Goal: Information Seeking & Learning: Learn about a topic

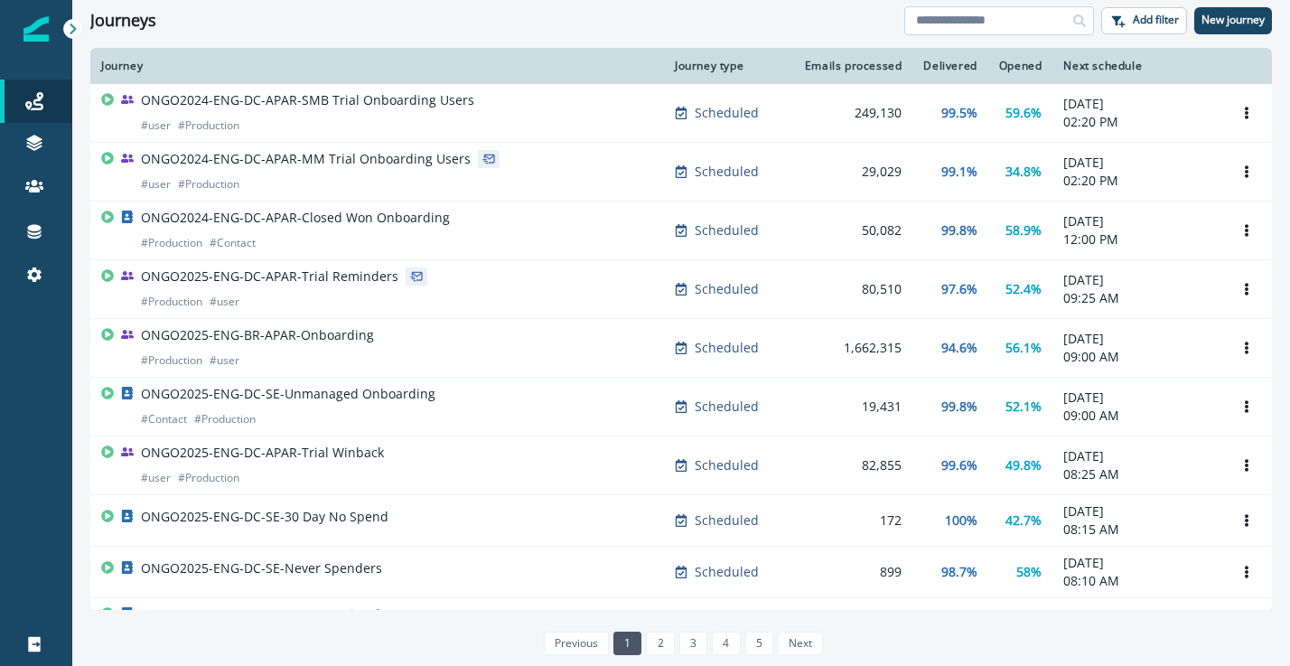
click at [1006, 25] on input at bounding box center [999, 20] width 190 height 29
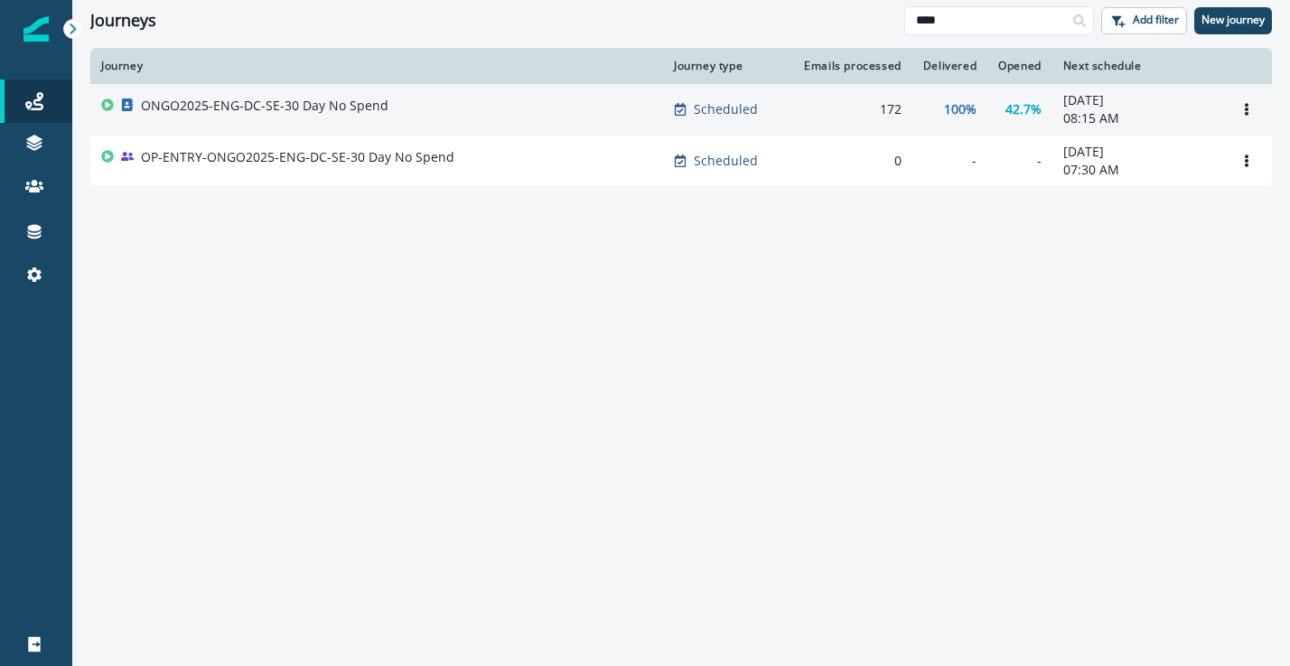
type input "****"
click at [512, 113] on div "ONGO2025-ENG-DC-SE-30 Day No Spend" at bounding box center [376, 109] width 551 height 25
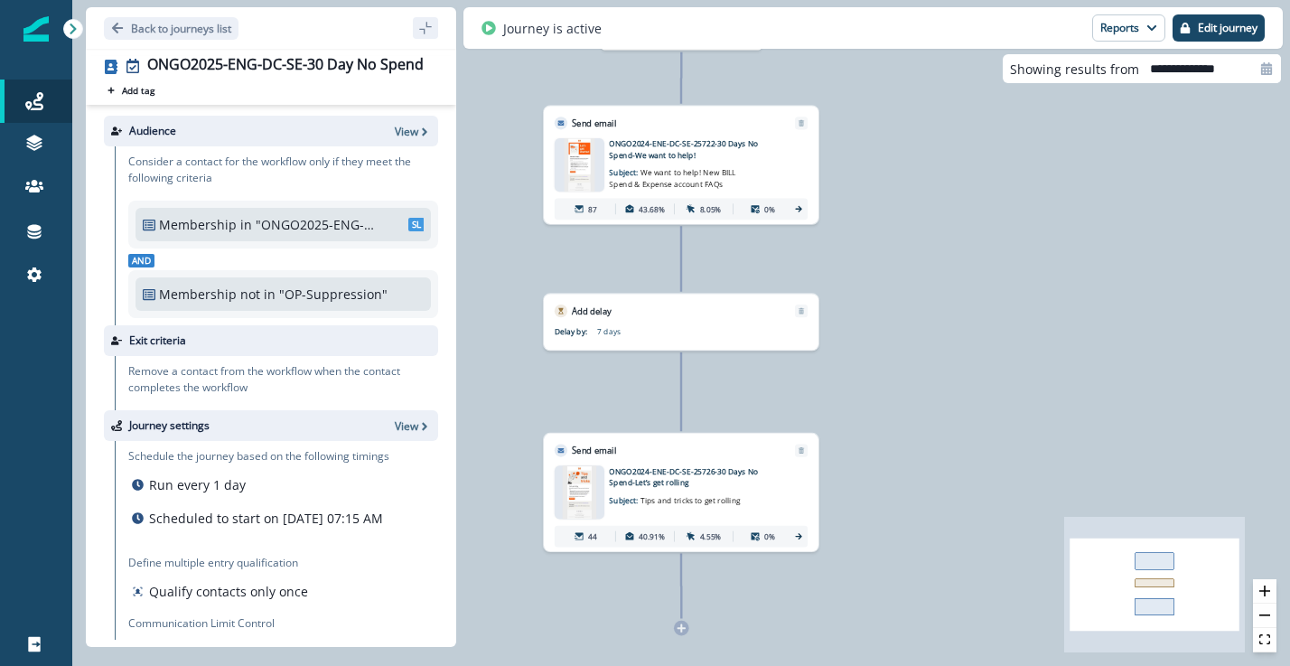
click at [669, 158] on p "ONGO2024-ENE-DC-SE-25722-30 Days No Spend-We want to help!" at bounding box center [695, 149] width 172 height 23
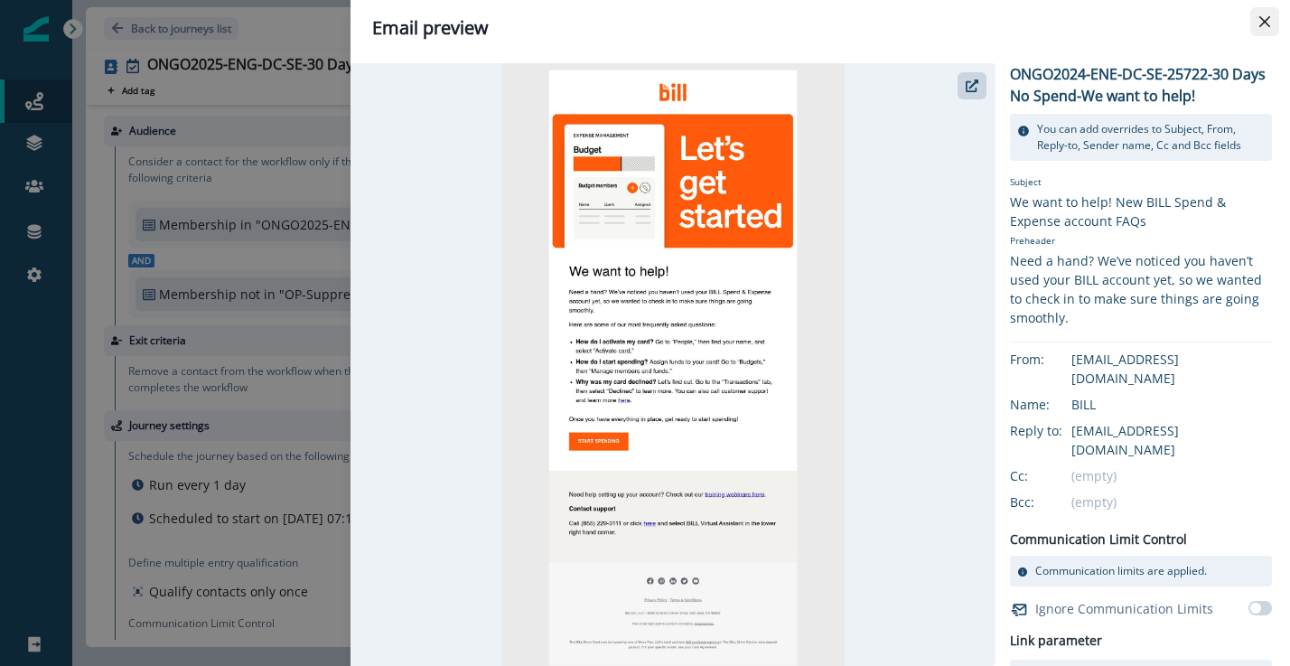
click at [1269, 21] on icon "Close" at bounding box center [1265, 21] width 11 height 11
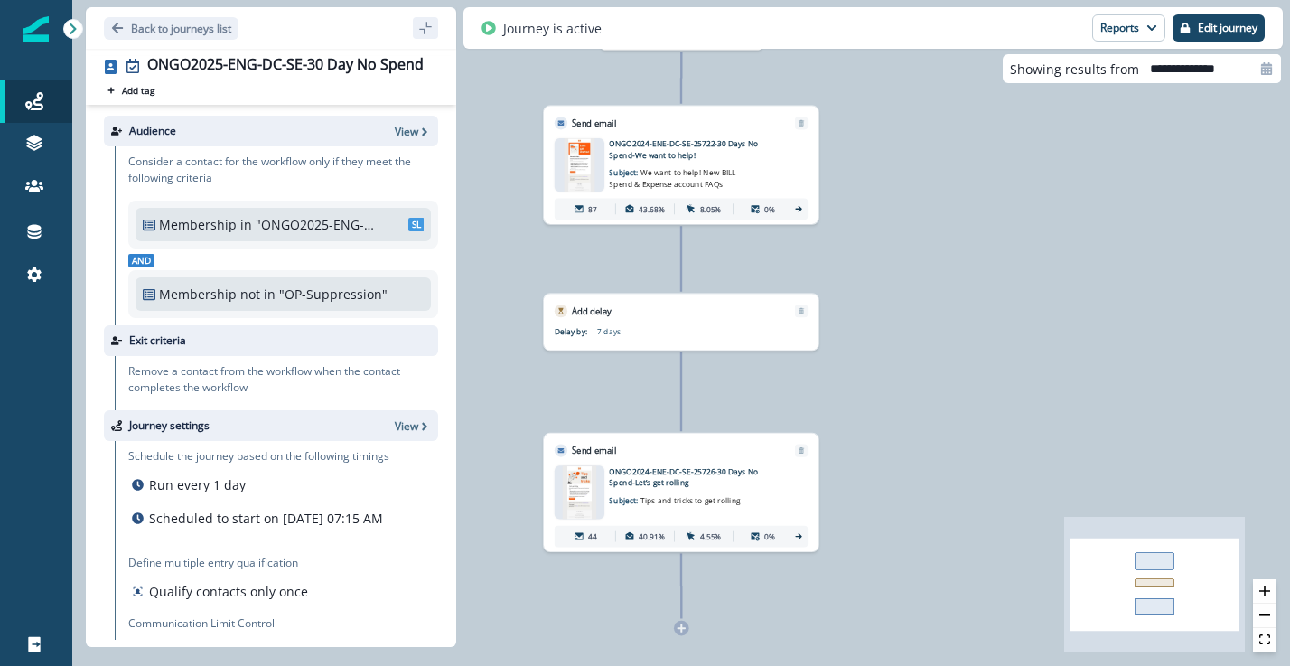
click at [802, 206] on icon at bounding box center [799, 209] width 10 height 10
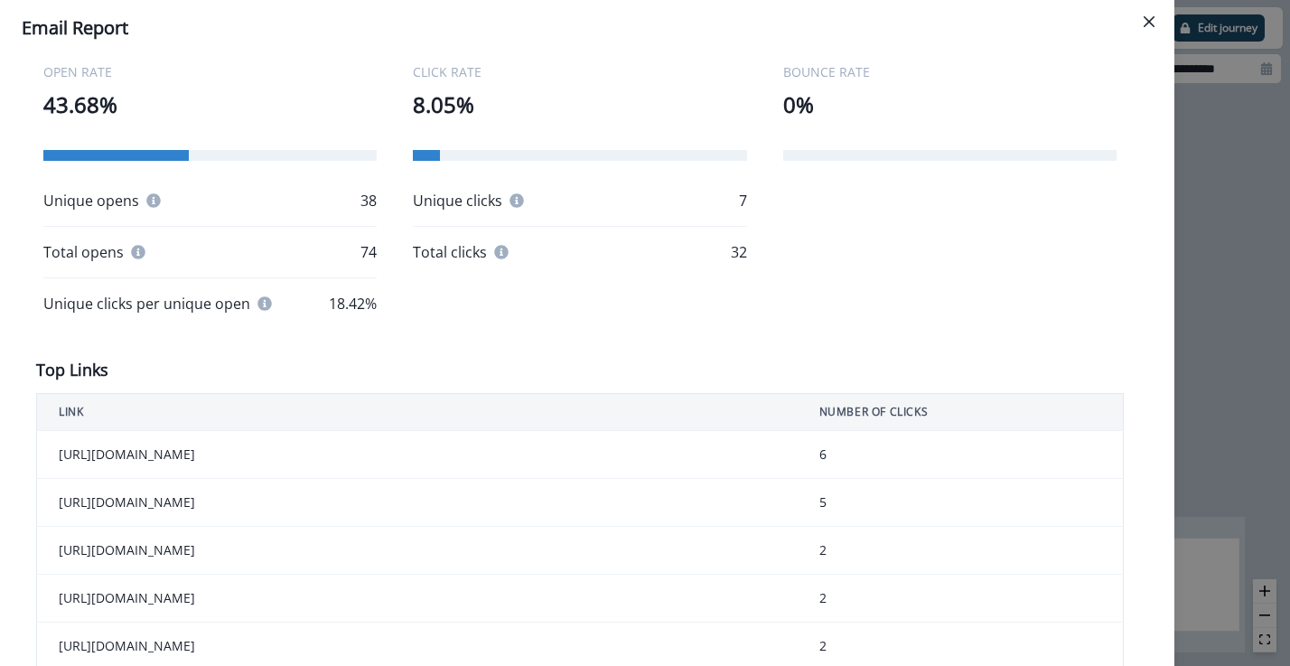
scroll to position [428, 0]
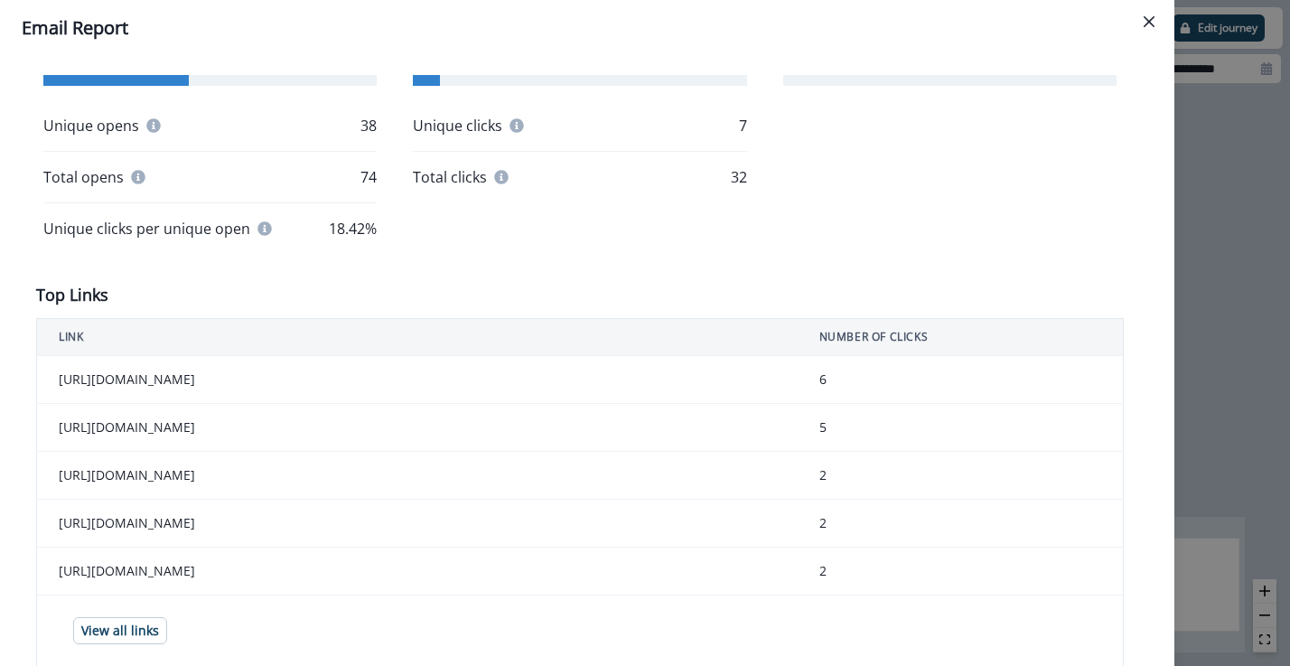
drag, startPoint x: 290, startPoint y: 570, endPoint x: 60, endPoint y: 569, distance: 230.4
click at [60, 569] on td "https://www.youtube.com/billdotcom1" at bounding box center [417, 572] width 761 height 48
copy td "https://www.youtube.com/billdotcom1"
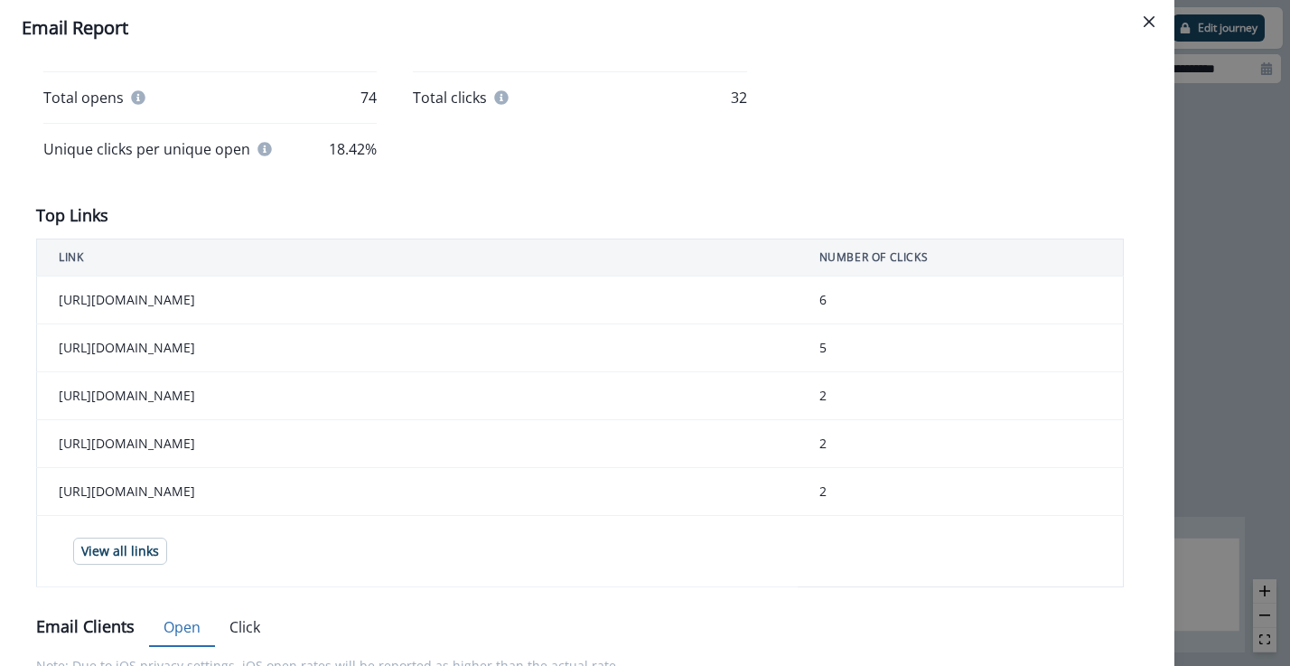
scroll to position [510, 0]
drag, startPoint x: 236, startPoint y: 344, endPoint x: 47, endPoint y: 344, distance: 188.8
click at [47, 344] on td "https://help.bill.com/direct/s/" at bounding box center [417, 347] width 761 height 48
copy td "https://help.bill.com/direct/s/"
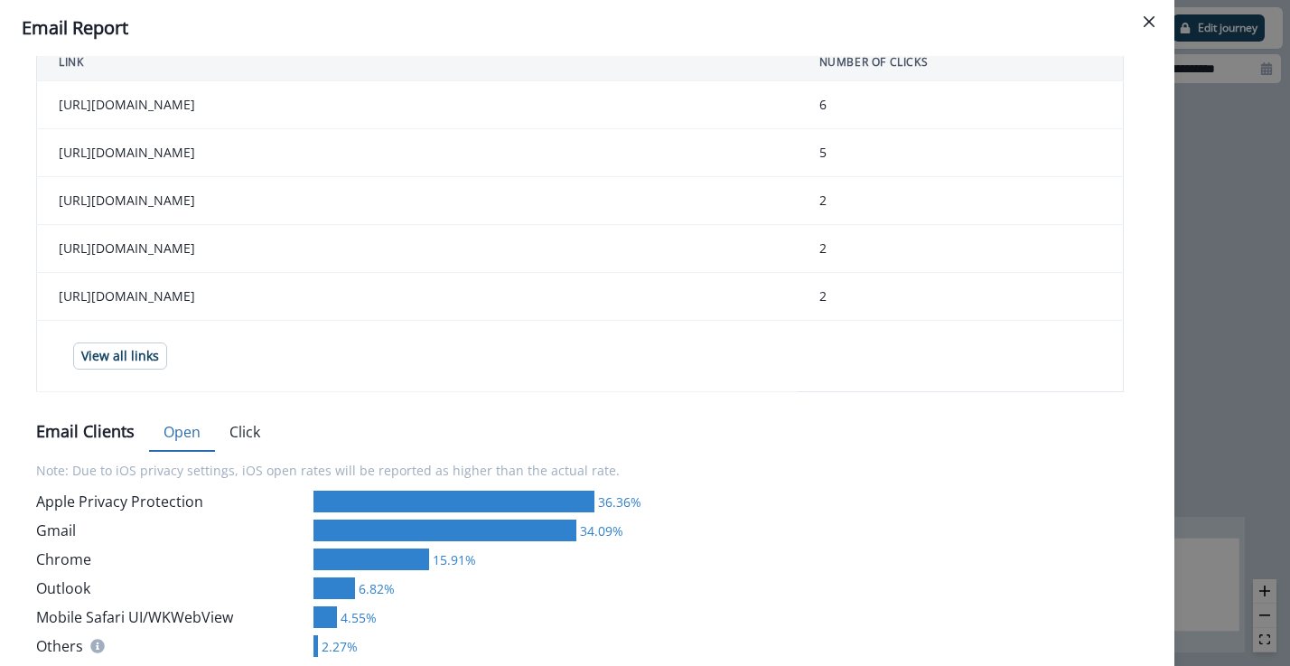
scroll to position [704, 0]
click at [135, 361] on p "View all links" at bounding box center [120, 355] width 78 height 15
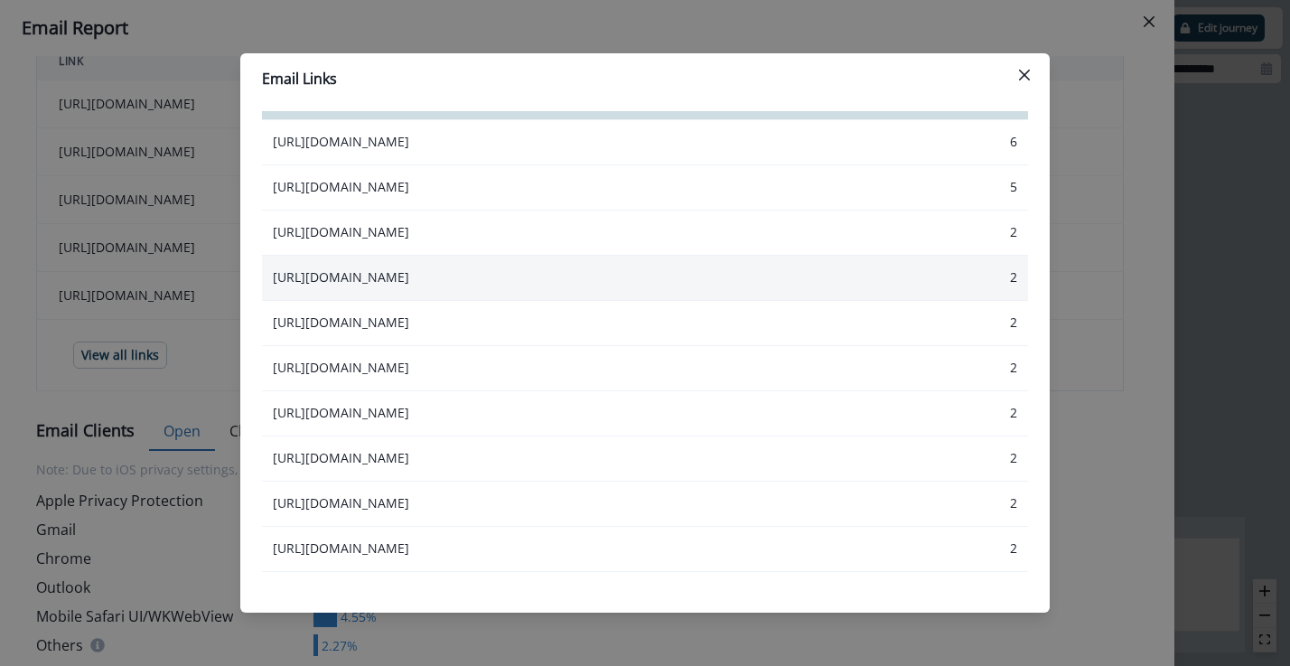
scroll to position [23, 0]
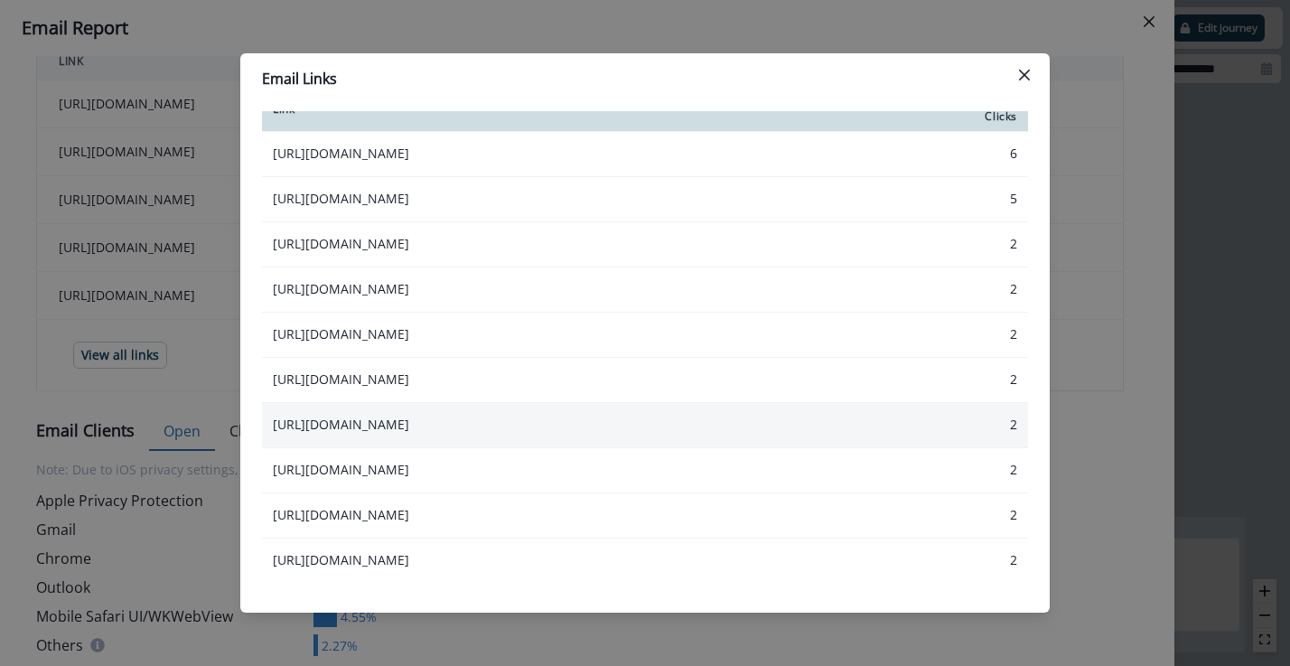
drag, startPoint x: 540, startPoint y: 426, endPoint x: 268, endPoint y: 426, distance: 272.0
click at [268, 426] on td "https://help.bill.com/direct/s/article/1890760" at bounding box center [601, 424] width 678 height 45
copy td "https://help.bill.com/direct/s/article/1890760"
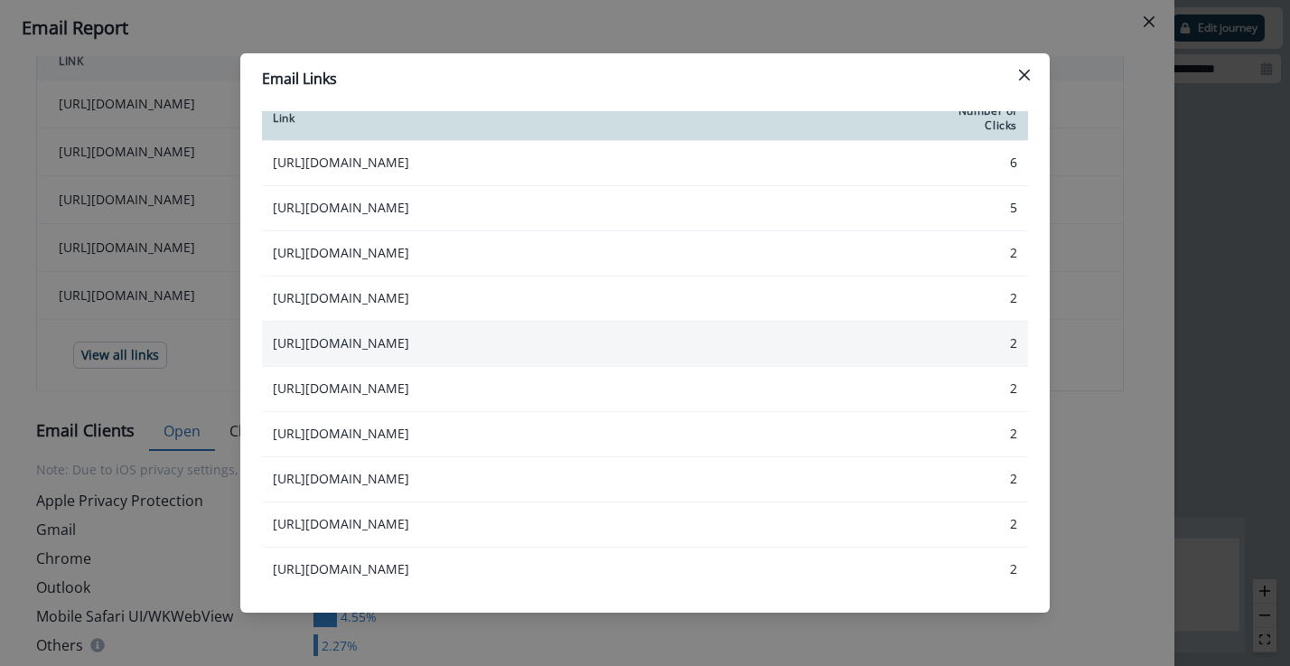
scroll to position [0, 0]
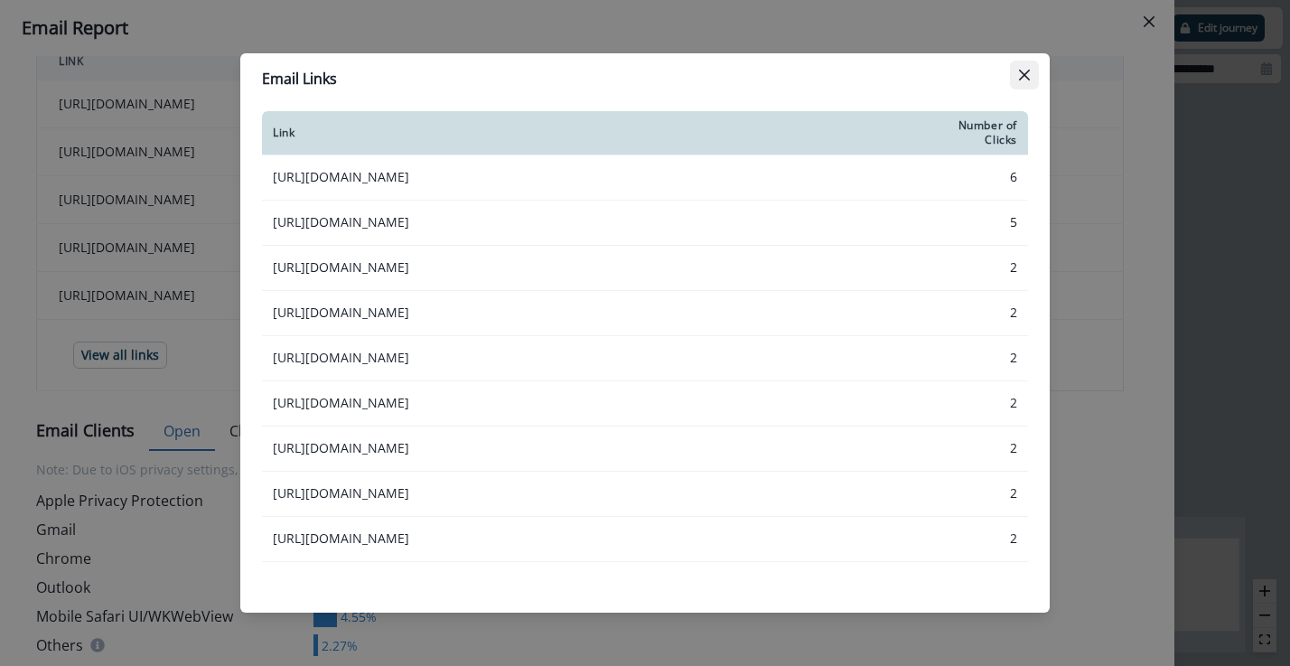
click at [1024, 77] on icon "Close" at bounding box center [1024, 75] width 11 height 11
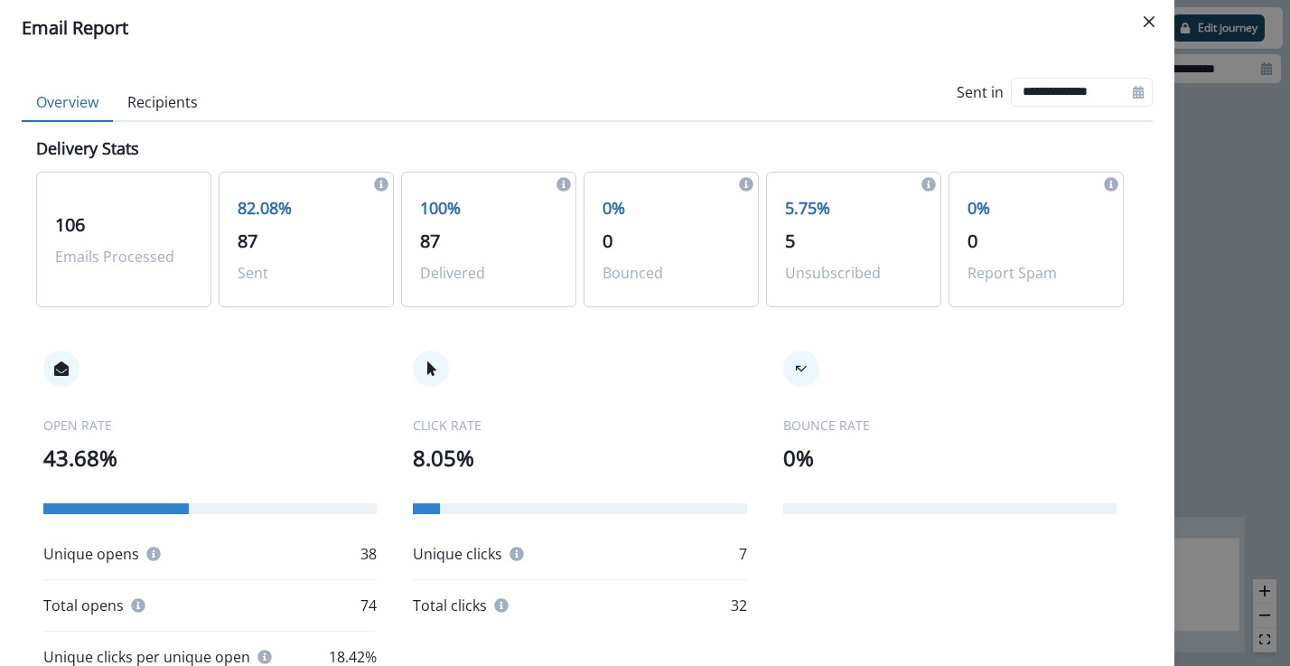
click at [164, 101] on button "Recipients" at bounding box center [162, 103] width 99 height 38
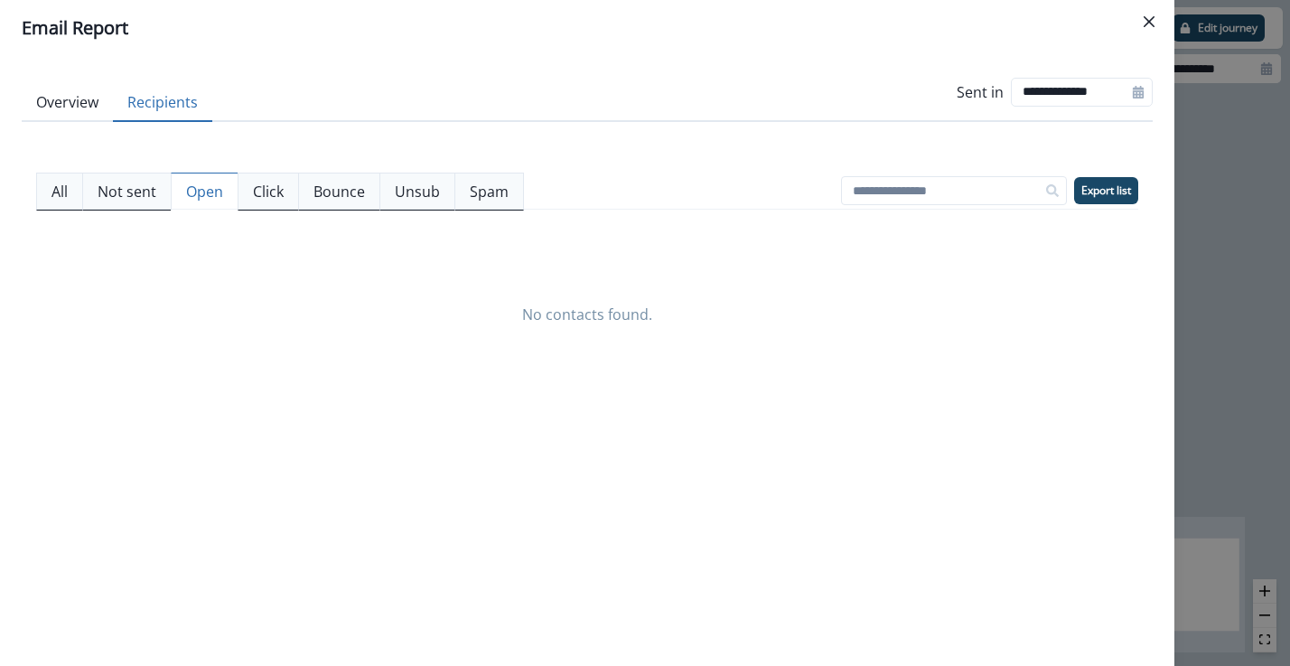
click at [210, 192] on p "Open" at bounding box center [204, 192] width 37 height 22
click at [264, 192] on p "Click" at bounding box center [268, 192] width 31 height 22
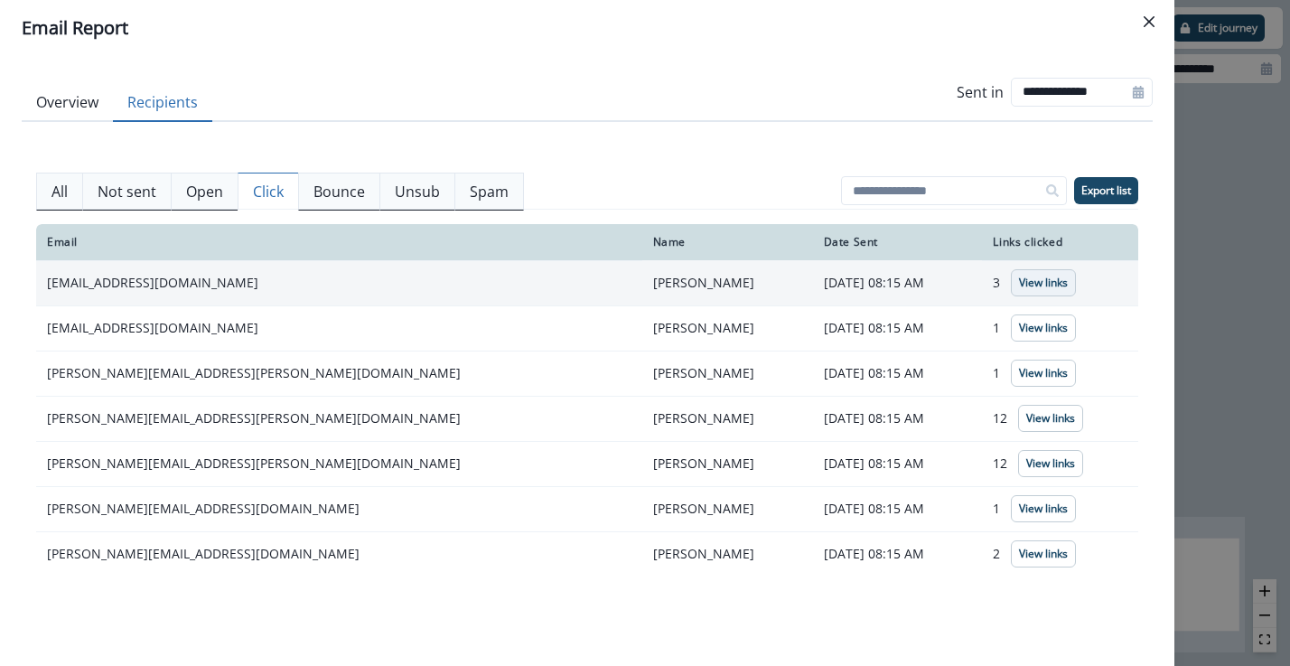
click at [1019, 282] on p "View links" at bounding box center [1043, 282] width 49 height 13
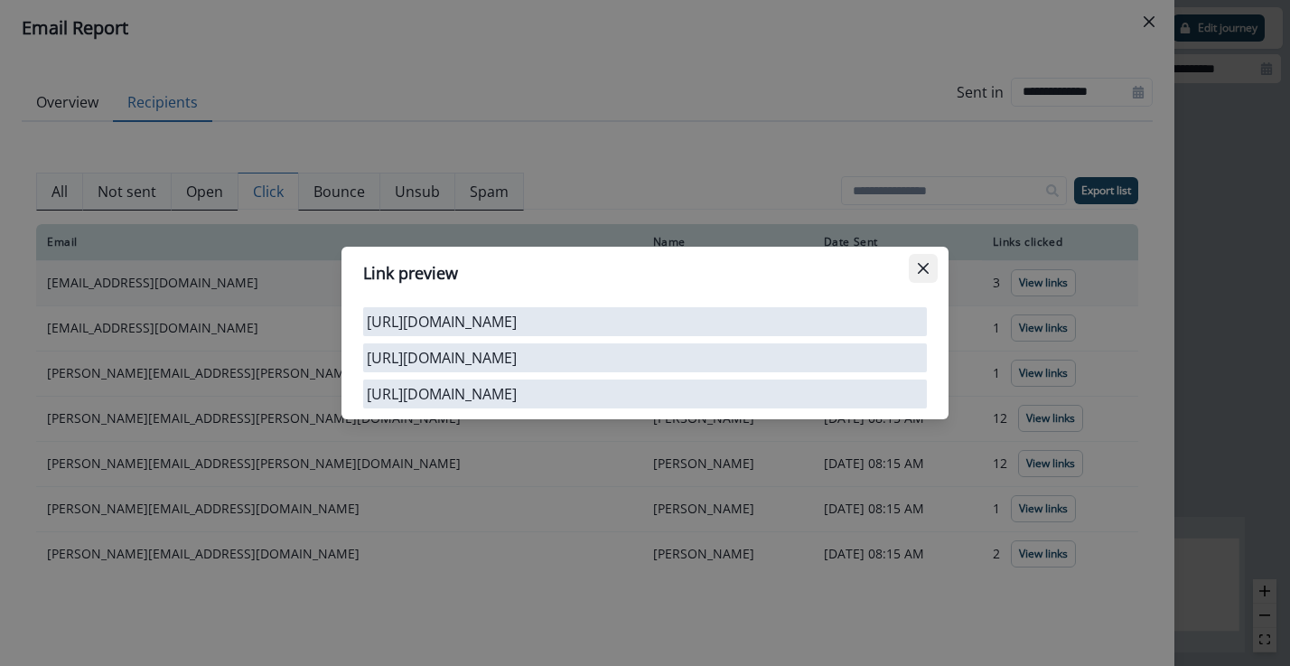
click at [927, 263] on icon "Close" at bounding box center [923, 268] width 11 height 11
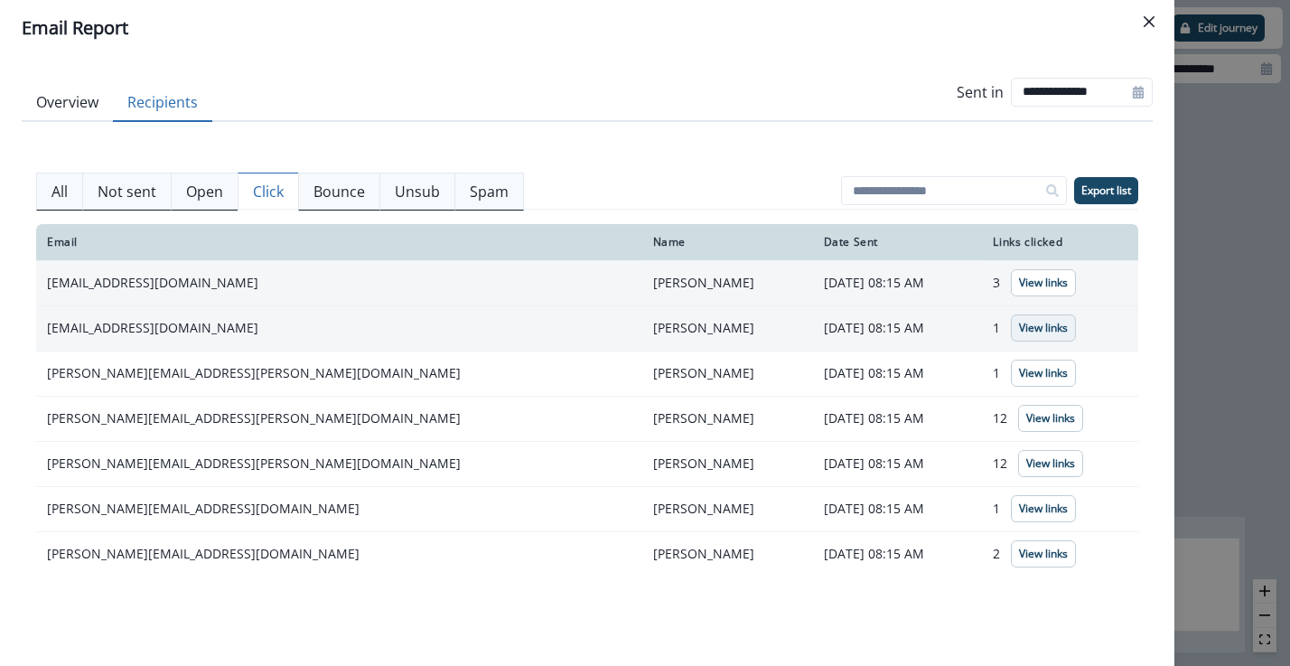
click at [1019, 324] on p "View links" at bounding box center [1043, 328] width 49 height 13
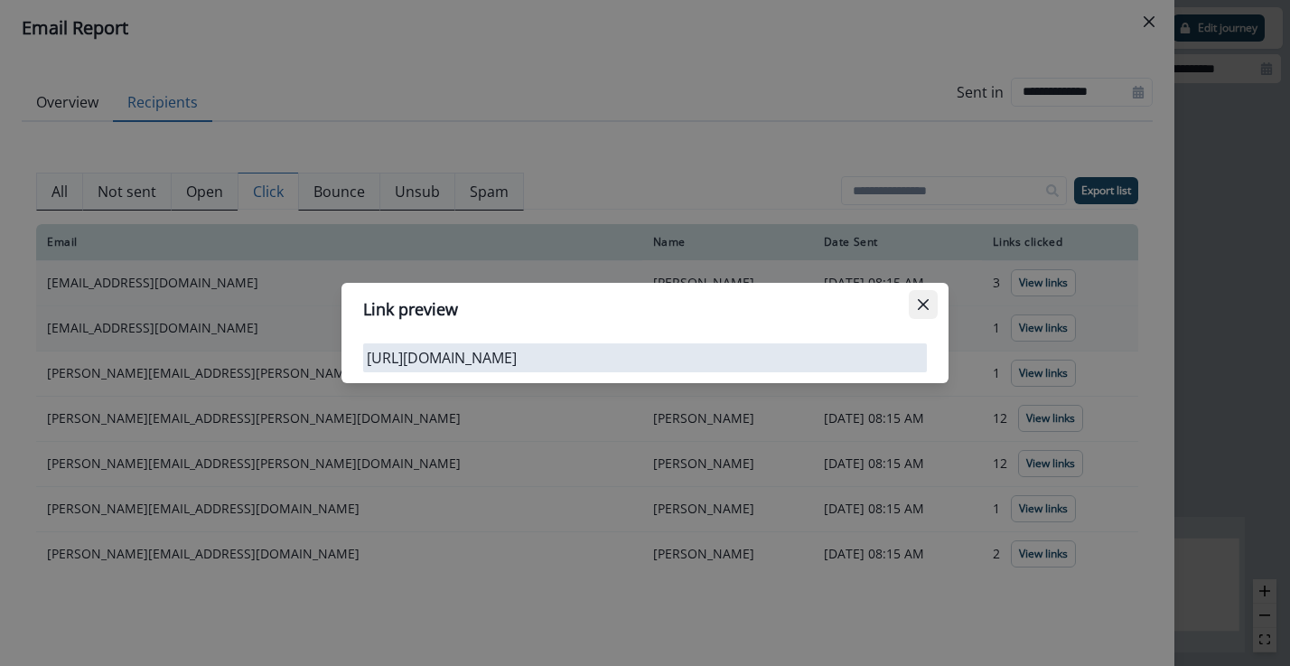
click at [924, 304] on icon "Close" at bounding box center [923, 304] width 11 height 11
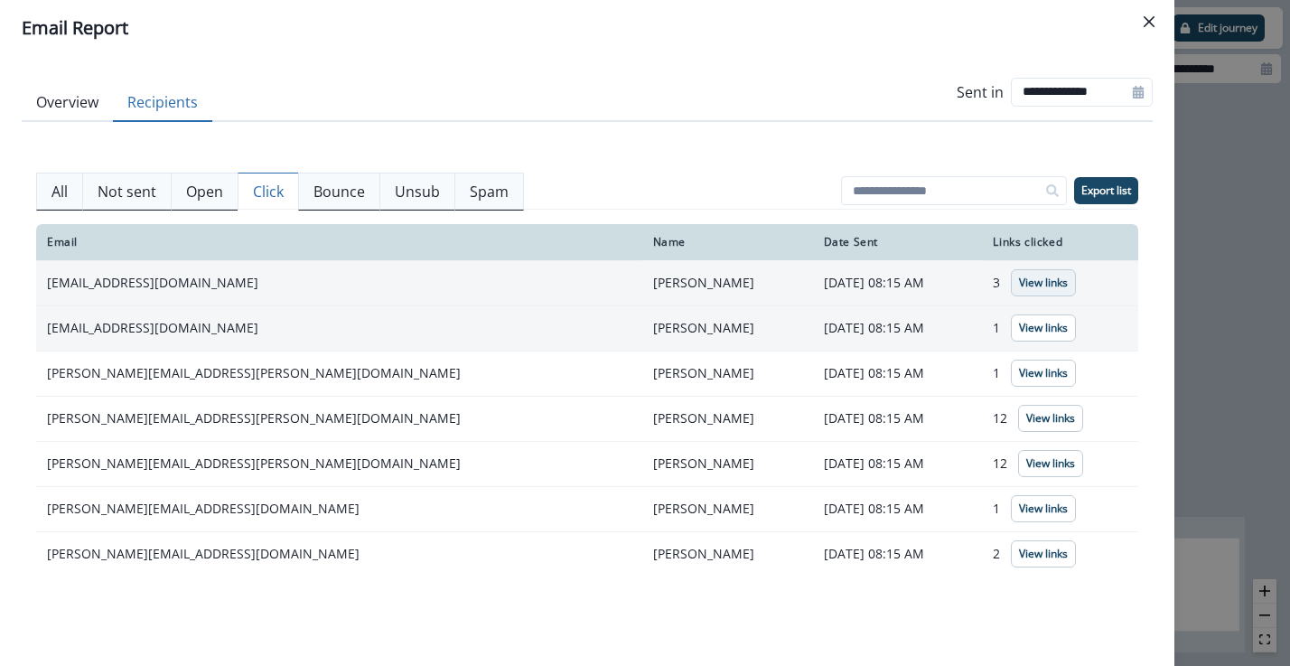
click at [1020, 279] on p "View links" at bounding box center [1043, 282] width 49 height 13
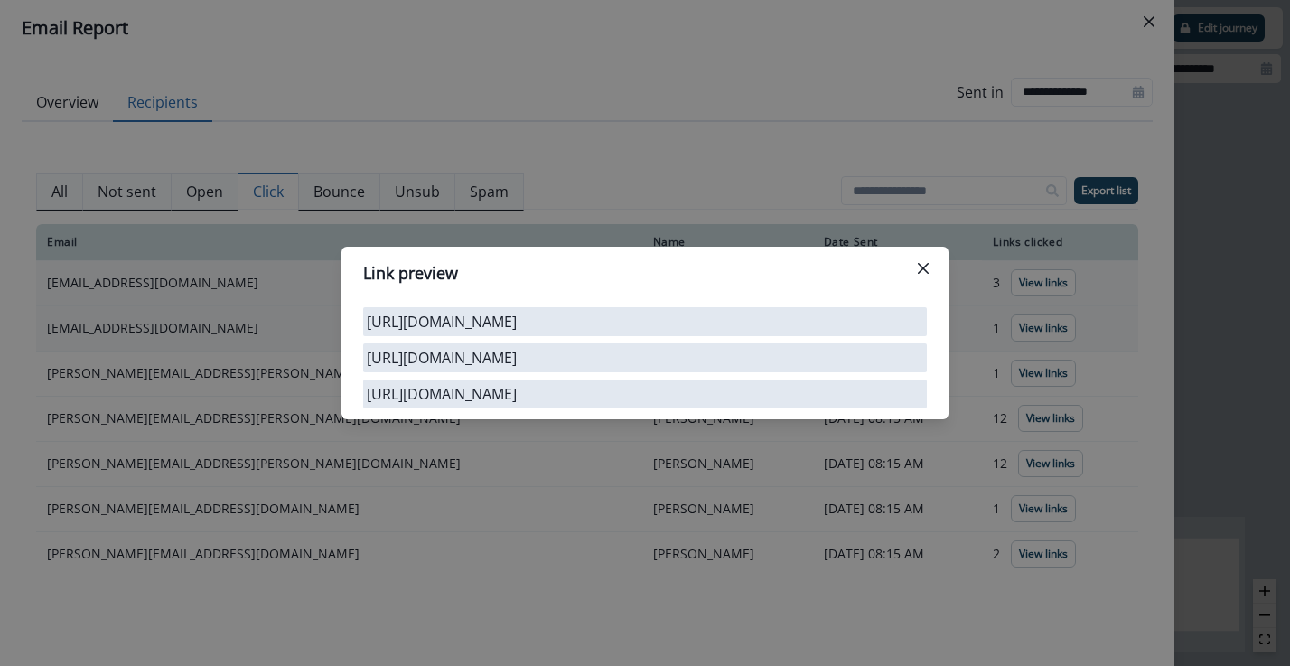
drag, startPoint x: 615, startPoint y: 314, endPoint x: 363, endPoint y: 298, distance: 252.6
click at [363, 307] on div "https://www.instagram.com/bill_hq/" at bounding box center [645, 321] width 564 height 29
copy div "https://www.instagram.com/bill_hq/"
click at [922, 263] on icon "Close" at bounding box center [923, 268] width 11 height 11
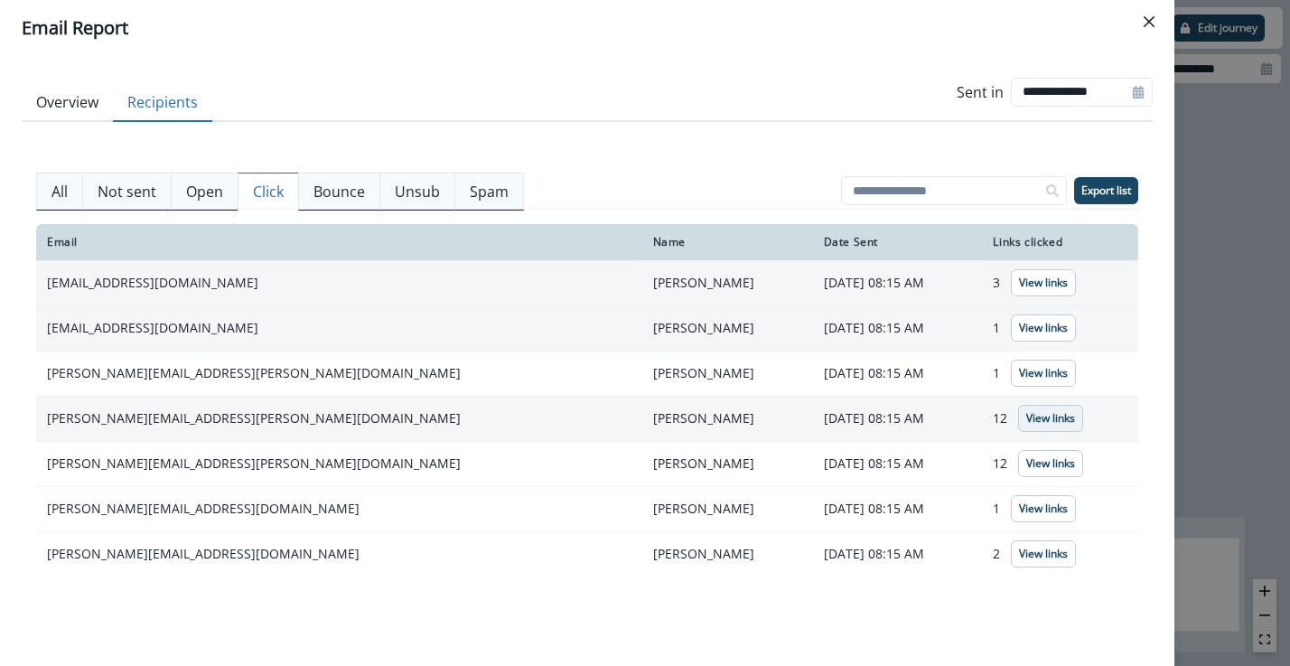
click at [1026, 412] on p "View links" at bounding box center [1050, 418] width 49 height 13
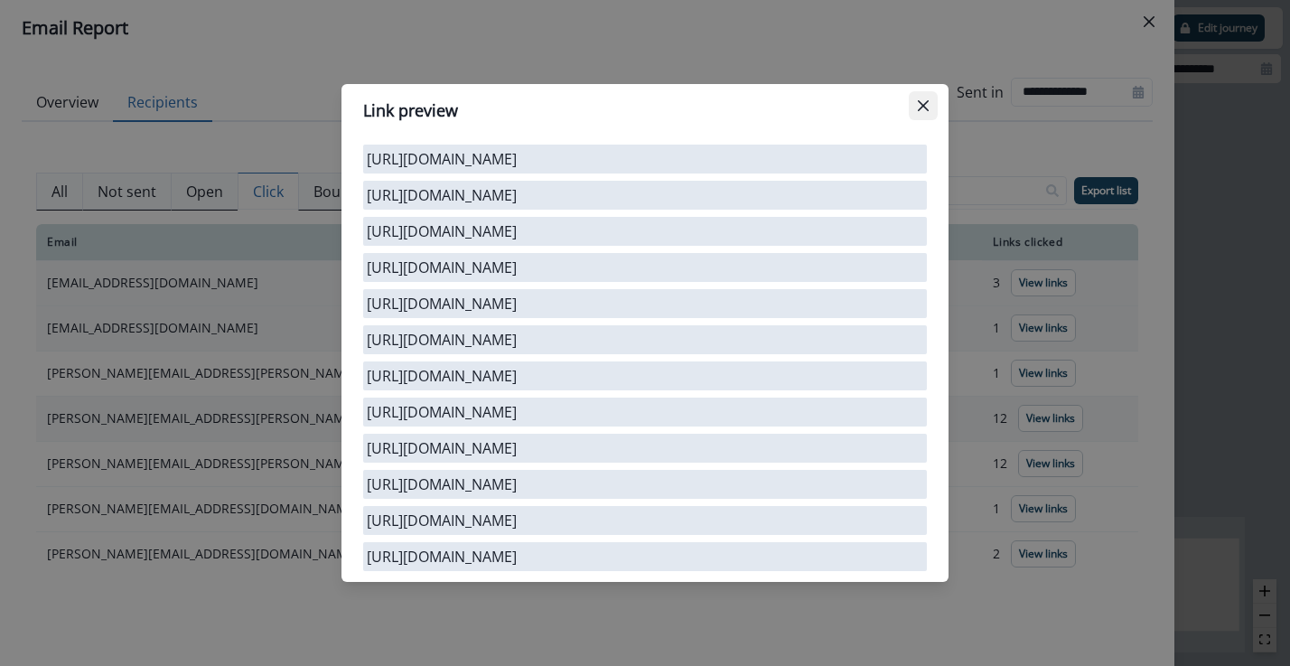
click at [924, 100] on icon "Close" at bounding box center [923, 105] width 11 height 11
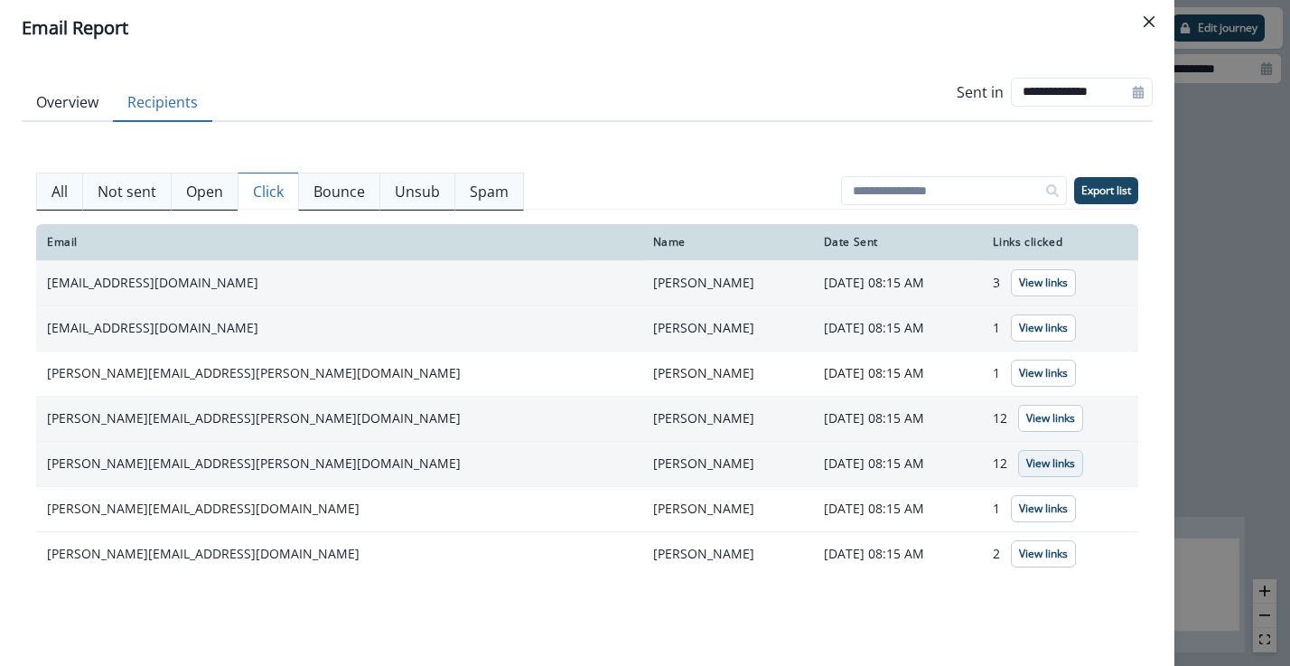
scroll to position [3, 0]
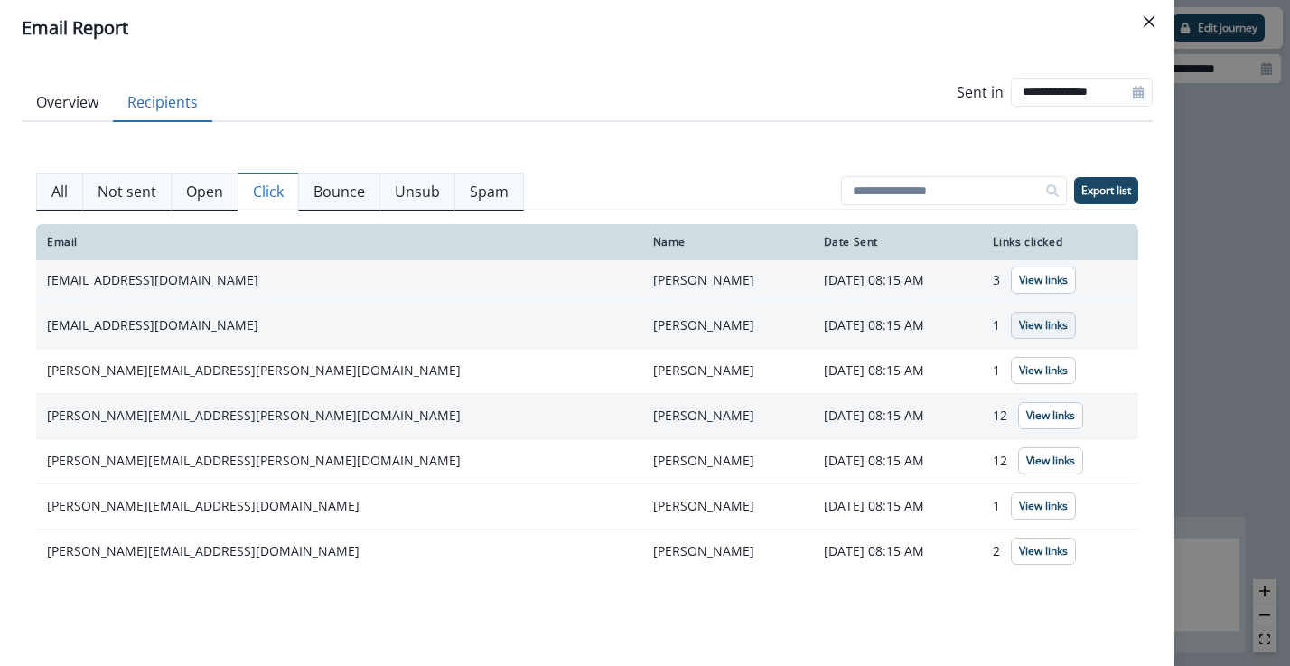
click at [1019, 327] on p "View links" at bounding box center [1043, 325] width 49 height 13
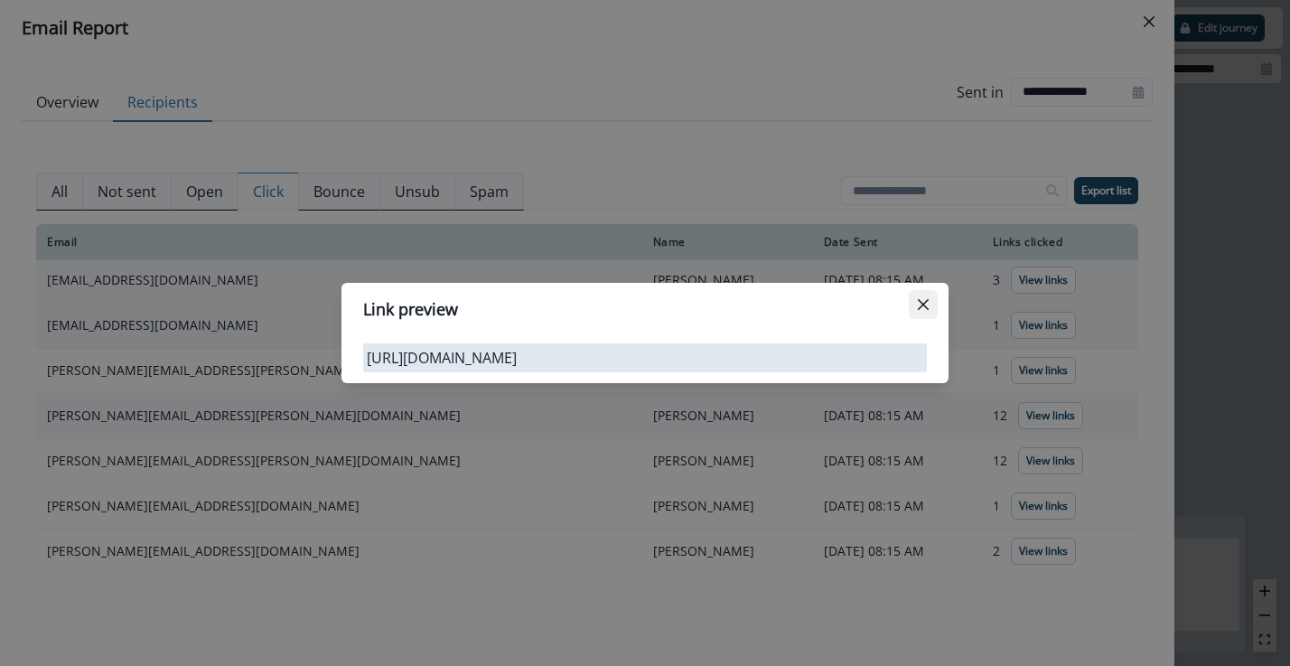
click at [931, 300] on button "Close" at bounding box center [923, 304] width 29 height 29
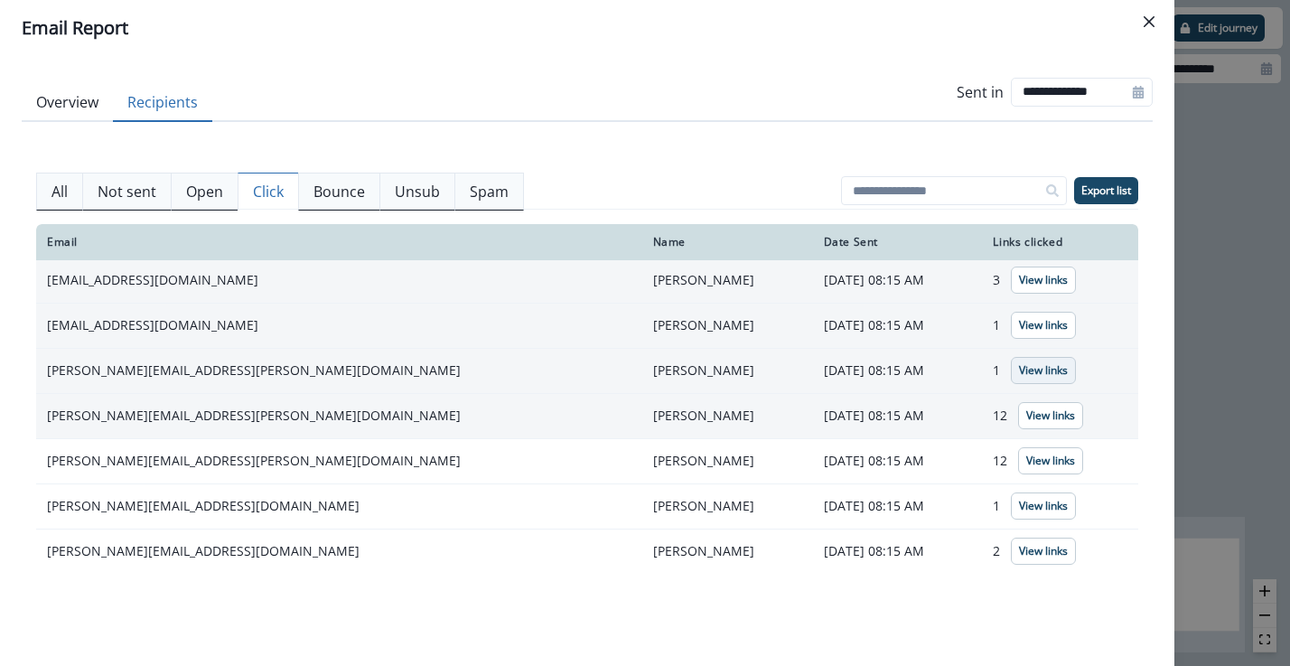
click at [1011, 359] on button "View links" at bounding box center [1043, 370] width 65 height 27
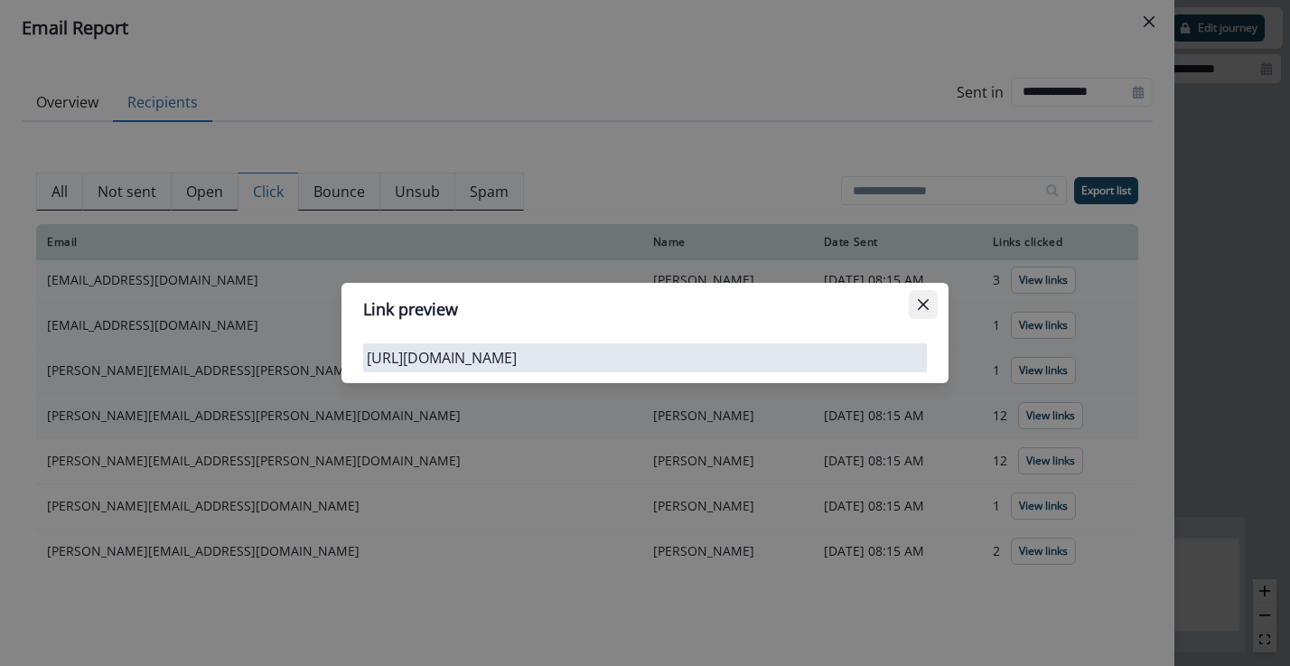
click at [923, 301] on icon "Close" at bounding box center [923, 304] width 11 height 11
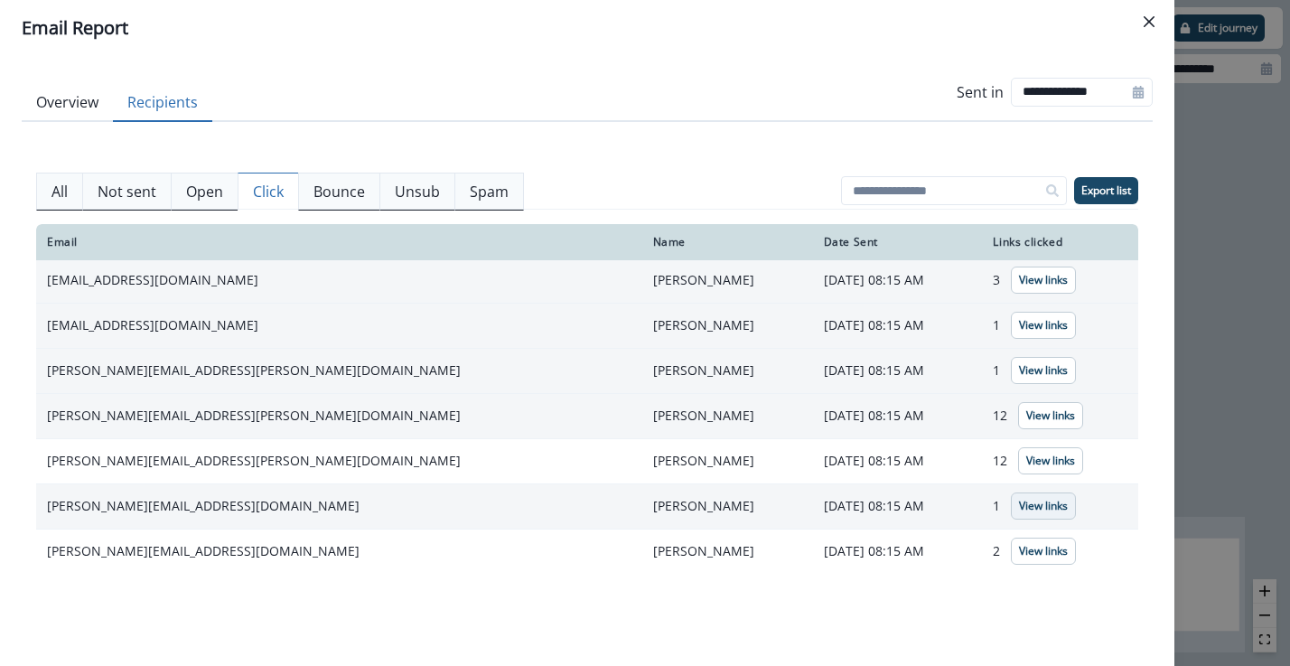
click at [1019, 500] on p "View links" at bounding box center [1043, 506] width 49 height 13
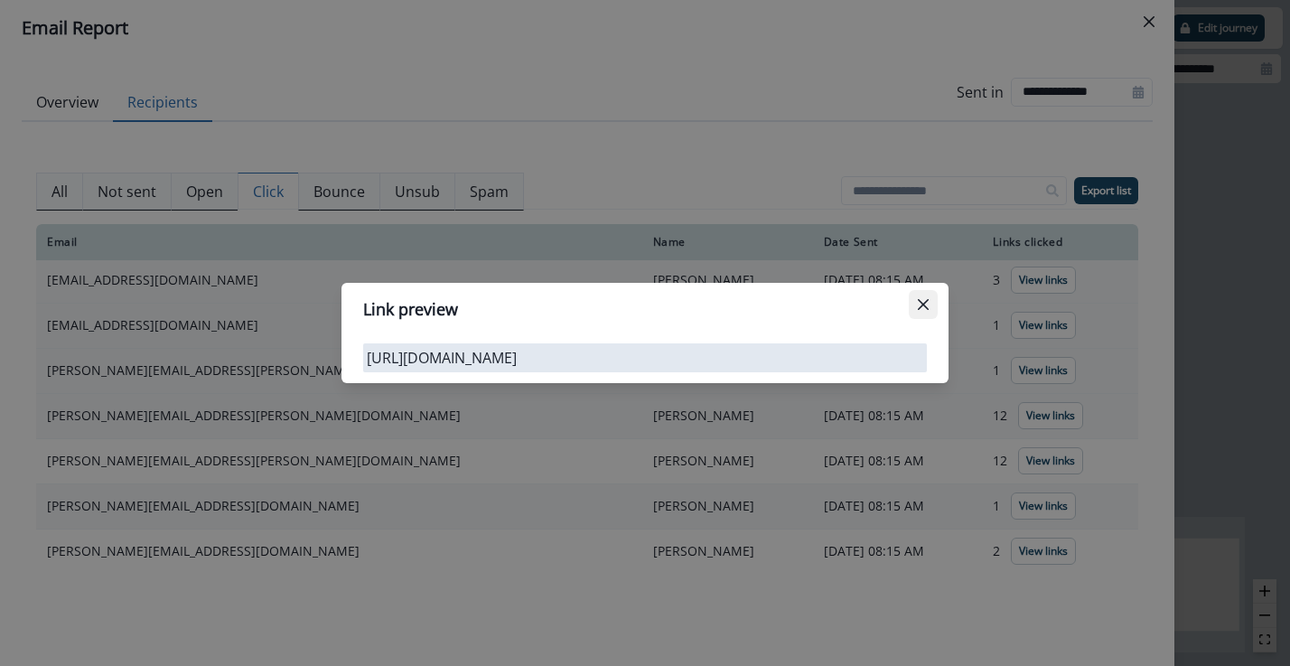
click at [930, 300] on button "Close" at bounding box center [923, 304] width 29 height 29
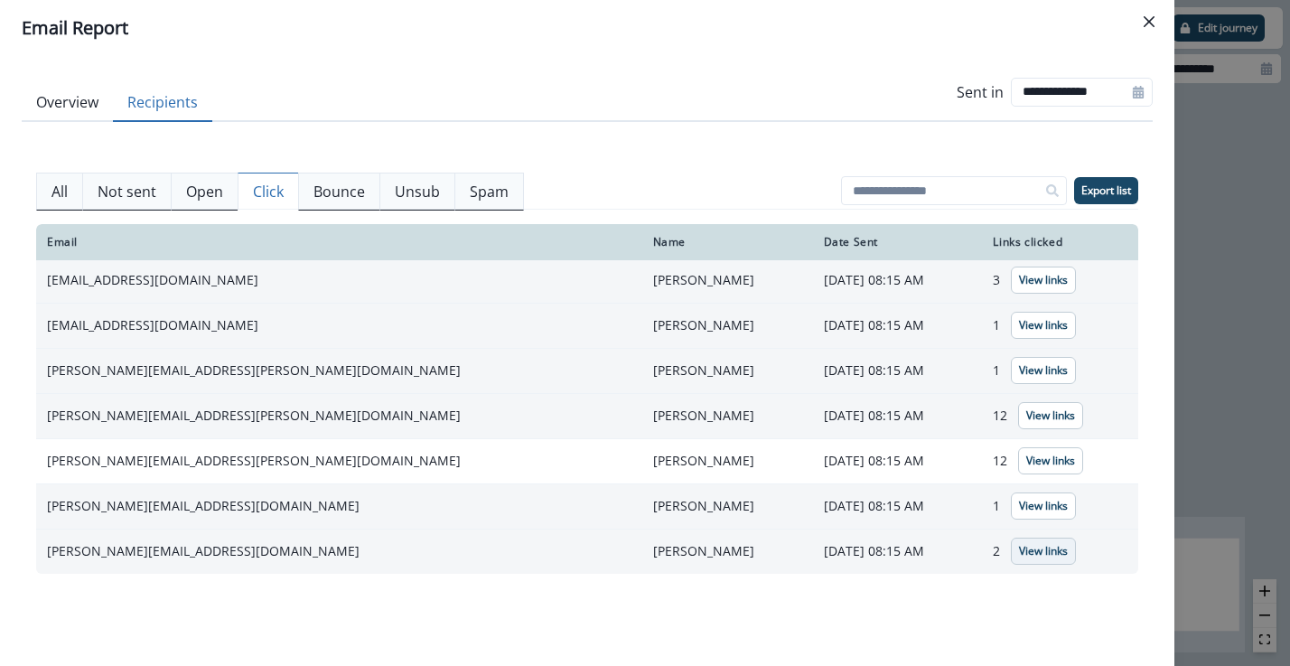
click at [1019, 548] on p "View links" at bounding box center [1043, 551] width 49 height 13
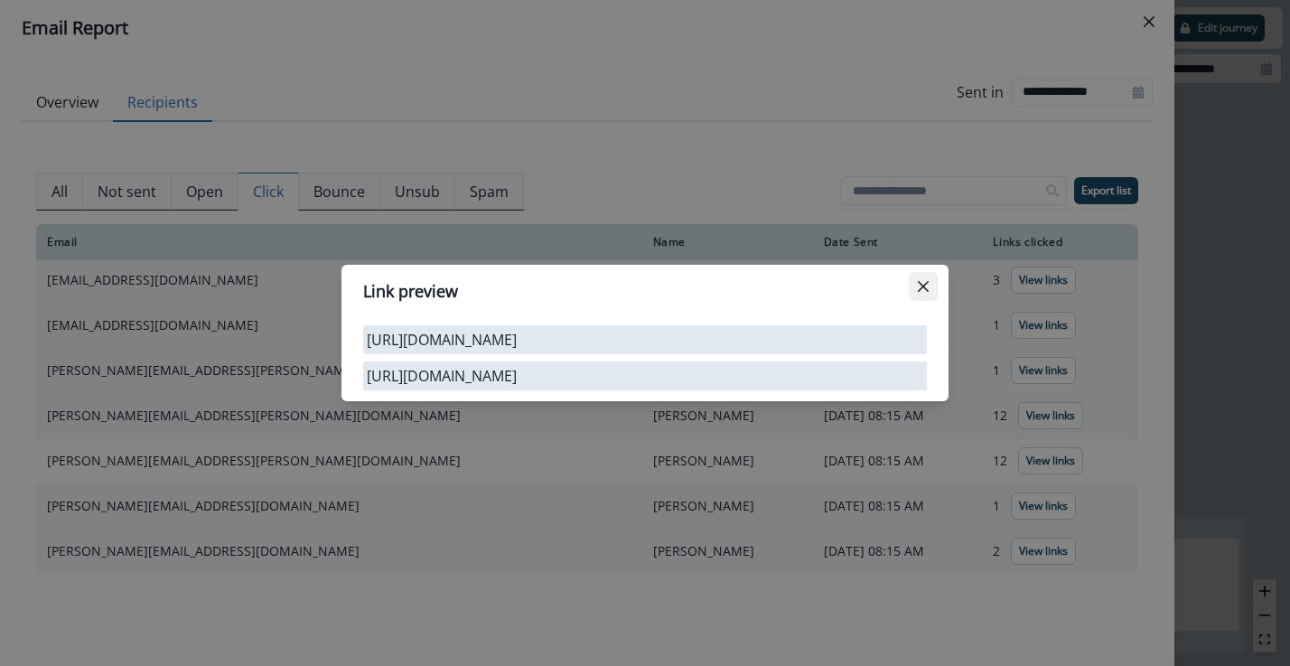
click at [931, 279] on button "Close" at bounding box center [923, 286] width 29 height 29
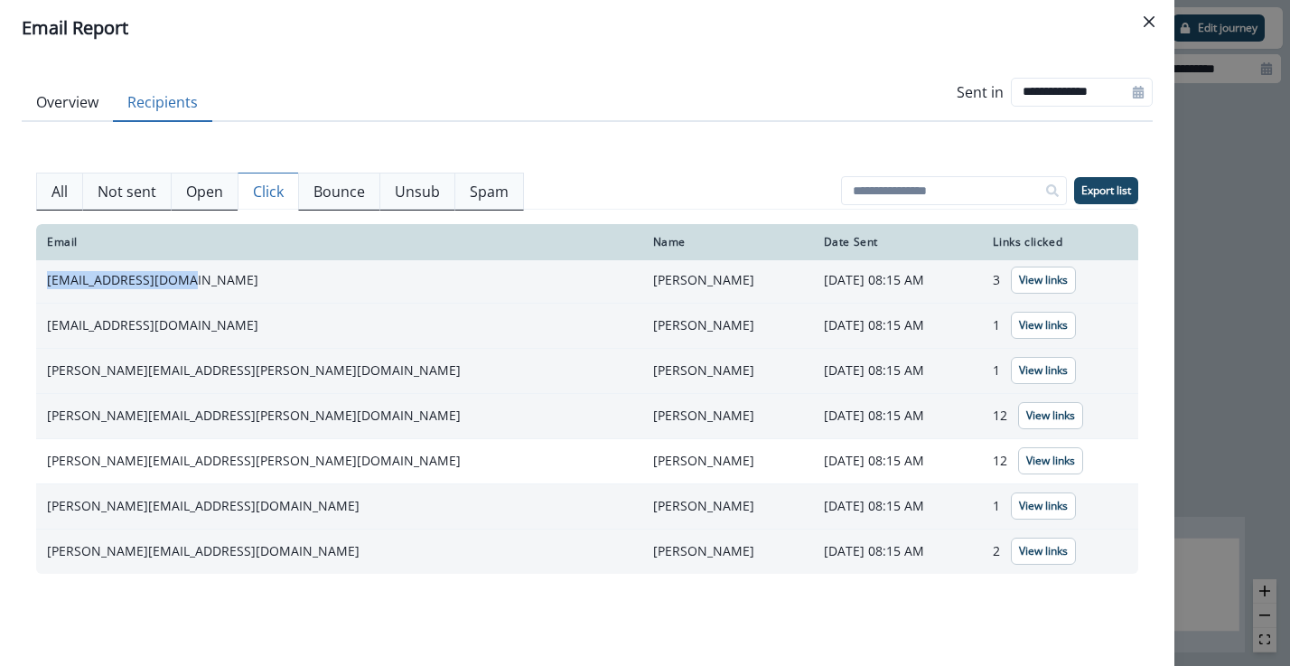
drag, startPoint x: 198, startPoint y: 282, endPoint x: 46, endPoint y: 276, distance: 151.9
click at [46, 276] on td "yousefn@valuewds.com" at bounding box center [339, 280] width 606 height 45
copy td "yousefn@valuewds.com"
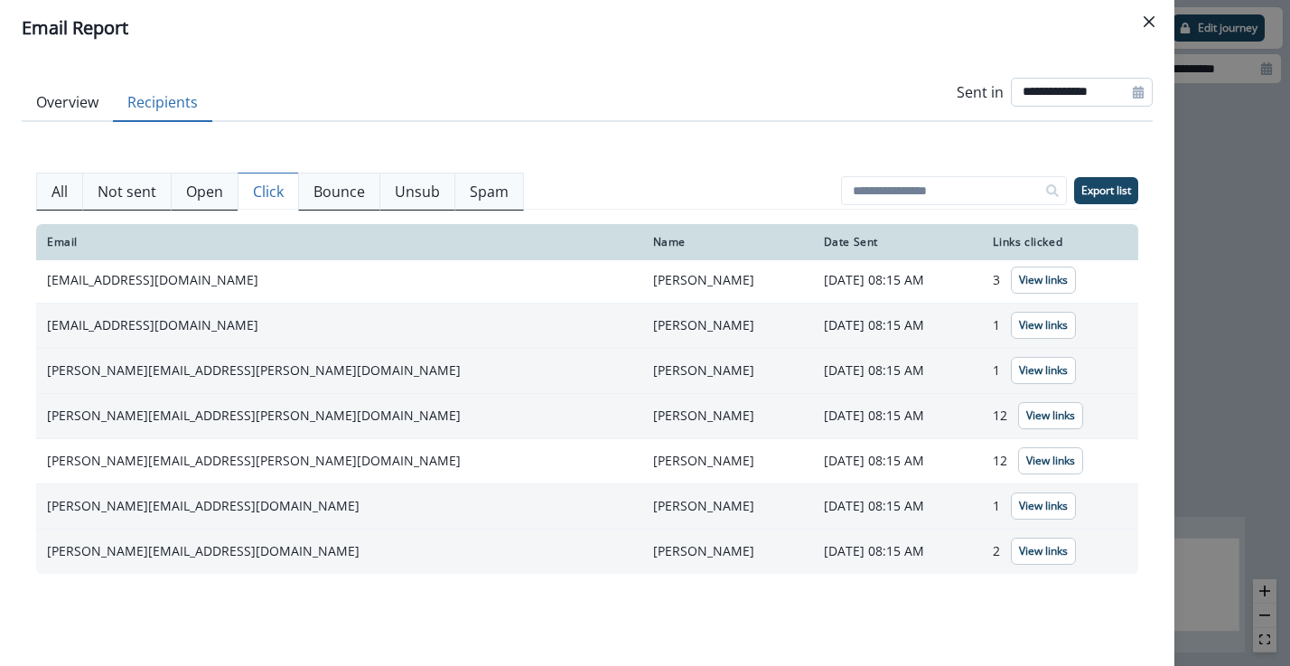
click at [1048, 89] on input "**********" at bounding box center [1082, 92] width 142 height 29
select select "*"
select select "****"
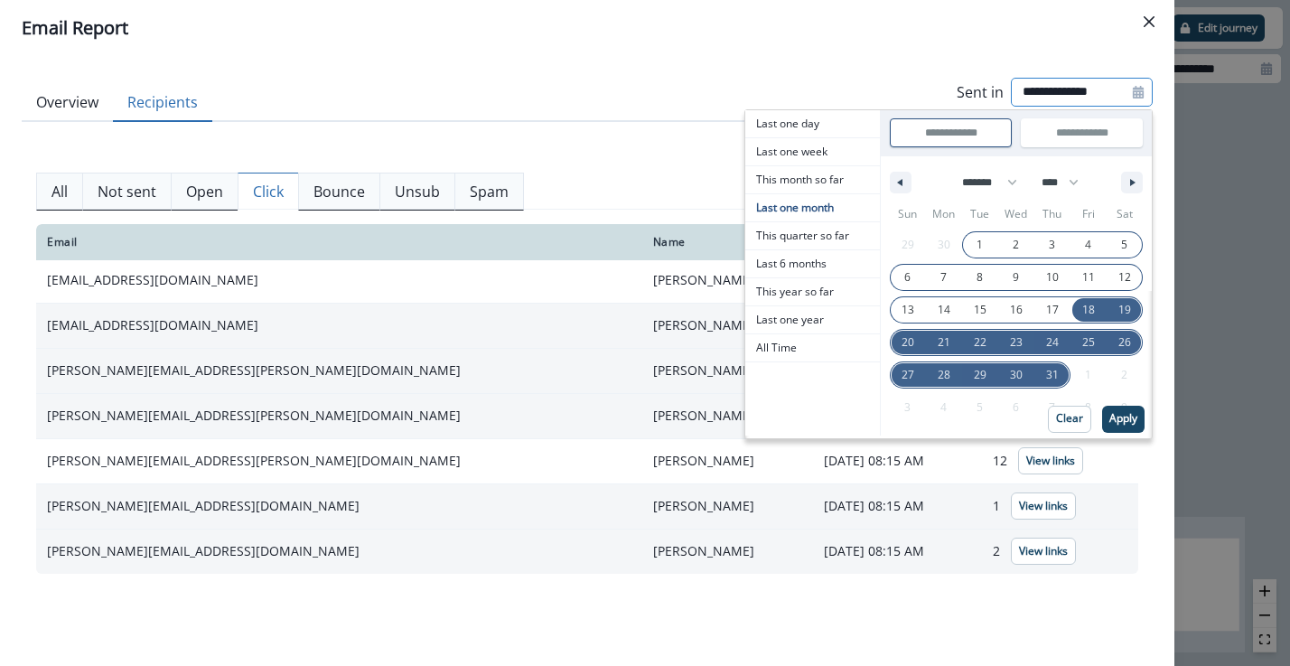
click at [979, 248] on span "1" at bounding box center [980, 245] width 6 height 33
type input "**********"
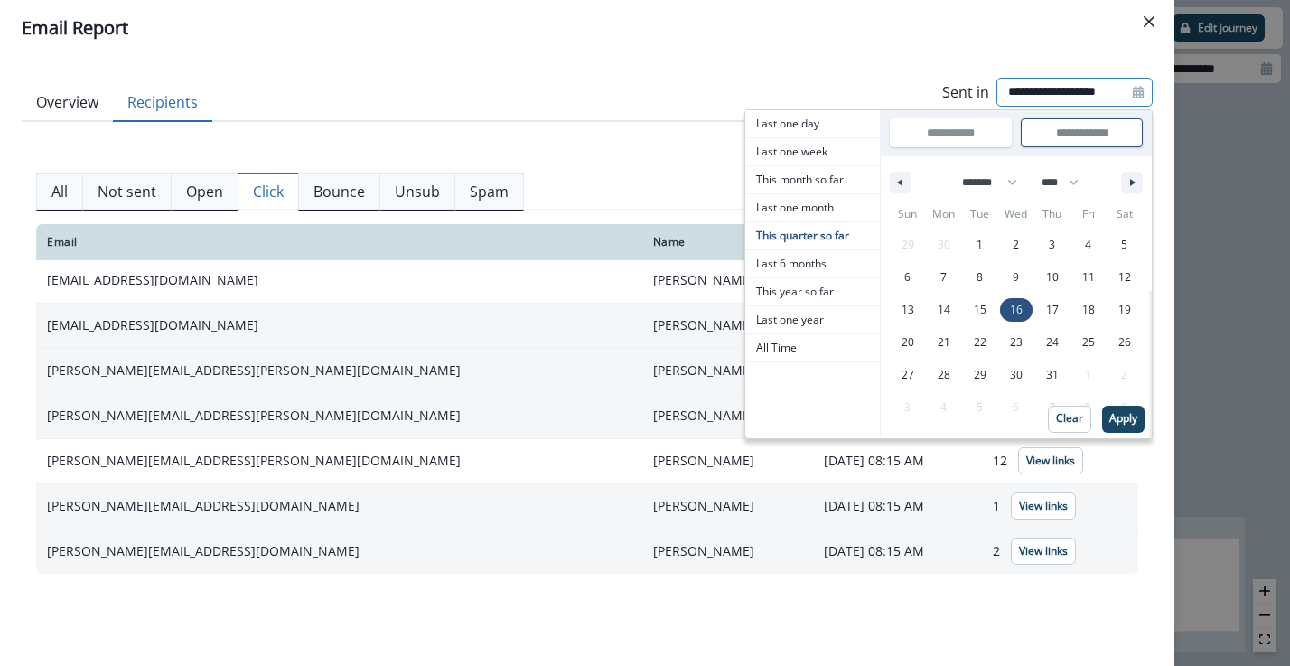
click at [1026, 316] on span "16" at bounding box center [1016, 309] width 36 height 23
type input "**********"
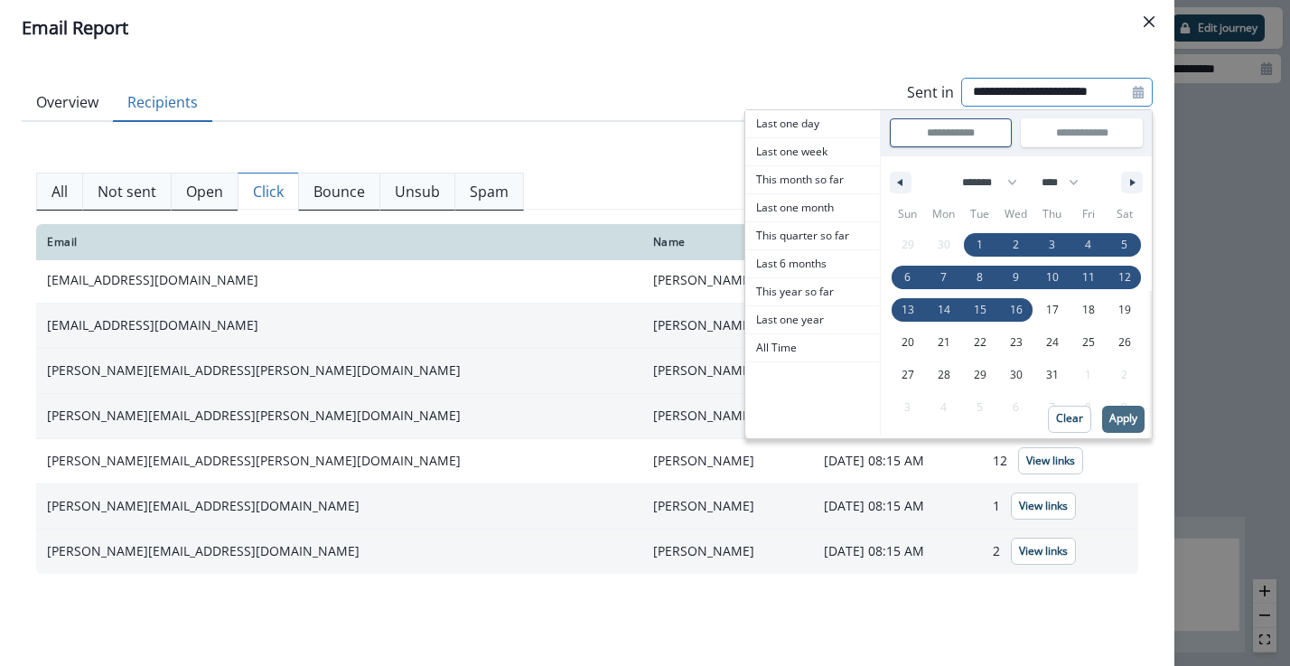
click at [1117, 415] on p "Apply" at bounding box center [1124, 418] width 28 height 13
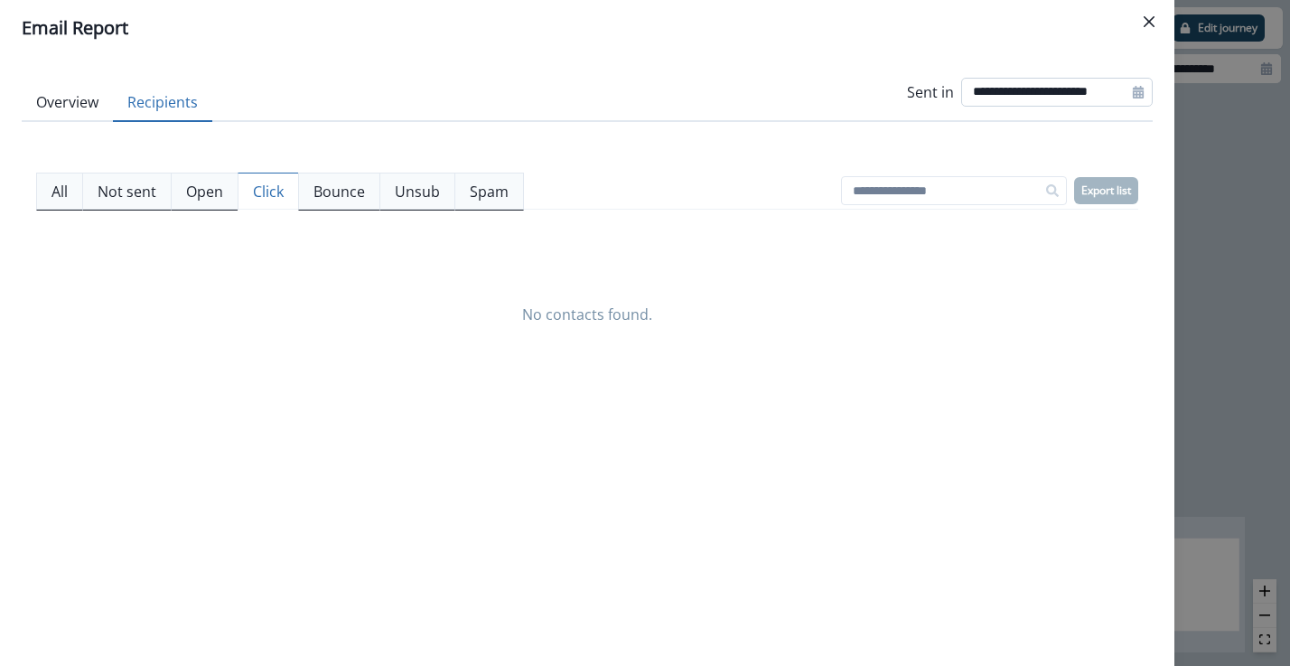
click at [1060, 102] on input "**********" at bounding box center [1057, 92] width 192 height 29
select select "*"
select select "****"
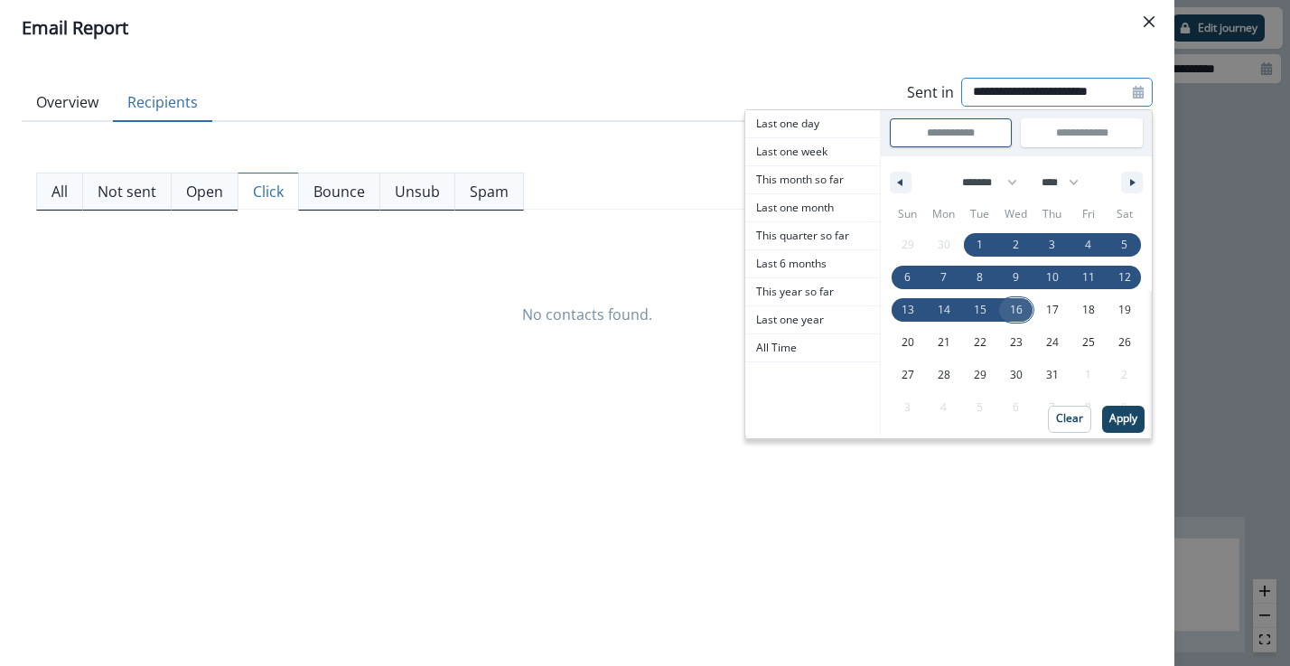
click at [1026, 313] on span "16" at bounding box center [1016, 309] width 36 height 23
type input "**********"
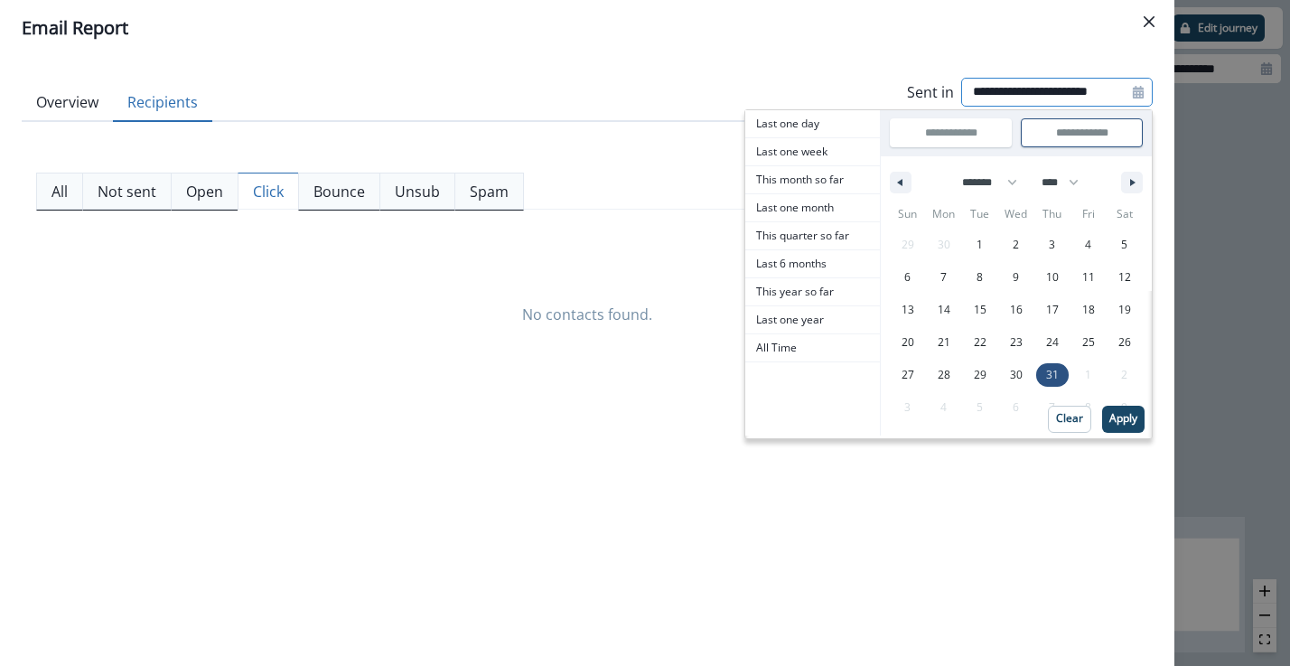
click at [1048, 370] on span "31" at bounding box center [1052, 375] width 13 height 33
type input "**********"
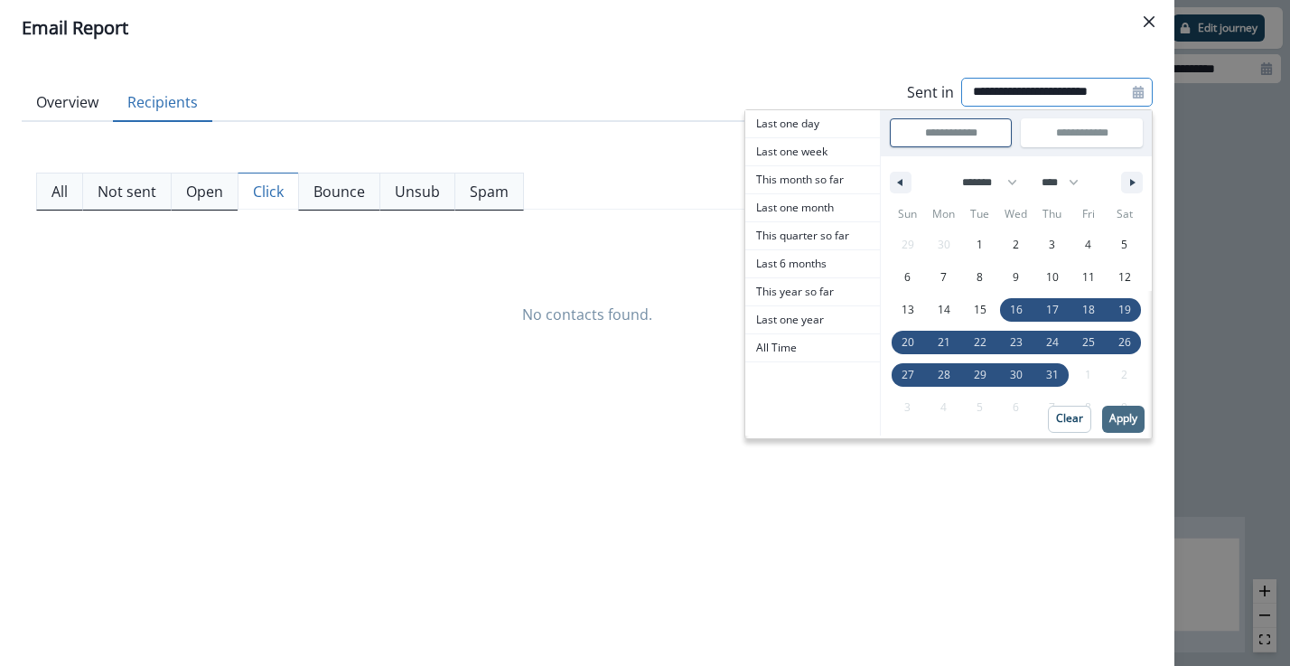
click at [1120, 420] on p "Apply" at bounding box center [1124, 418] width 28 height 13
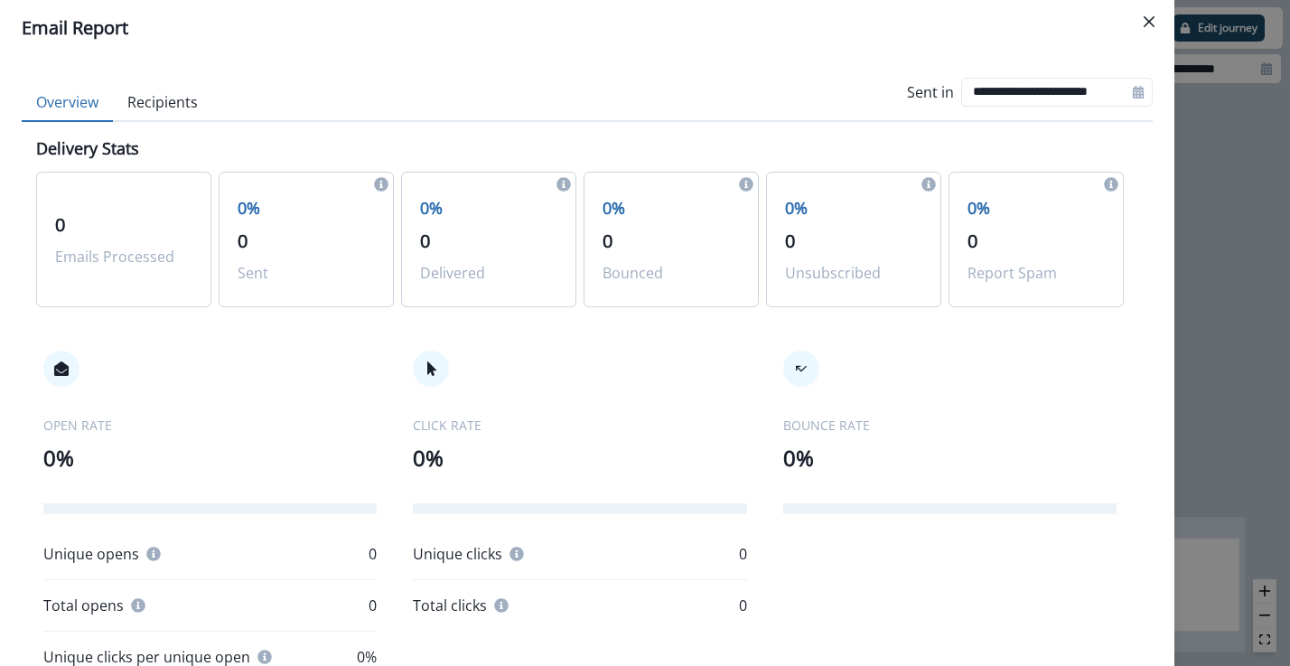
click at [54, 101] on button "Overview" at bounding box center [67, 103] width 91 height 38
click at [991, 90] on input "**********" at bounding box center [1057, 92] width 192 height 29
select select "*"
select select "****"
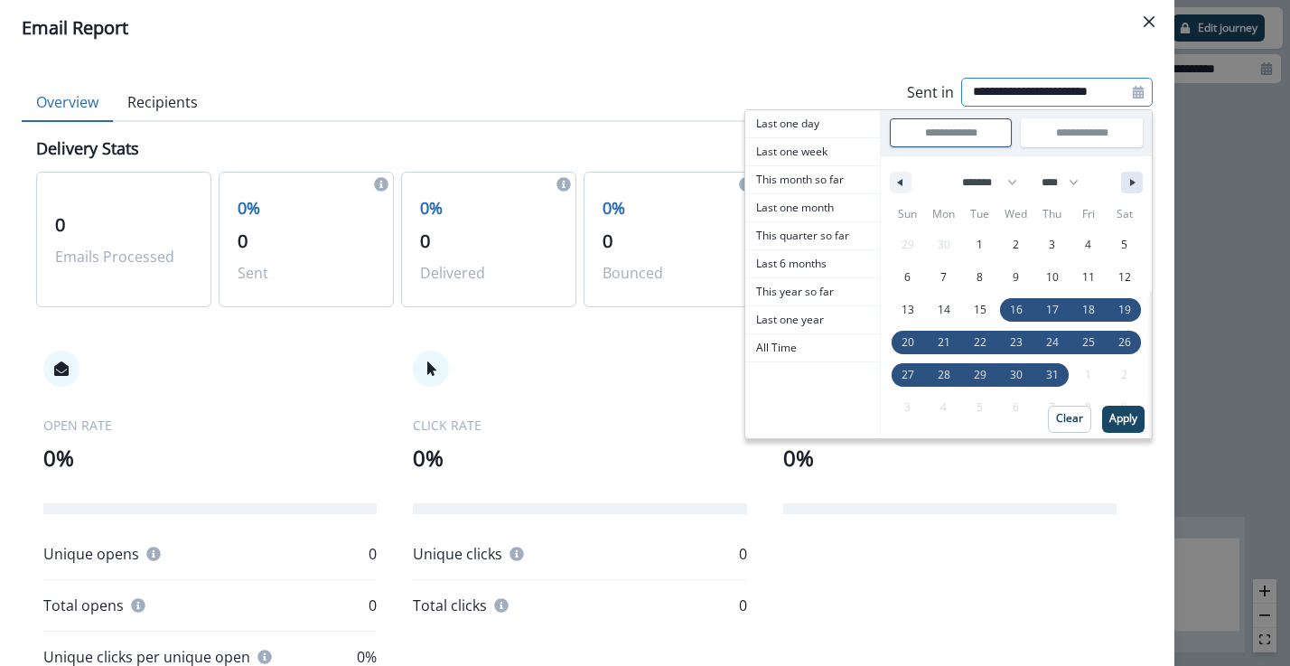
click at [1132, 189] on button "button" at bounding box center [1132, 183] width 22 height 22
select select "*"
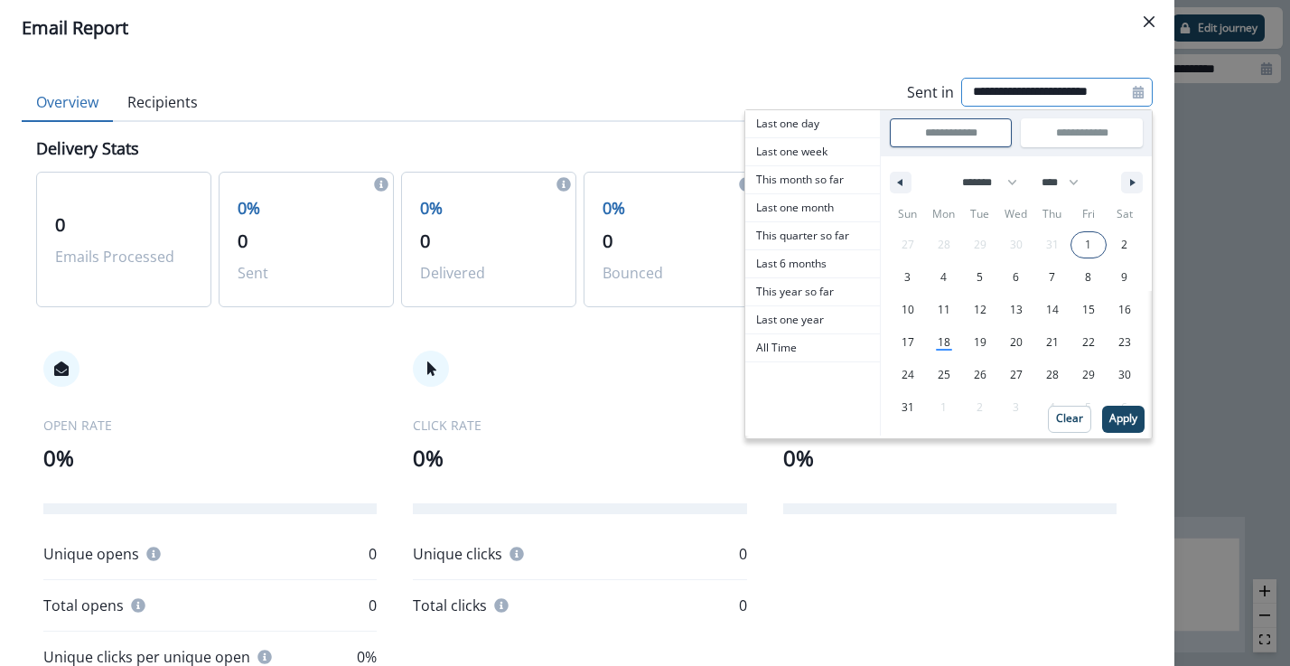
click at [1093, 239] on span "1" at bounding box center [1089, 244] width 36 height 23
type input "**********"
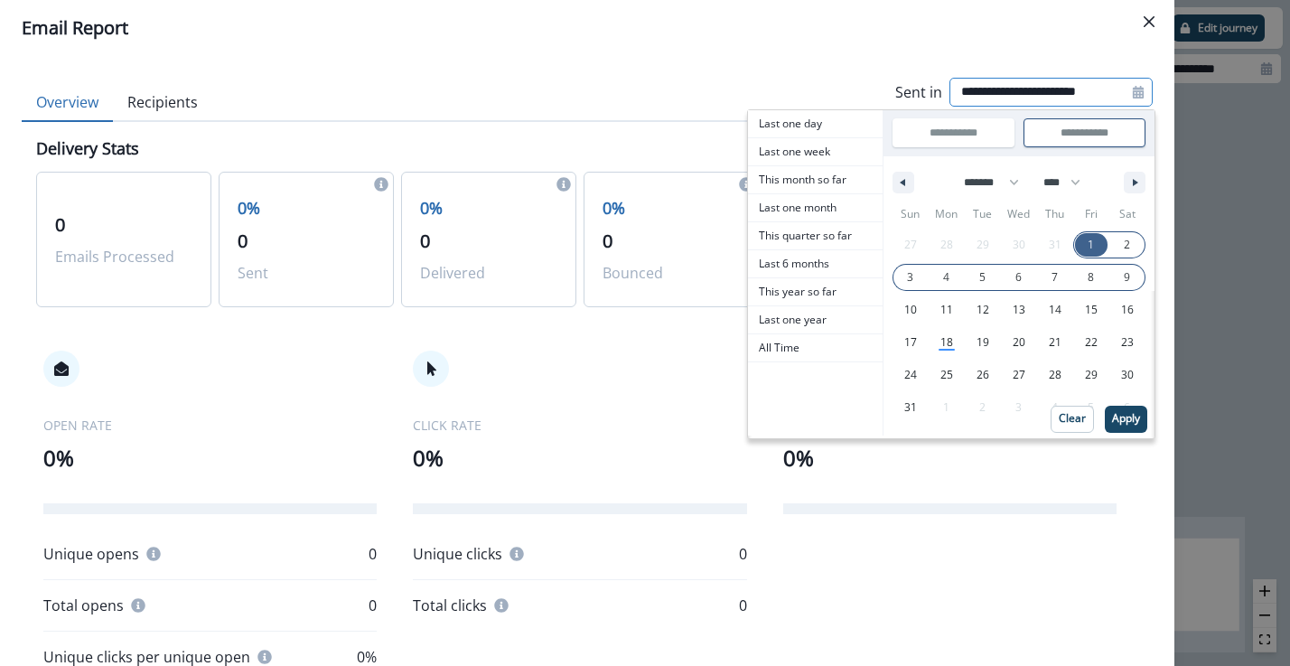
click at [1130, 276] on span "9" at bounding box center [1128, 277] width 36 height 23
type input "**********"
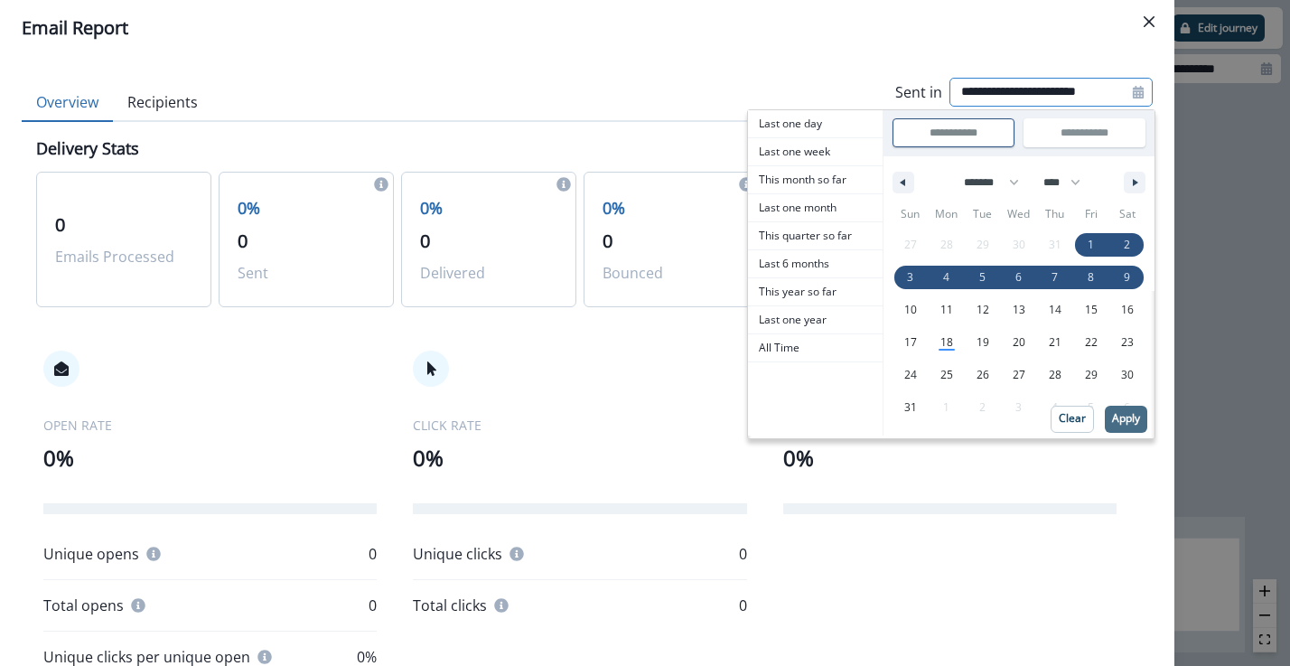
click at [1126, 415] on p "Apply" at bounding box center [1126, 418] width 28 height 13
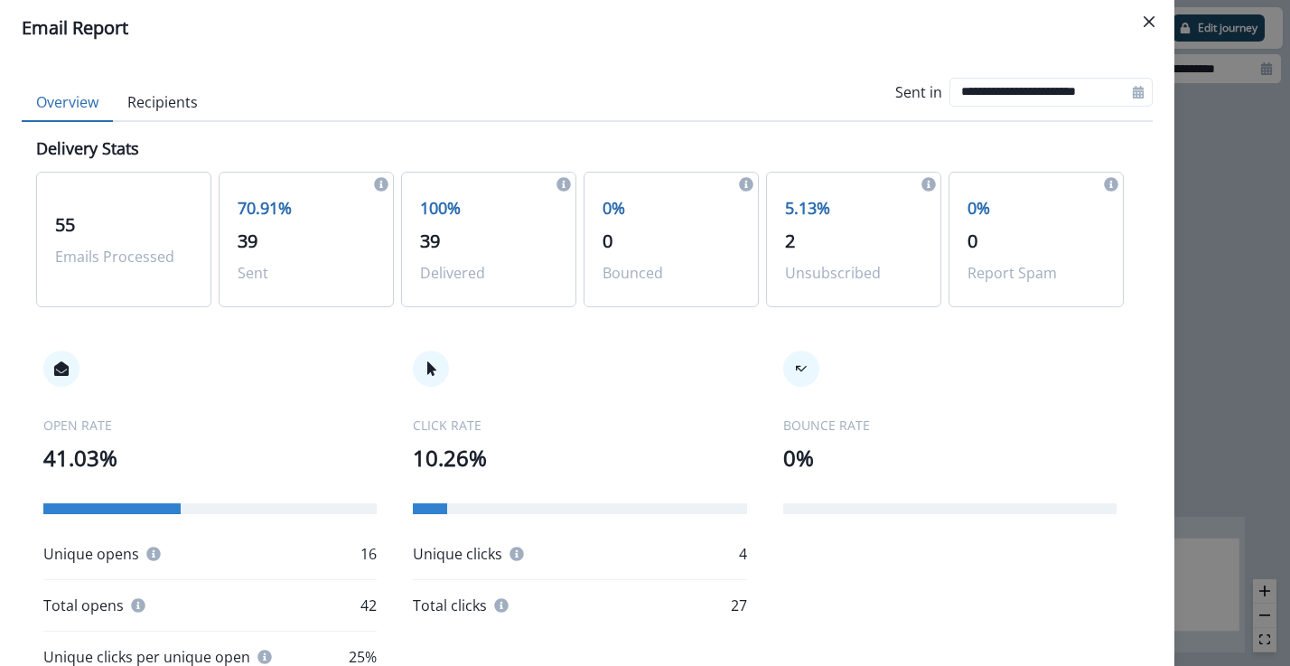
click at [177, 109] on button "Recipients" at bounding box center [162, 103] width 99 height 38
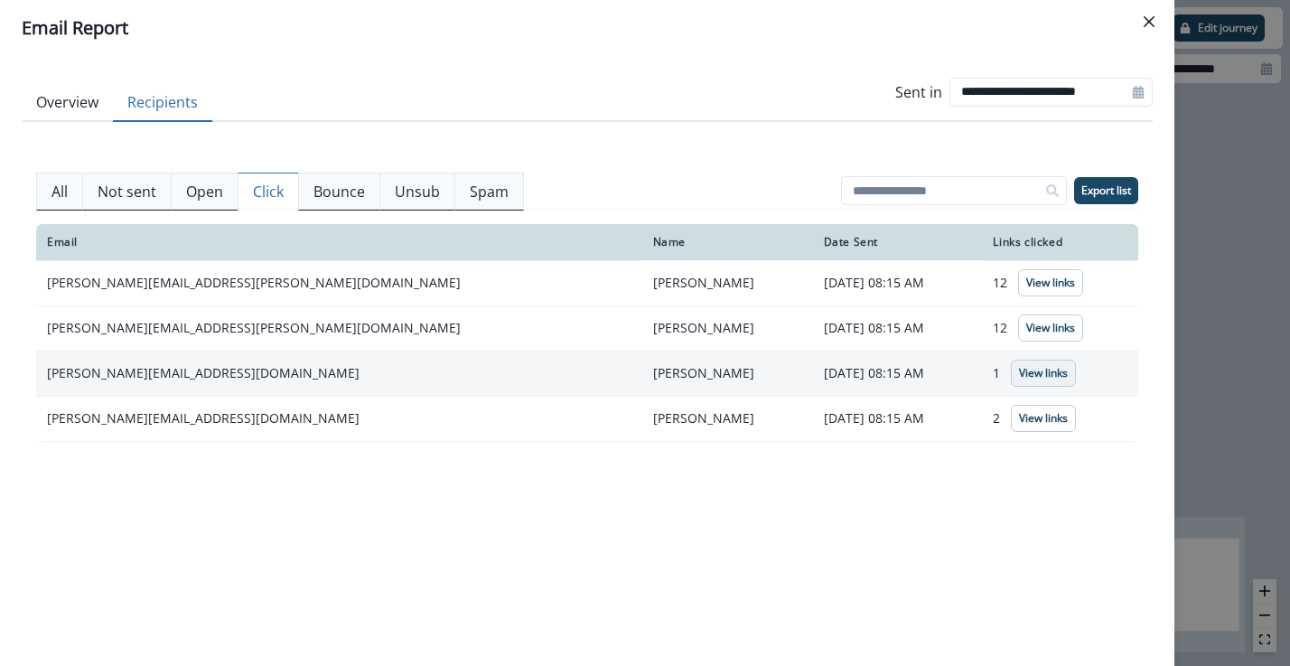
click at [1019, 370] on p "View links" at bounding box center [1043, 373] width 49 height 13
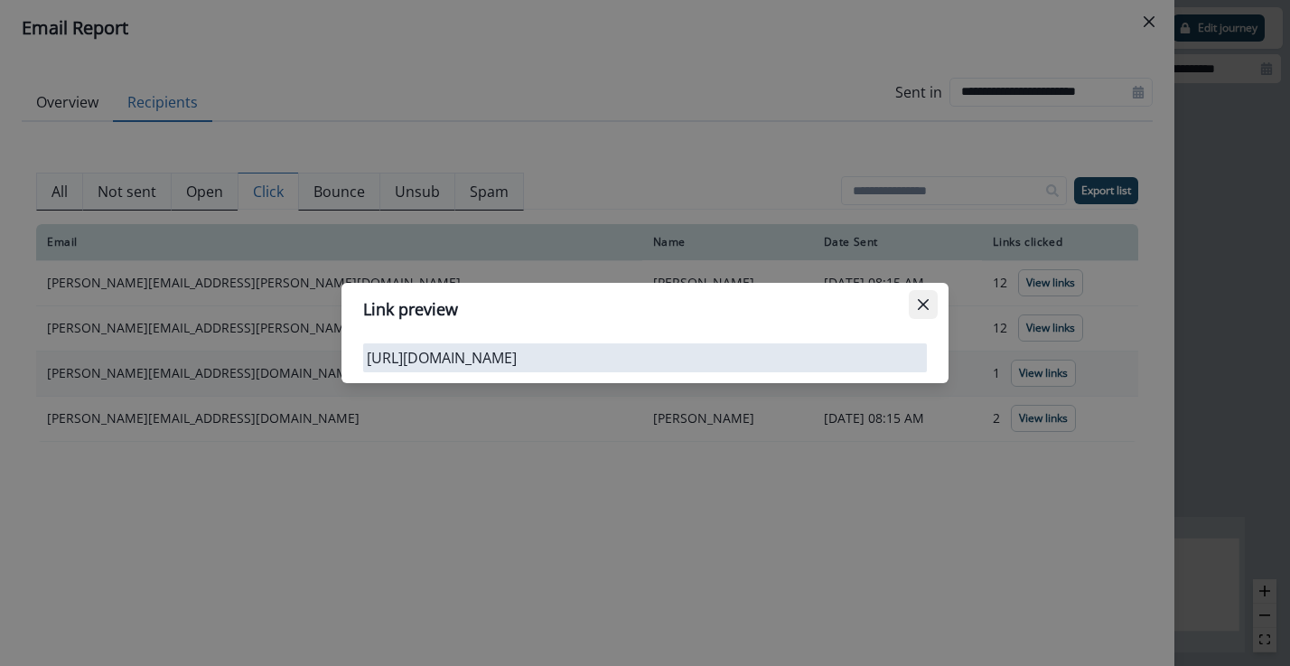
click at [928, 302] on icon "Close" at bounding box center [923, 304] width 11 height 11
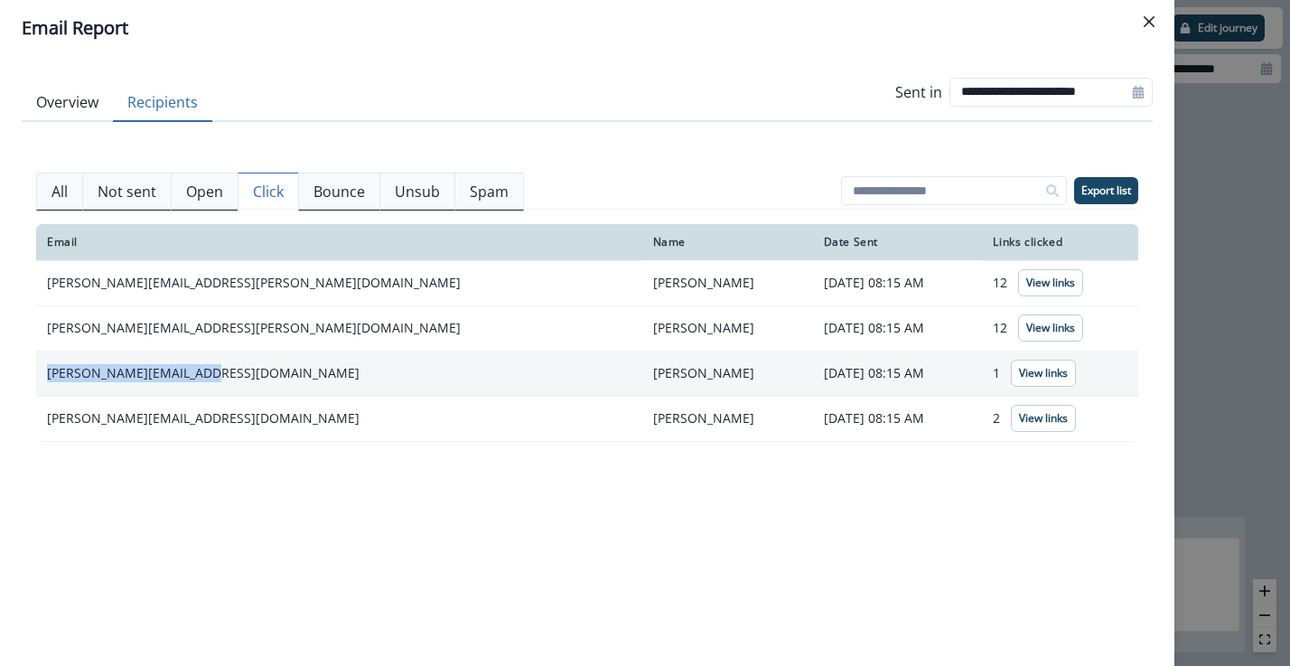
drag, startPoint x: 198, startPoint y: 374, endPoint x: 40, endPoint y: 360, distance: 158.8
click at [40, 360] on td "maryann@friendslife.org" at bounding box center [339, 373] width 606 height 45
copy td "maryann@friendslife.org"
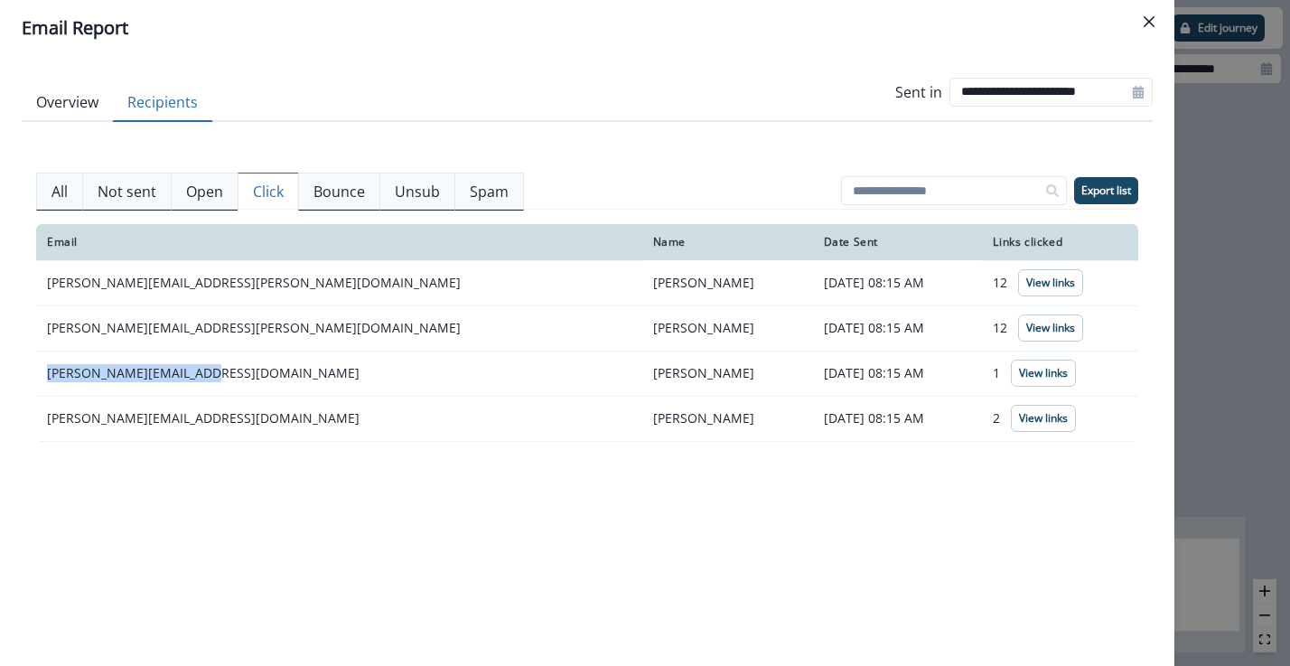
click at [127, 187] on p "Not sent" at bounding box center [127, 192] width 59 height 22
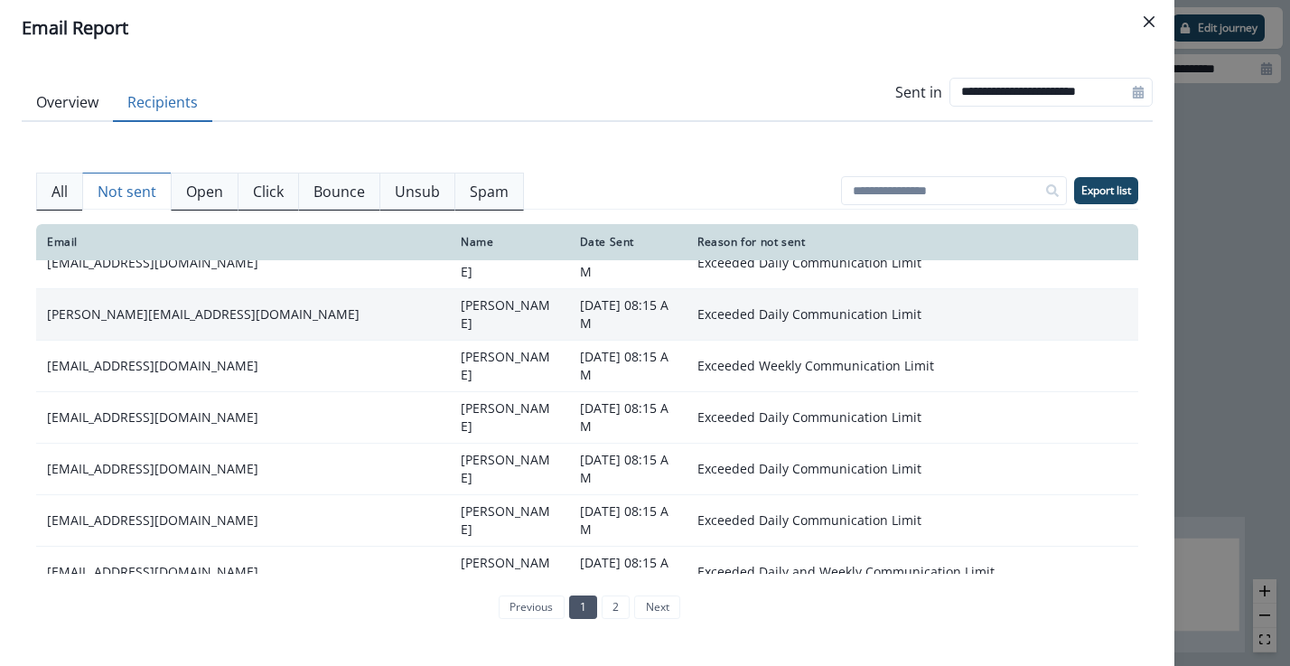
scroll to position [88, 0]
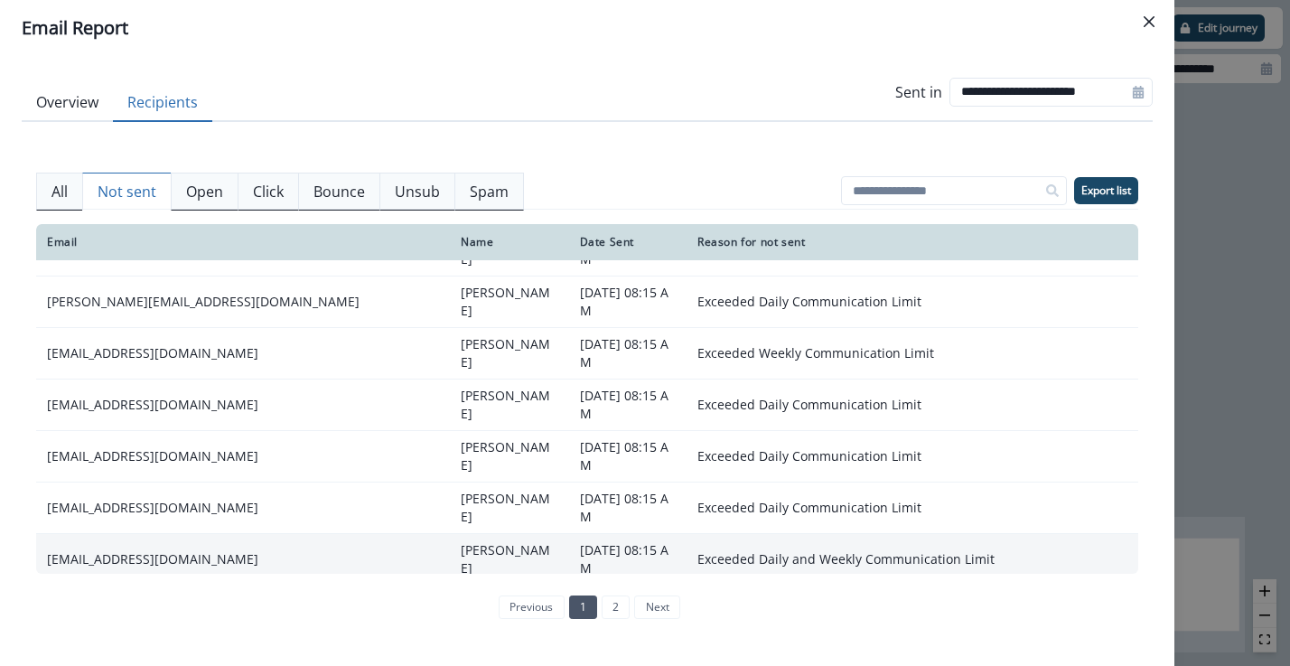
click at [147, 533] on td "mjjenness@the-or.com" at bounding box center [243, 559] width 414 height 52
click at [230, 533] on td "mjjenness@the-or.com" at bounding box center [243, 559] width 414 height 52
click at [580, 541] on p "August 8, 2025 at 08:15 AM" at bounding box center [628, 559] width 96 height 36
click at [609, 533] on td "August 8, 2025 at 08:15 AM" at bounding box center [627, 559] width 117 height 52
click at [742, 533] on td "Exceeded Daily and Weekly Communication Limit" at bounding box center [913, 559] width 452 height 52
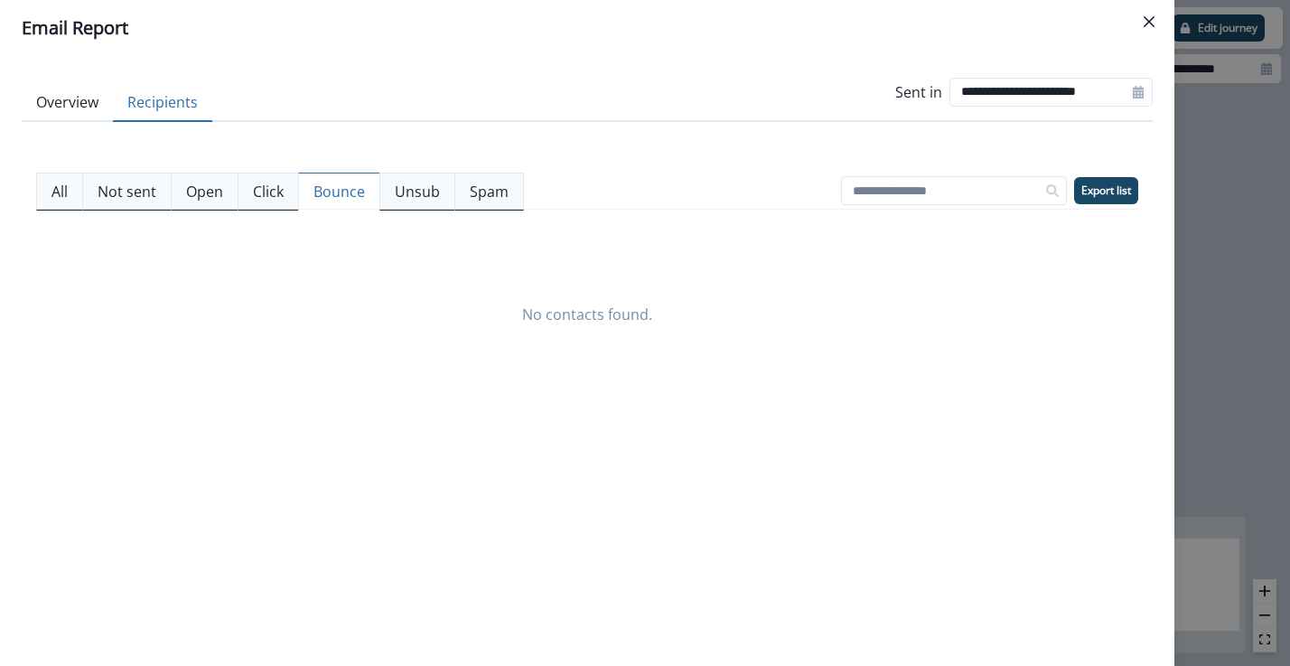
click at [324, 193] on p "Bounce" at bounding box center [340, 192] width 52 height 22
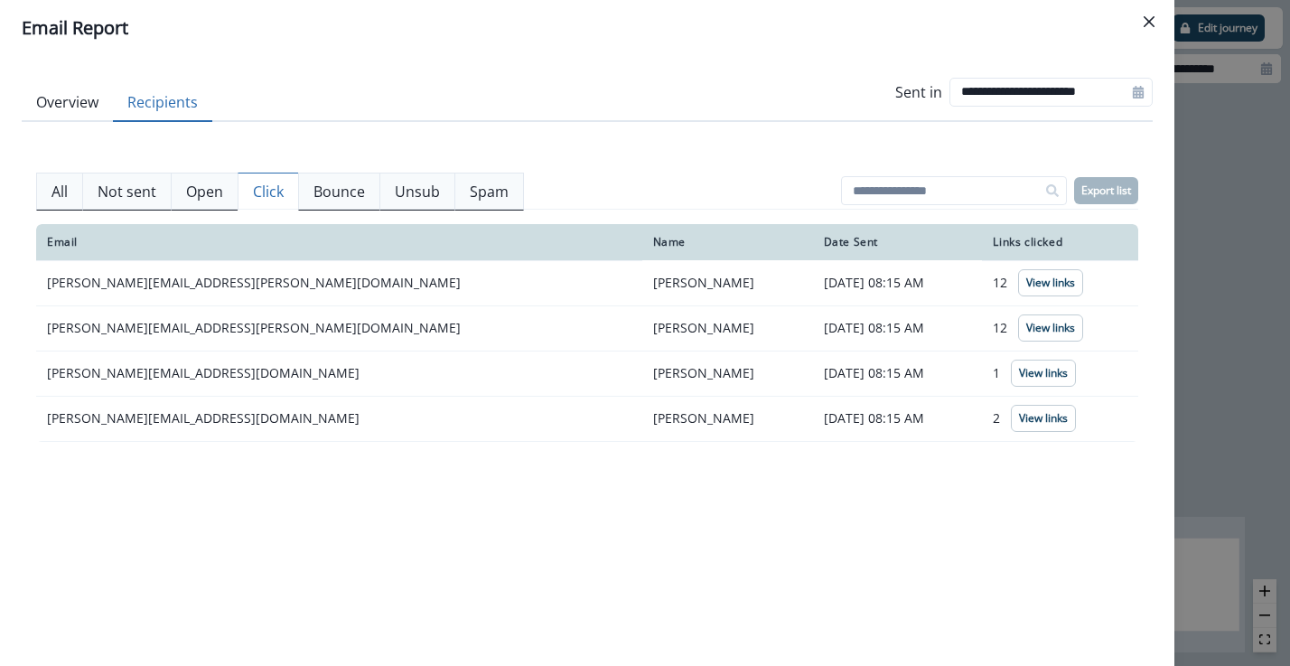
click at [282, 190] on p "Click" at bounding box center [268, 192] width 31 height 22
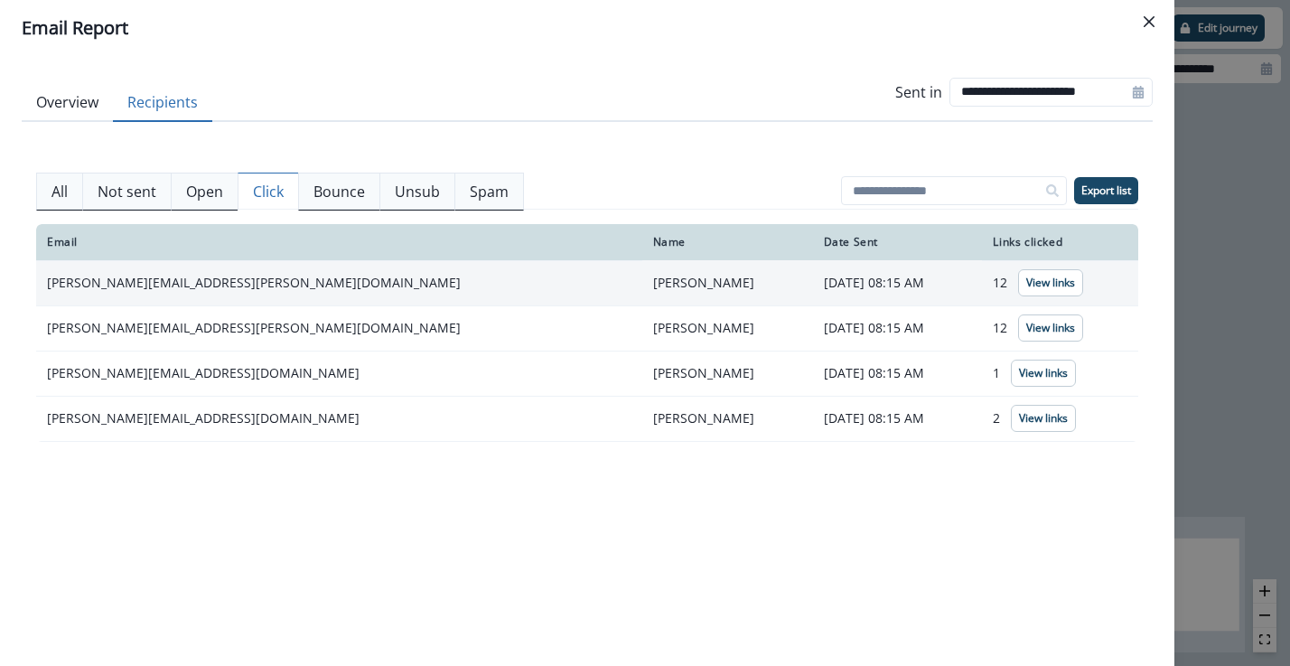
click at [237, 276] on td "carisa.hill@scouting.org" at bounding box center [339, 282] width 606 height 45
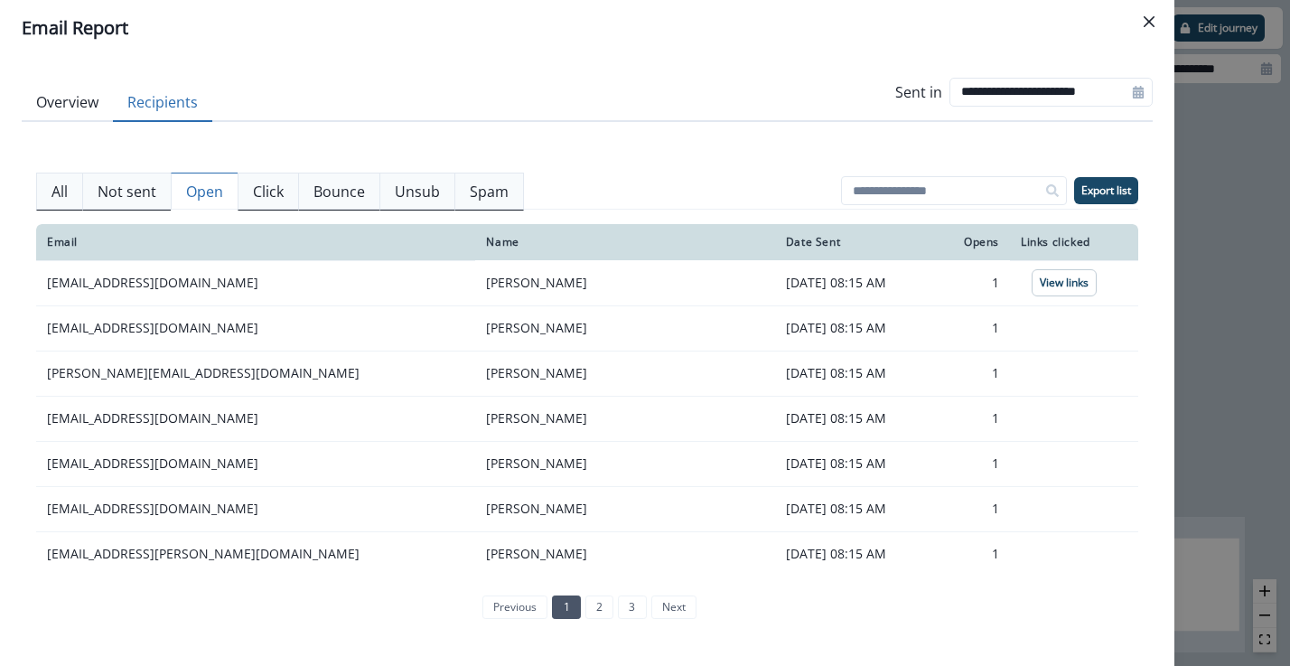
click at [205, 196] on p "Open" at bounding box center [204, 192] width 37 height 22
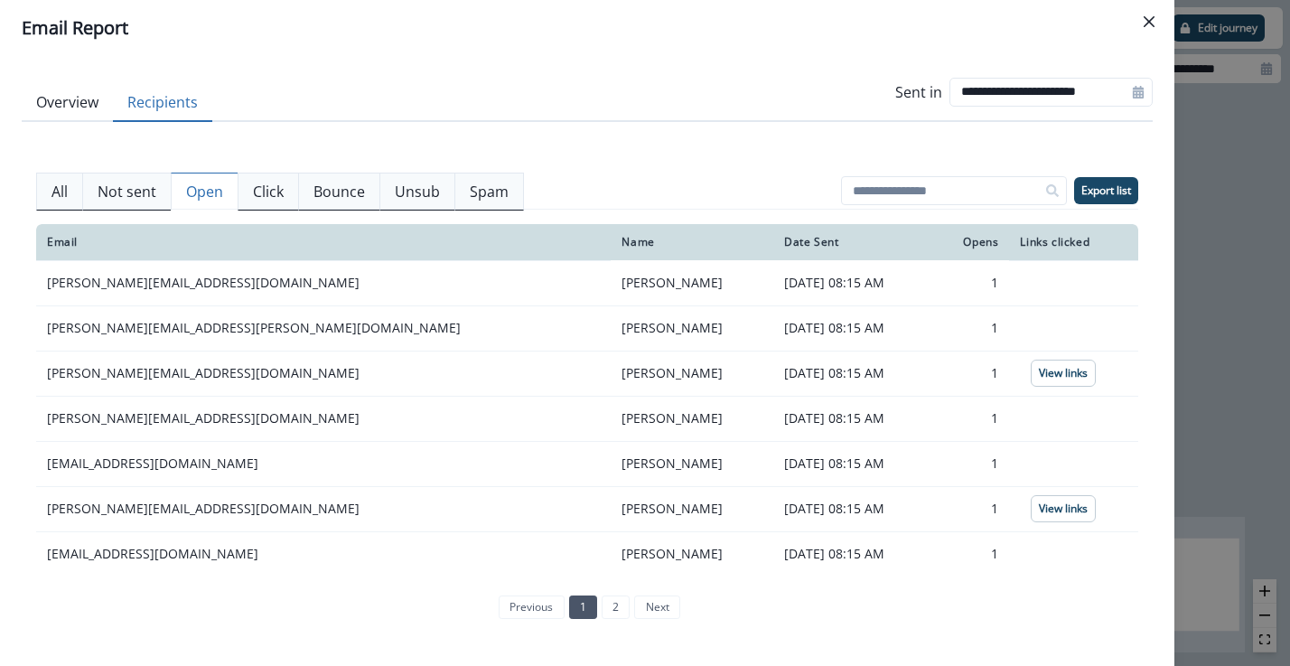
click at [149, 201] on p "Not sent" at bounding box center [127, 192] width 59 height 22
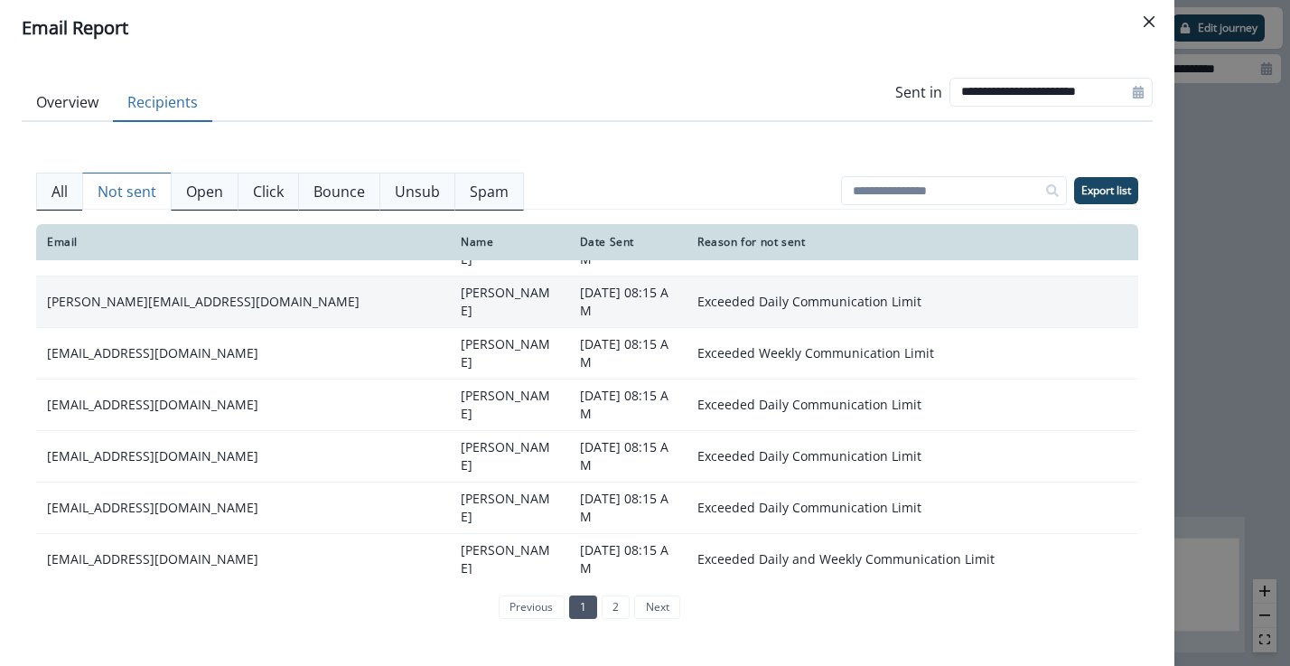
scroll to position [0, 0]
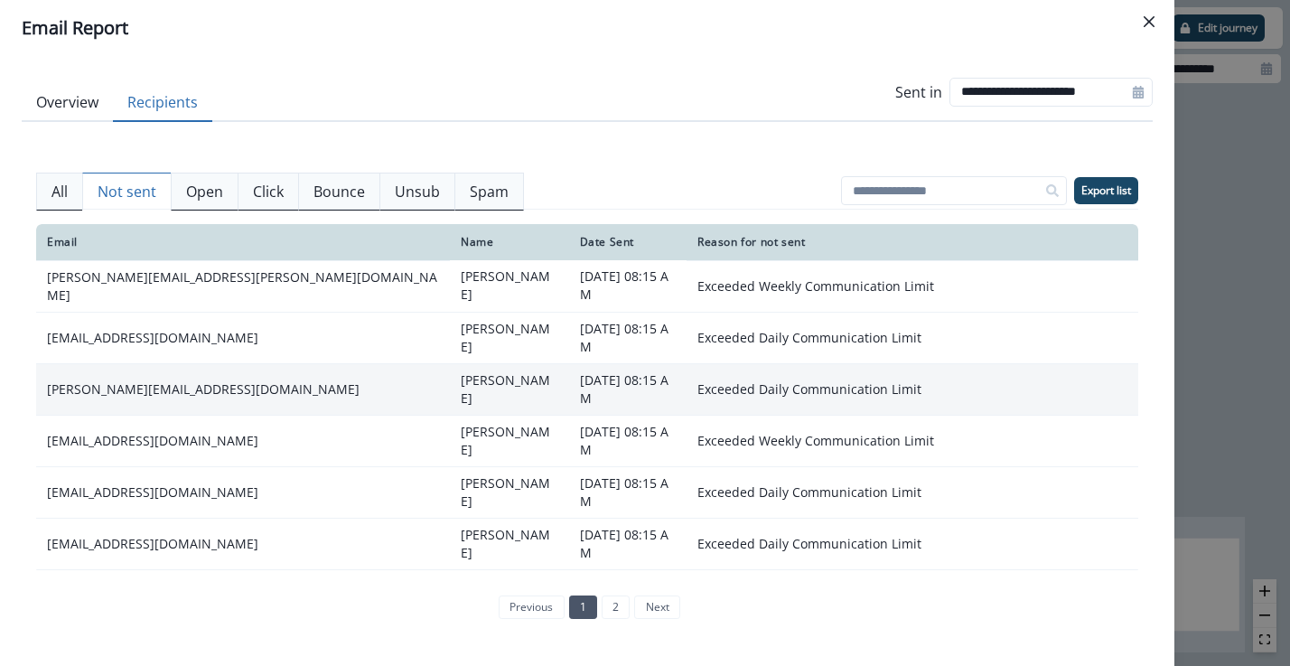
click at [248, 291] on td "matthew.prawitt@reefcp.com" at bounding box center [243, 286] width 414 height 52
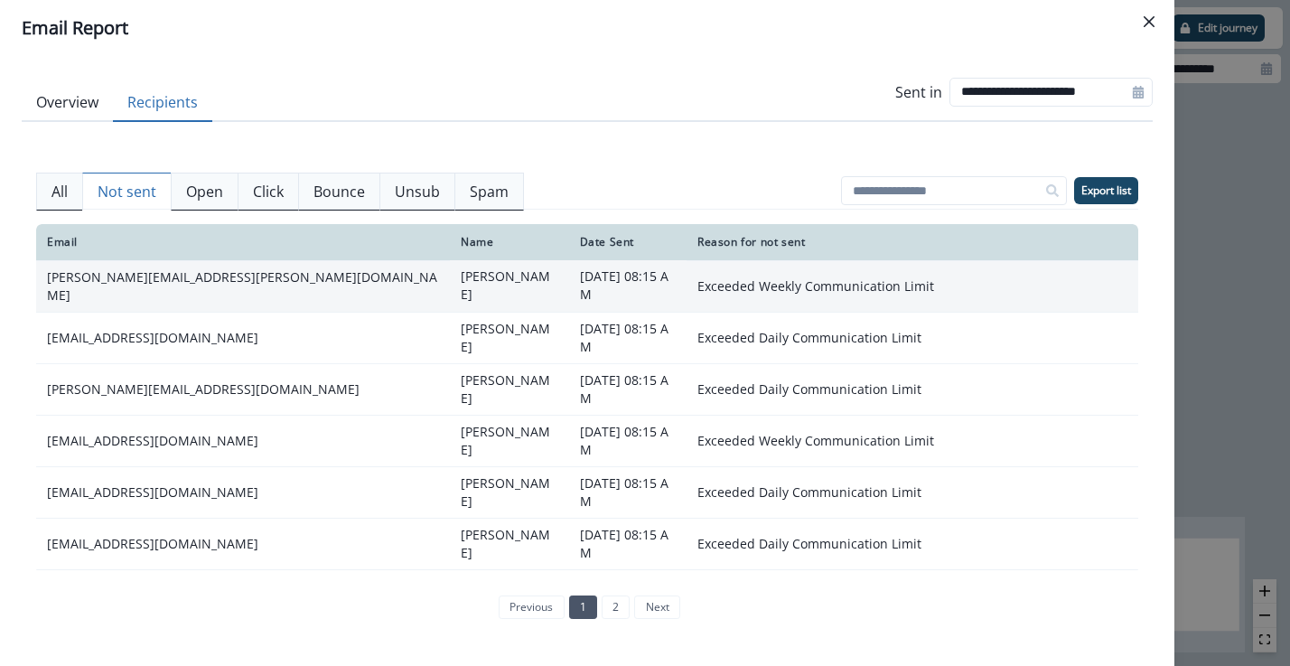
click at [261, 292] on td "matthew.prawitt@reefcp.com" at bounding box center [243, 286] width 414 height 52
click at [188, 285] on td "matthew.prawitt@reefcp.com" at bounding box center [243, 286] width 414 height 52
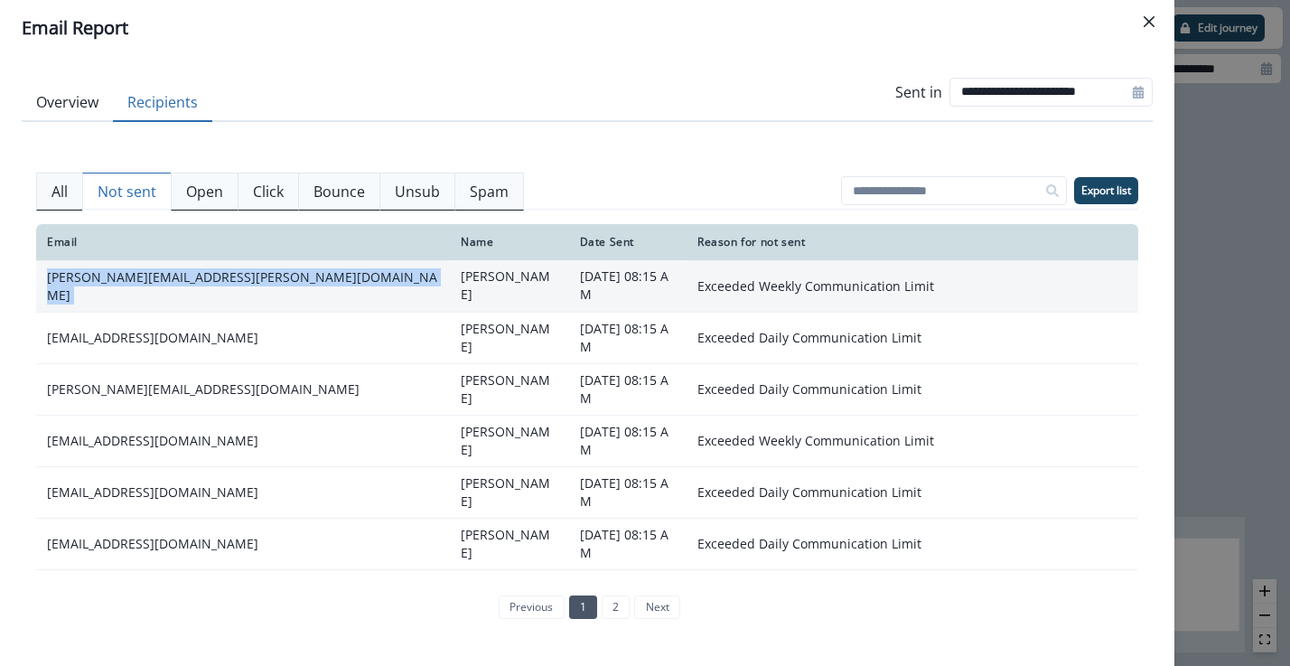
click at [188, 285] on td "matthew.prawitt@reefcp.com" at bounding box center [243, 286] width 414 height 52
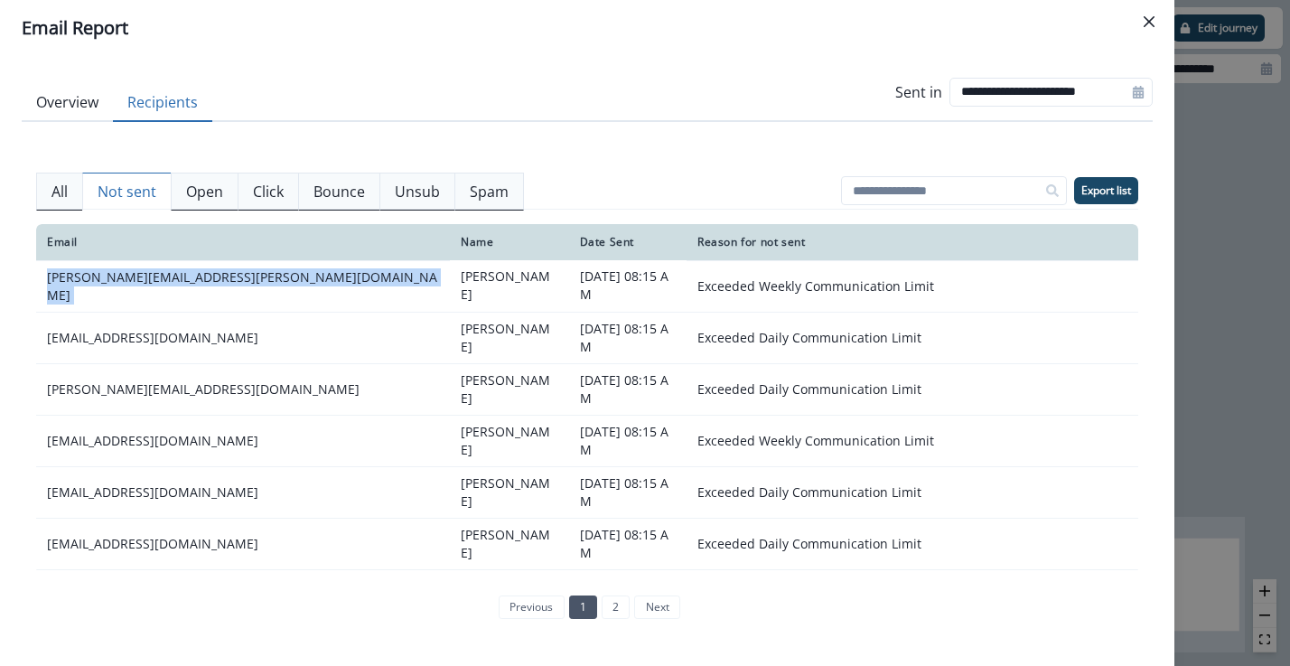
copy td "matthew.prawitt@reefcp.com"
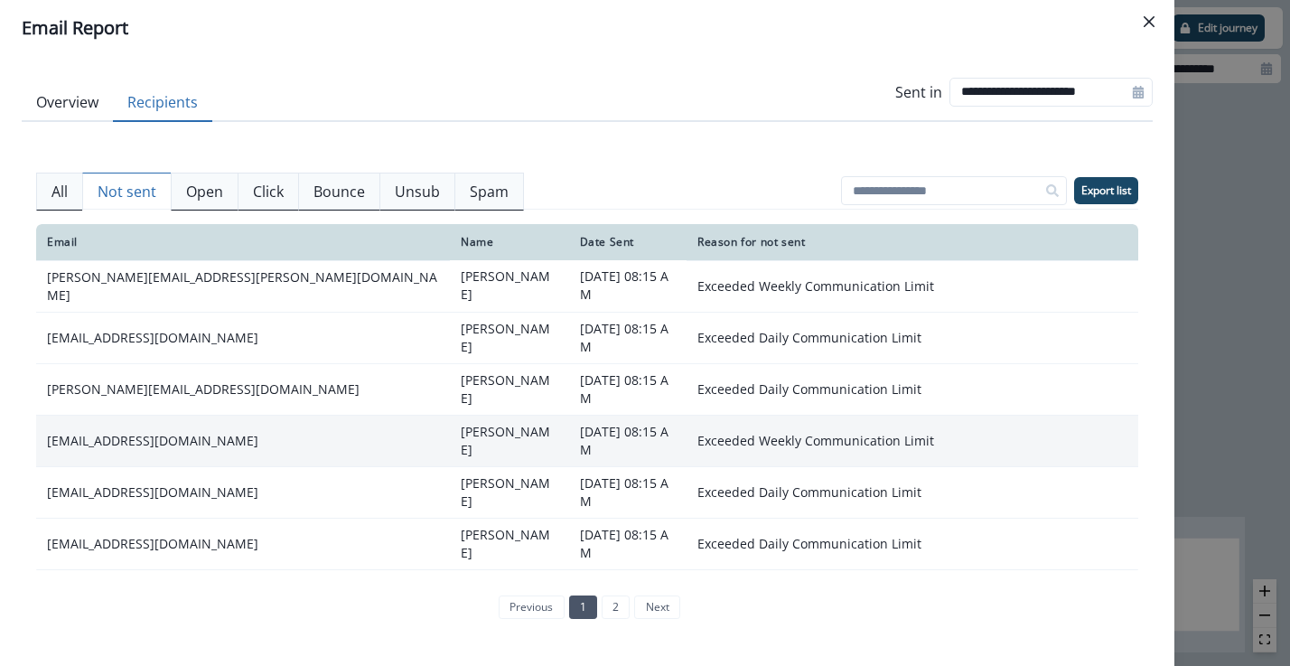
click at [292, 415] on td "sang@reddoorescape.com" at bounding box center [243, 441] width 414 height 52
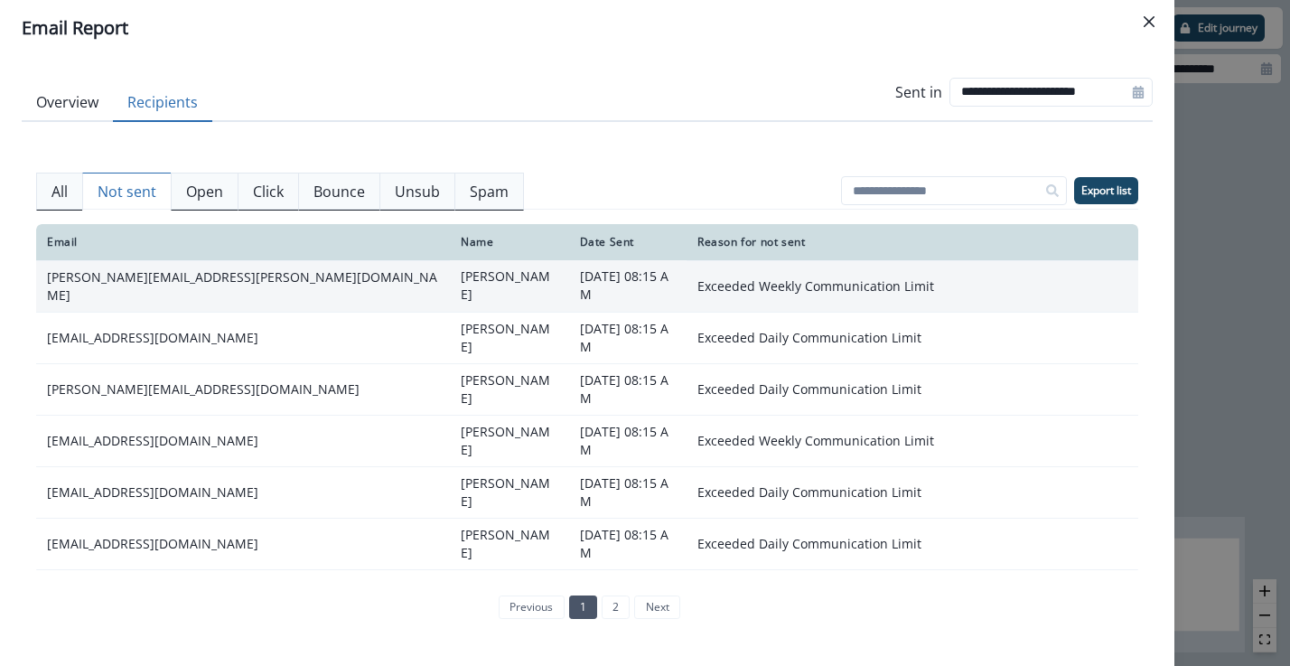
click at [450, 281] on td "Matthew Prawitt" at bounding box center [509, 286] width 119 height 52
click at [569, 282] on td "August 9, 2025 at 08:15 AM" at bounding box center [627, 286] width 117 height 52
click at [732, 291] on td "Exceeded Weekly Communication Limit" at bounding box center [913, 286] width 452 height 52
click at [168, 291] on td "matthew.prawitt@reefcp.com" at bounding box center [243, 286] width 414 height 52
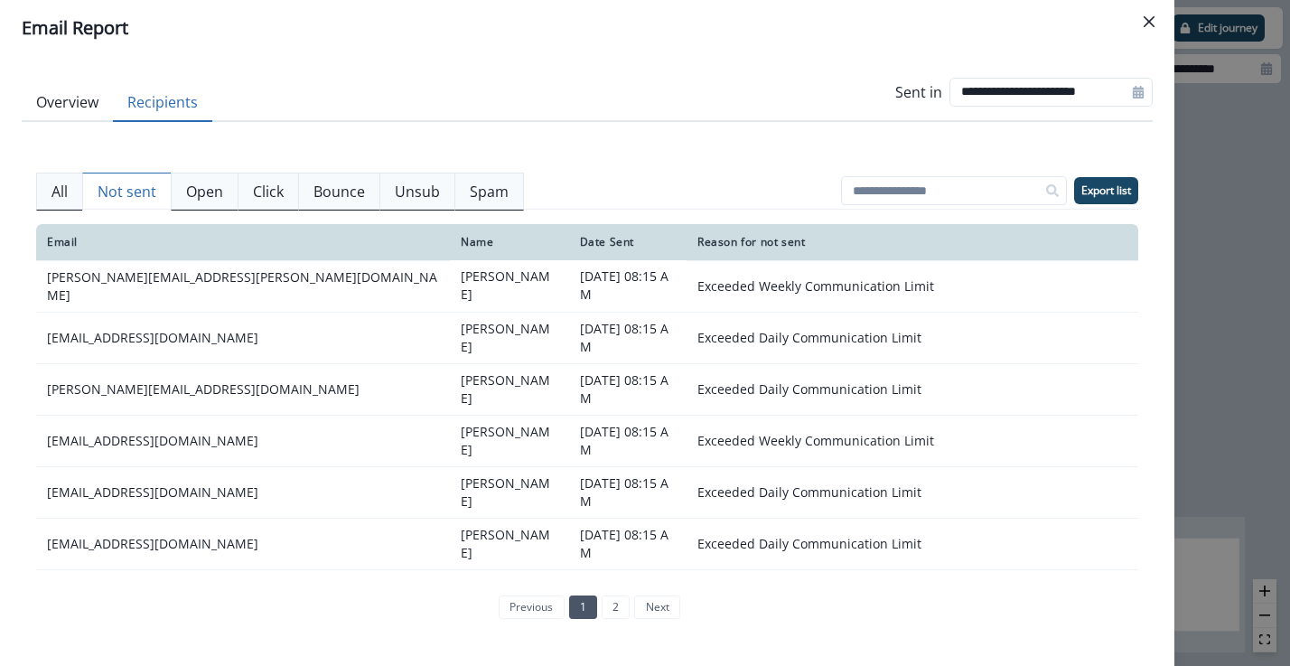
click at [77, 96] on button "Overview" at bounding box center [67, 103] width 91 height 38
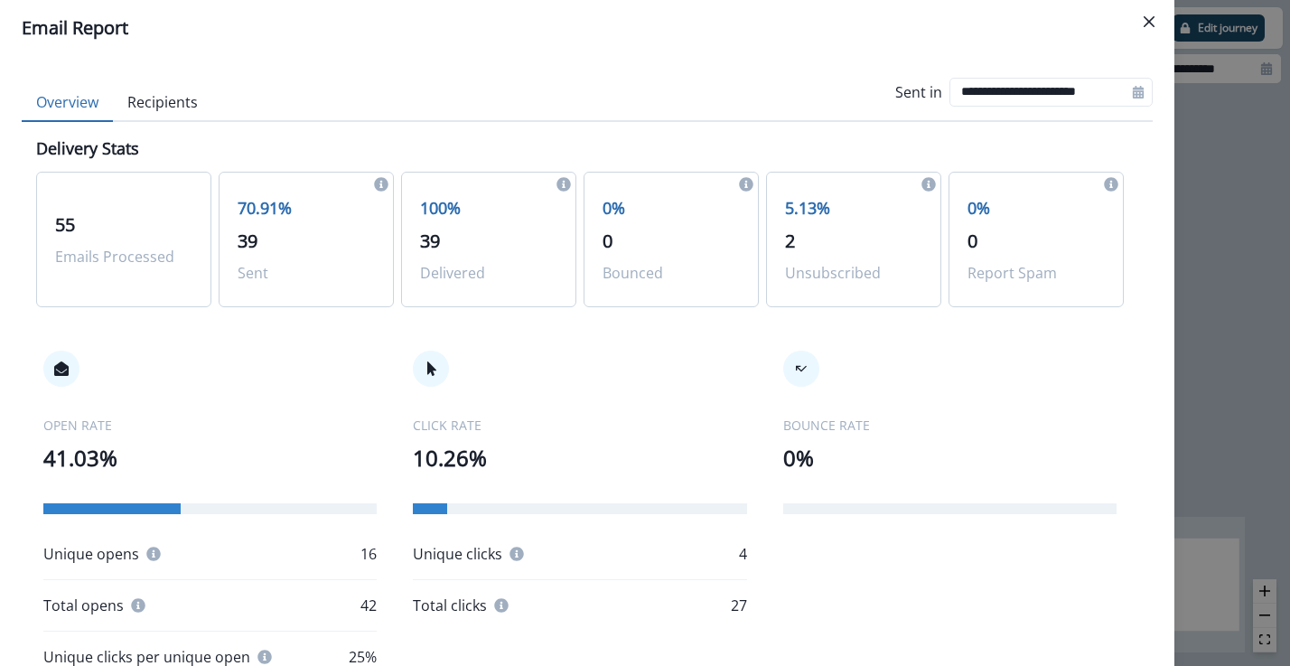
click at [321, 245] on p "39" at bounding box center [306, 241] width 137 height 27
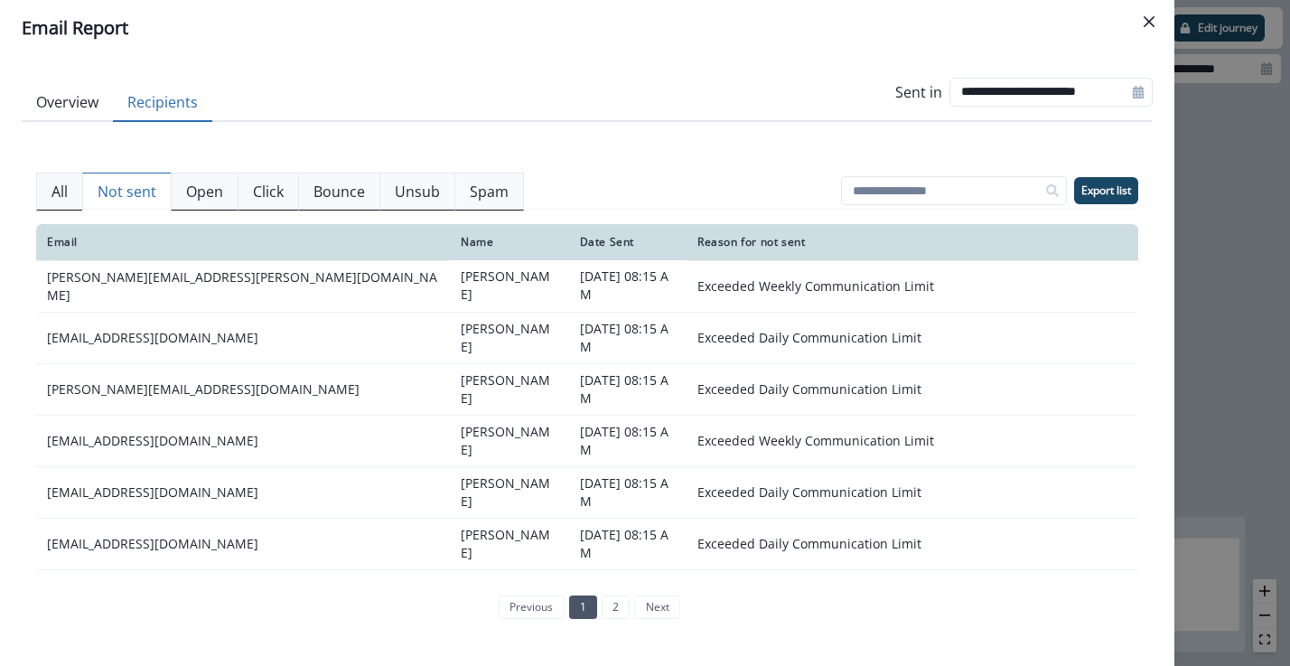
click at [182, 108] on button "Recipients" at bounding box center [162, 103] width 99 height 38
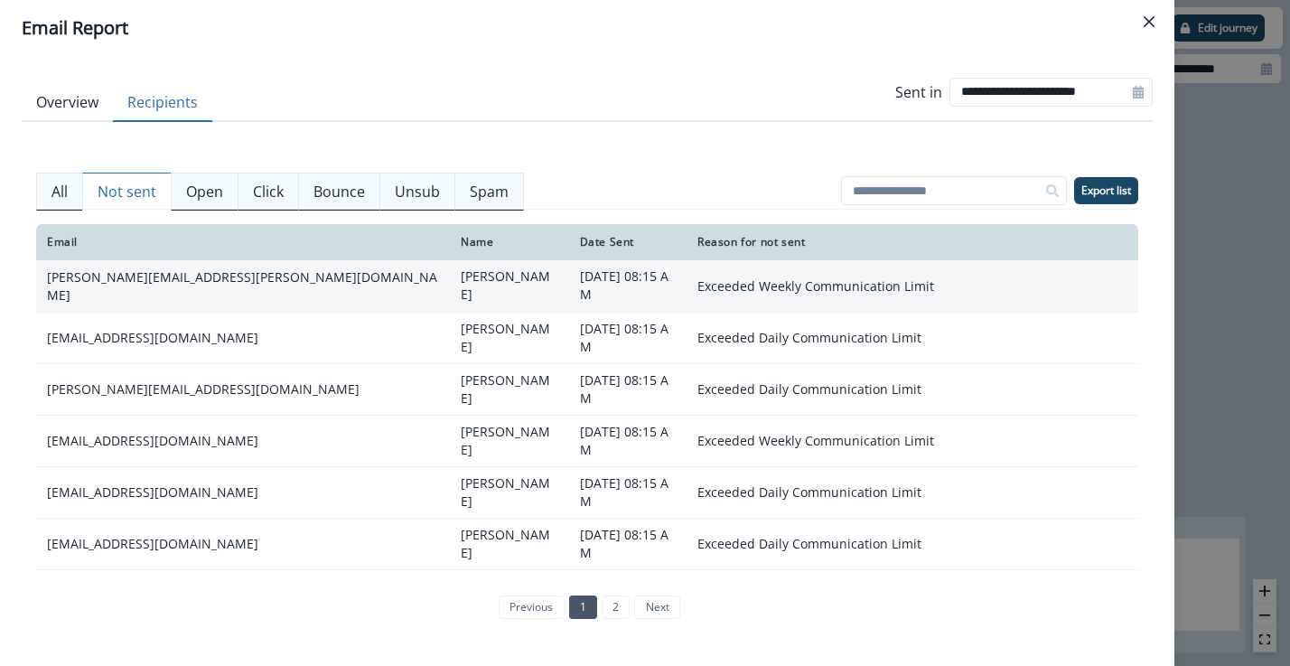
click at [215, 281] on td "matthew.prawitt@reefcp.com" at bounding box center [243, 286] width 414 height 52
click at [249, 281] on td "matthew.prawitt@reefcp.com" at bounding box center [243, 286] width 414 height 52
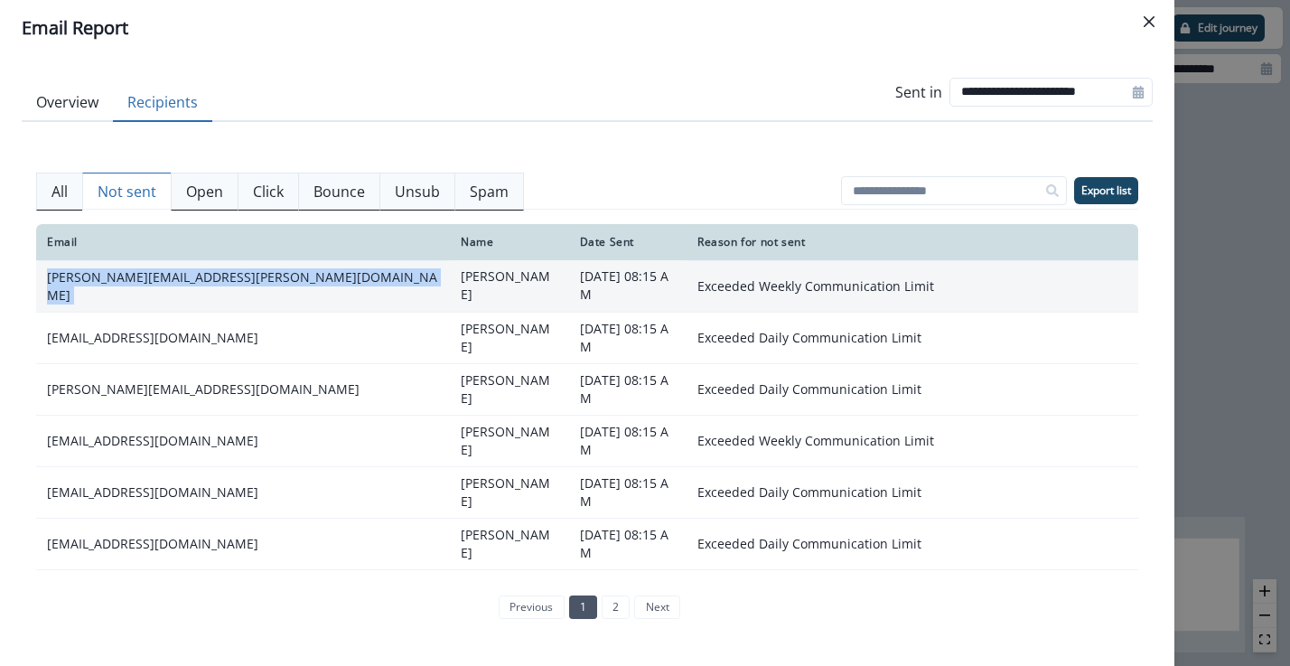
click at [249, 281] on td "matthew.prawitt@reefcp.com" at bounding box center [243, 286] width 414 height 52
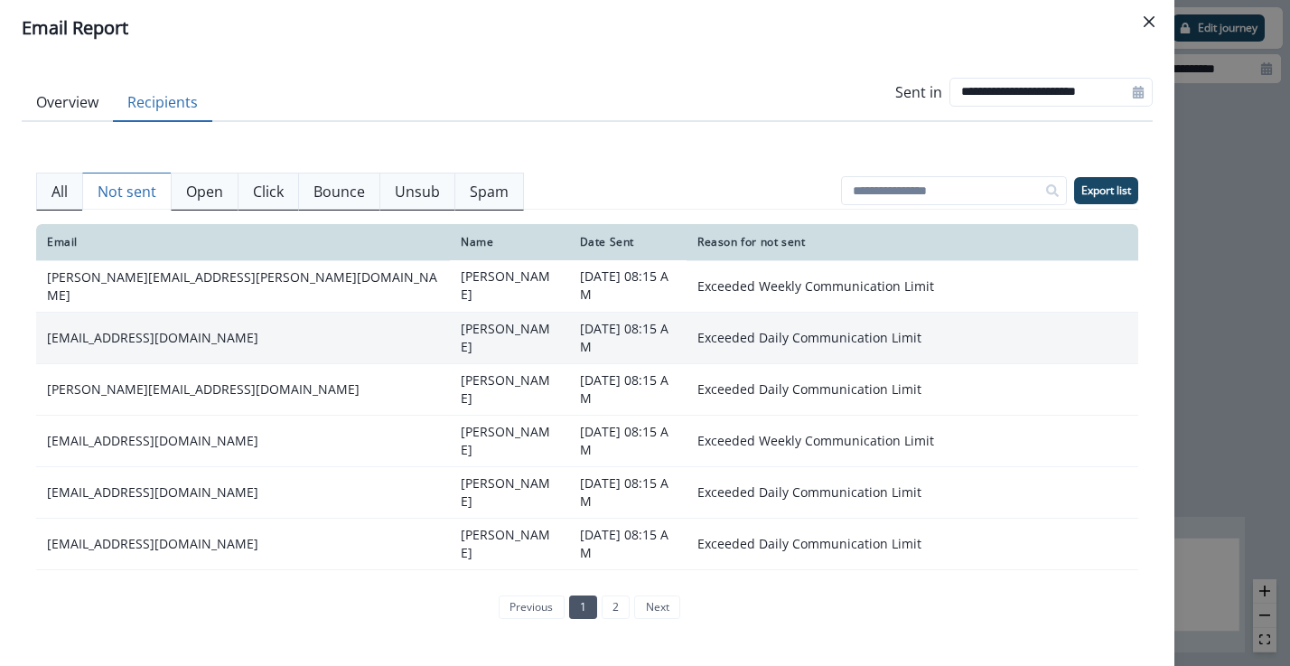
click at [768, 312] on td "Exceeded Daily Communication Limit" at bounding box center [913, 338] width 452 height 52
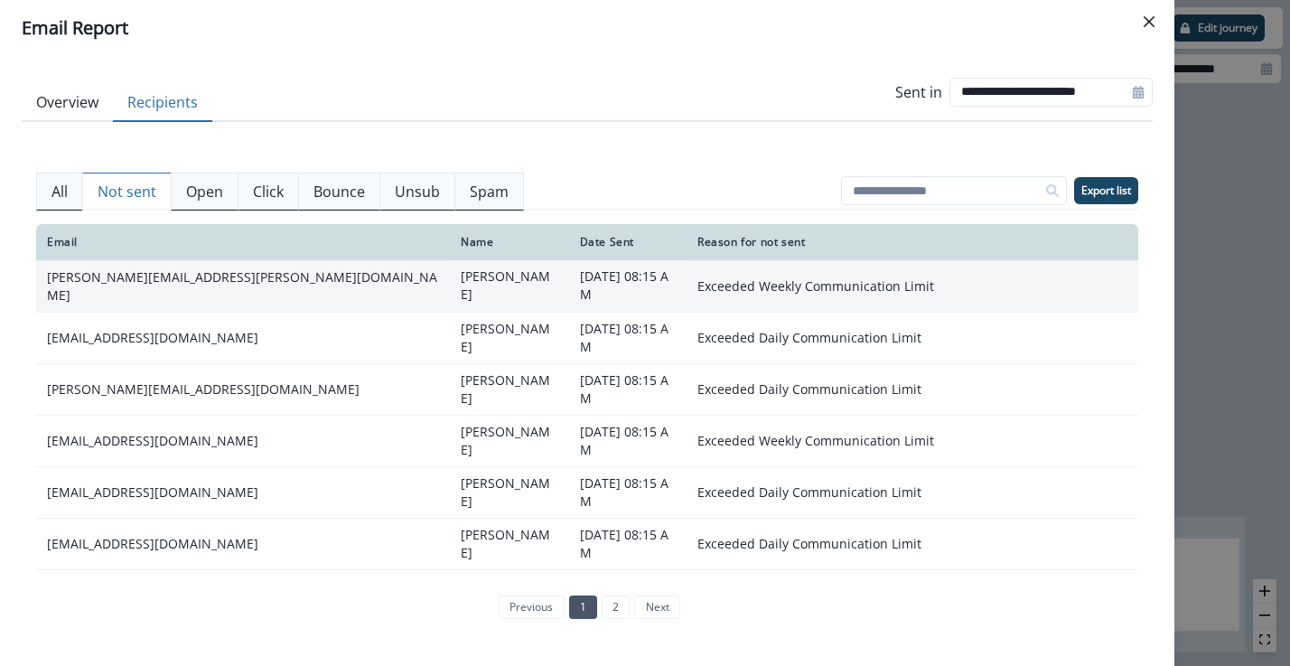
click at [768, 284] on td "Exceeded Weekly Communication Limit" at bounding box center [913, 286] width 452 height 52
click at [768, 283] on td "Exceeded Weekly Communication Limit" at bounding box center [913, 286] width 452 height 52
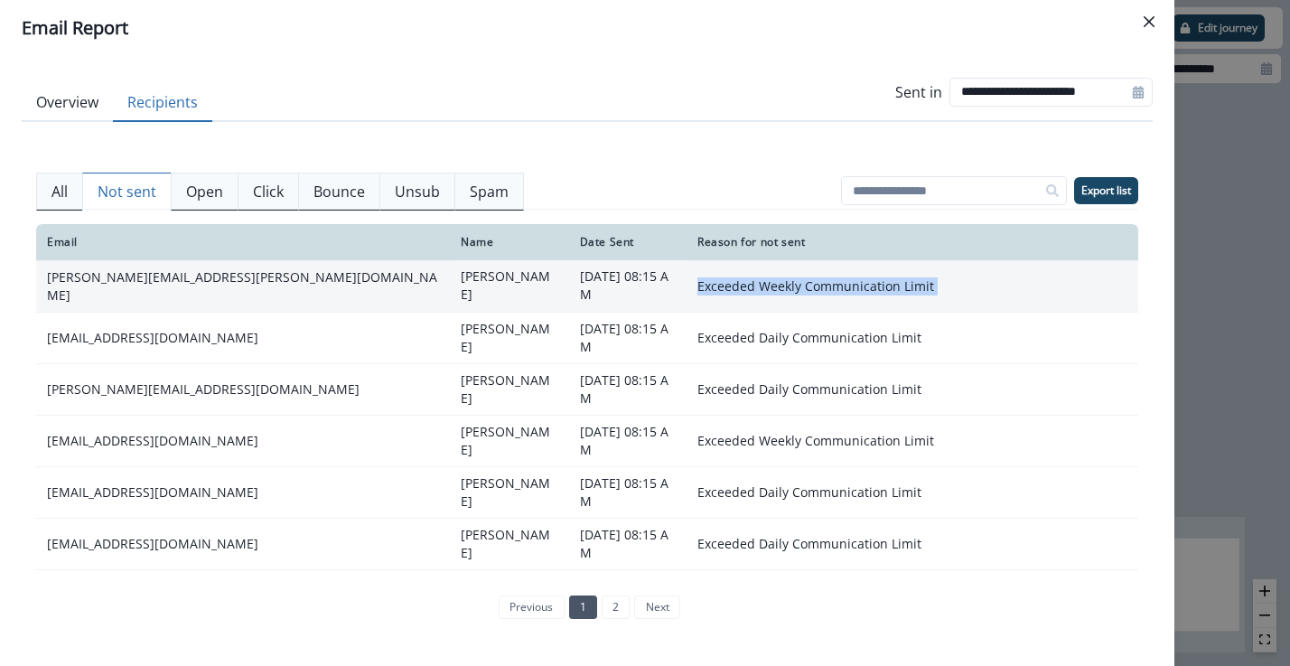
click at [768, 284] on td "Exceeded Weekly Communication Limit" at bounding box center [913, 286] width 452 height 52
click at [945, 289] on td "Exceeded Weekly Communication Limit" at bounding box center [913, 286] width 452 height 52
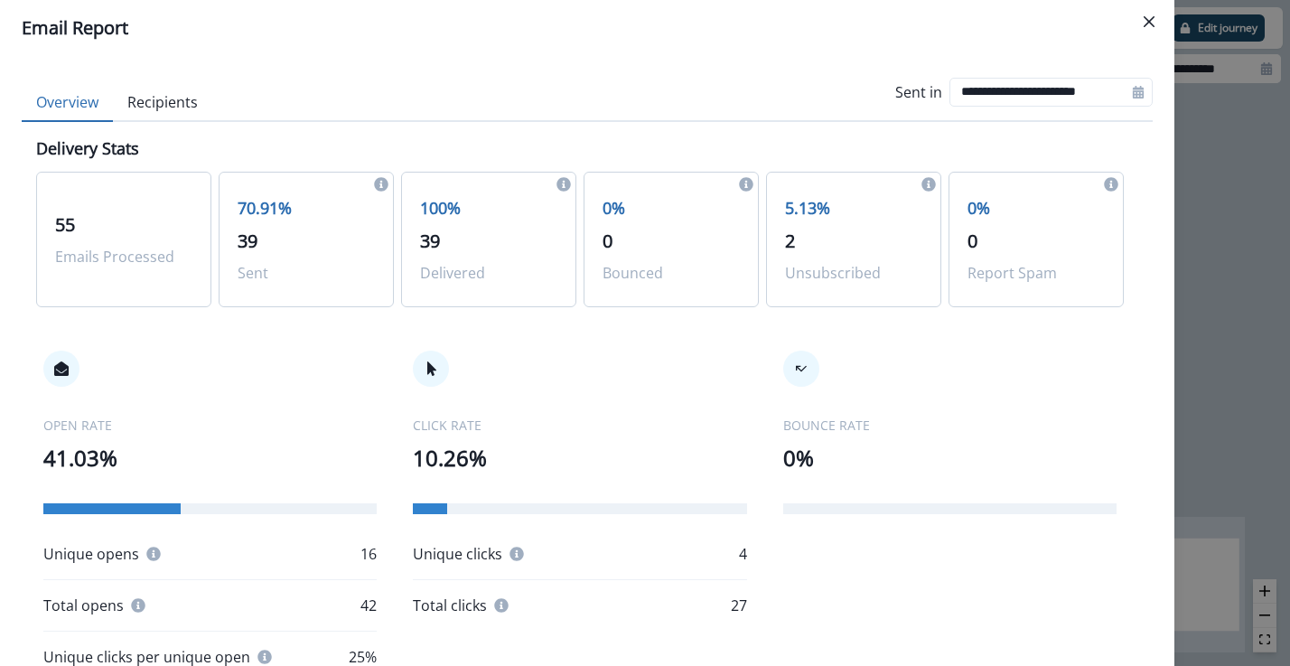
click at [65, 97] on button "Overview" at bounding box center [67, 103] width 91 height 38
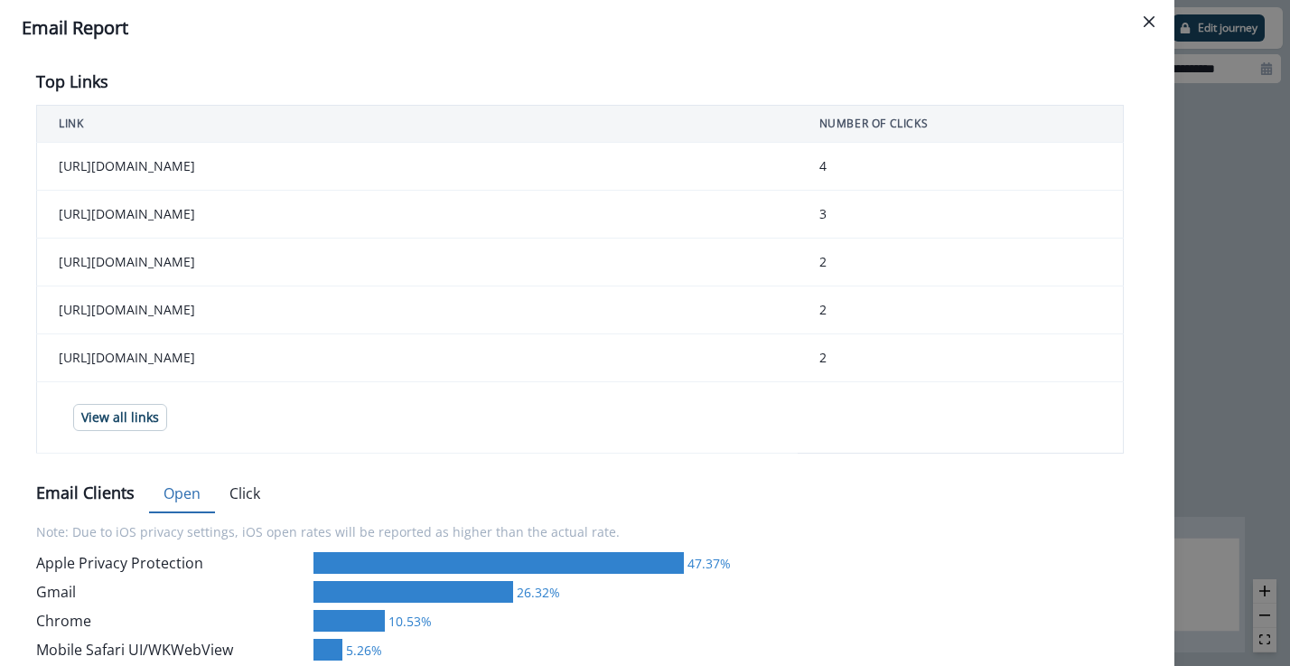
scroll to position [632, 0]
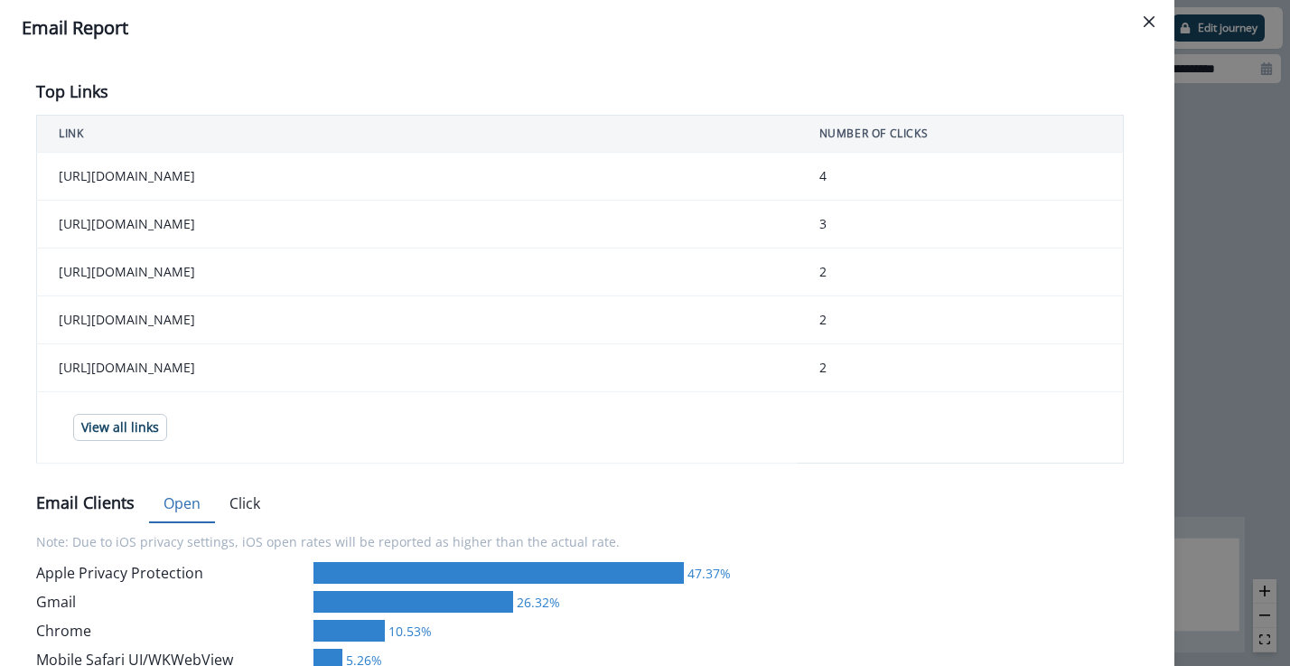
click at [252, 172] on td "https://help.bill.com/direct/s/" at bounding box center [417, 177] width 761 height 48
click at [827, 178] on td "4" at bounding box center [961, 177] width 326 height 48
click at [104, 430] on p "View all links" at bounding box center [120, 427] width 78 height 15
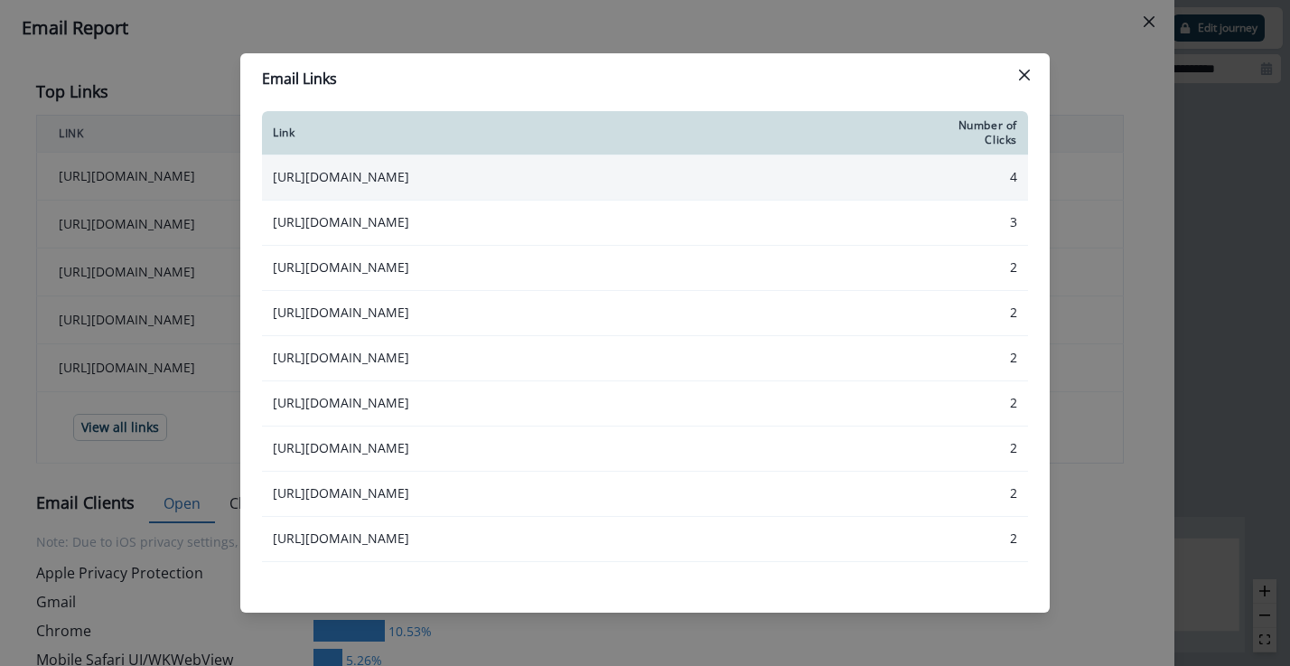
click at [998, 183] on td "4" at bounding box center [984, 177] width 89 height 45
click at [1023, 179] on td "4" at bounding box center [984, 177] width 89 height 45
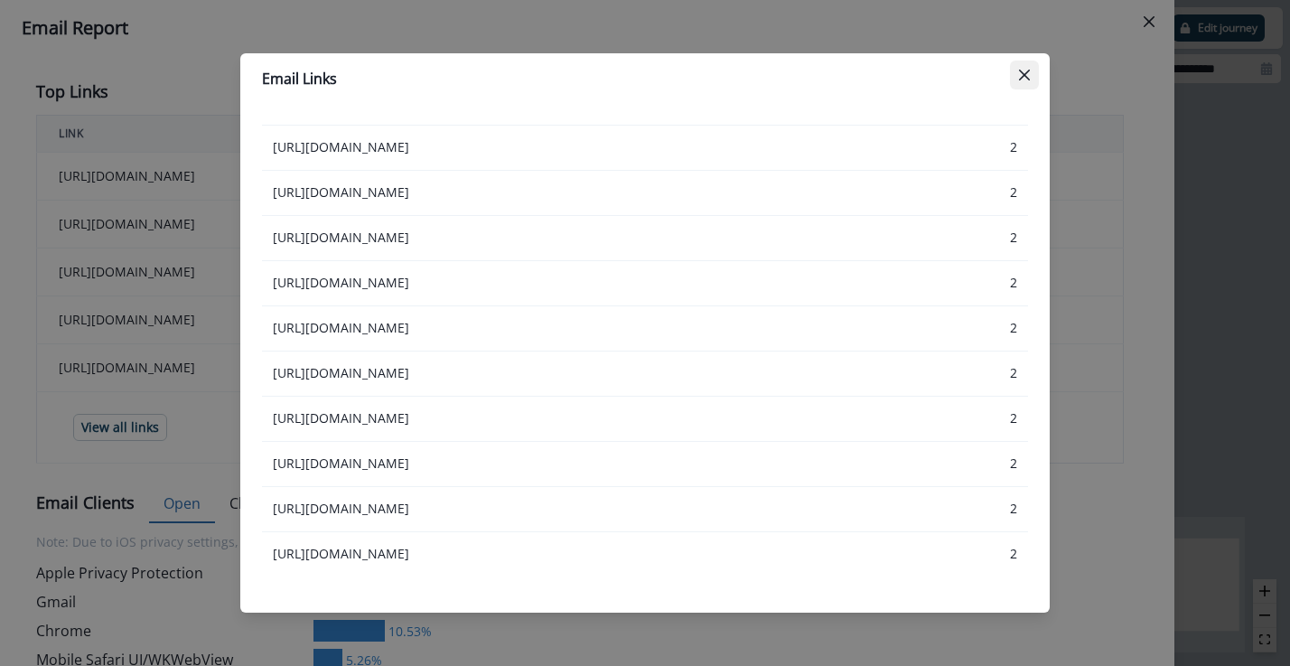
click at [1026, 70] on icon "Close" at bounding box center [1024, 75] width 11 height 11
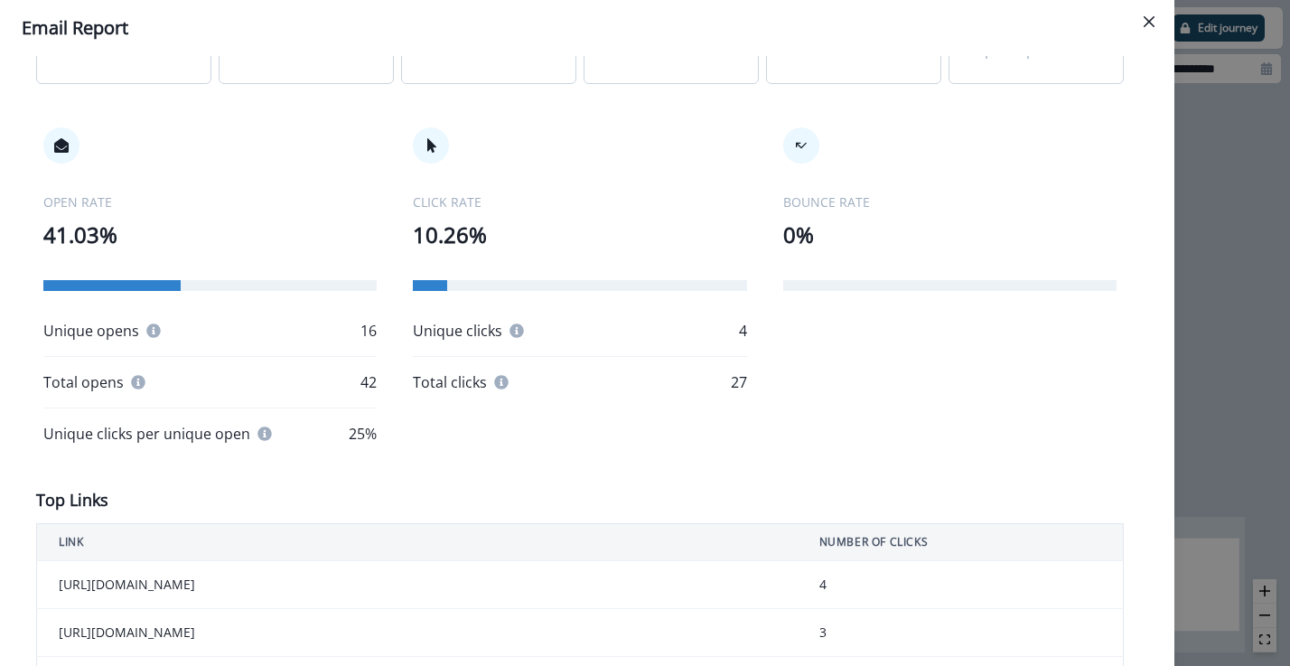
scroll to position [0, 0]
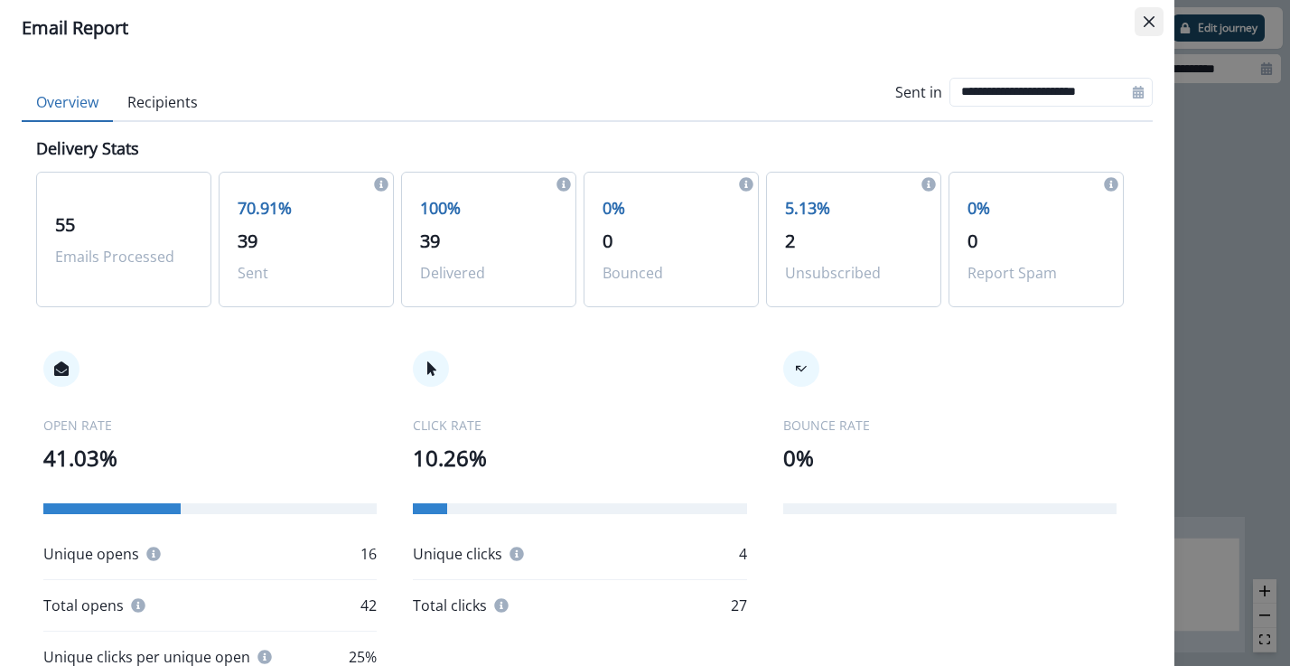
click at [1147, 22] on icon "Close" at bounding box center [1149, 21] width 11 height 11
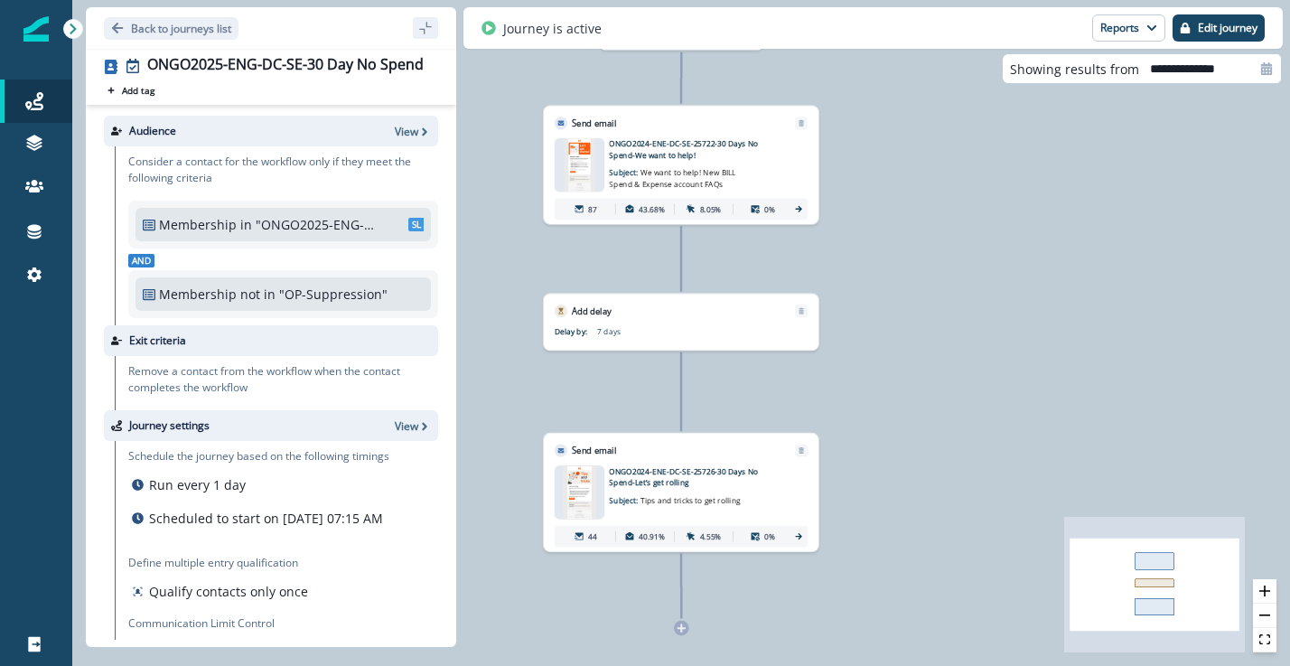
click at [800, 537] on icon at bounding box center [798, 536] width 6 height 6
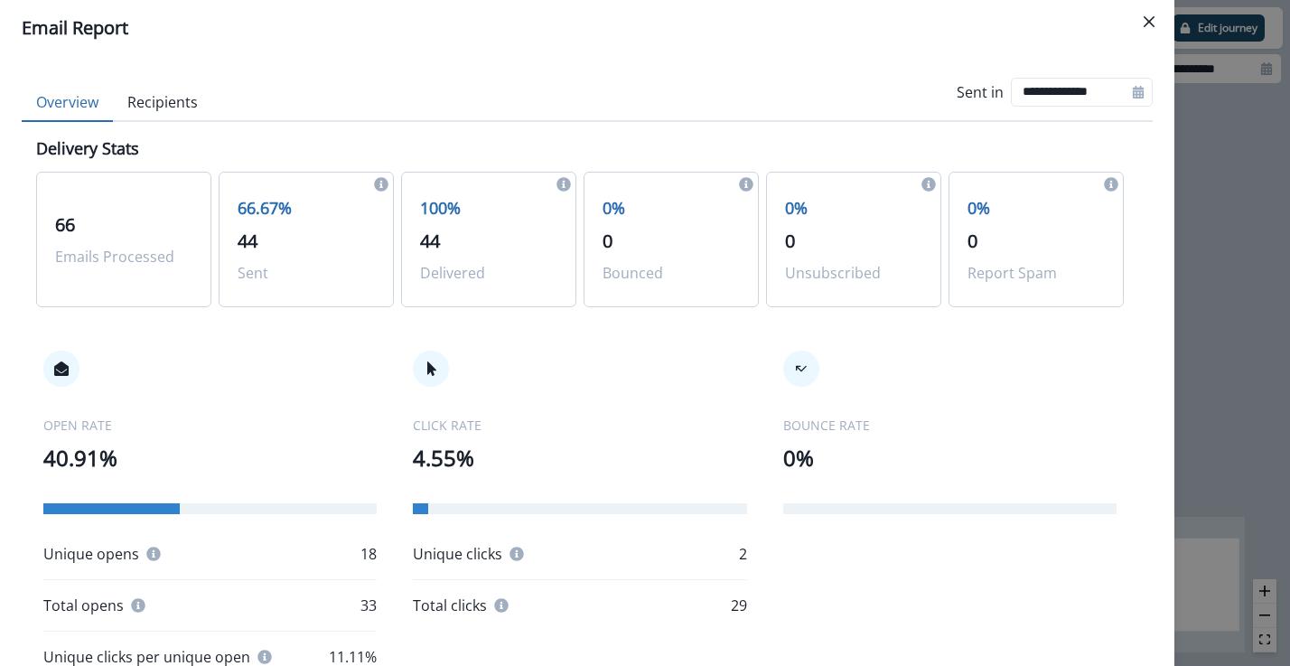
click at [155, 209] on div "66 Emails Processed" at bounding box center [123, 240] width 175 height 136
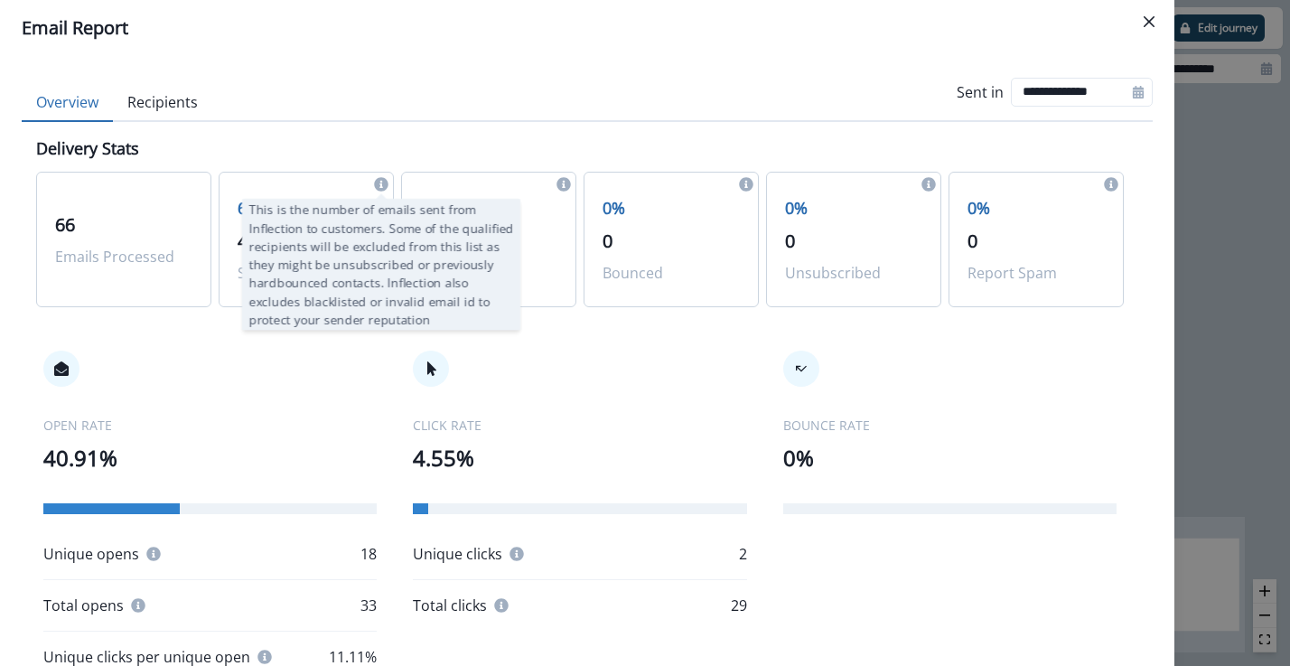
click at [377, 183] on icon at bounding box center [381, 184] width 14 height 14
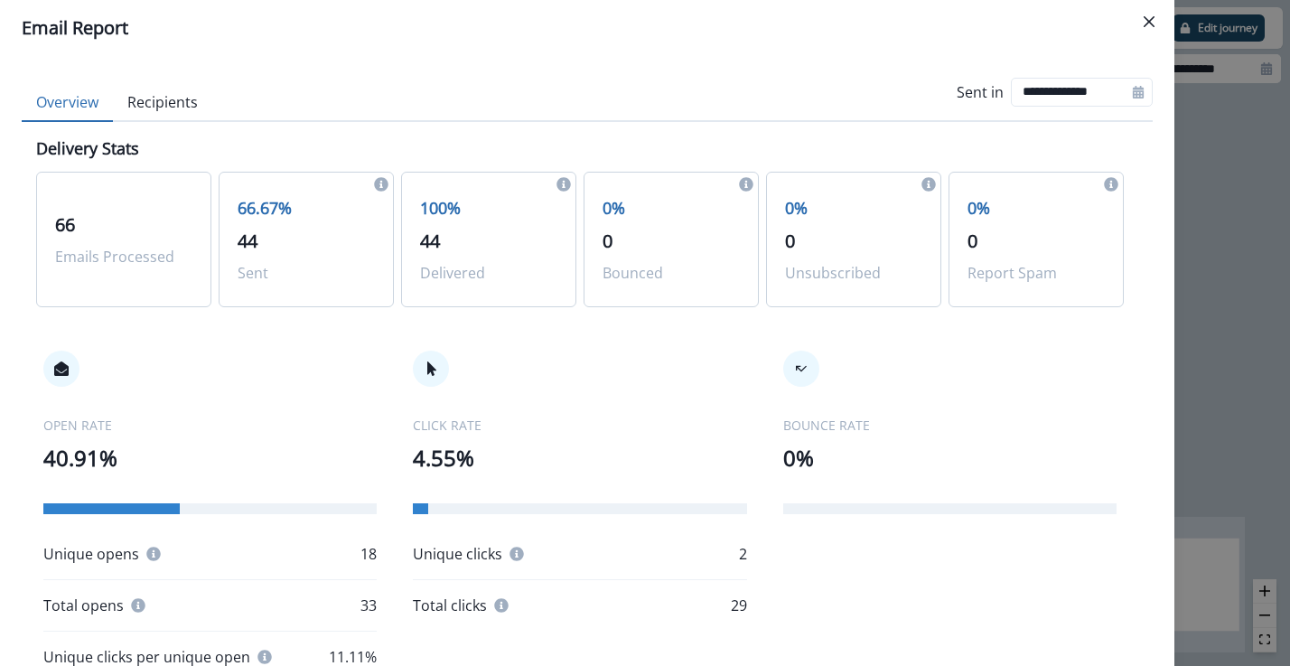
click at [377, 183] on icon at bounding box center [381, 184] width 14 height 14
click at [387, 184] on icon at bounding box center [381, 184] width 14 height 14
click at [385, 184] on icon at bounding box center [381, 184] width 14 height 14
click at [379, 184] on icon at bounding box center [381, 184] width 14 height 14
click at [1149, 24] on icon "Close" at bounding box center [1149, 21] width 11 height 11
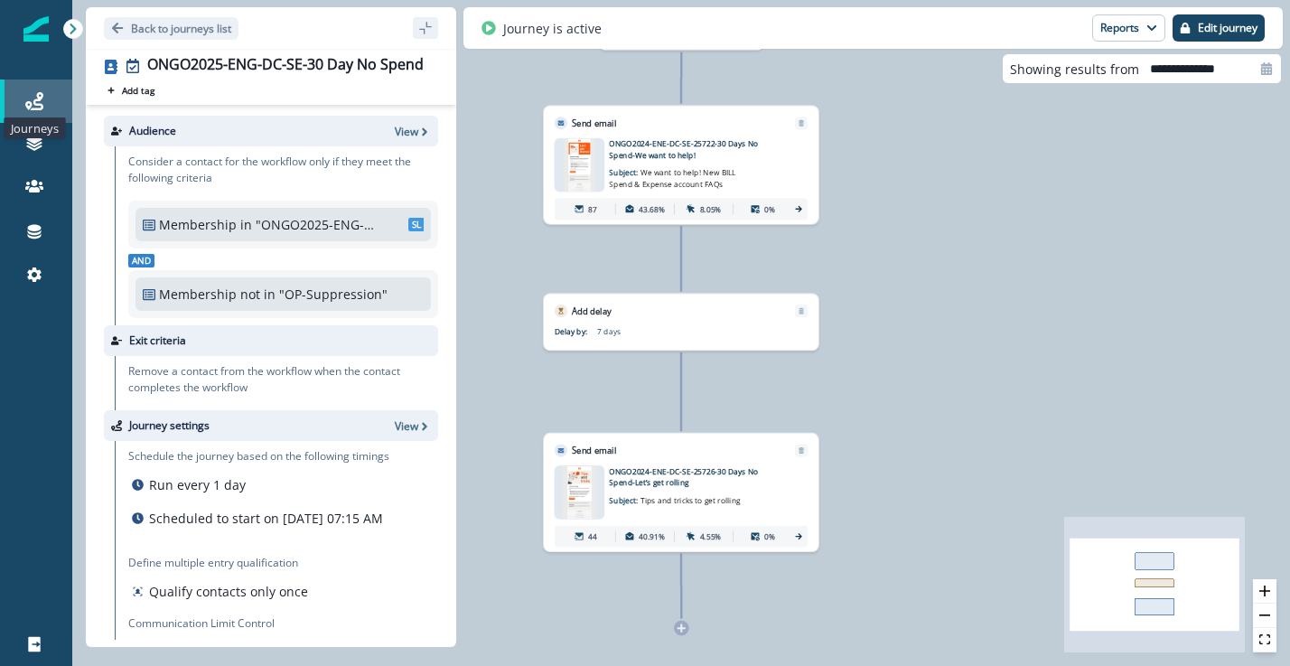
click at [25, 109] on icon at bounding box center [34, 101] width 18 height 18
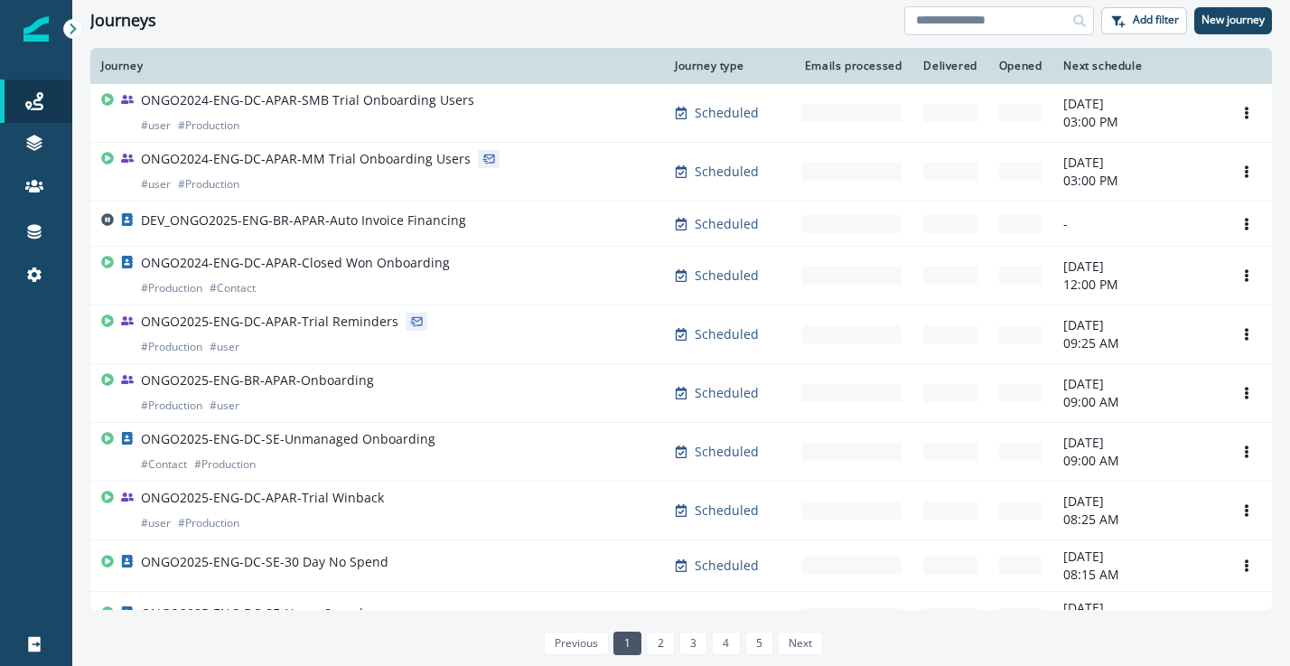
click at [988, 33] on input at bounding box center [999, 20] width 190 height 29
paste input "********"
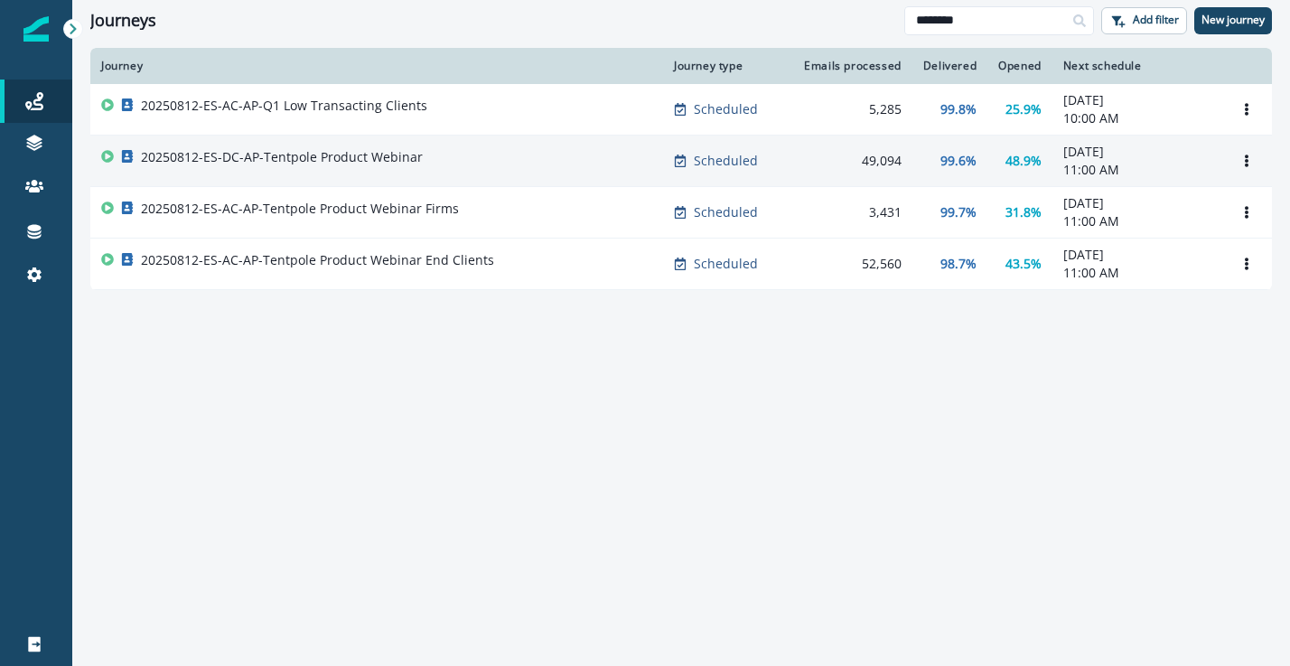
type input "********"
click at [436, 157] on div "20250812-ES-DC-AP-Tentpole Product Webinar" at bounding box center [376, 160] width 551 height 25
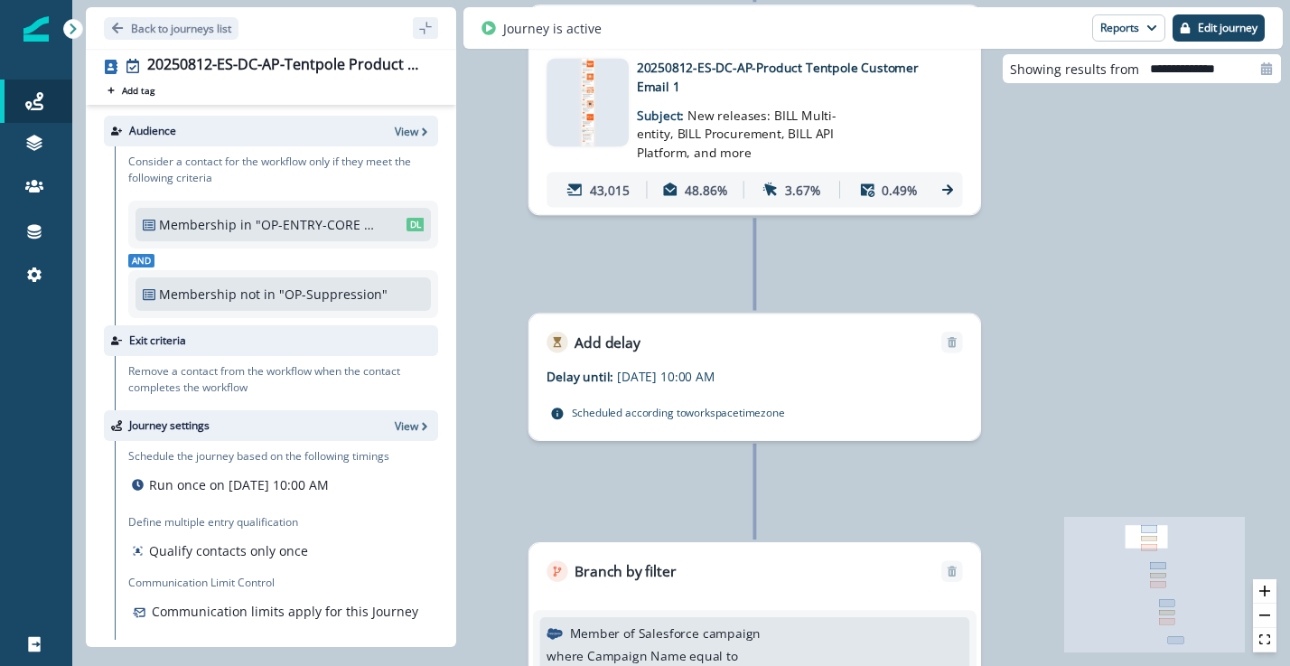
click at [604, 103] on div at bounding box center [588, 103] width 82 height 89
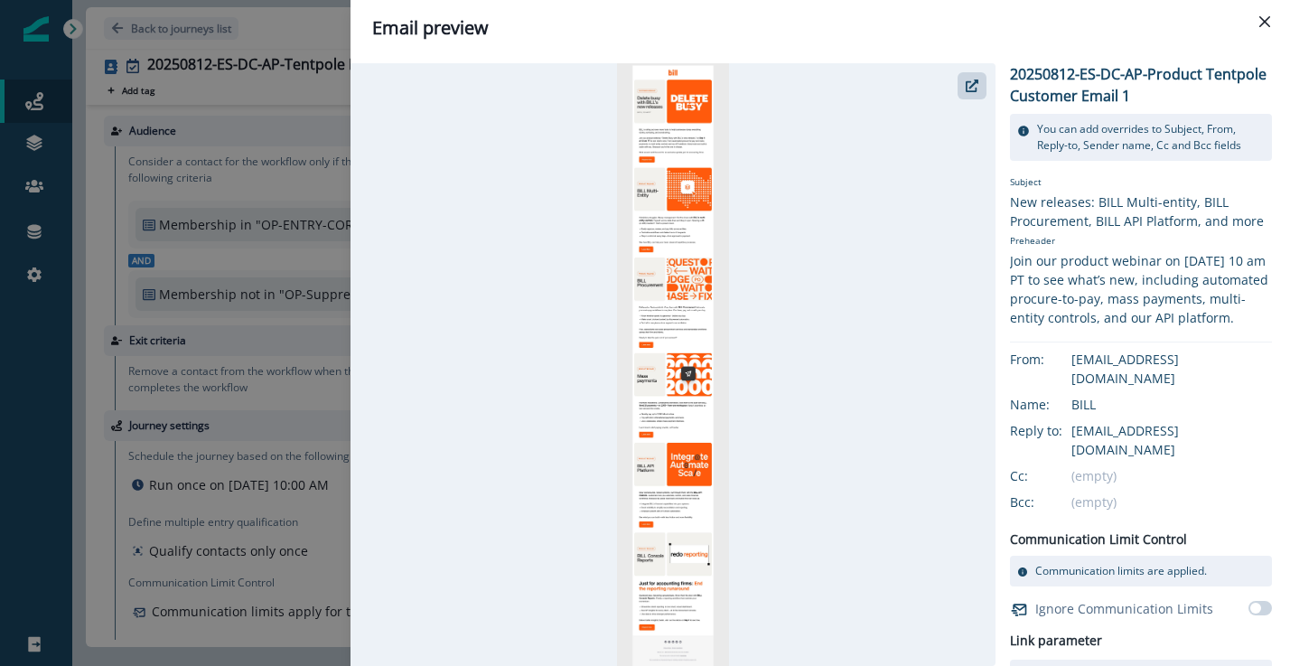
click at [686, 121] on img at bounding box center [672, 364] width 111 height 603
click at [684, 145] on img at bounding box center [672, 364] width 111 height 603
click at [979, 87] on button "button" at bounding box center [972, 85] width 29 height 27
click at [1259, 21] on button "Close" at bounding box center [1265, 21] width 29 height 29
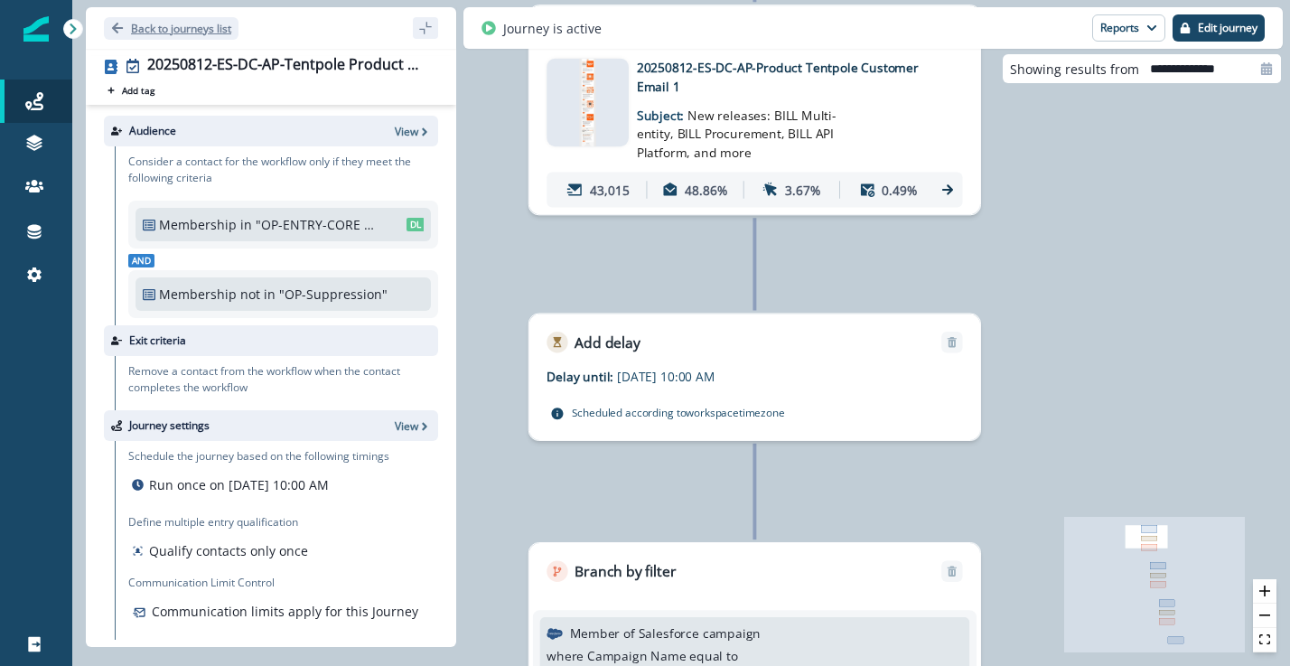
click at [123, 26] on icon "Go back" at bounding box center [117, 28] width 13 height 13
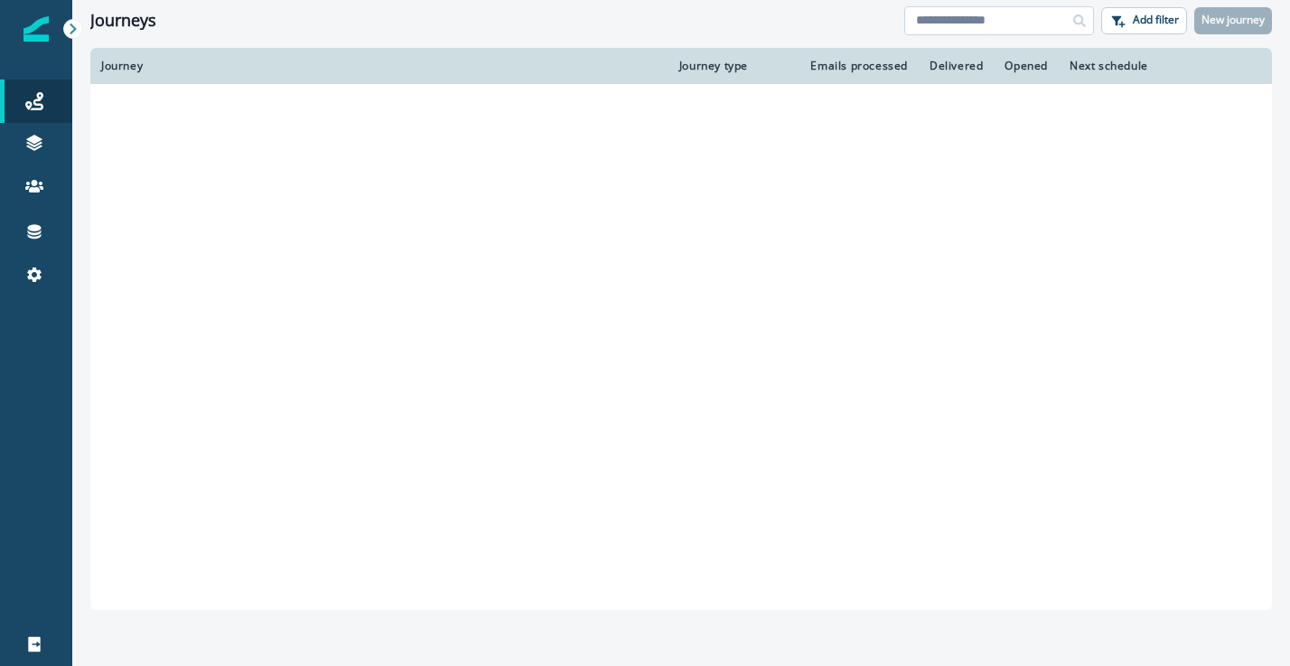
click at [976, 20] on input at bounding box center [999, 20] width 190 height 29
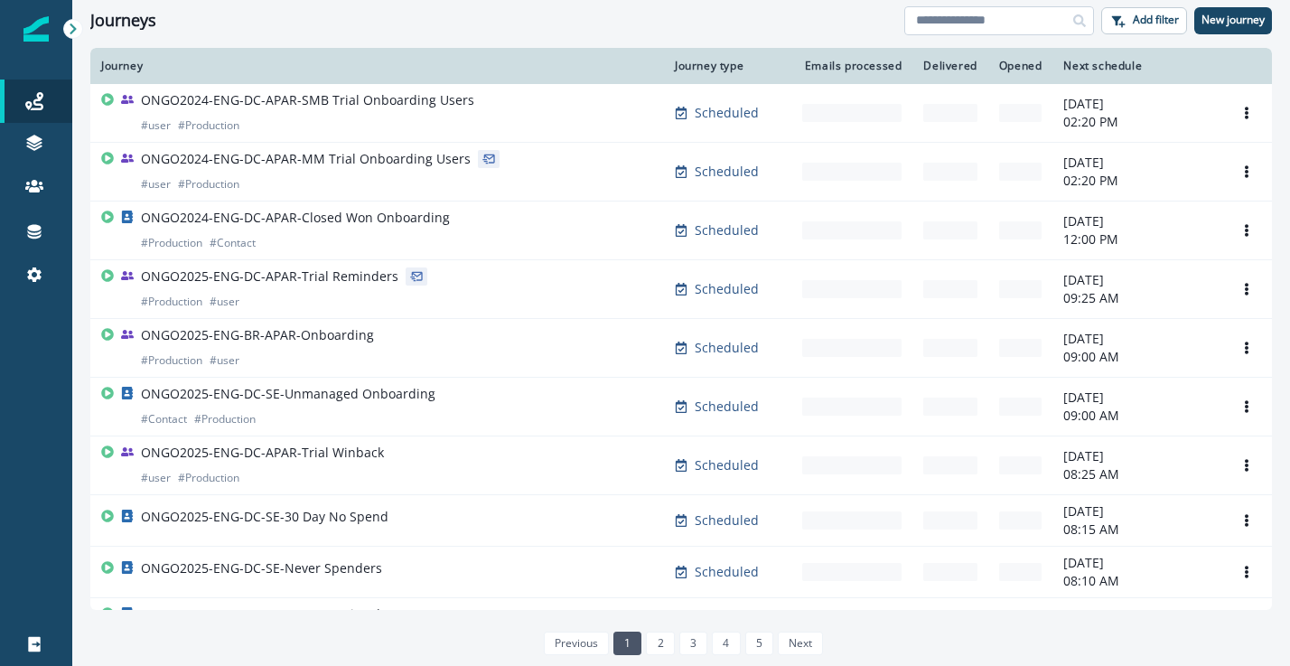
type input "****"
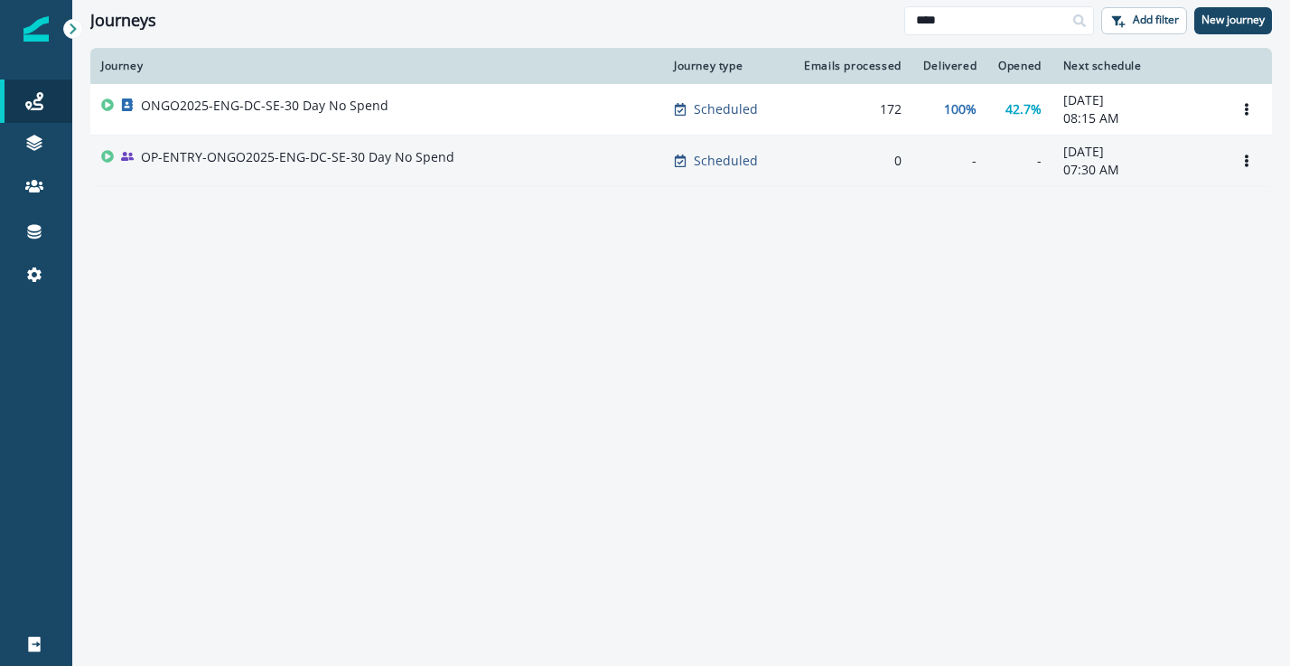
click at [498, 142] on td "OP-ENTRY-ONGO2025-ENG-DC-SE-30 Day No Spend" at bounding box center [376, 162] width 573 height 52
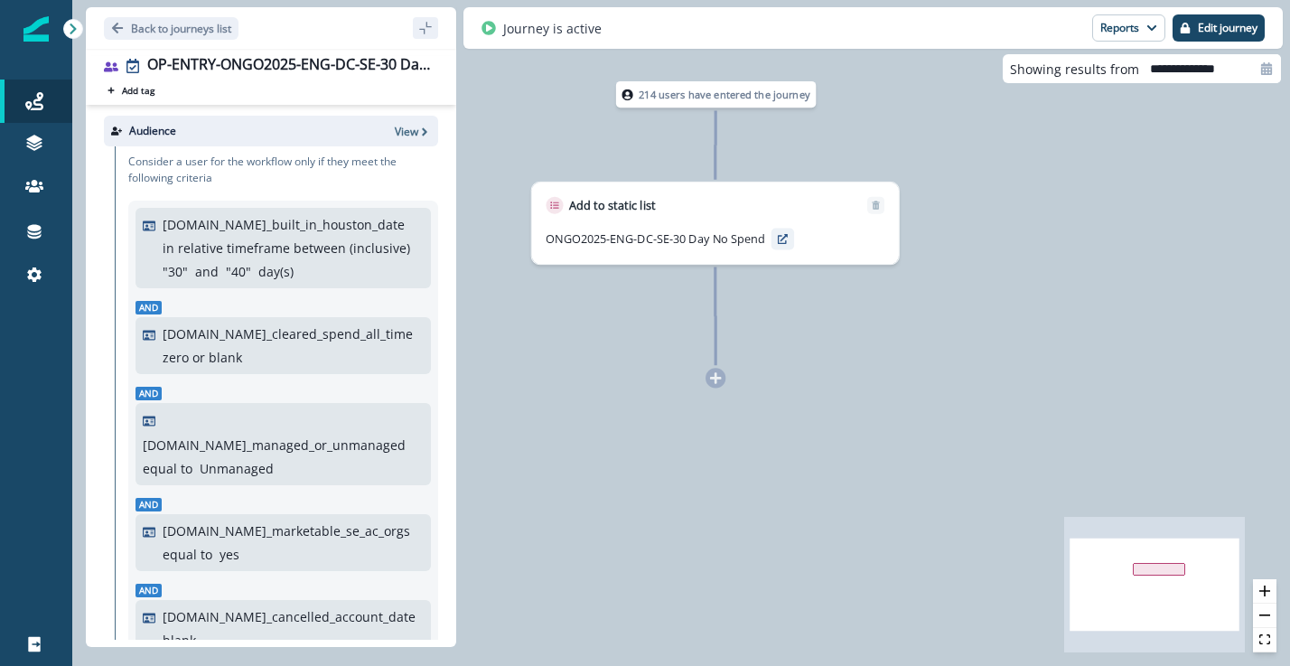
click at [785, 239] on icon "preview" at bounding box center [783, 239] width 10 height 10
click at [115, 27] on icon "Go back" at bounding box center [117, 28] width 11 height 11
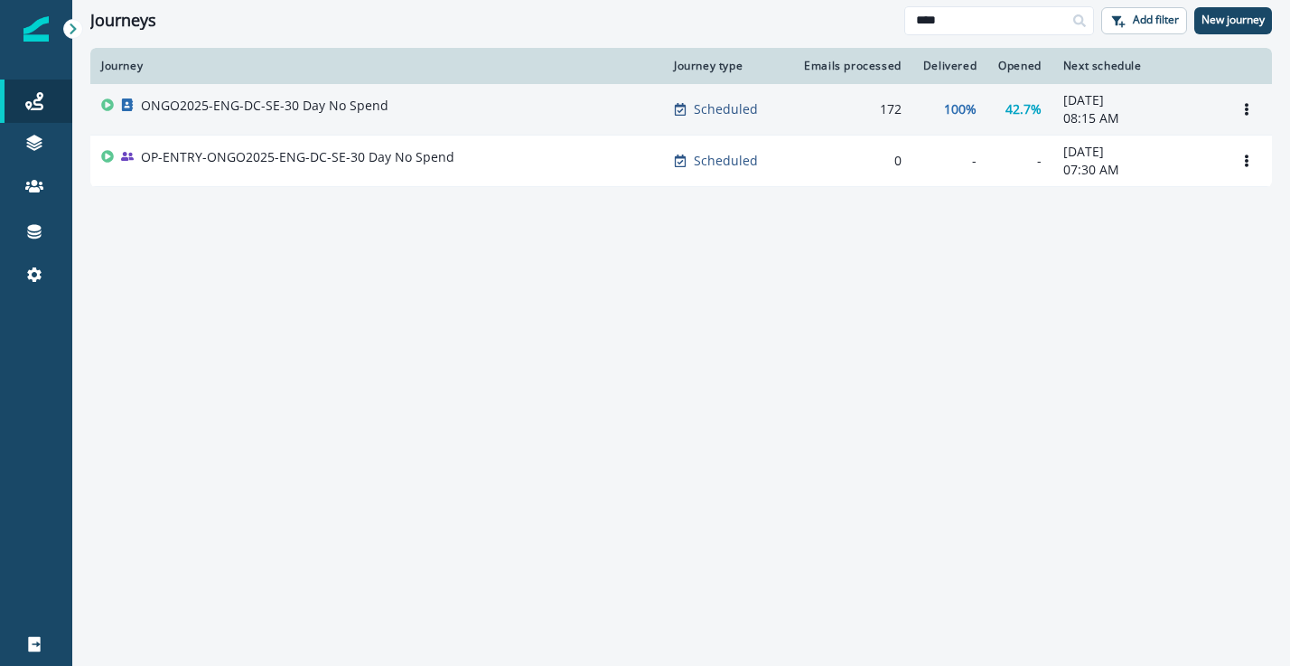
click at [401, 96] on td "ONGO2025-ENG-DC-SE-30 Day No Spend" at bounding box center [376, 110] width 573 height 52
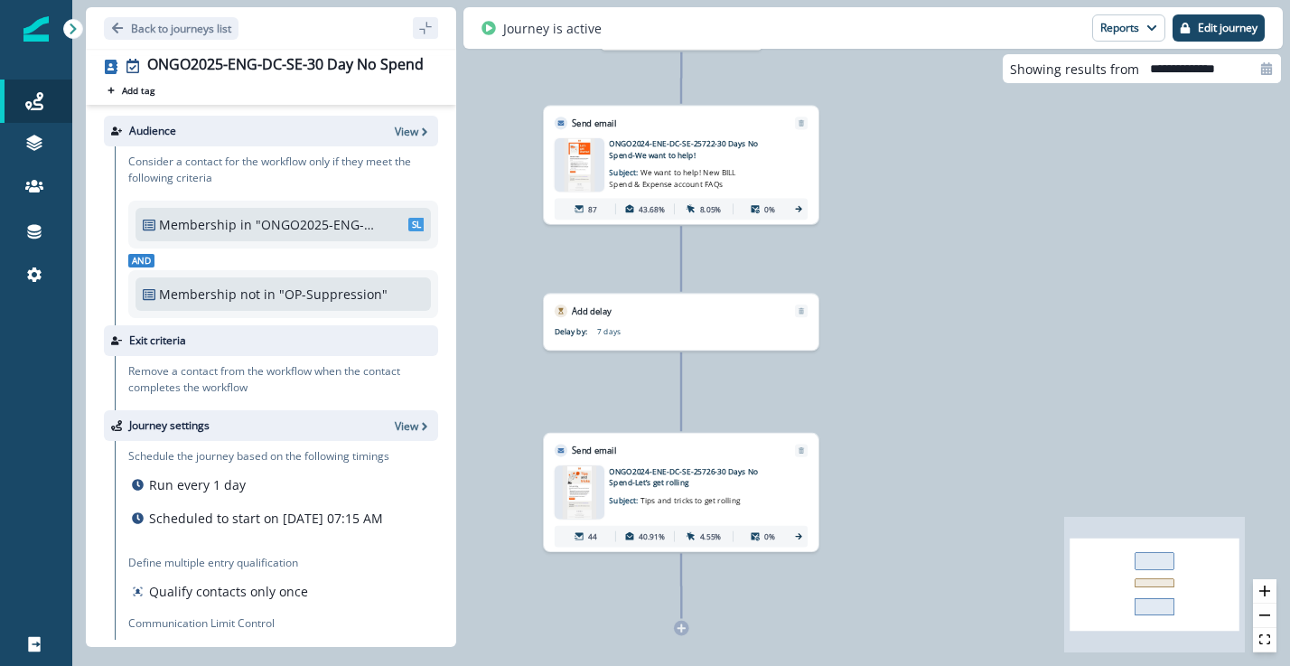
click at [571, 152] on img at bounding box center [580, 164] width 31 height 53
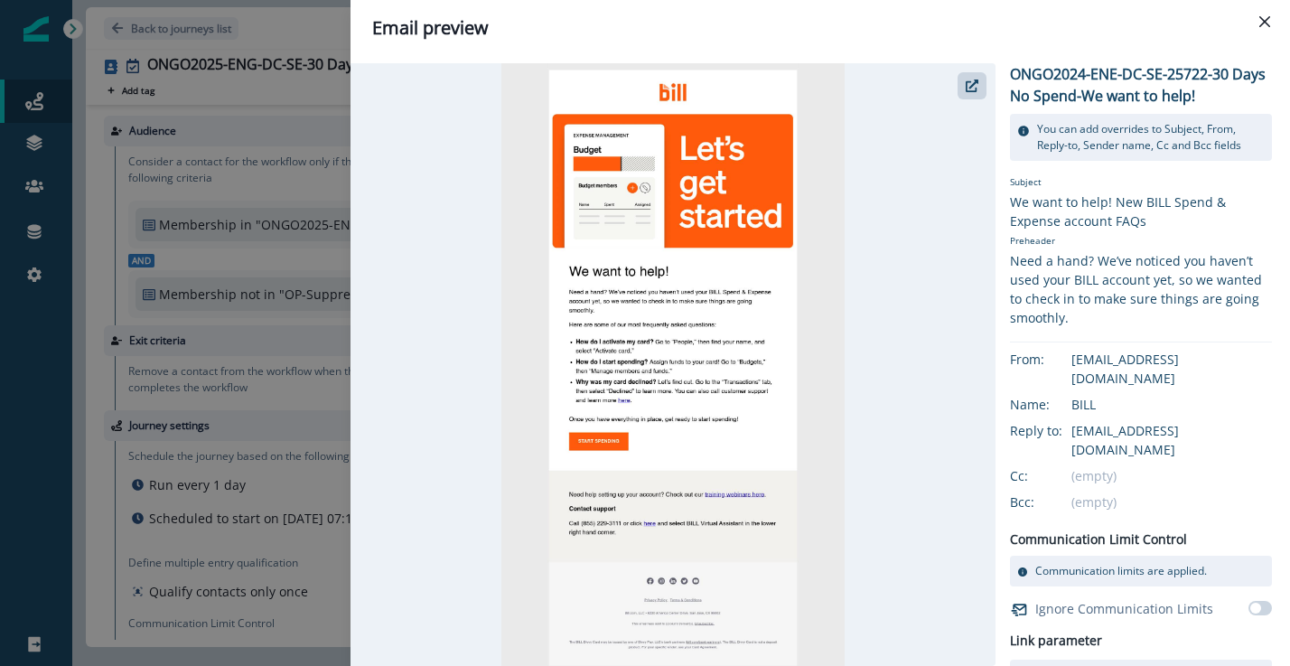
click at [280, 344] on div "Email preview ONGO2024-ENE-DC-SE-25722-30 Days No Spend-We want to help! You ca…" at bounding box center [645, 333] width 1290 height 666
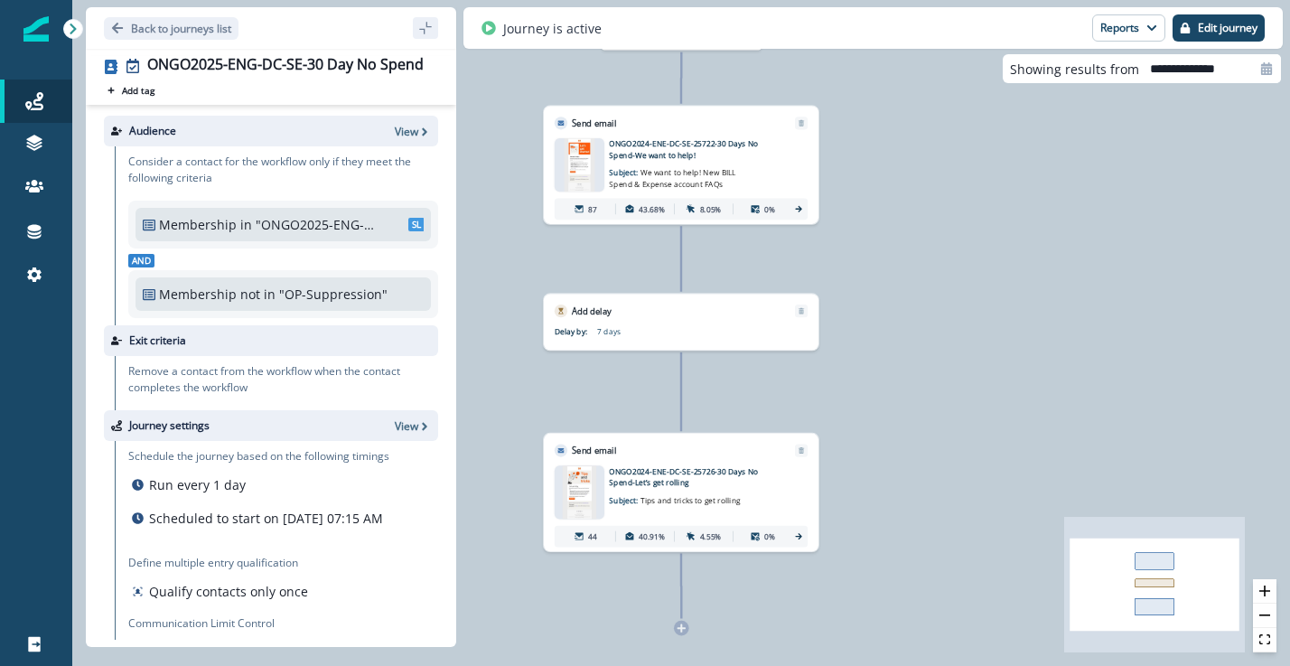
click at [607, 488] on div "ONGO2024-ENE-DC-SE-25726-30 Days No Spend-Let’s get rolling Subject: Tips and t…" at bounding box center [681, 505] width 253 height 81
click at [587, 484] on img at bounding box center [580, 491] width 34 height 53
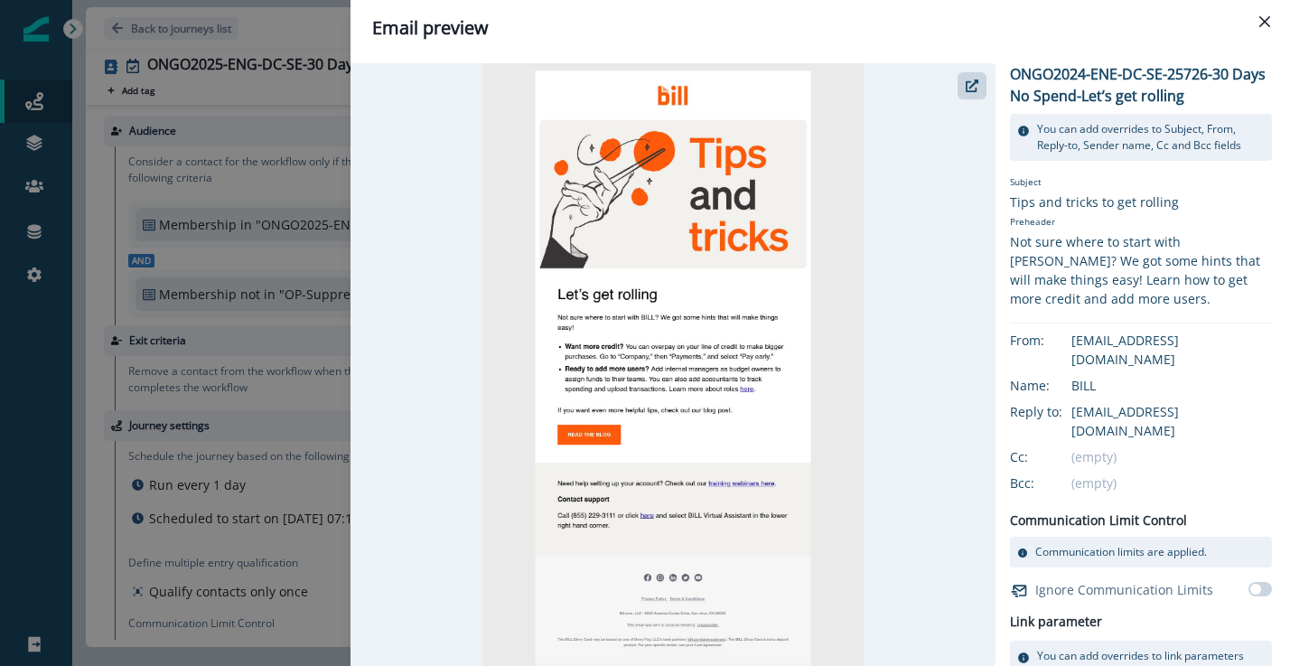
click at [315, 299] on div "Email preview ONGO2024-ENE-DC-SE-25726-30 Days No Spend-Let’s get rolling You c…" at bounding box center [645, 333] width 1290 height 666
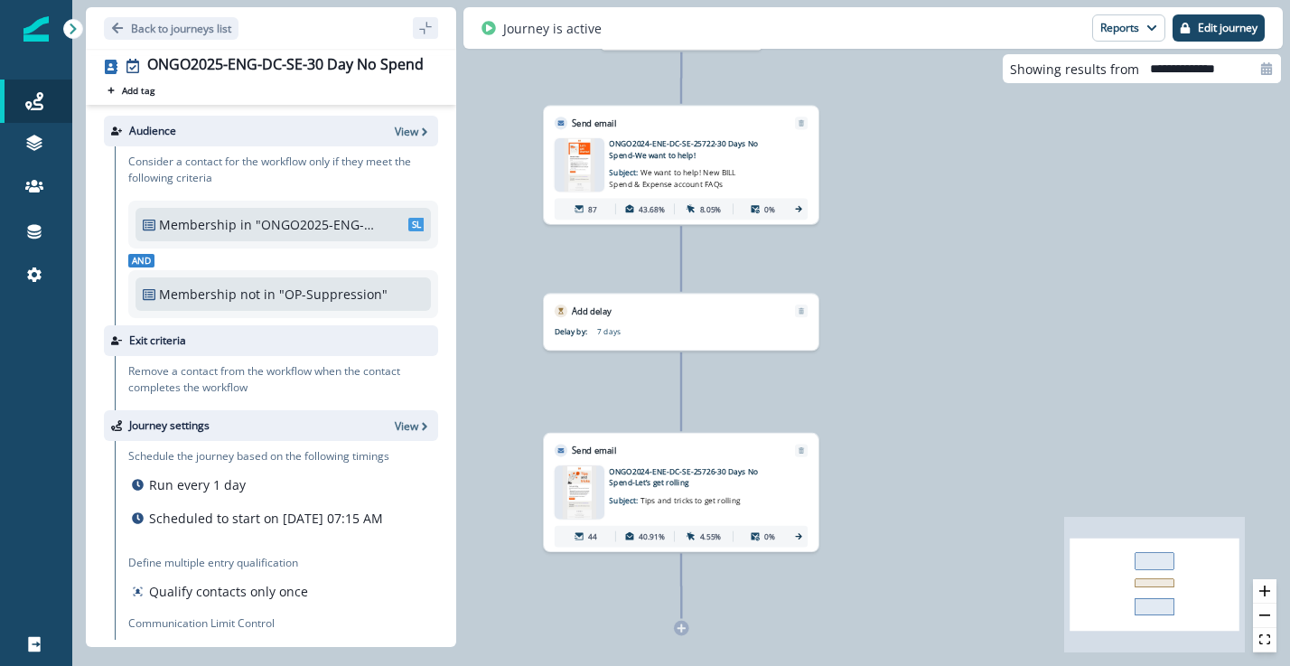
click at [801, 210] on icon at bounding box center [799, 209] width 10 height 10
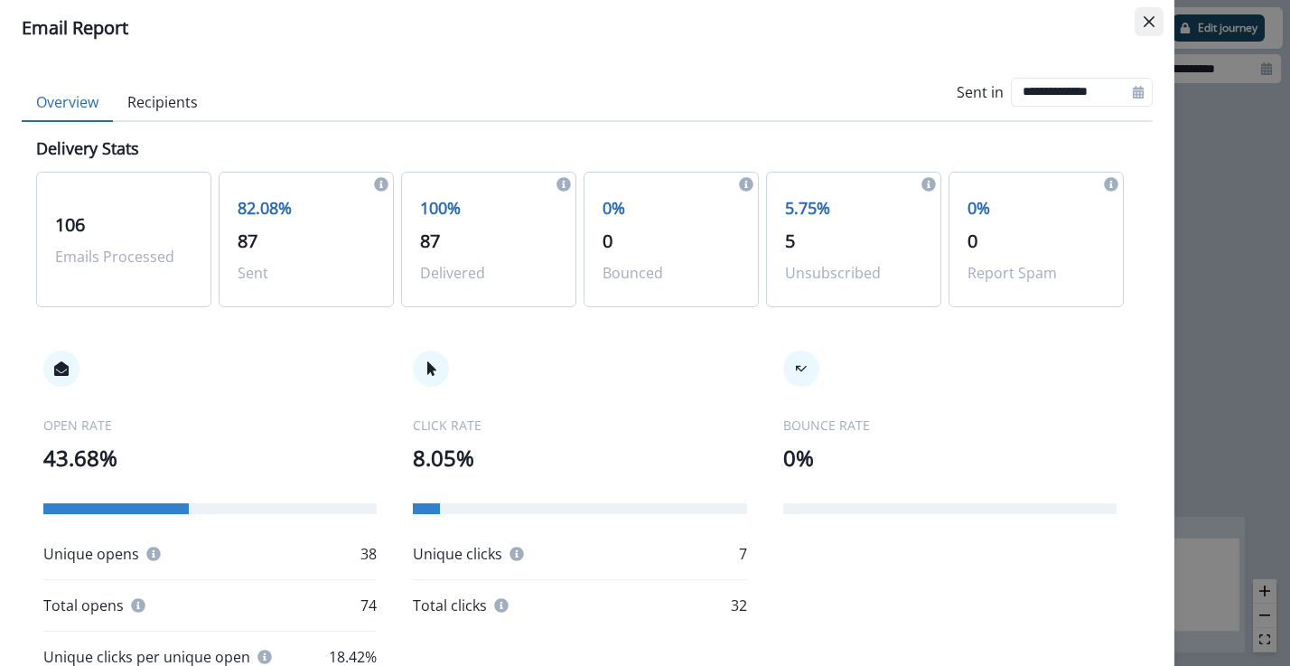
click at [1148, 20] on icon "Close" at bounding box center [1149, 21] width 11 height 11
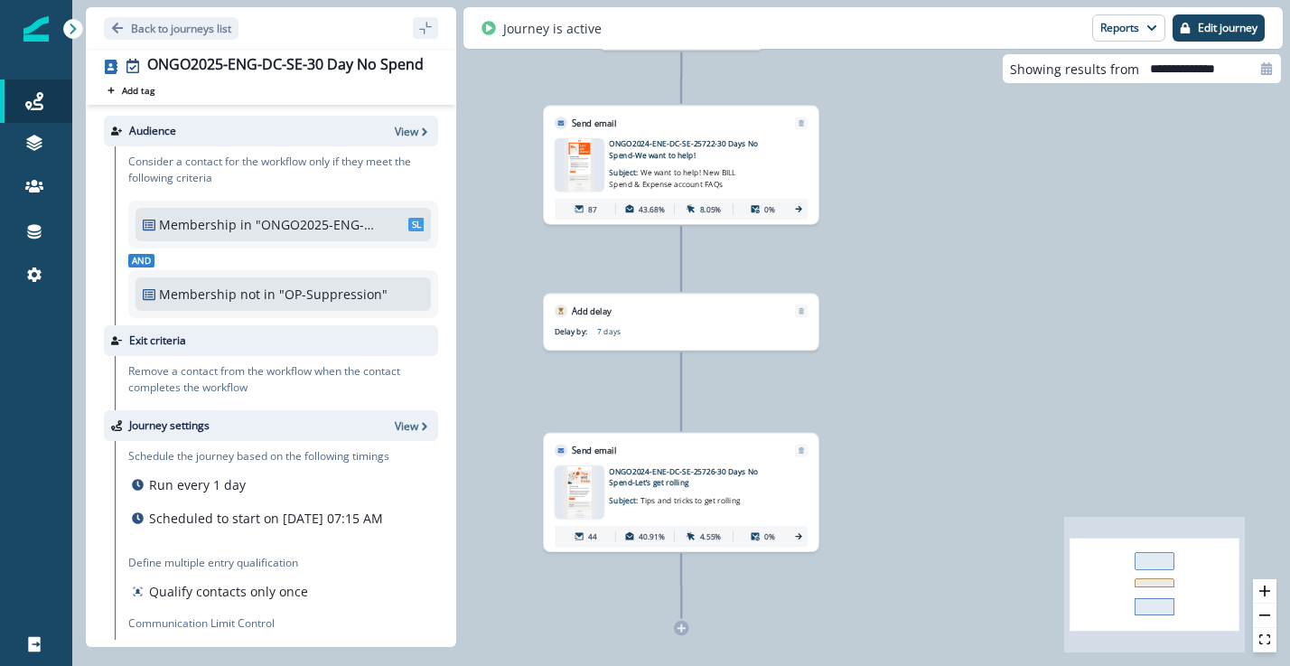
click at [800, 538] on icon at bounding box center [798, 536] width 6 height 6
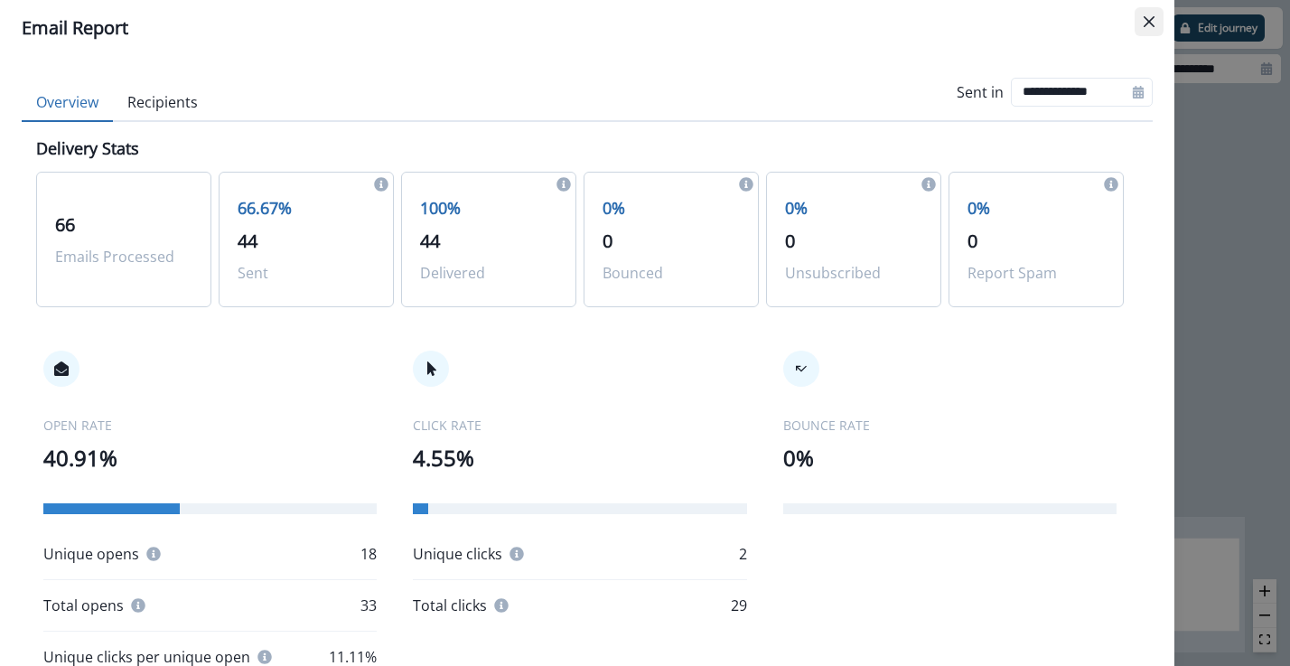
click at [1146, 18] on icon "Close" at bounding box center [1149, 21] width 11 height 11
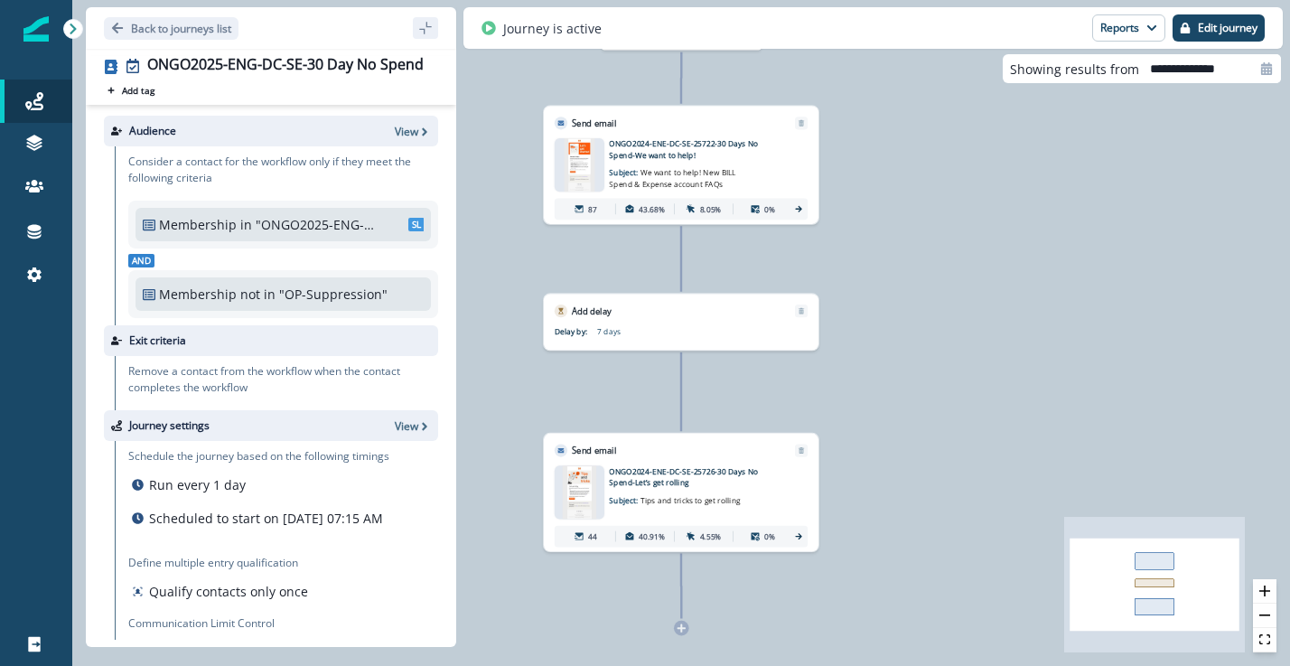
click at [572, 486] on img at bounding box center [580, 491] width 34 height 53
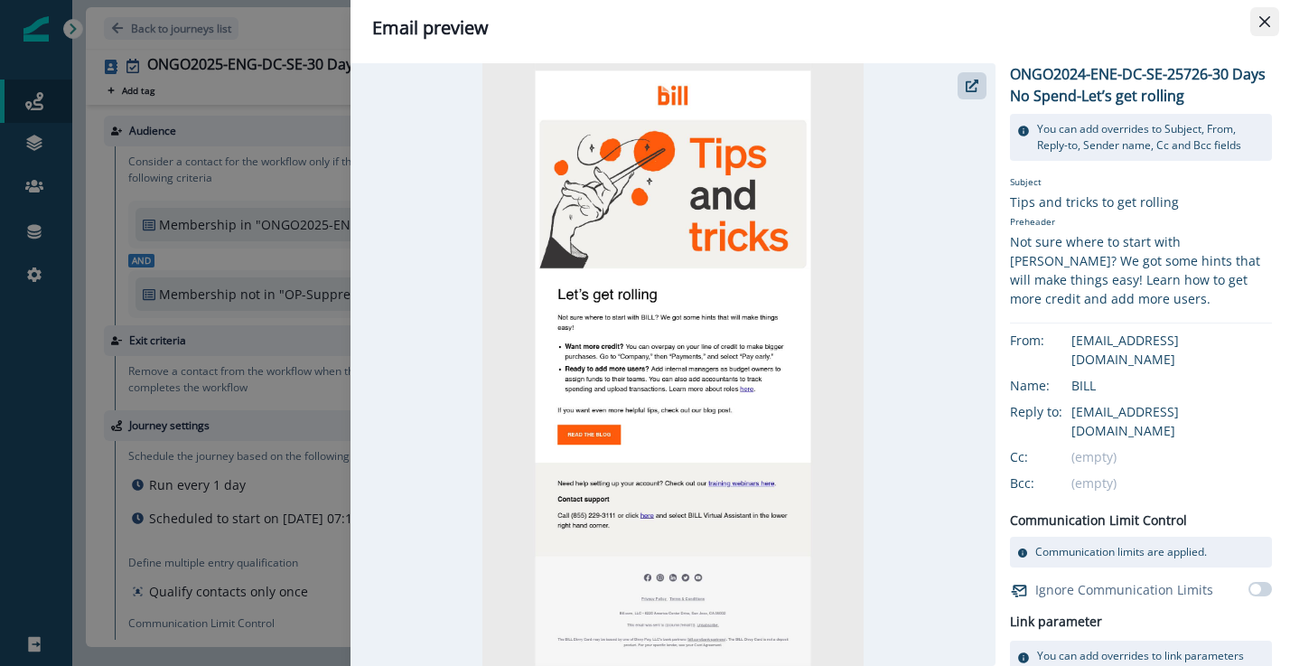
click at [1270, 18] on icon "Close" at bounding box center [1265, 21] width 11 height 11
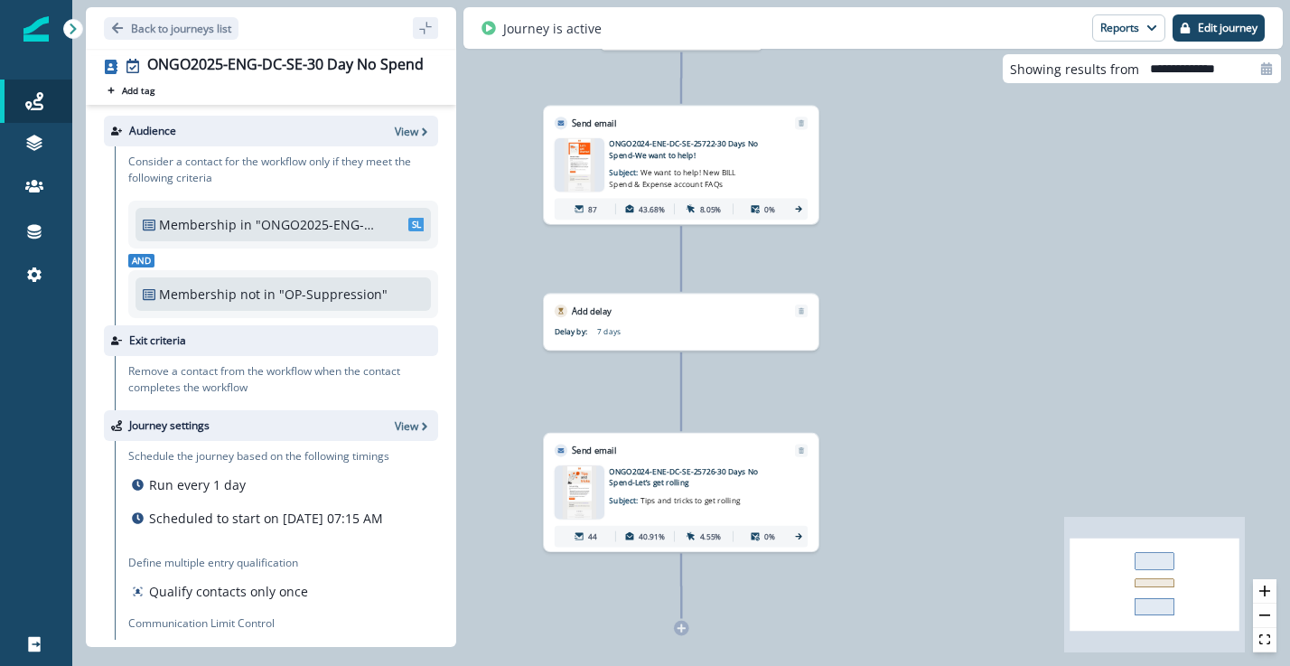
click at [797, 215] on div "87 43.68% 8.05% 0%" at bounding box center [681, 209] width 253 height 22
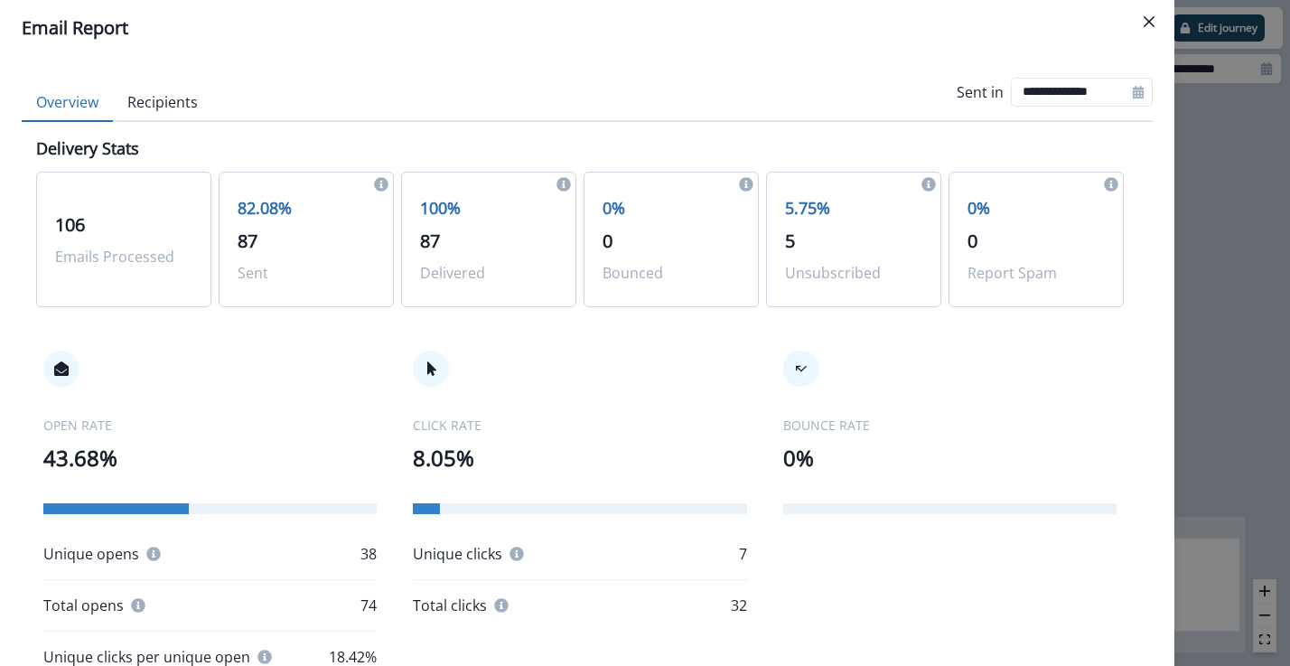
click at [319, 259] on div "82.08% 87 Sent" at bounding box center [306, 240] width 175 height 136
click at [273, 201] on p "82.08%" at bounding box center [306, 208] width 137 height 24
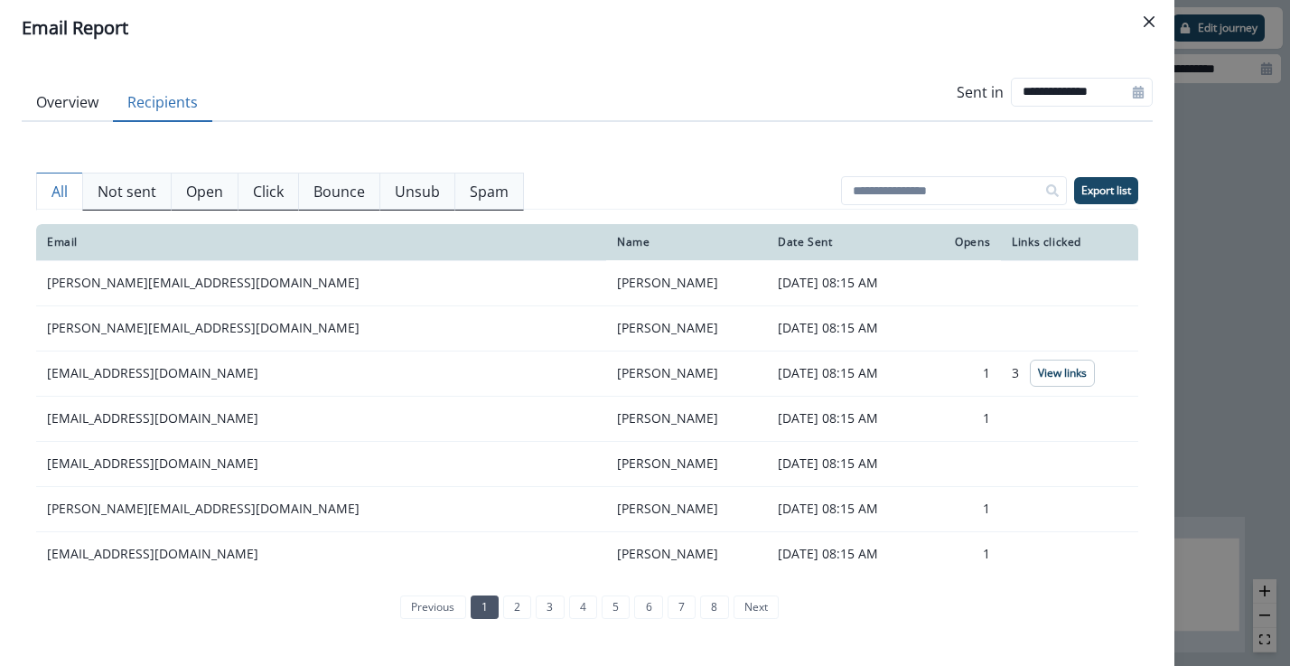
click at [177, 99] on button "Recipients" at bounding box center [162, 103] width 99 height 38
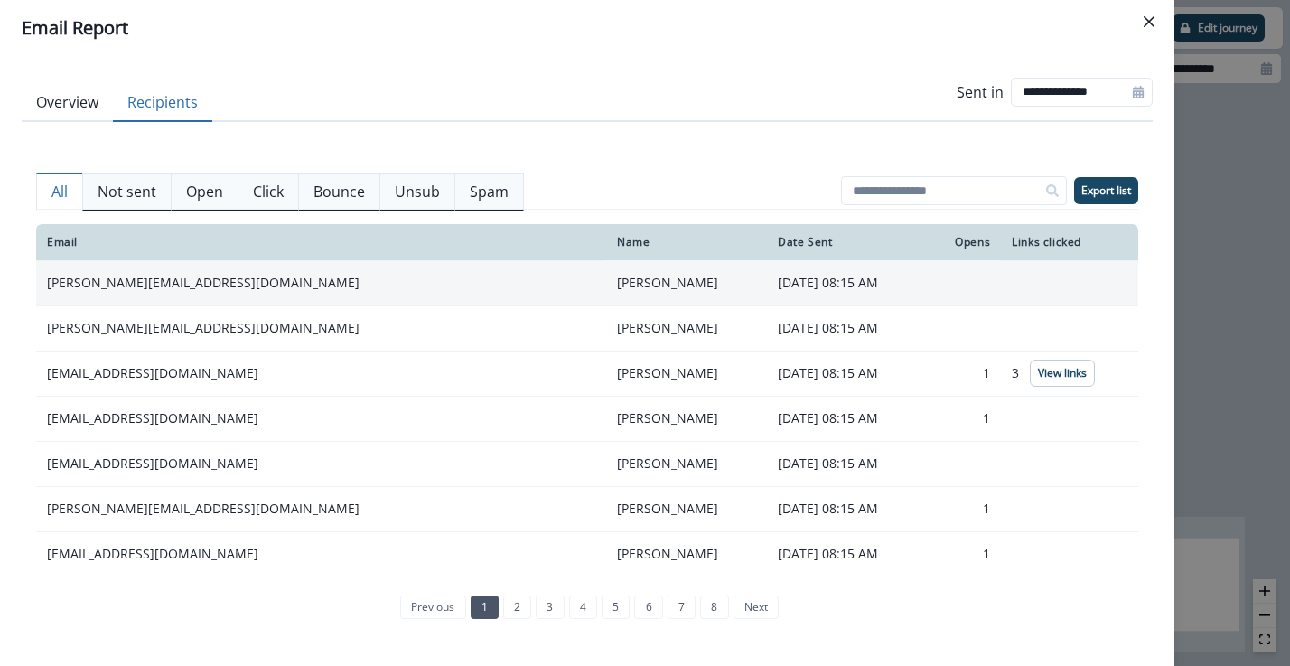
click at [121, 278] on td "hilke@insitepg.com" at bounding box center [321, 282] width 570 height 45
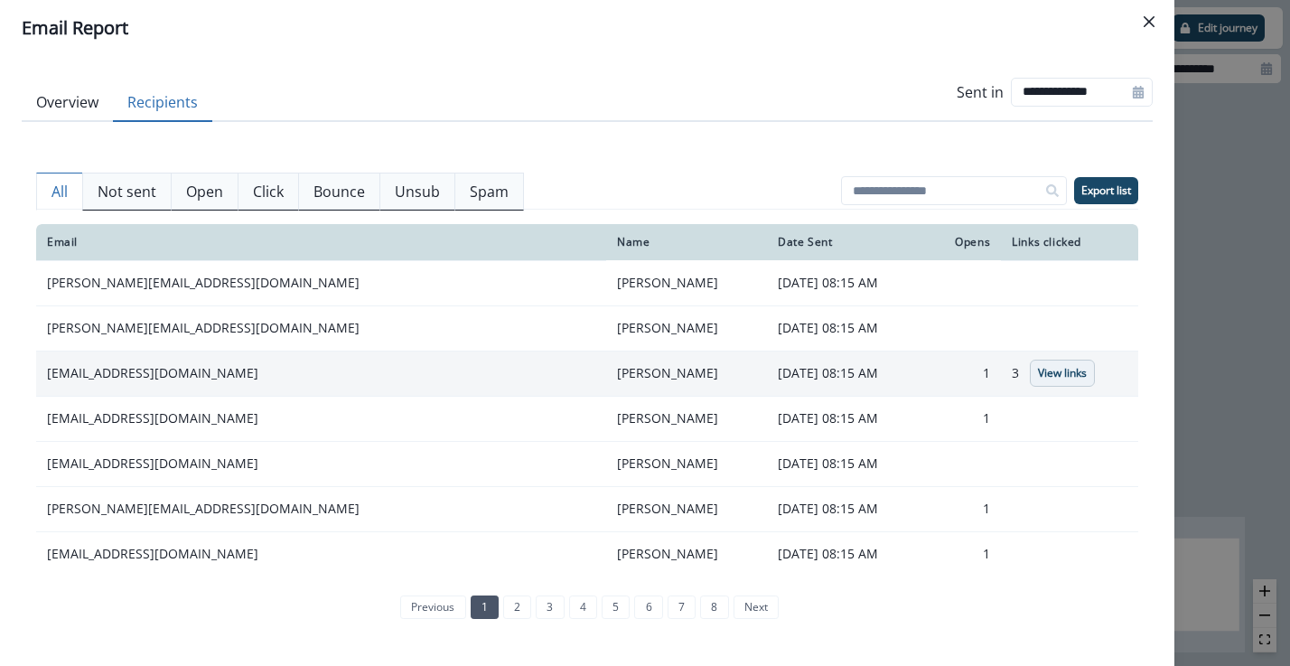
click at [1038, 367] on p "View links" at bounding box center [1062, 373] width 49 height 13
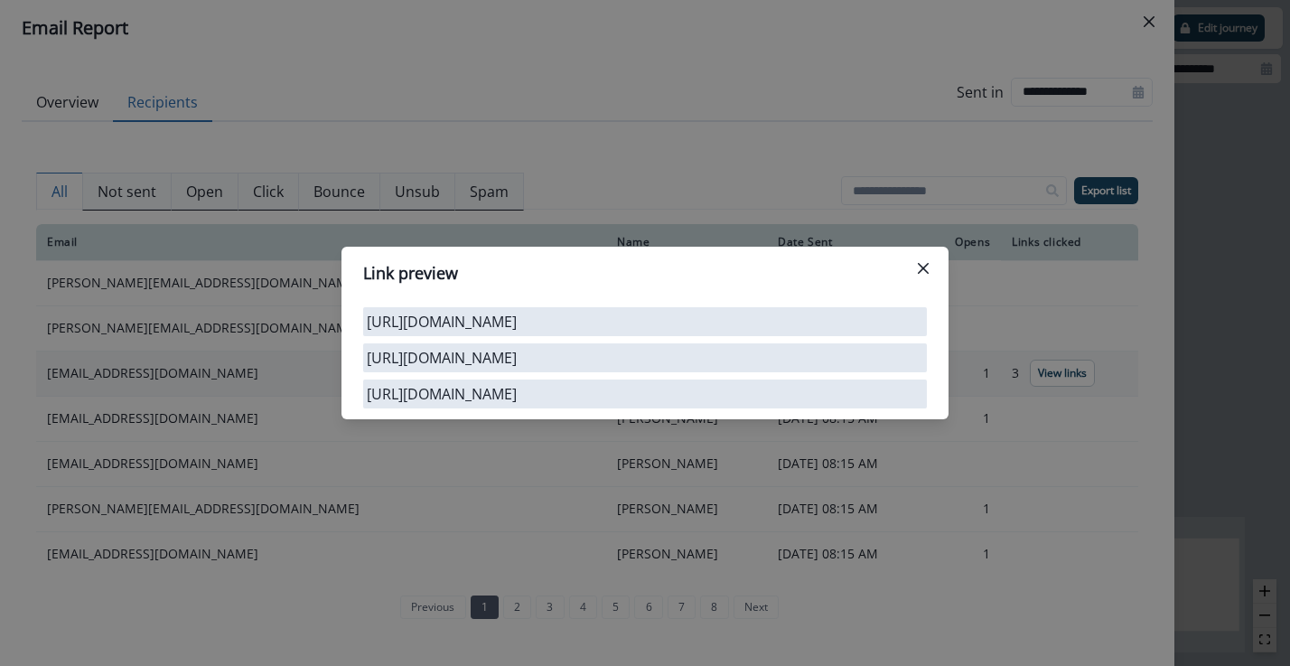
click at [927, 272] on header "Link preview" at bounding box center [645, 273] width 607 height 53
click at [921, 263] on icon "Close" at bounding box center [923, 268] width 11 height 11
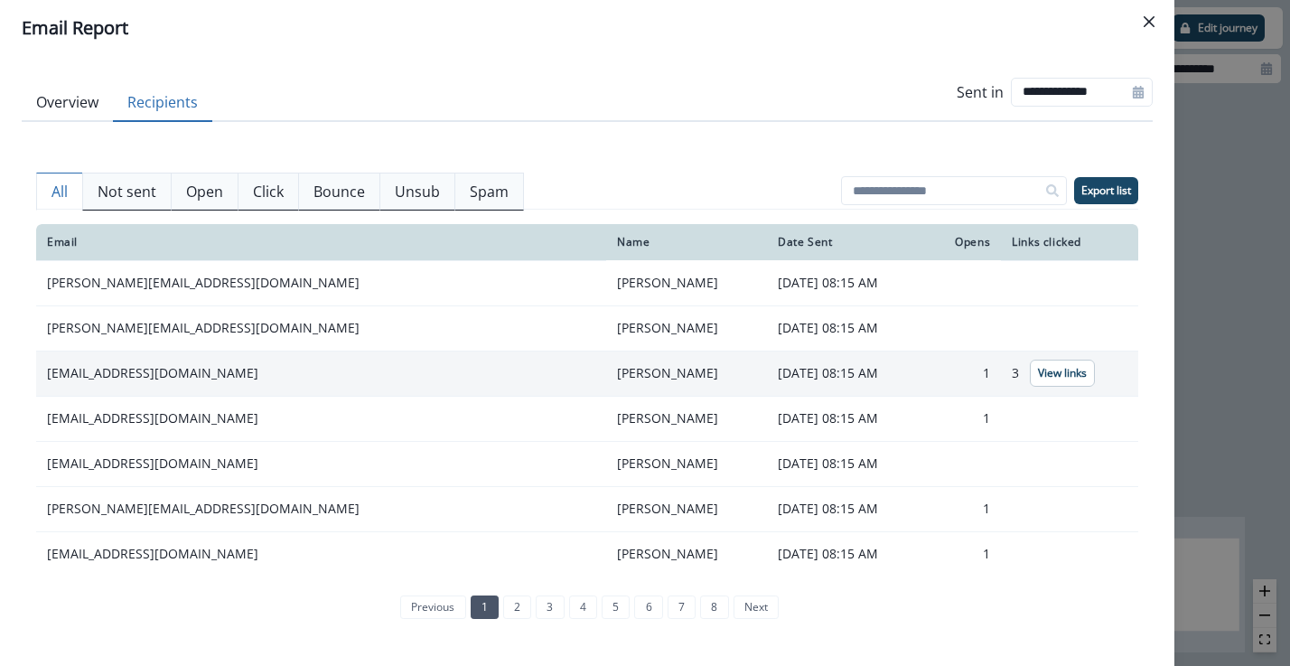
click at [606, 365] on td "yousef nasrallah" at bounding box center [686, 373] width 161 height 45
click at [133, 376] on td "yousefn@valuewds.com" at bounding box center [321, 373] width 570 height 45
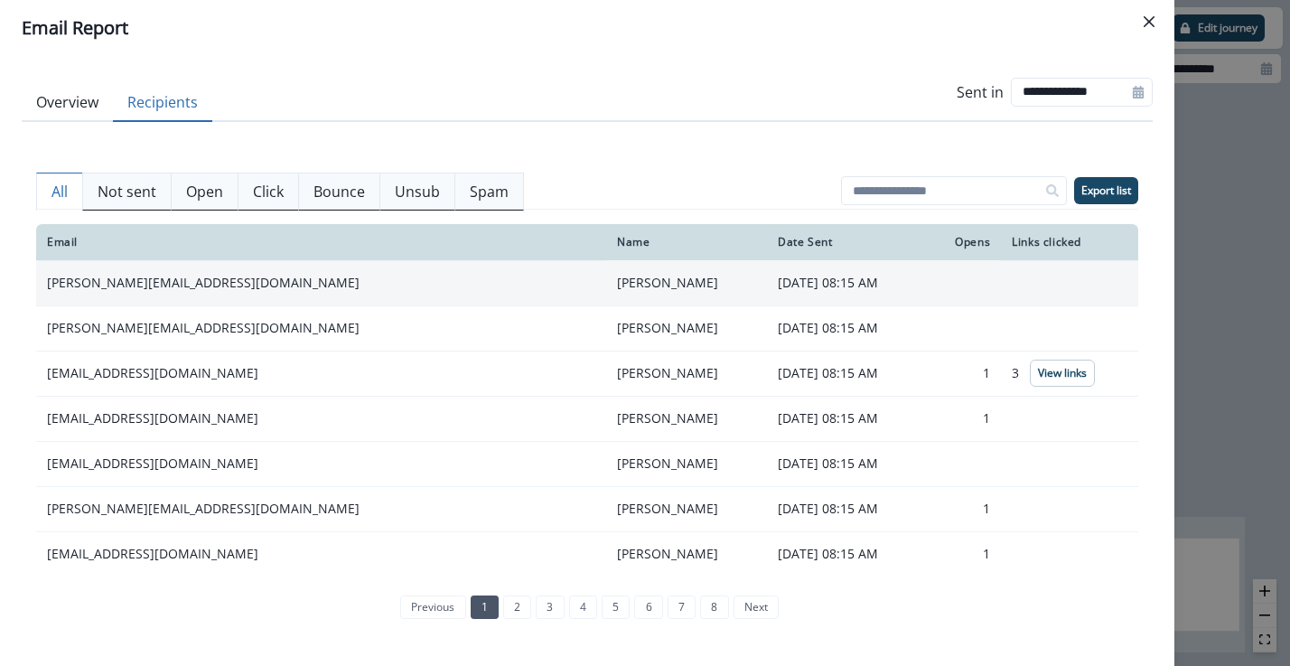
click at [133, 283] on td "hilke@insitepg.com" at bounding box center [321, 282] width 570 height 45
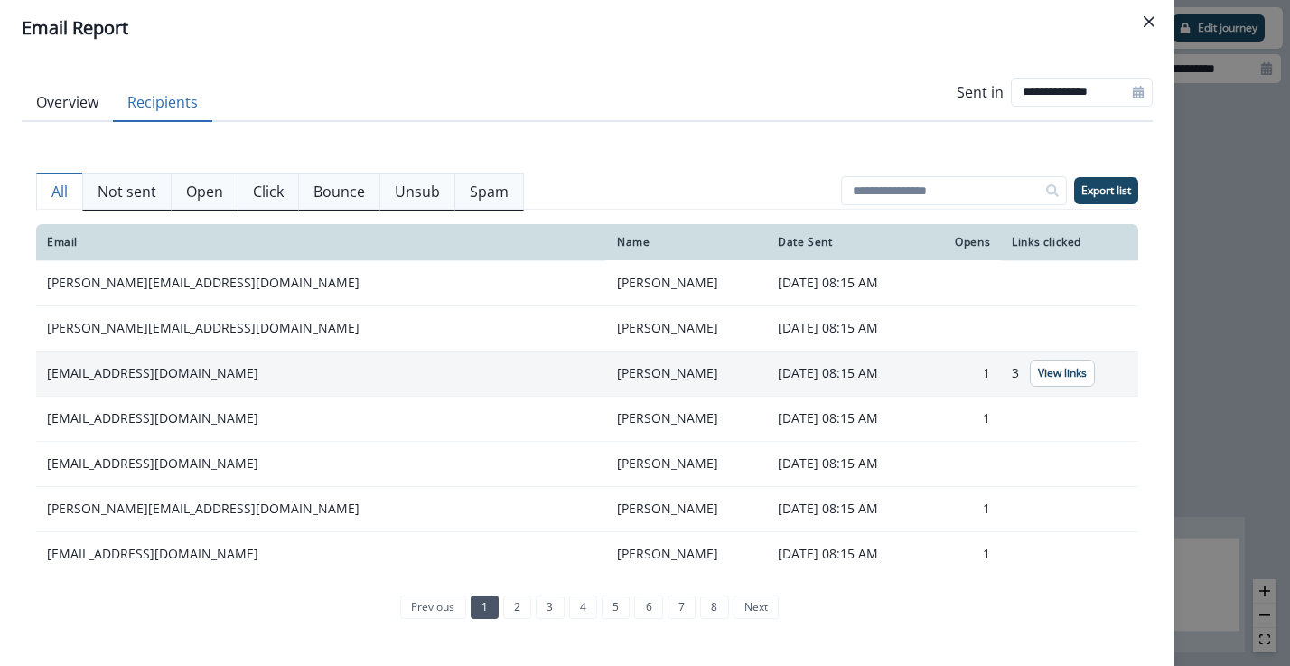
scroll to position [364, 0]
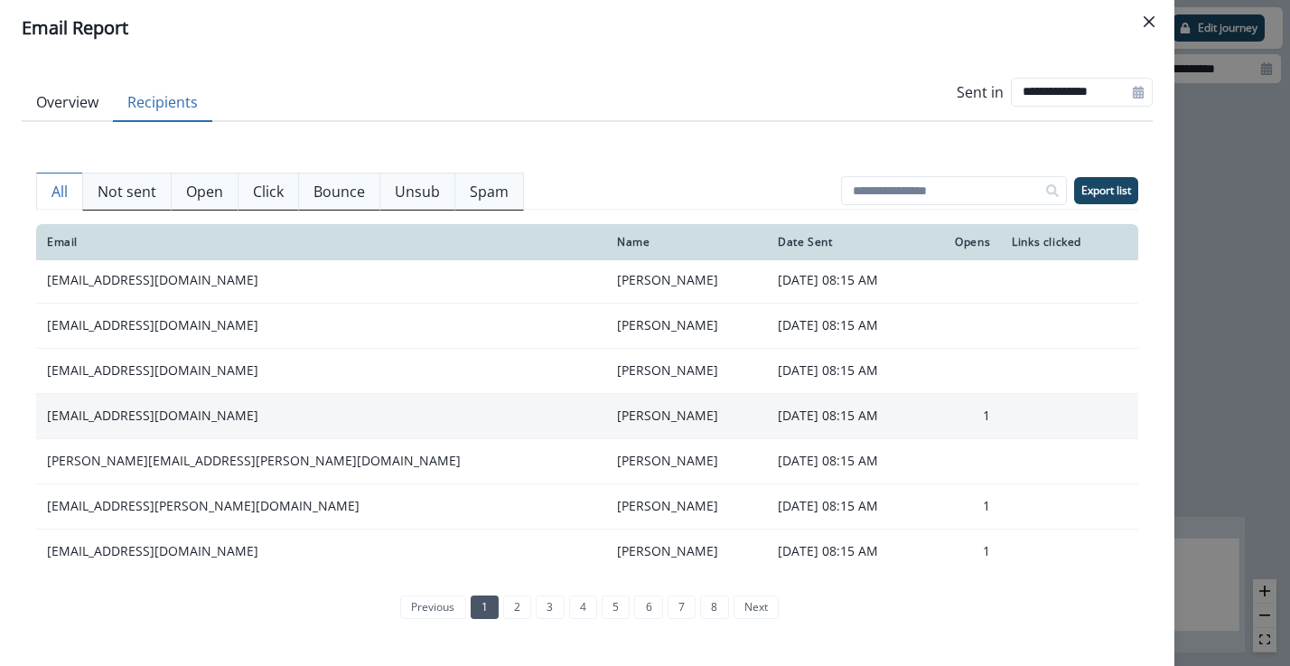
click at [122, 415] on td "jaxon@ohclucks.com" at bounding box center [321, 415] width 570 height 45
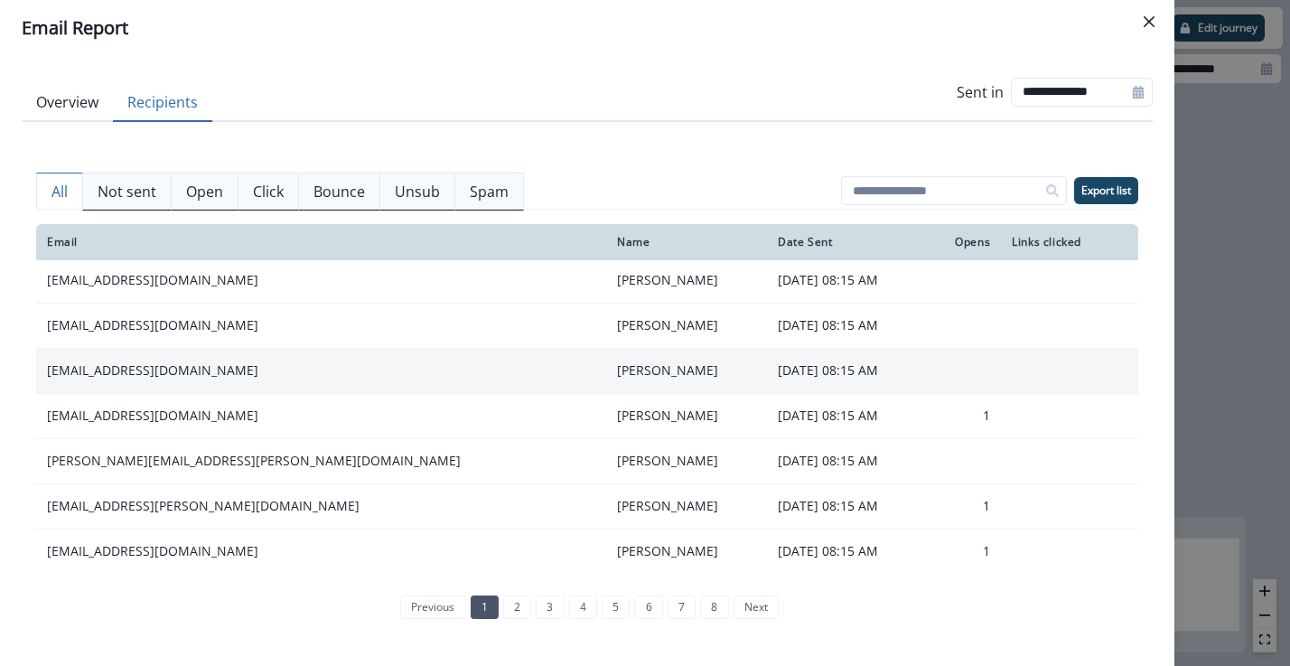
click at [122, 383] on td "candy@patriotholdings.com" at bounding box center [321, 370] width 570 height 45
click at [131, 364] on td "candy@patriotholdings.com" at bounding box center [321, 370] width 570 height 45
click at [147, 357] on td "candy@patriotholdings.com" at bounding box center [321, 370] width 570 height 45
click at [290, 362] on td "candy@patriotholdings.com" at bounding box center [321, 370] width 570 height 45
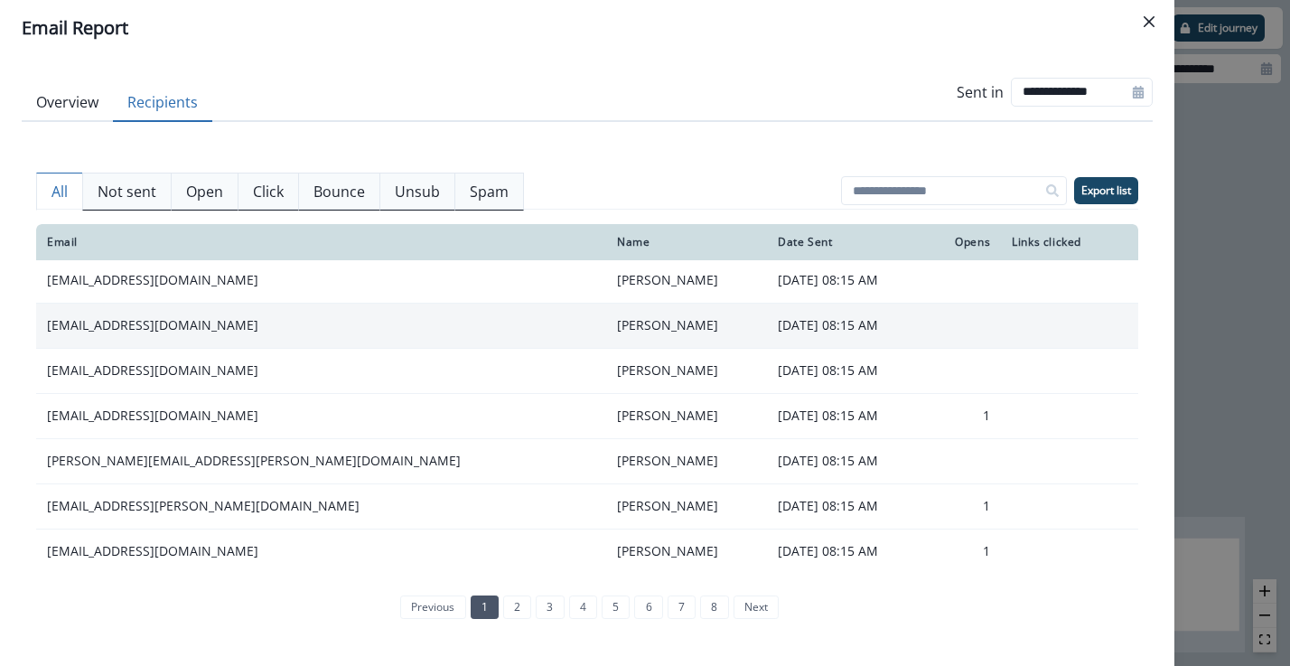
click at [299, 333] on td "aburrows@moxiepestcontrol.com" at bounding box center [321, 325] width 570 height 45
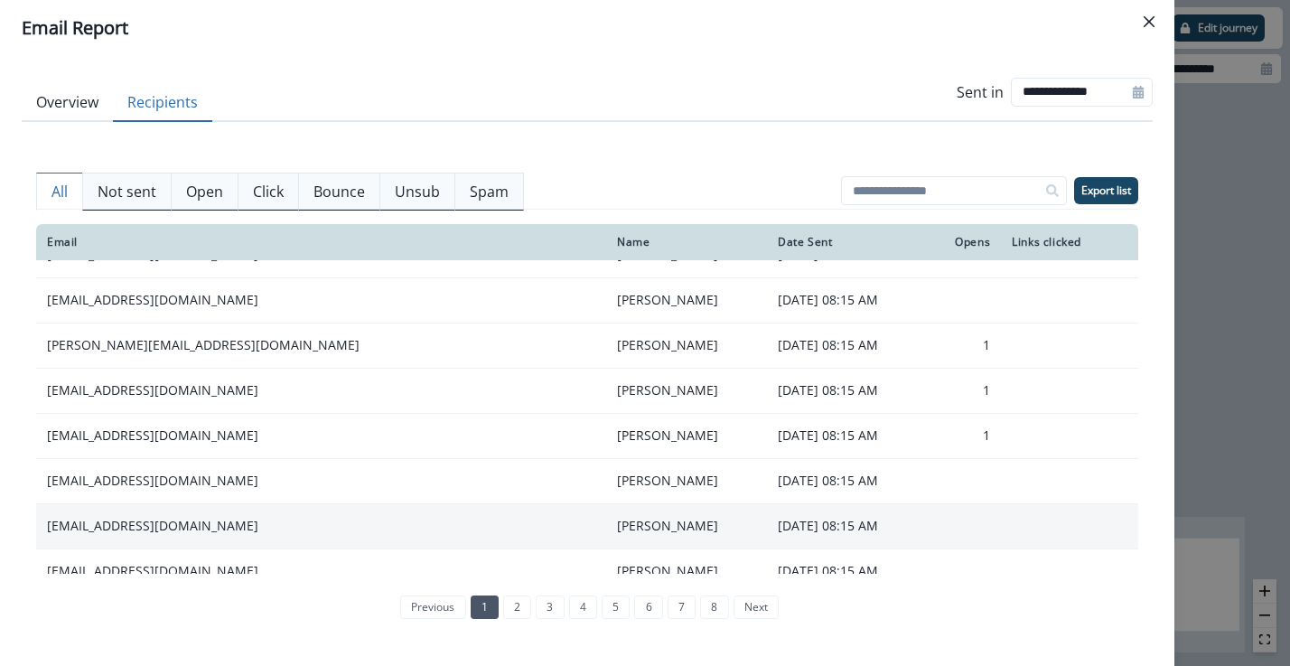
scroll to position [0, 0]
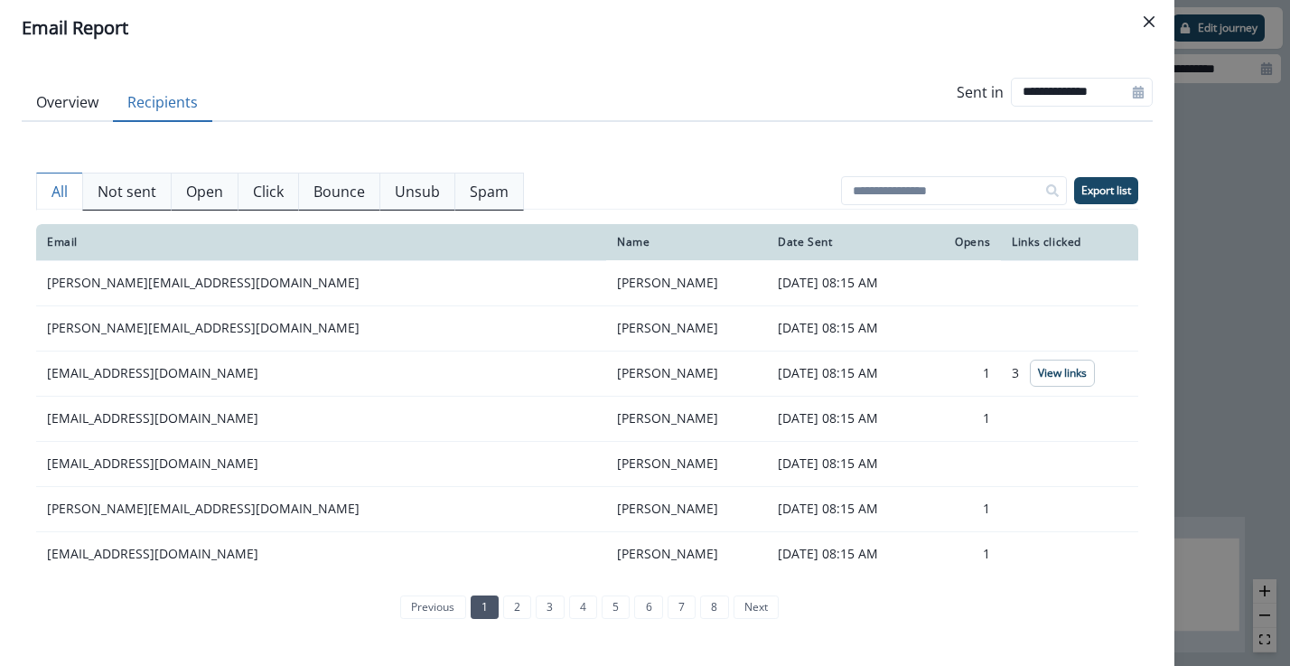
click at [299, 333] on td "jody@creatinganswers.com" at bounding box center [321, 327] width 570 height 45
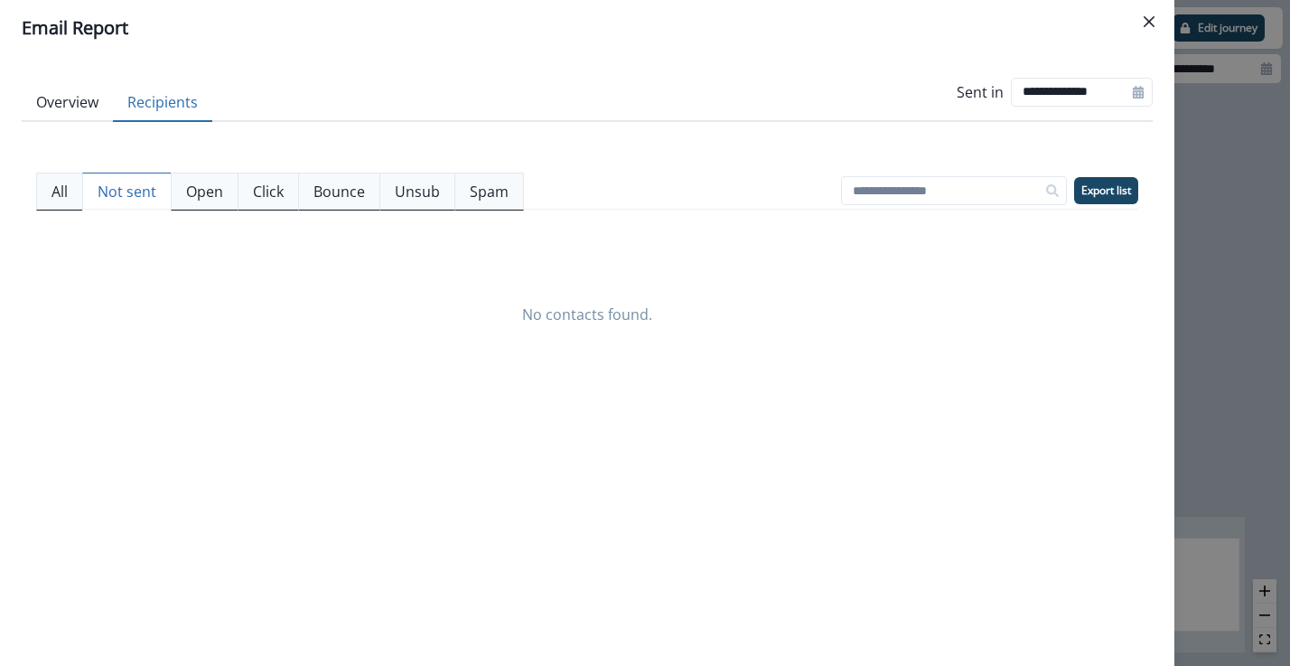
click at [151, 188] on p "Not sent" at bounding box center [127, 192] width 59 height 22
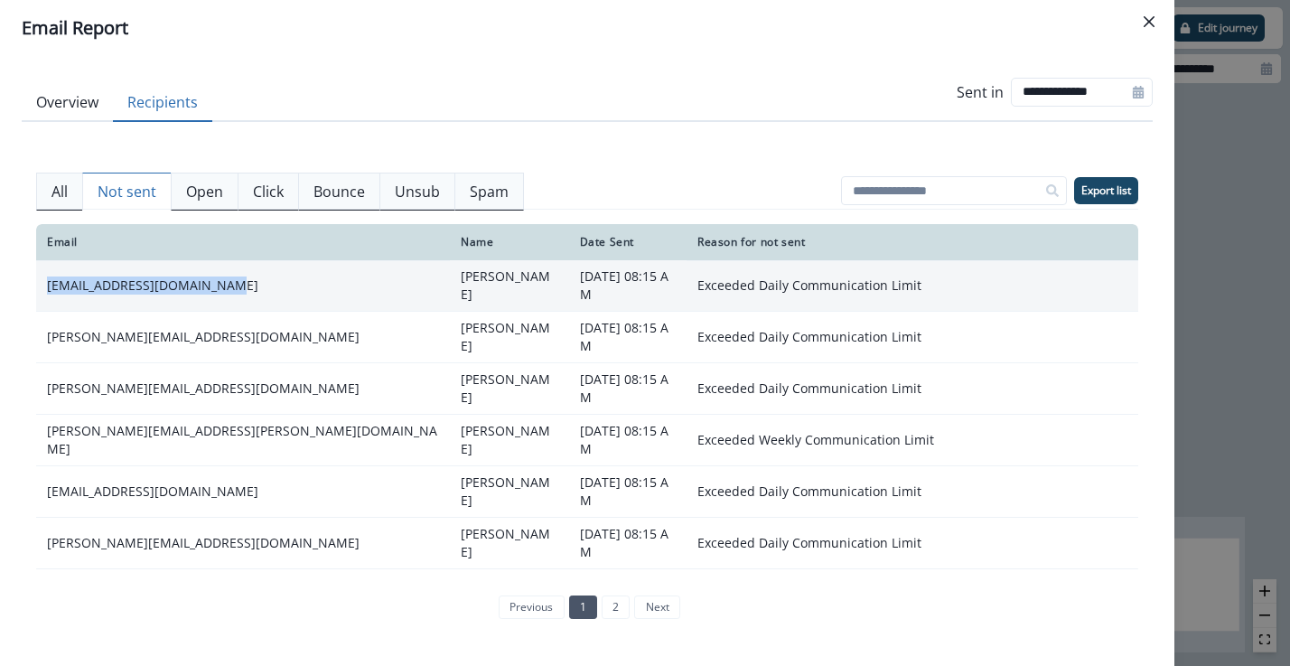
drag, startPoint x: 248, startPoint y: 276, endPoint x: 49, endPoint y: 276, distance: 198.8
click at [49, 276] on td "mgiannavola@dash-books.com" at bounding box center [243, 286] width 414 height 52
copy td "mgiannavola@dash-books.com"
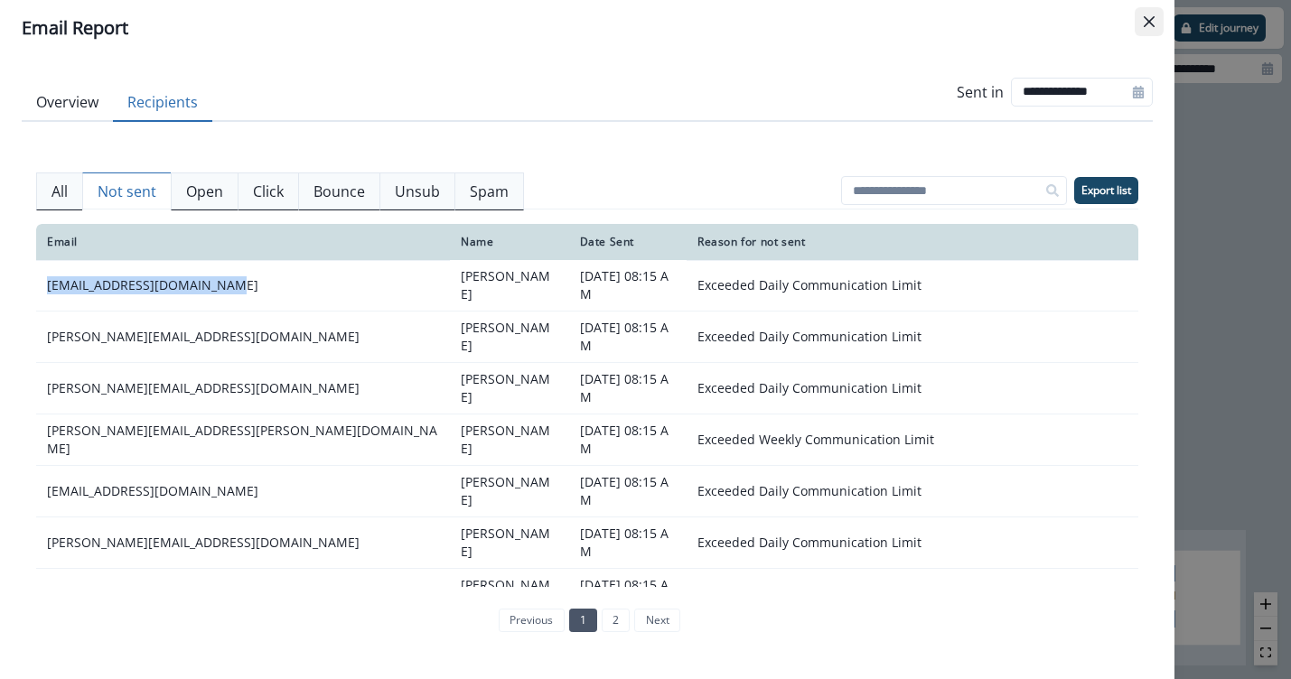
click at [1145, 18] on icon "Close" at bounding box center [1149, 21] width 11 height 11
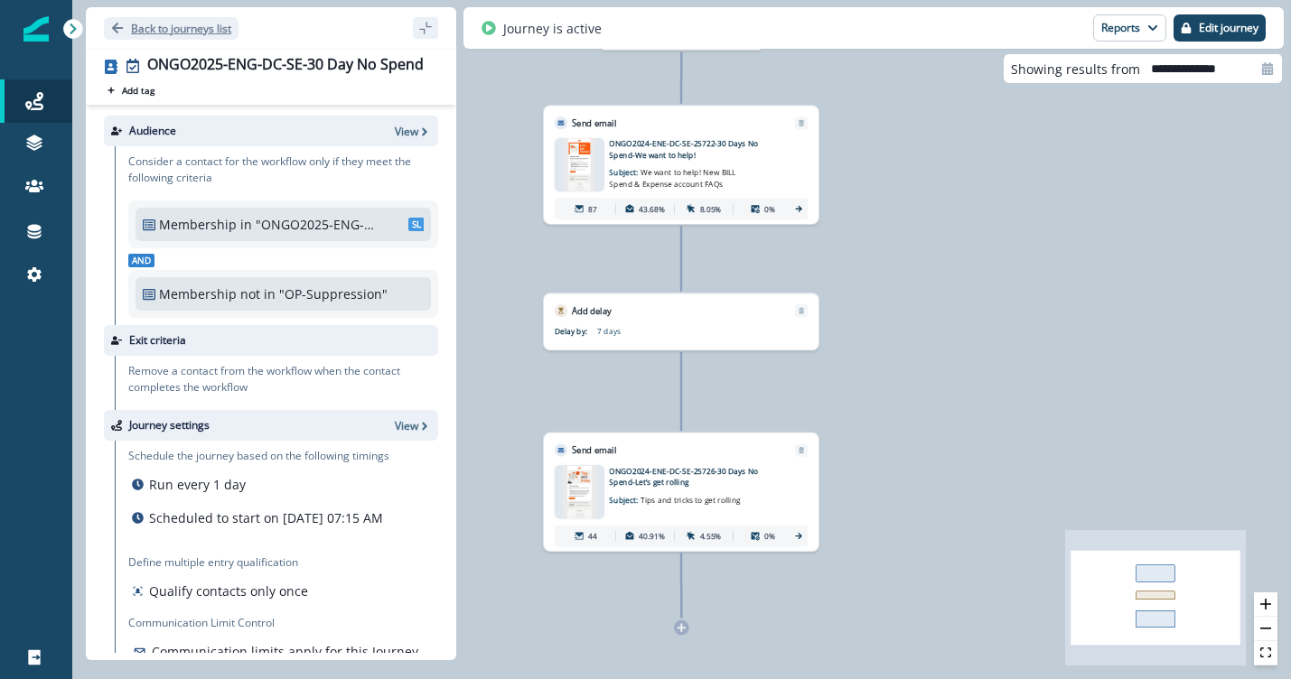
click at [211, 34] on p "Back to journeys list" at bounding box center [181, 28] width 100 height 15
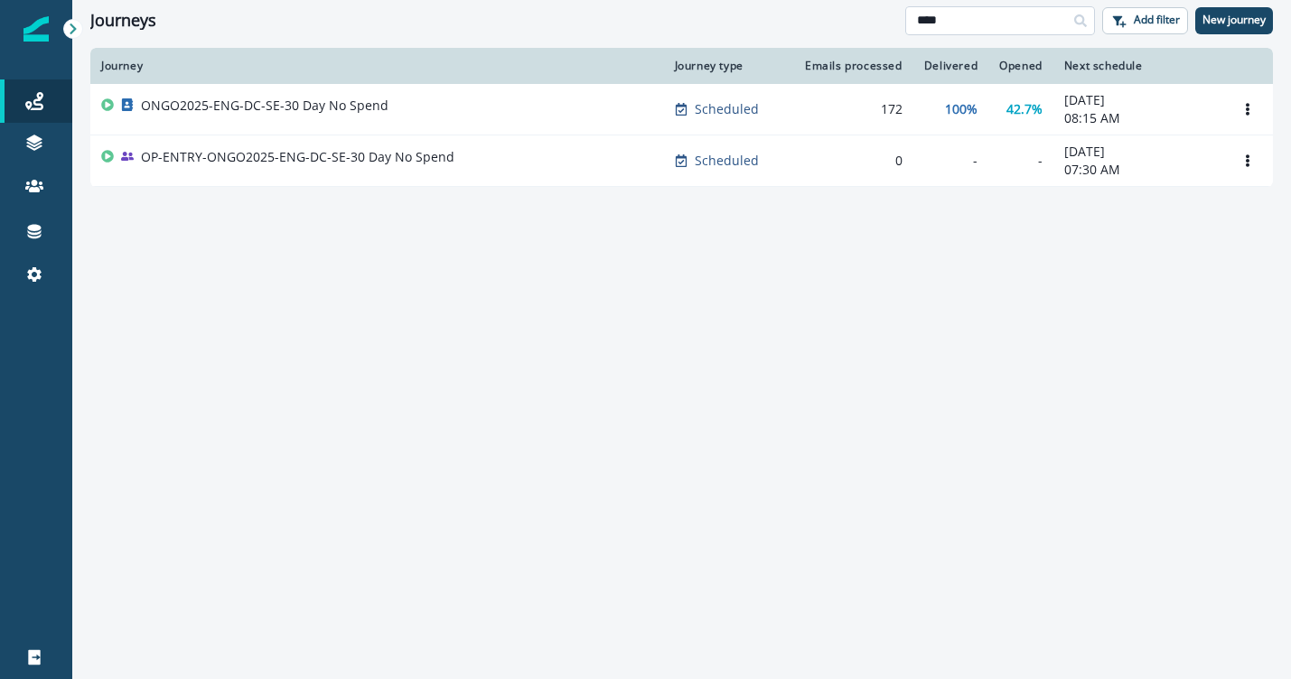
click at [960, 15] on input "****" at bounding box center [1000, 20] width 190 height 29
click at [959, 14] on input "****" at bounding box center [1000, 20] width 190 height 29
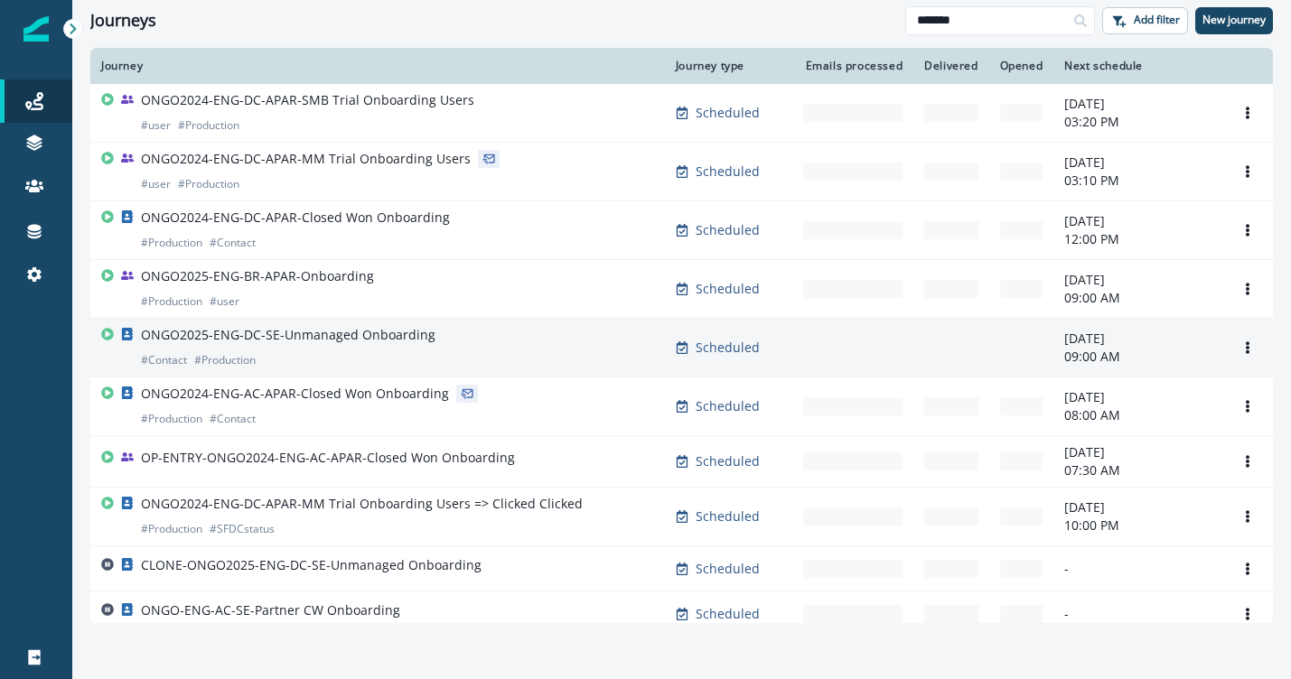
type input "*******"
click at [481, 341] on div "ONGO2025-ENG-DC-SE-Unmanaged Onboarding # Contact # Production" at bounding box center [377, 347] width 553 height 43
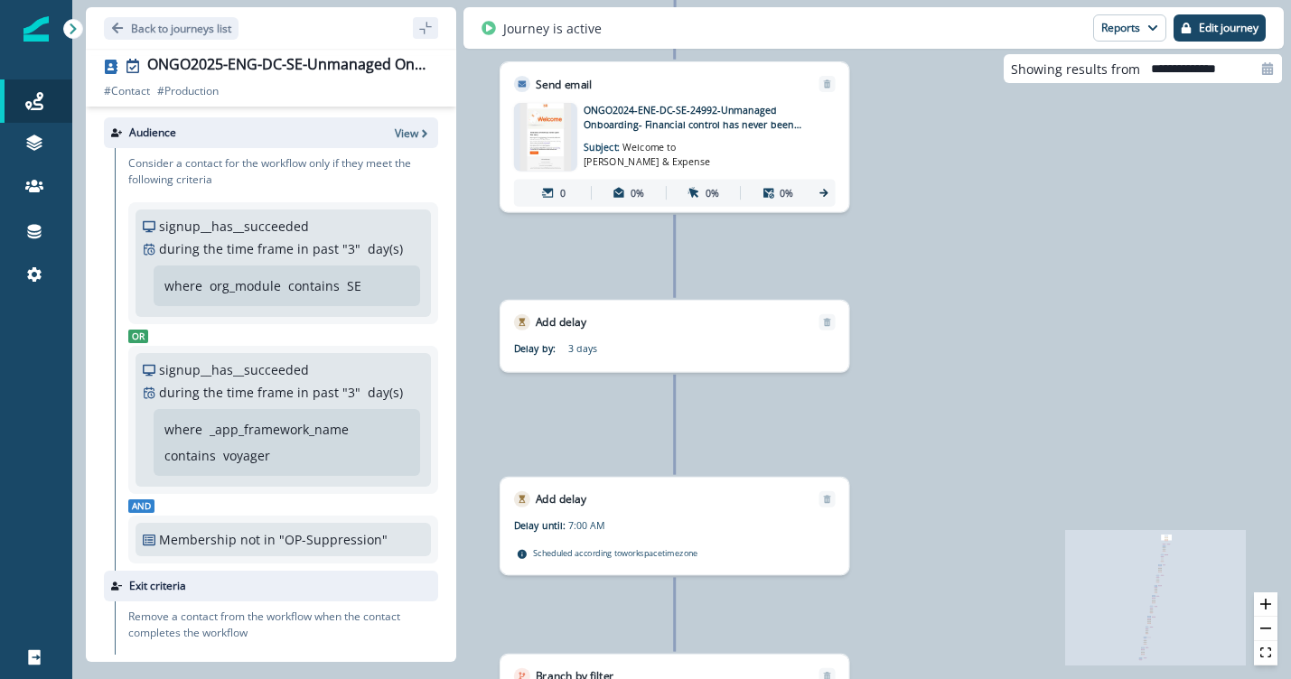
click at [642, 116] on p "ONGO2024-ENE-DC-SE-24992-Unmanaged Onboarding- Financial control has never been…" at bounding box center [693, 117] width 218 height 29
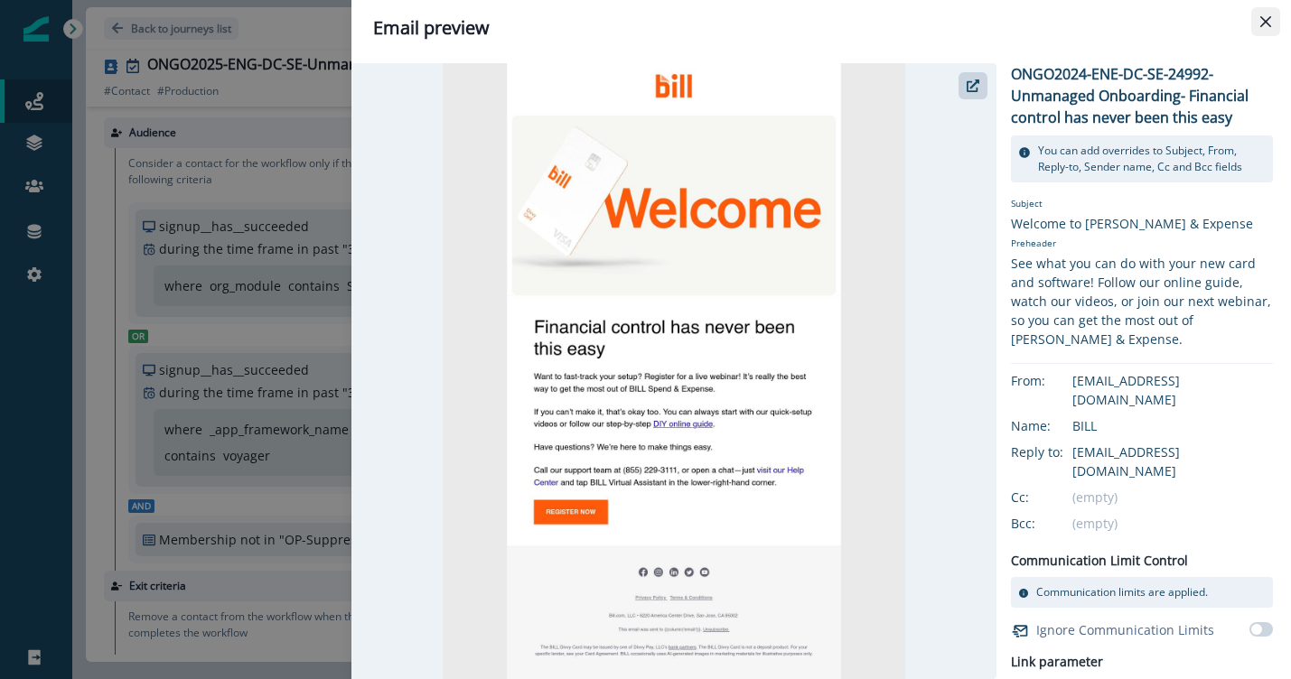
click at [1260, 23] on button "Close" at bounding box center [1265, 21] width 29 height 29
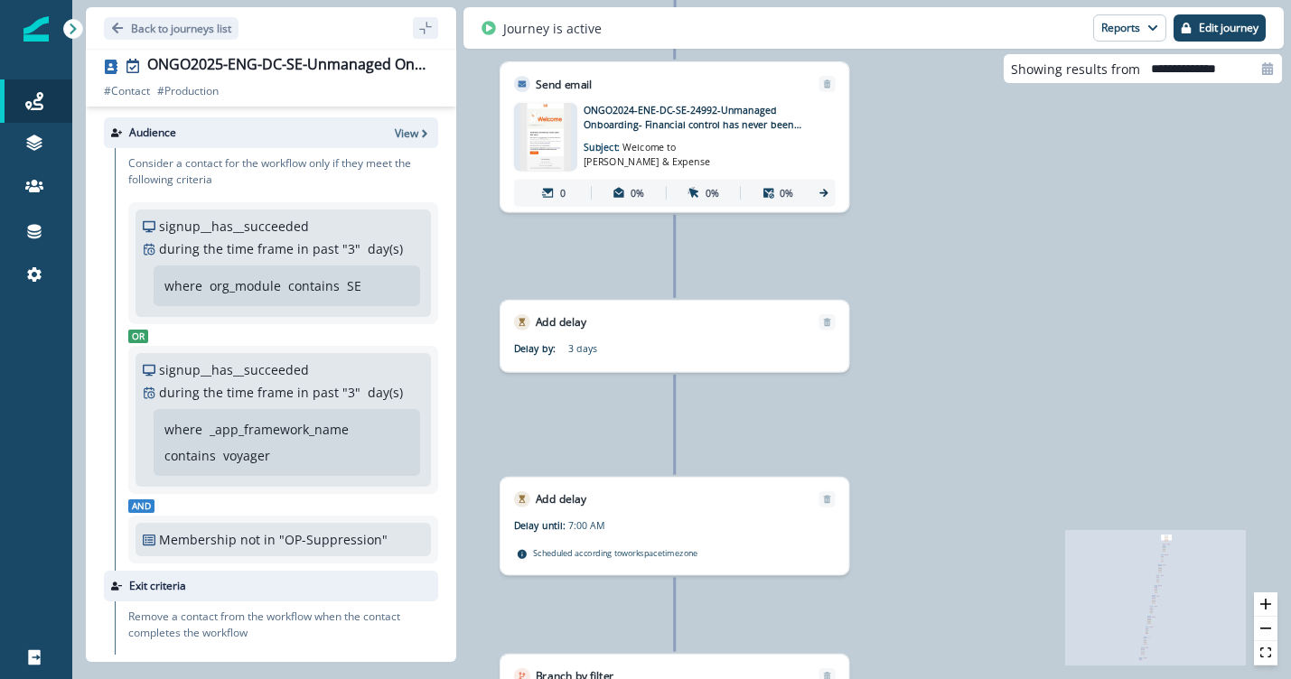
click at [828, 190] on icon at bounding box center [824, 193] width 13 height 13
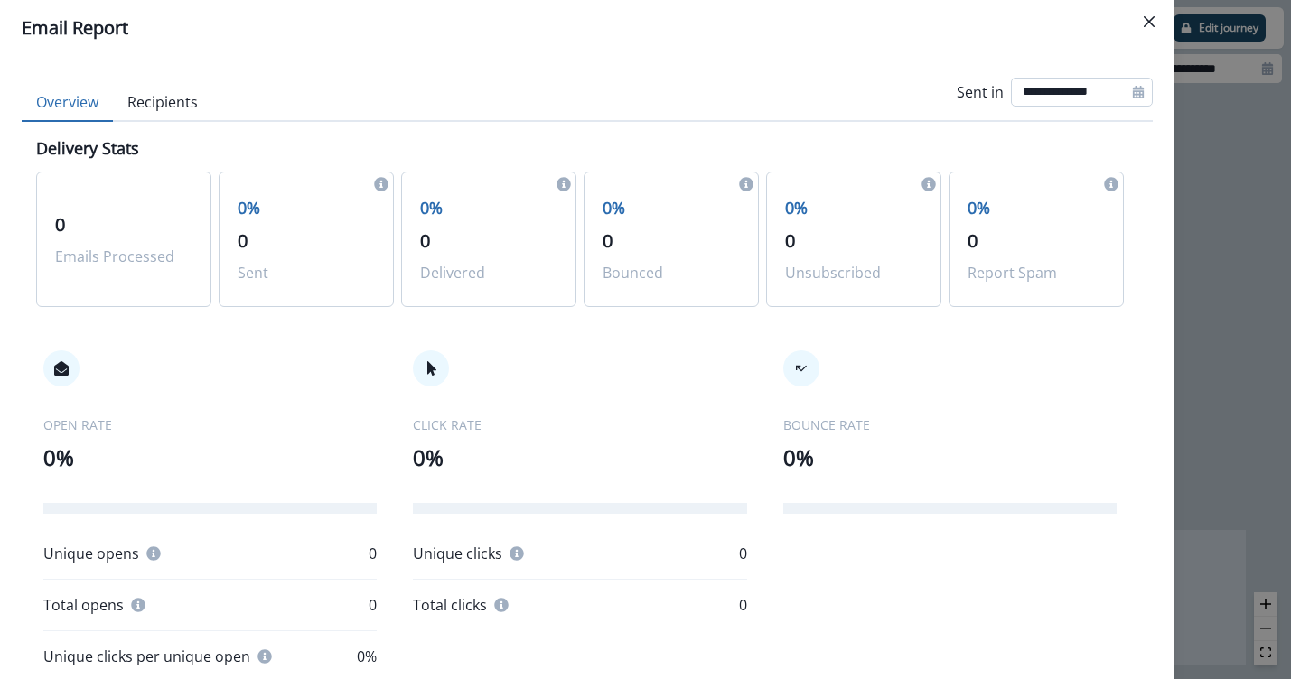
click at [1062, 88] on input "**********" at bounding box center [1082, 92] width 142 height 29
select select "*"
select select "****"
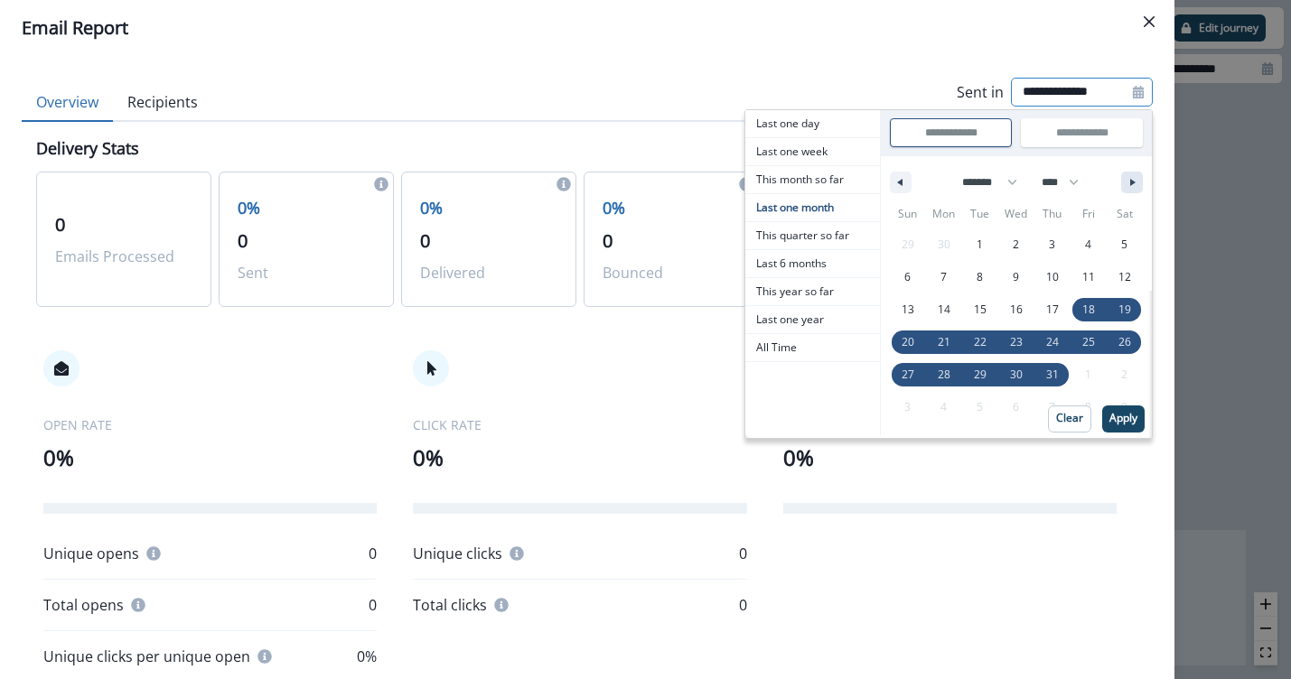
click at [1121, 177] on button "button" at bounding box center [1132, 183] width 22 height 22
select select "*"
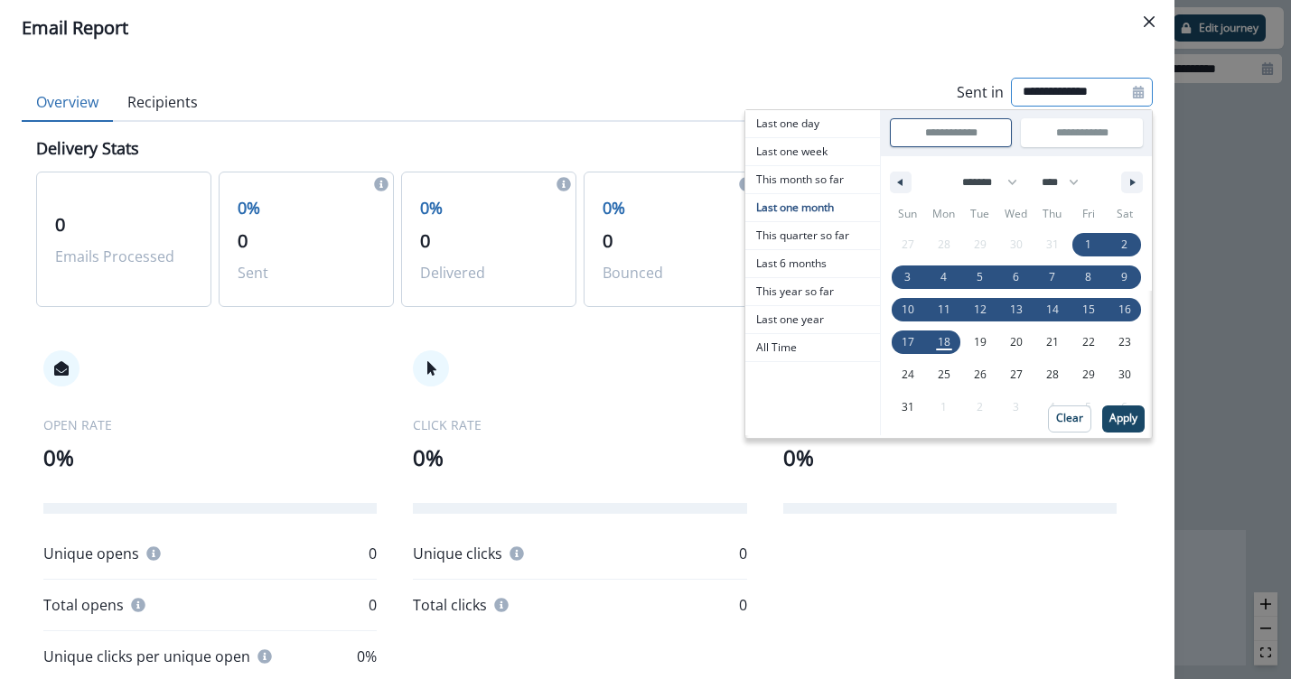
click at [970, 141] on input "**********" at bounding box center [951, 132] width 120 height 27
click at [1078, 243] on span "1" at bounding box center [1089, 244] width 36 height 23
type input "**********"
click at [1110, 412] on p "Apply" at bounding box center [1124, 418] width 28 height 13
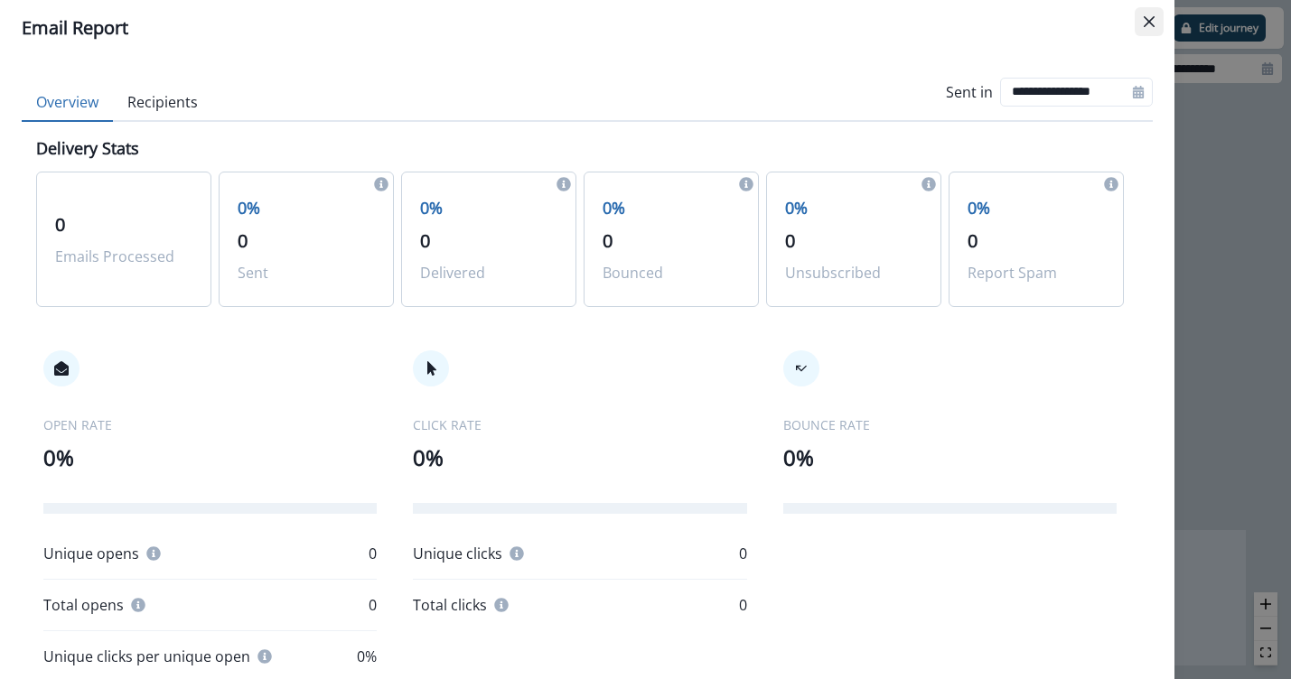
click at [1140, 20] on button "Close" at bounding box center [1149, 21] width 29 height 29
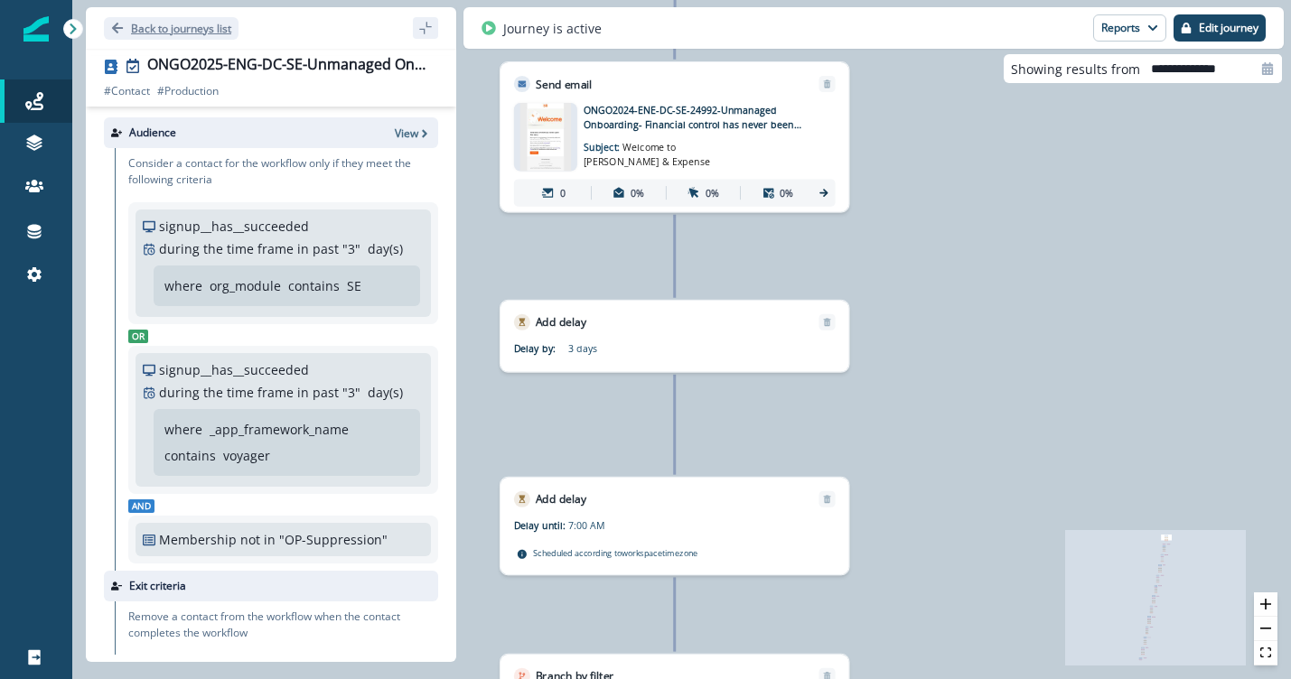
click at [169, 25] on p "Back to journeys list" at bounding box center [181, 28] width 100 height 15
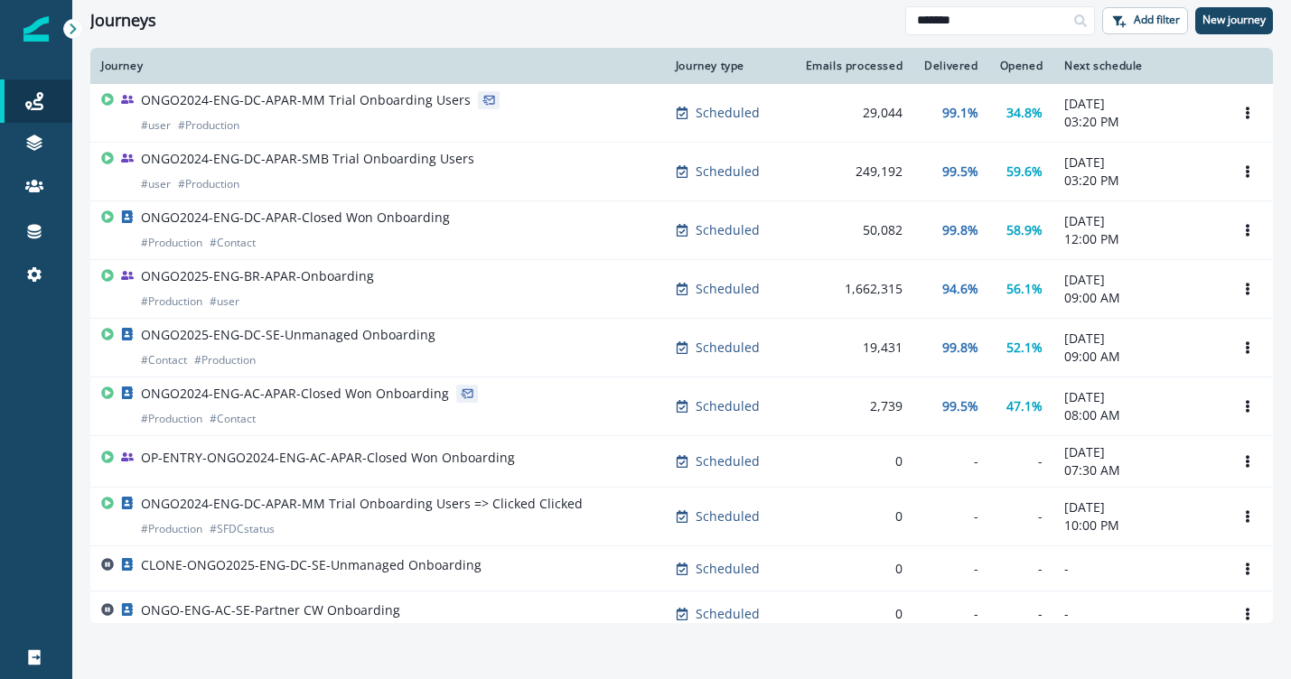
click at [431, 353] on div "ONGO2025-ENG-DC-SE-Unmanaged Onboarding # Contact # Production" at bounding box center [377, 347] width 553 height 43
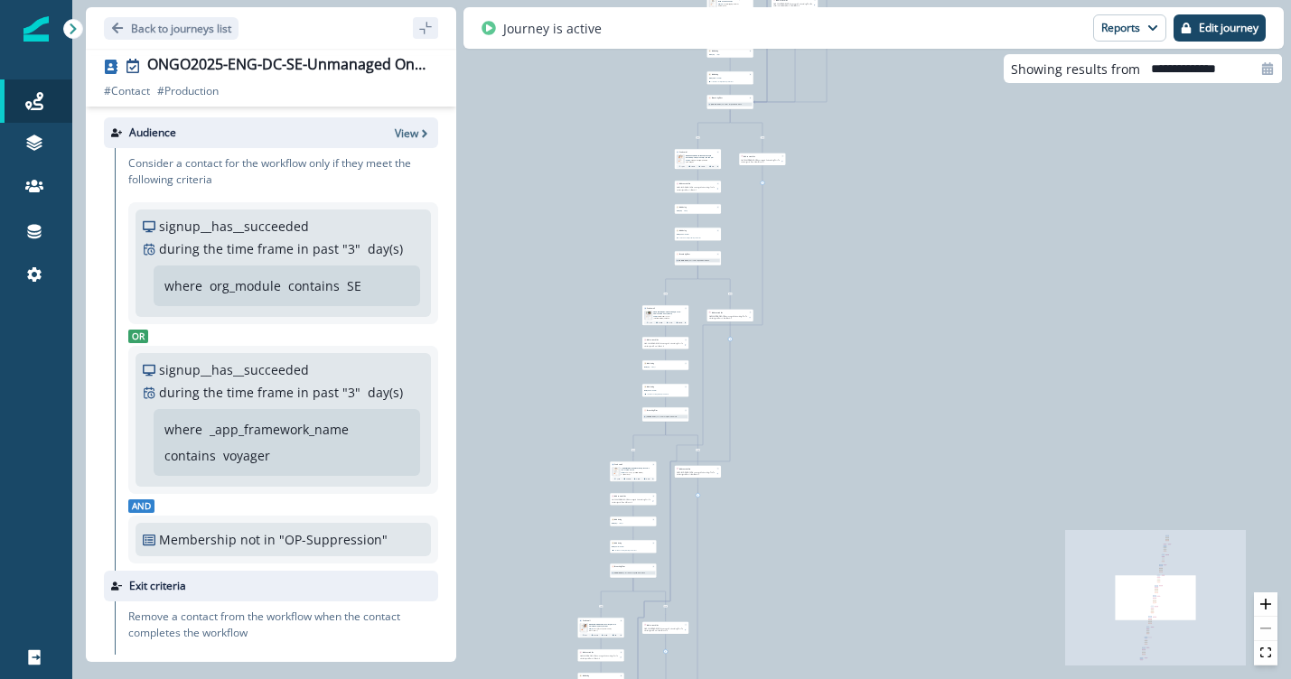
drag, startPoint x: 1146, startPoint y: 602, endPoint x: 1152, endPoint y: 519, distance: 83.4
click at [1152, 519] on div "0 contact has entered the journey Send email Email asset changed, journey repor…" at bounding box center [681, 339] width 1219 height 679
click at [1154, 564] on icon "React Flow mini map" at bounding box center [1155, 598] width 181 height 136
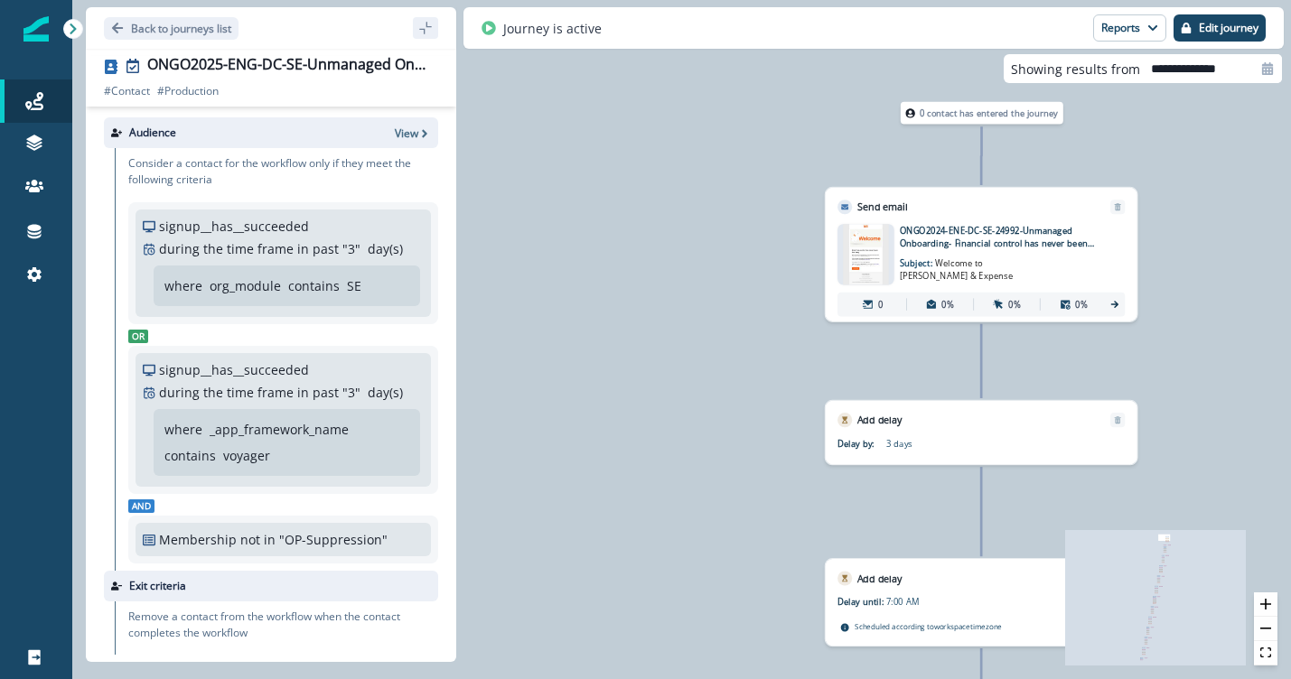
click at [1115, 299] on icon at bounding box center [1115, 304] width 11 height 11
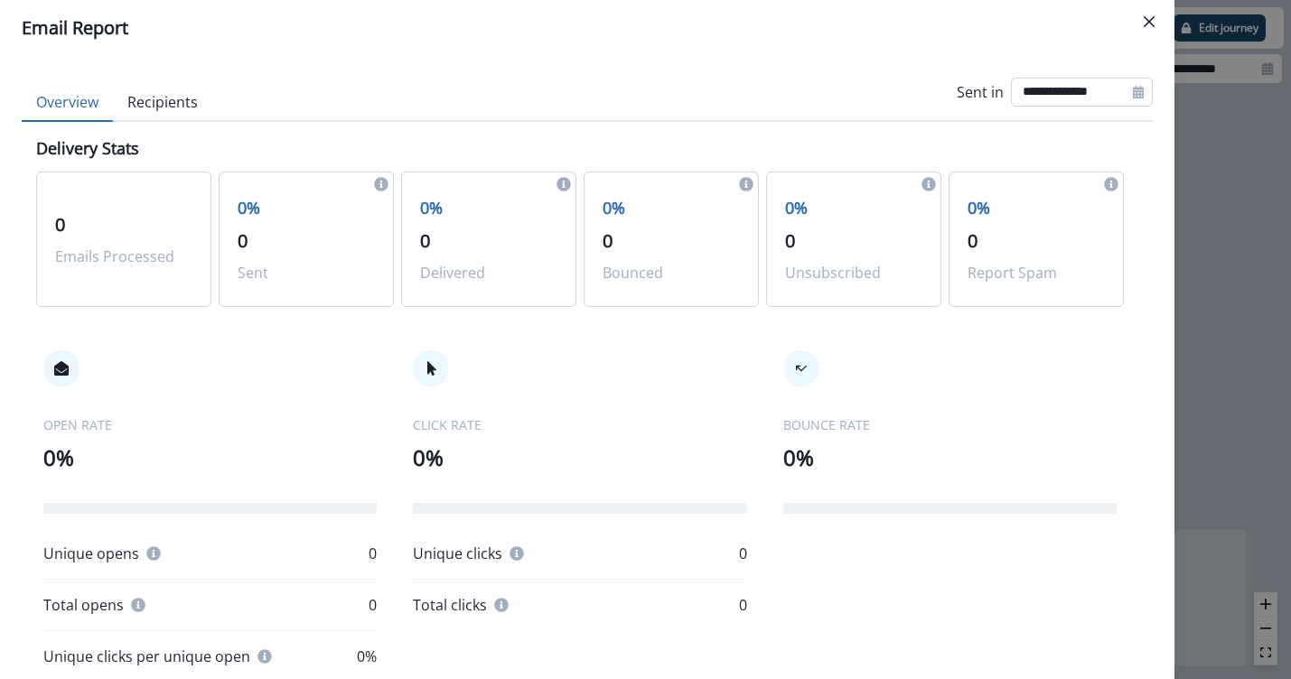
click at [1093, 87] on input "**********" at bounding box center [1082, 92] width 142 height 29
select select "*"
select select "****"
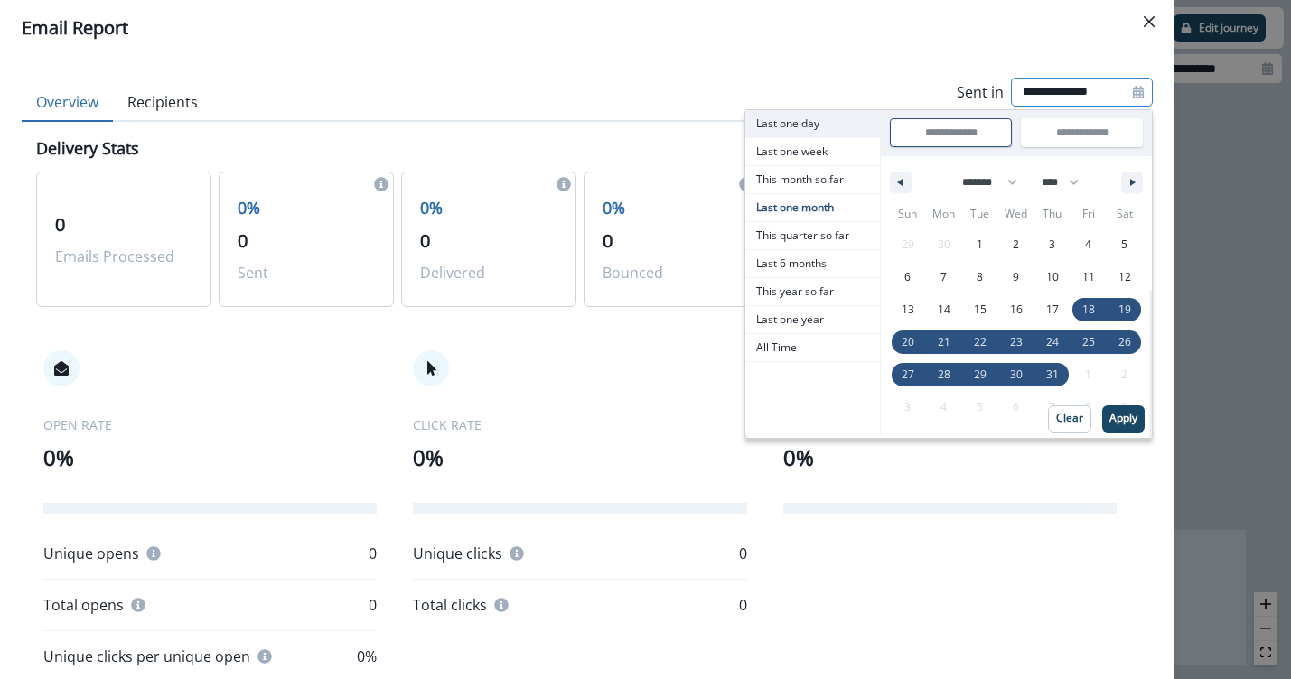
click at [800, 118] on span "Last one day" at bounding box center [812, 123] width 135 height 27
type input "**********"
select select "*"
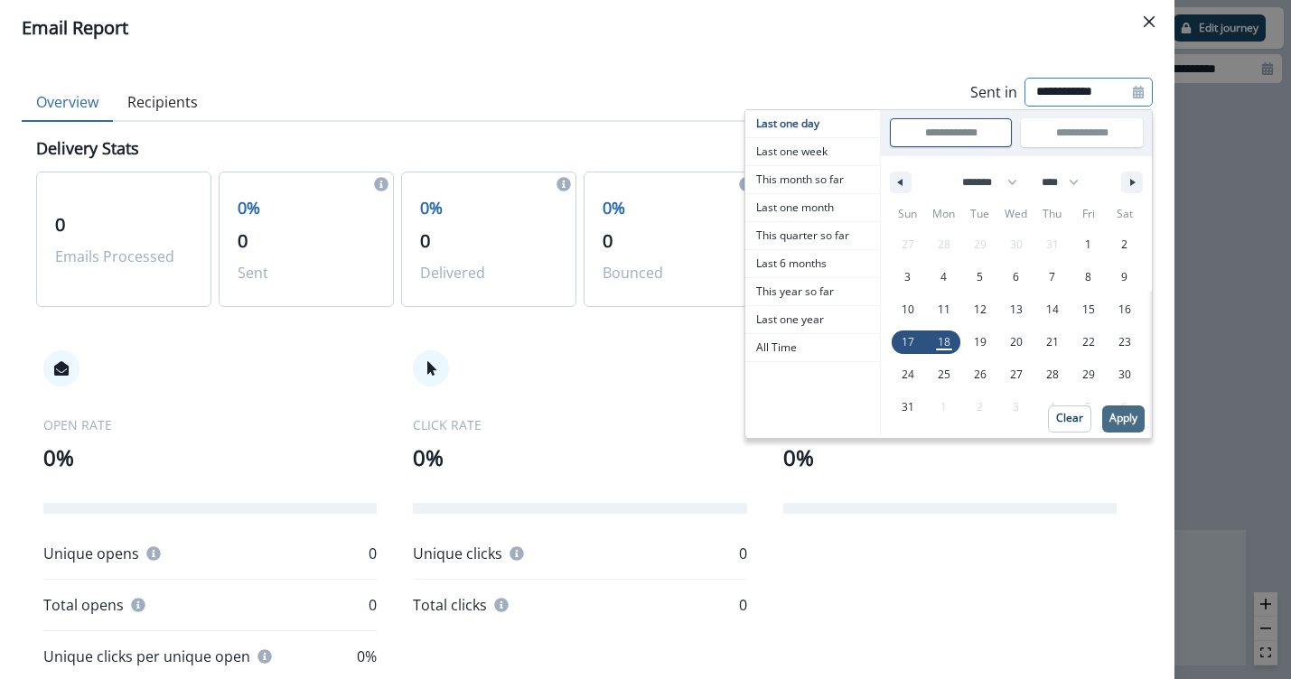
click at [1110, 417] on p "Apply" at bounding box center [1124, 418] width 28 height 13
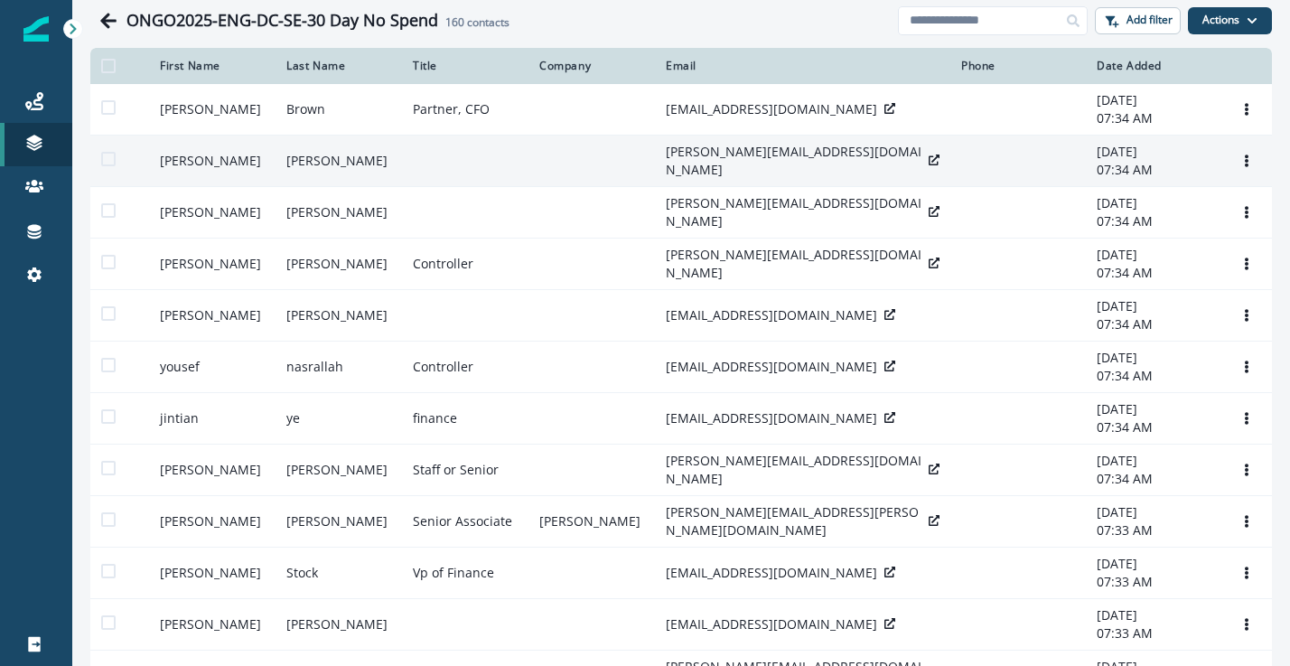
click at [929, 160] on icon at bounding box center [934, 160] width 11 height 11
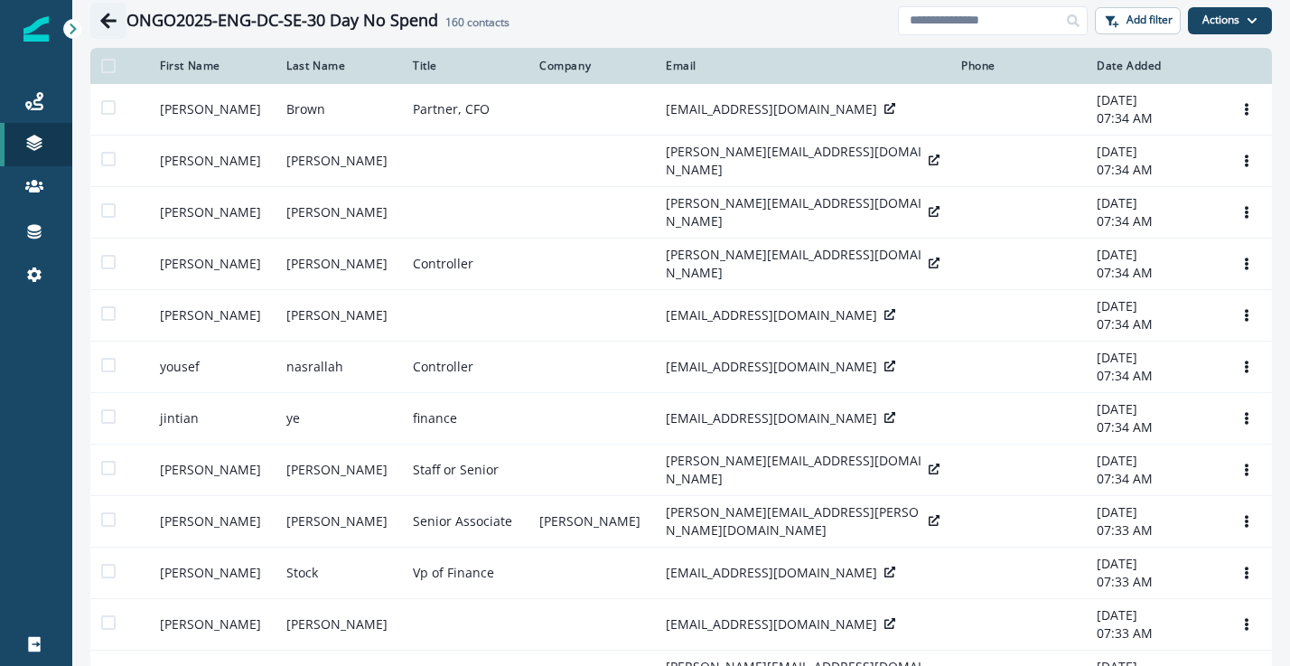
click at [100, 21] on icon "Go back" at bounding box center [108, 21] width 18 height 18
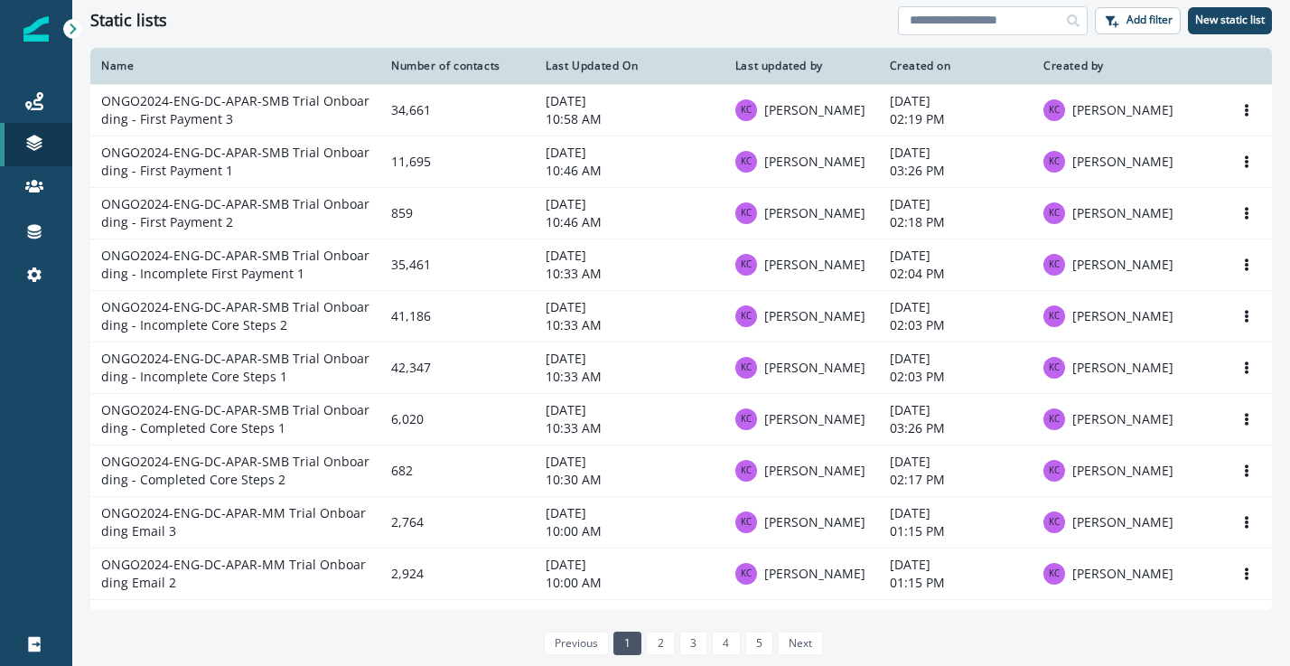
click at [979, 23] on input at bounding box center [993, 20] width 190 height 29
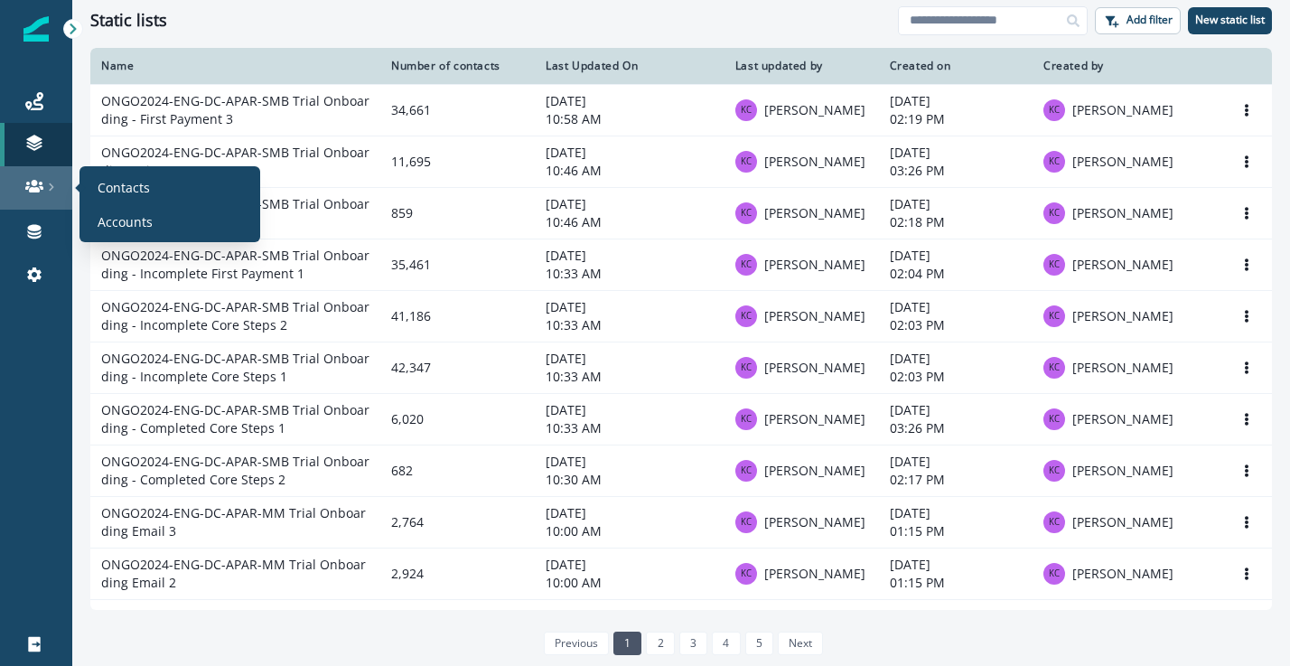
click at [46, 183] on div at bounding box center [36, 186] width 58 height 18
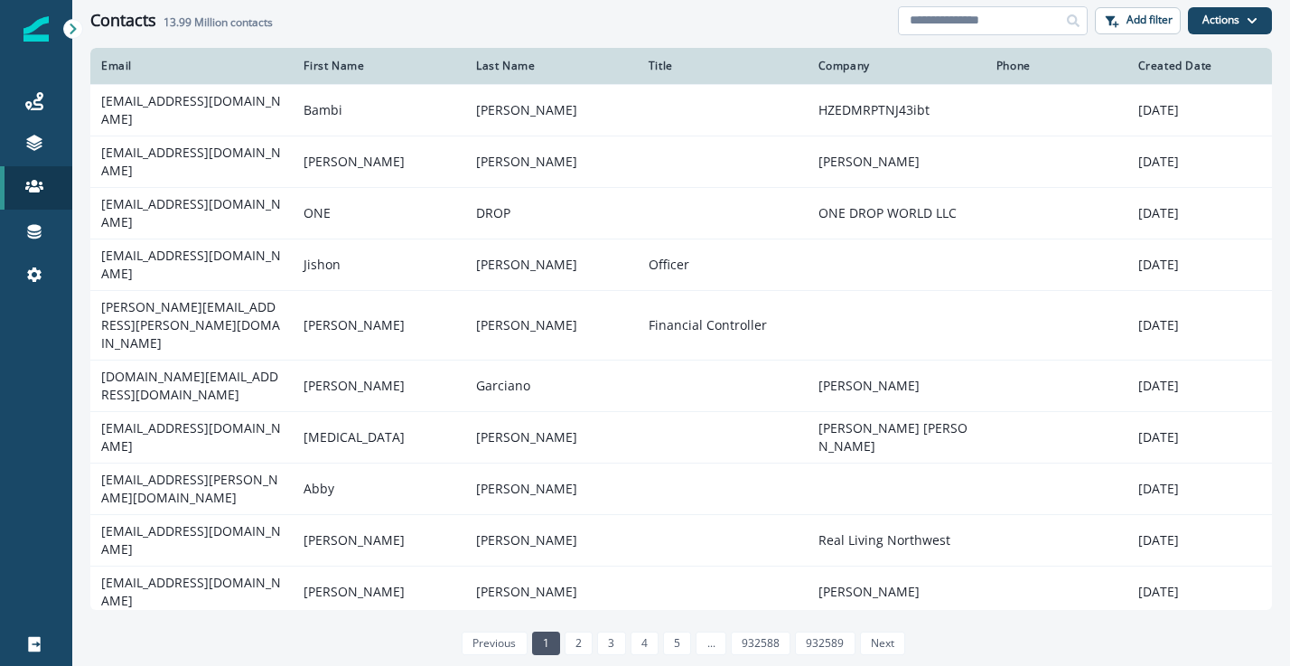
click at [988, 18] on input at bounding box center [993, 20] width 190 height 29
paste input "**********"
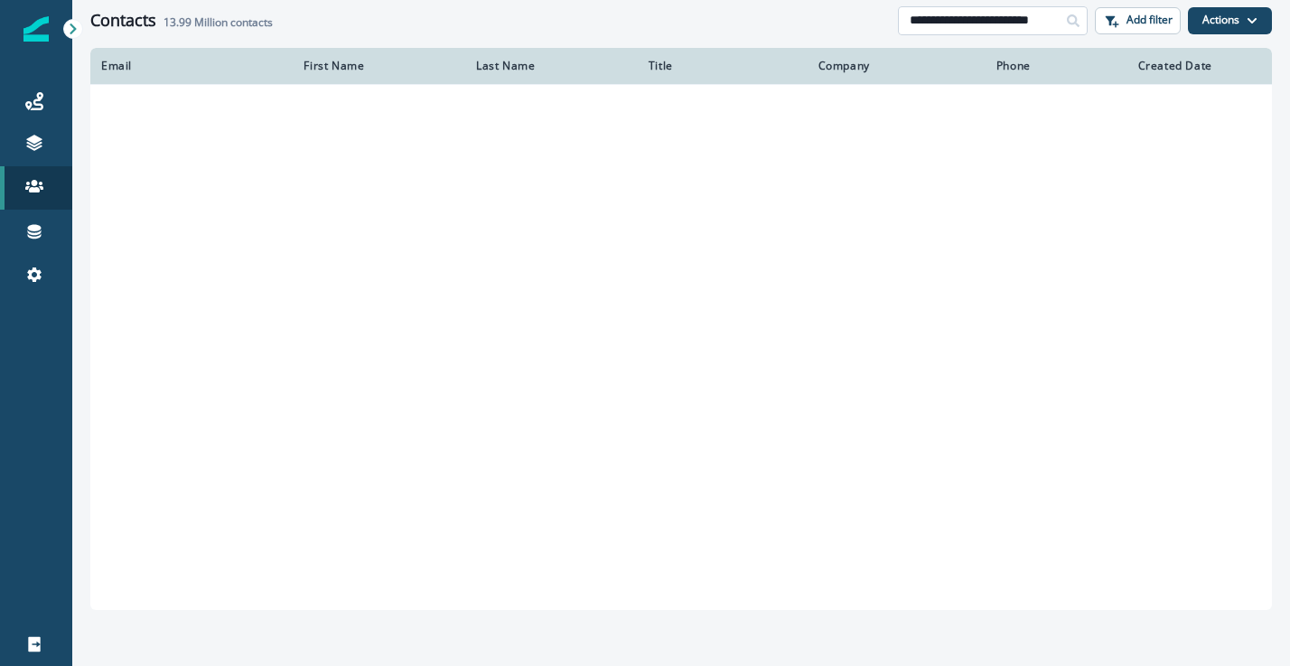
type input "**********"
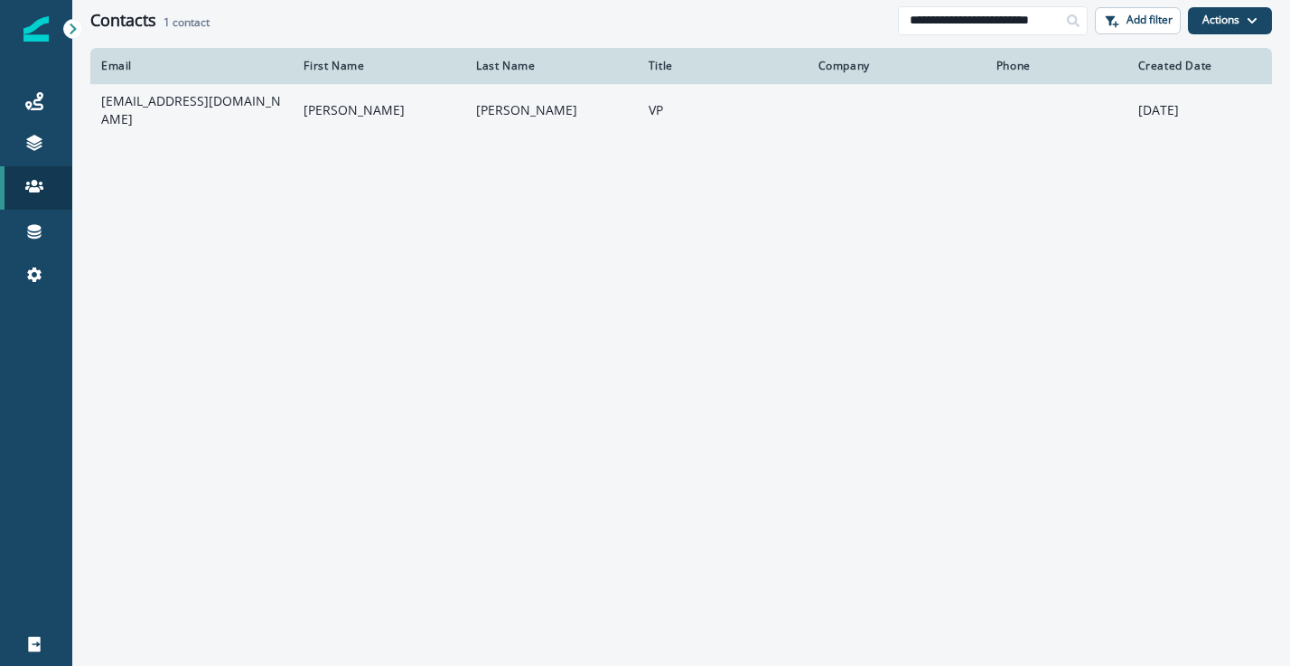
click at [829, 109] on td at bounding box center [897, 110] width 178 height 52
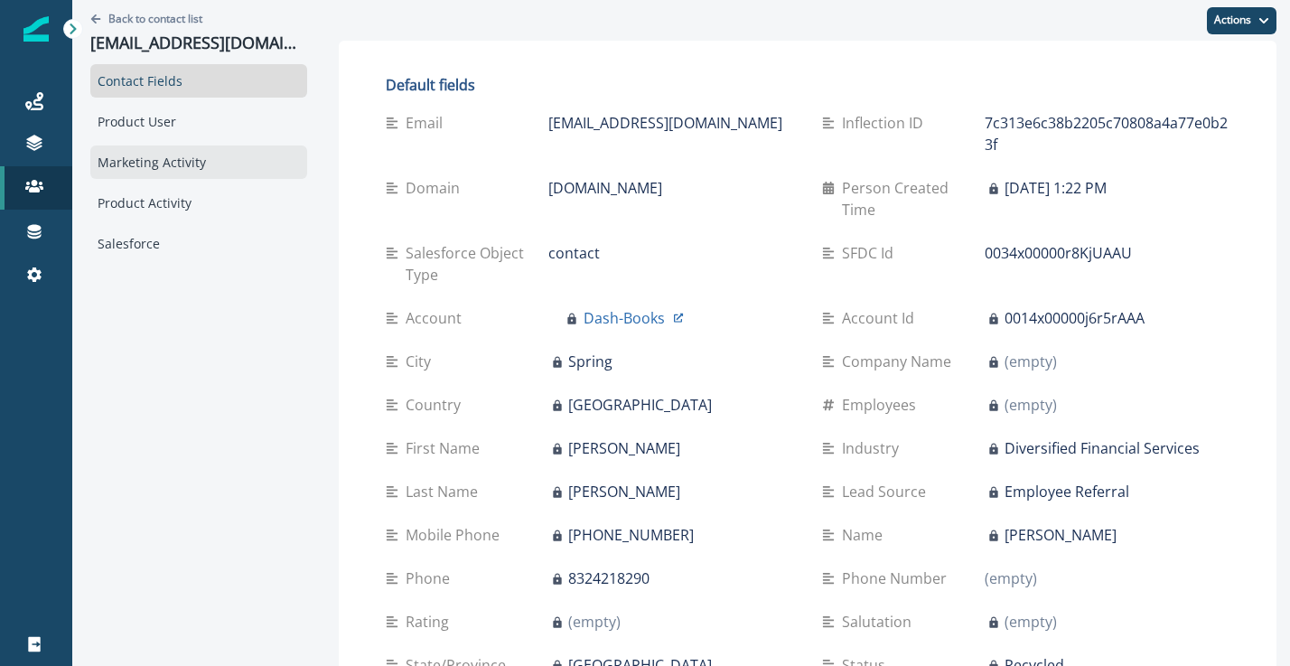
click at [180, 164] on div "Marketing Activity" at bounding box center [198, 161] width 217 height 33
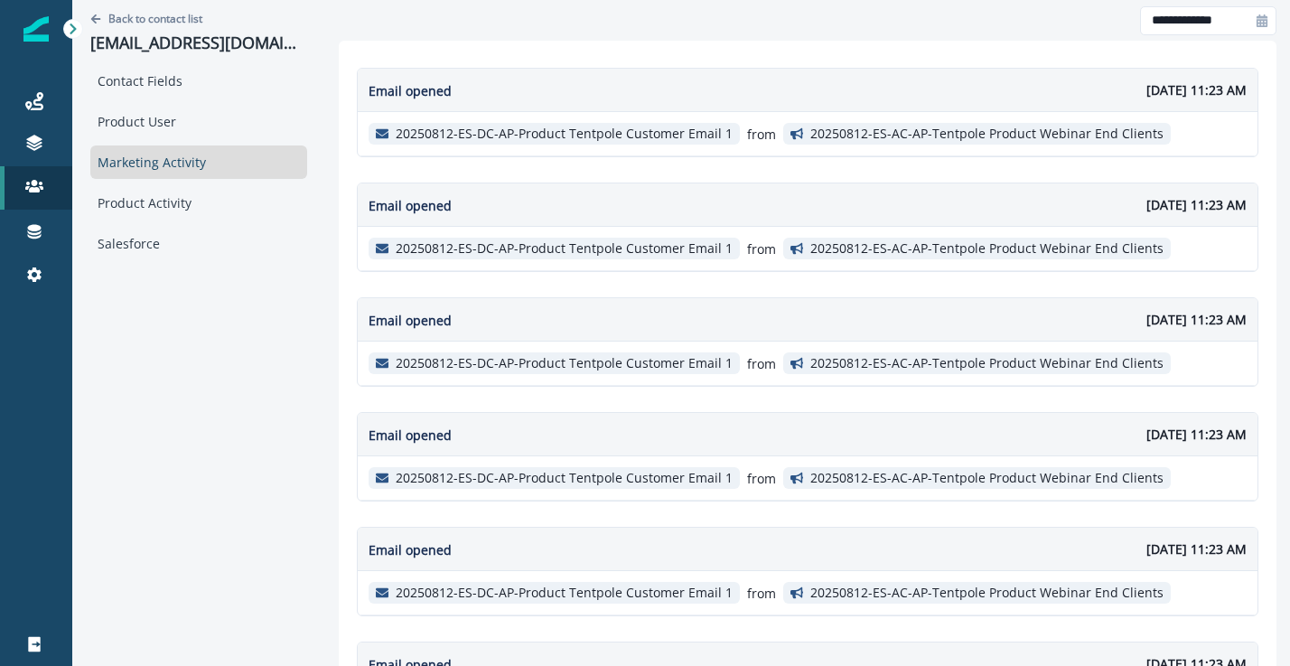
scroll to position [1194, 0]
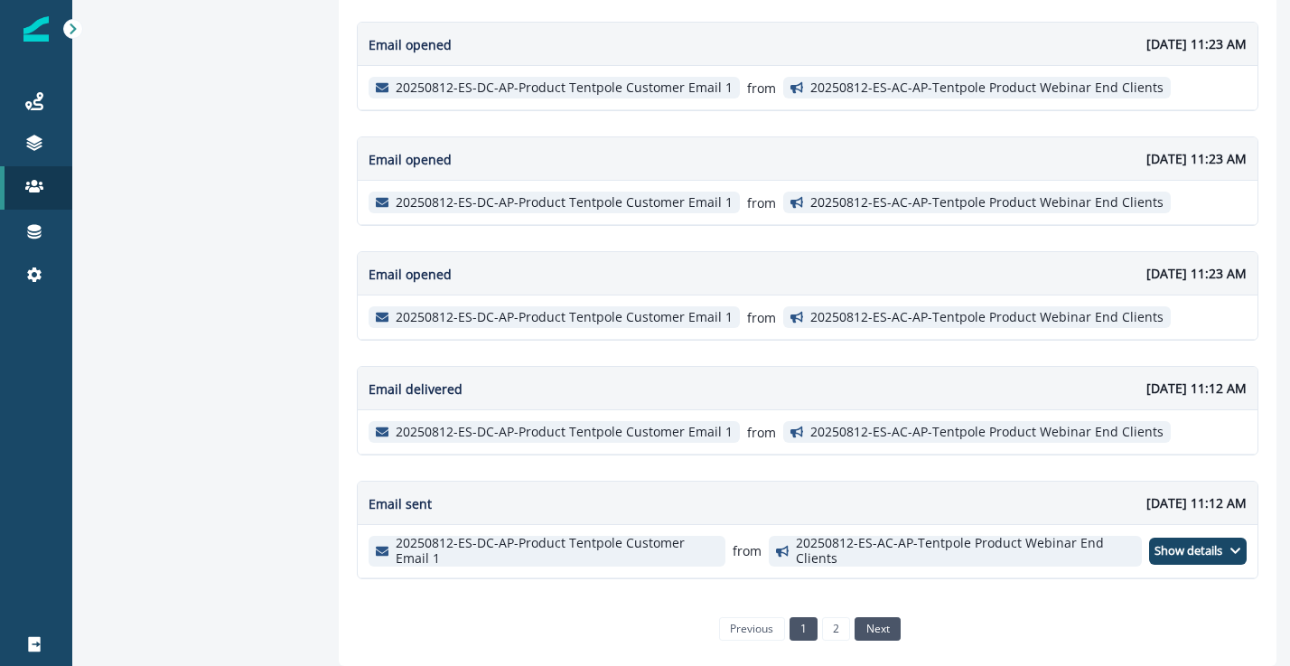
click at [866, 632] on link "next" at bounding box center [877, 628] width 45 height 23
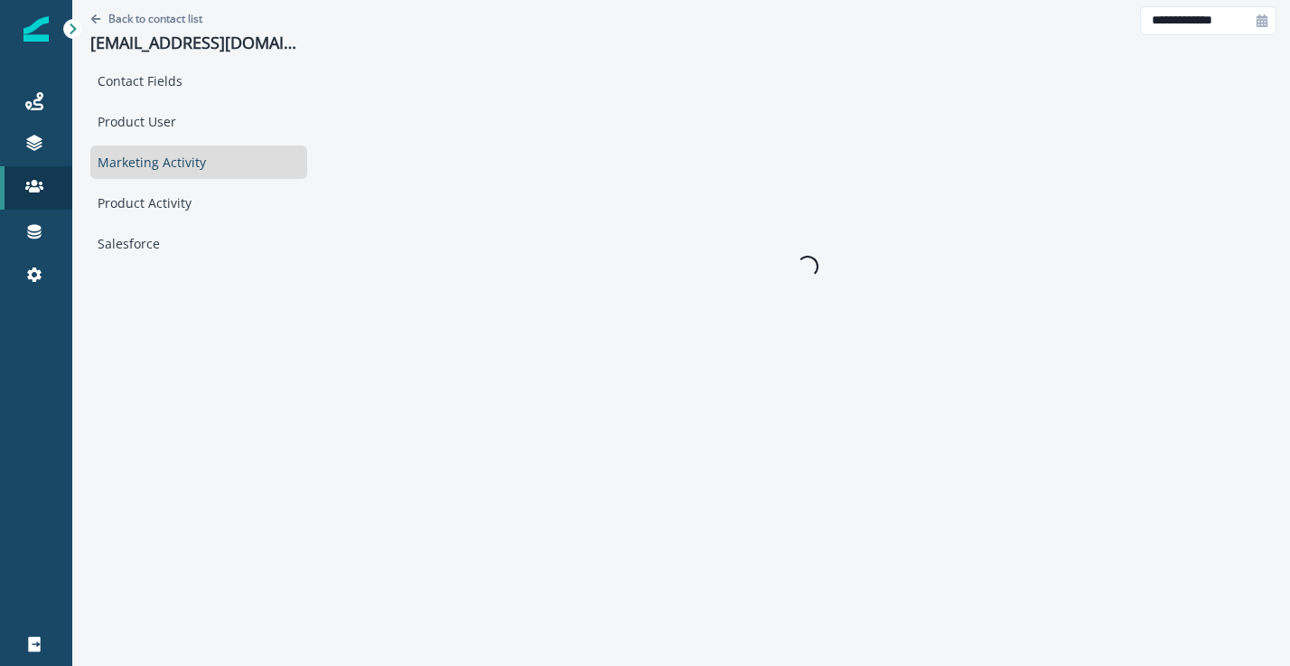
scroll to position [0, 0]
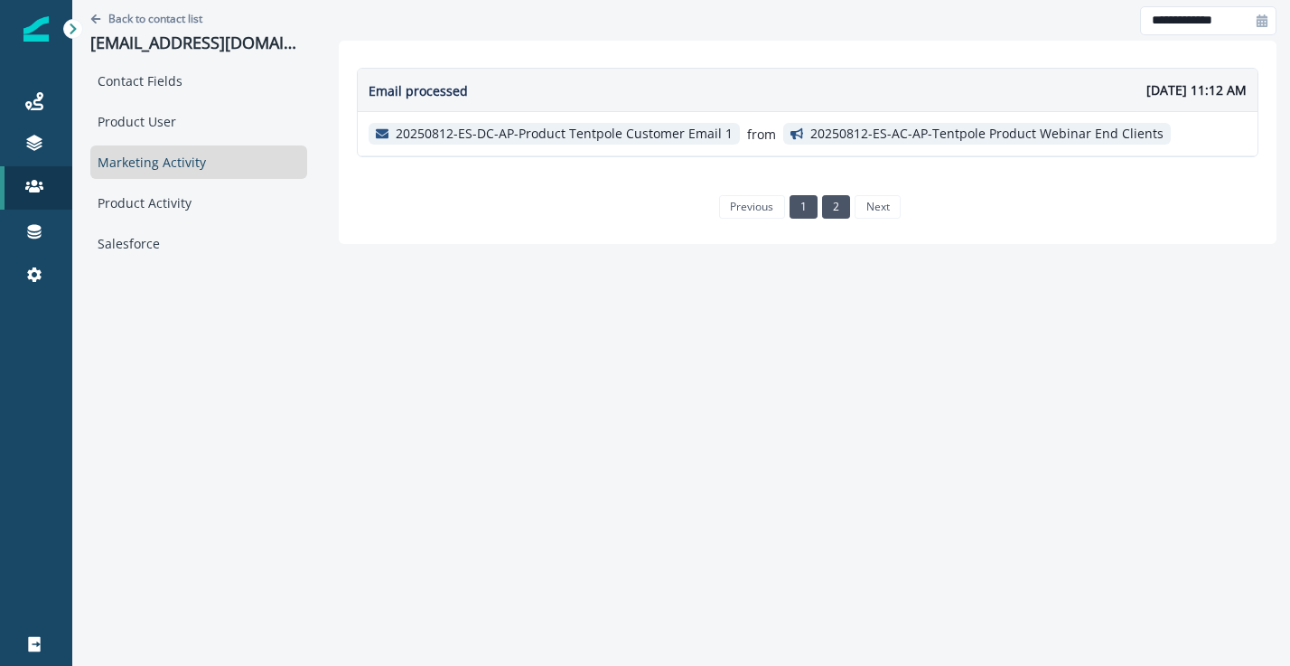
click at [803, 201] on link "1" at bounding box center [804, 206] width 28 height 23
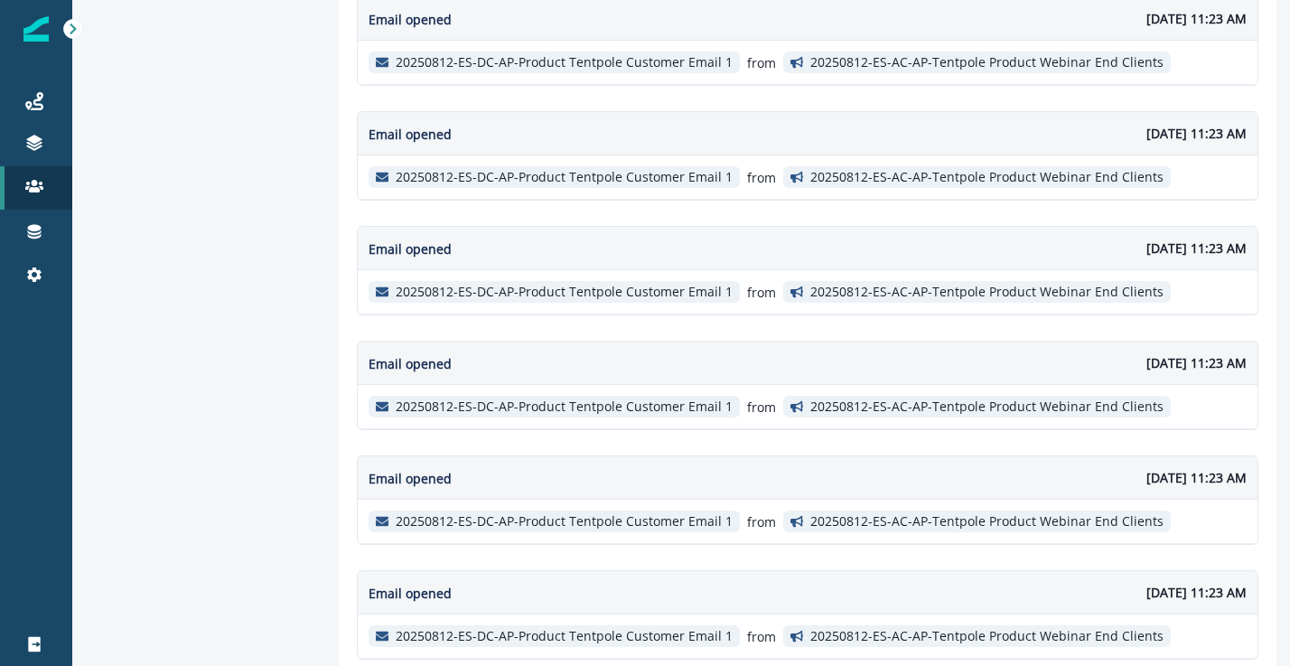
scroll to position [1194, 0]
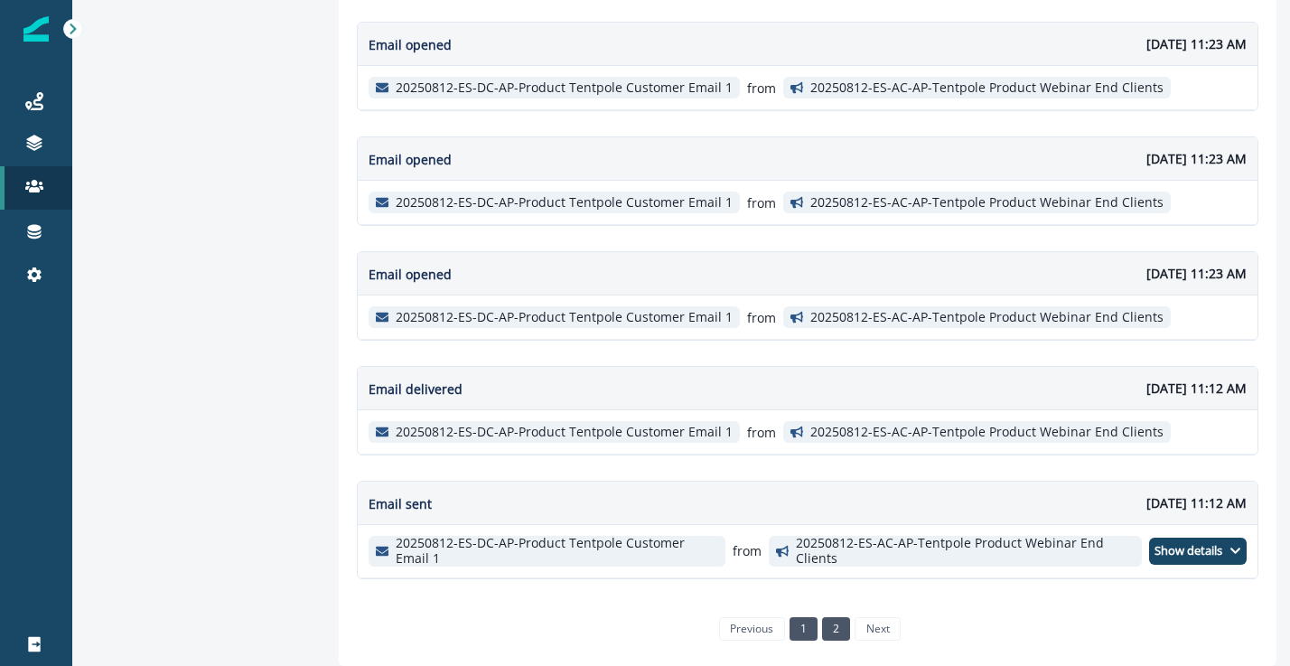
click at [832, 626] on link "2" at bounding box center [836, 628] width 28 height 23
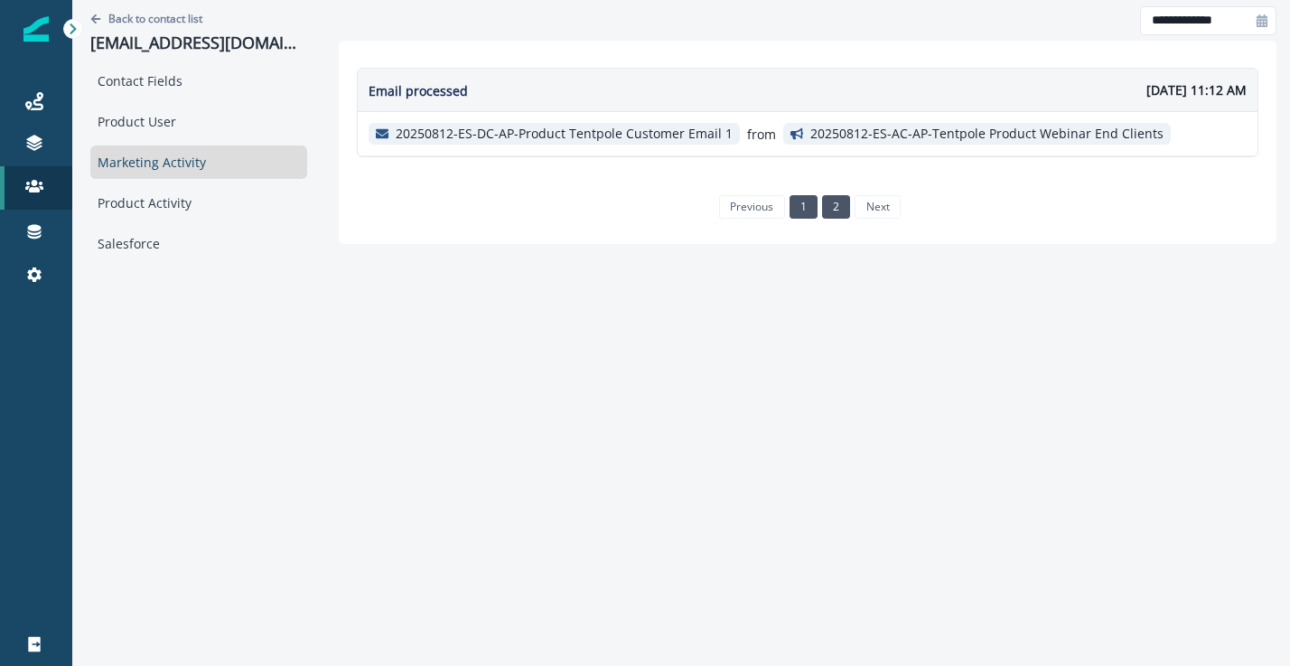
click at [810, 209] on link "1" at bounding box center [804, 206] width 28 height 23
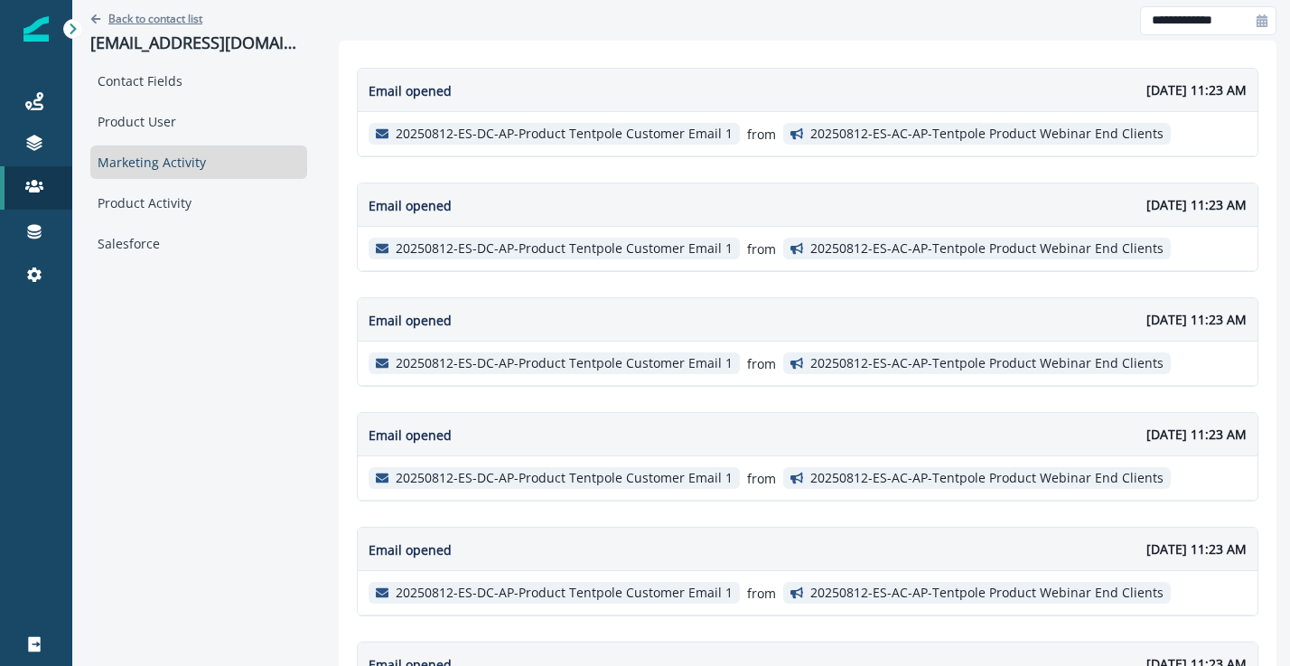
click at [98, 14] on icon "Go back" at bounding box center [95, 19] width 11 height 11
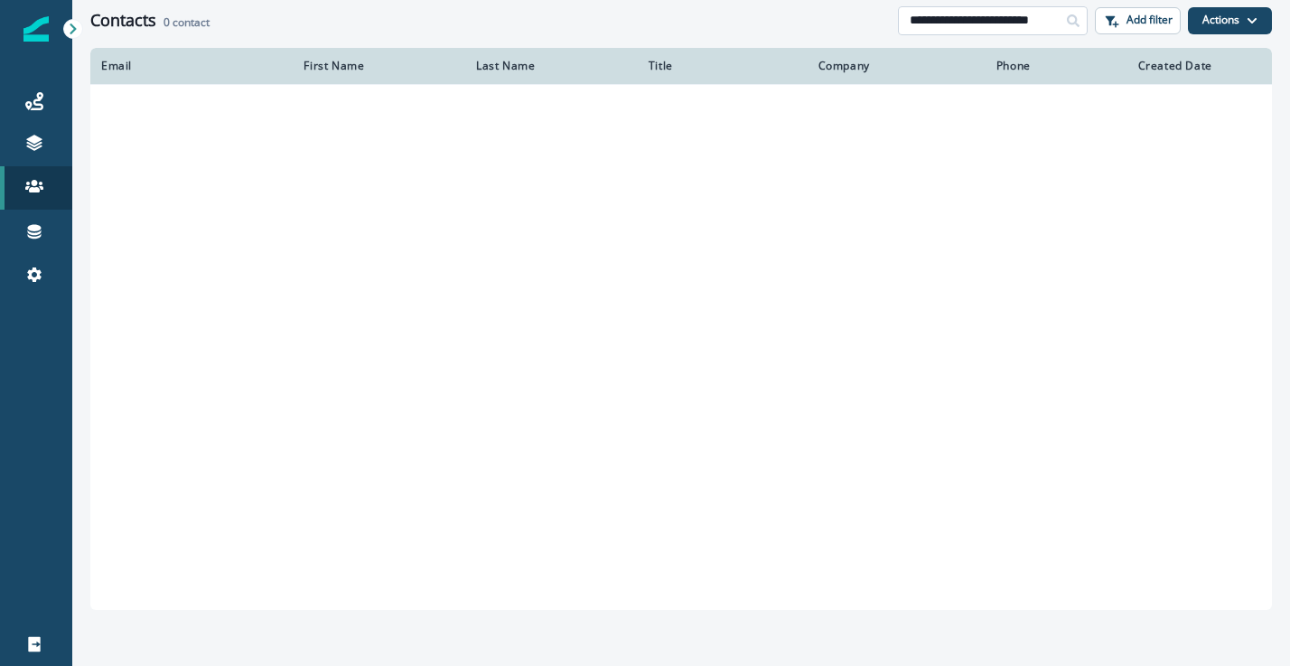
click at [935, 23] on input "**********" at bounding box center [993, 20] width 190 height 29
paste input
type input "**********"
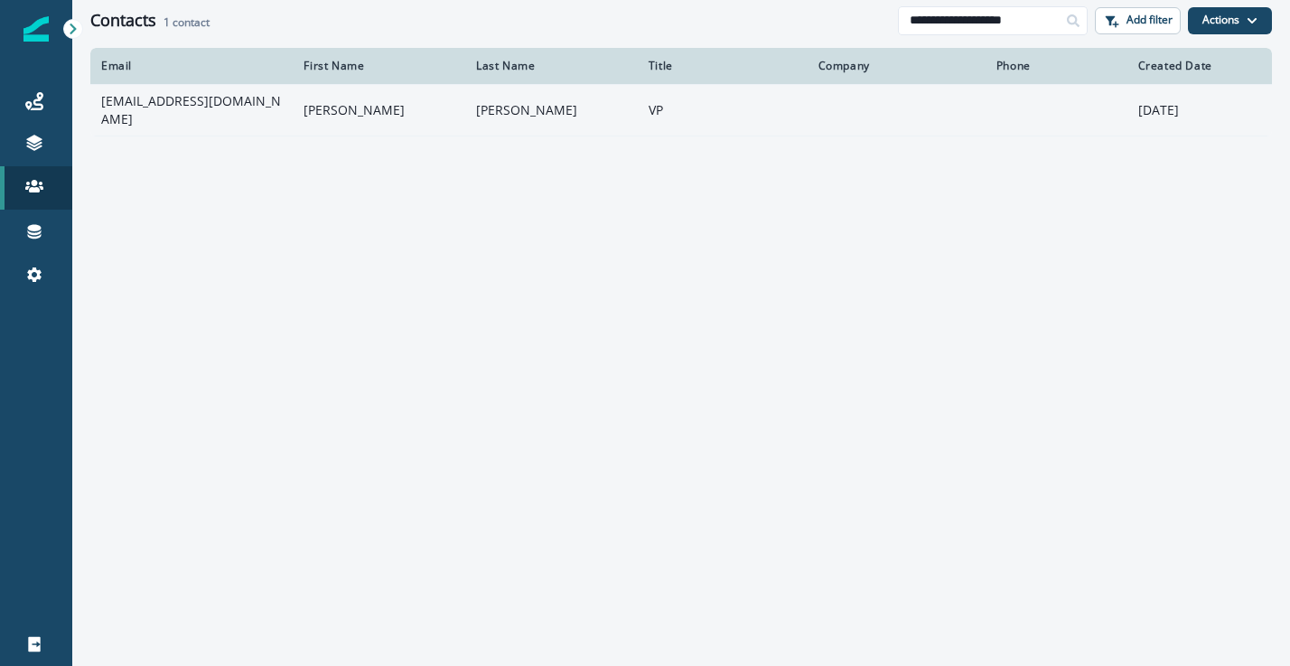
click at [427, 117] on td "MISTY" at bounding box center [379, 110] width 173 height 52
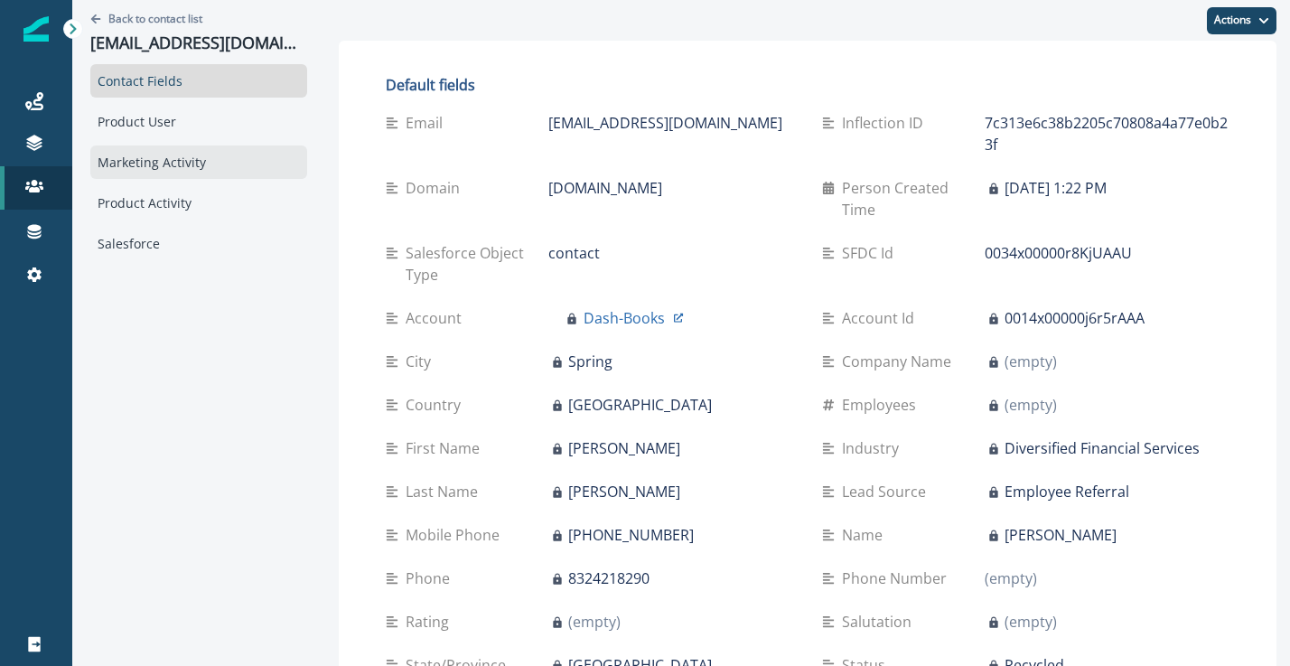
click at [191, 159] on div "Marketing Activity" at bounding box center [198, 161] width 217 height 33
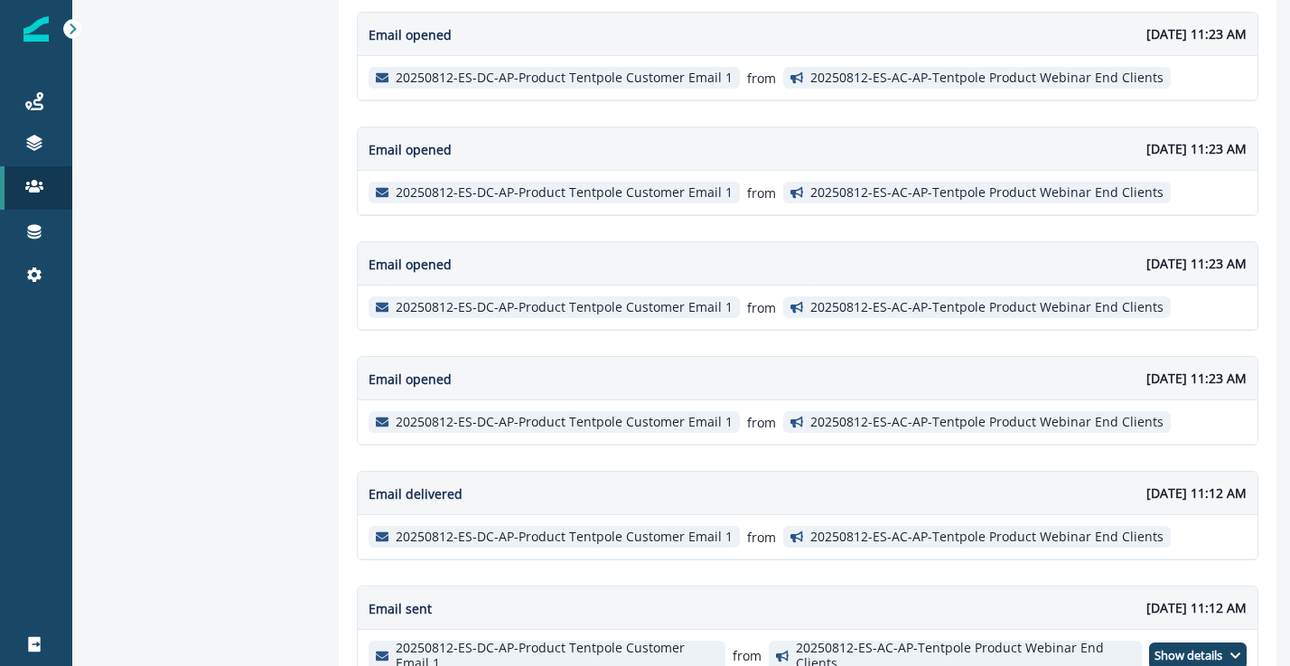
scroll to position [1248, 0]
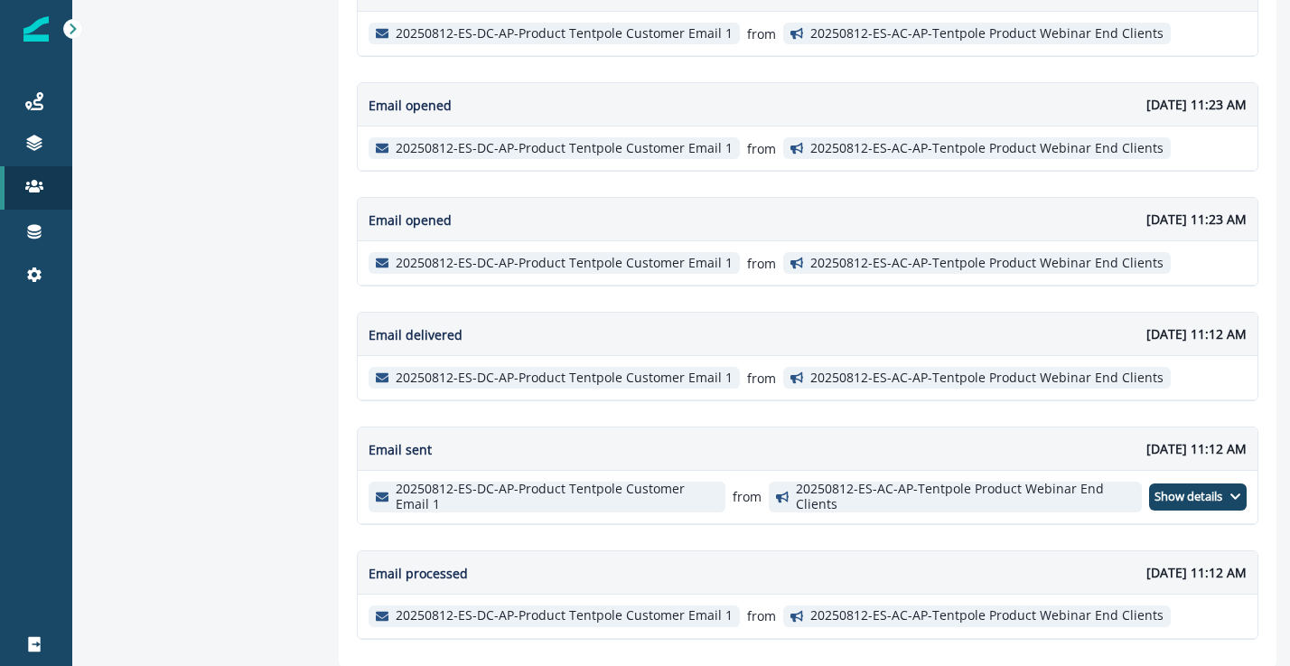
click at [796, 614] on span "20250812-ES-AC-AP-Tentpole Product Webinar End Clients" at bounding box center [977, 616] width 388 height 22
click at [620, 613] on p "20250812-ES-DC-AP-Product Tentpole Customer Email 1" at bounding box center [564, 615] width 337 height 15
click at [432, 613] on p "20250812-ES-DC-AP-Product Tentpole Customer Email 1" at bounding box center [564, 615] width 337 height 15
copy p "20250812"
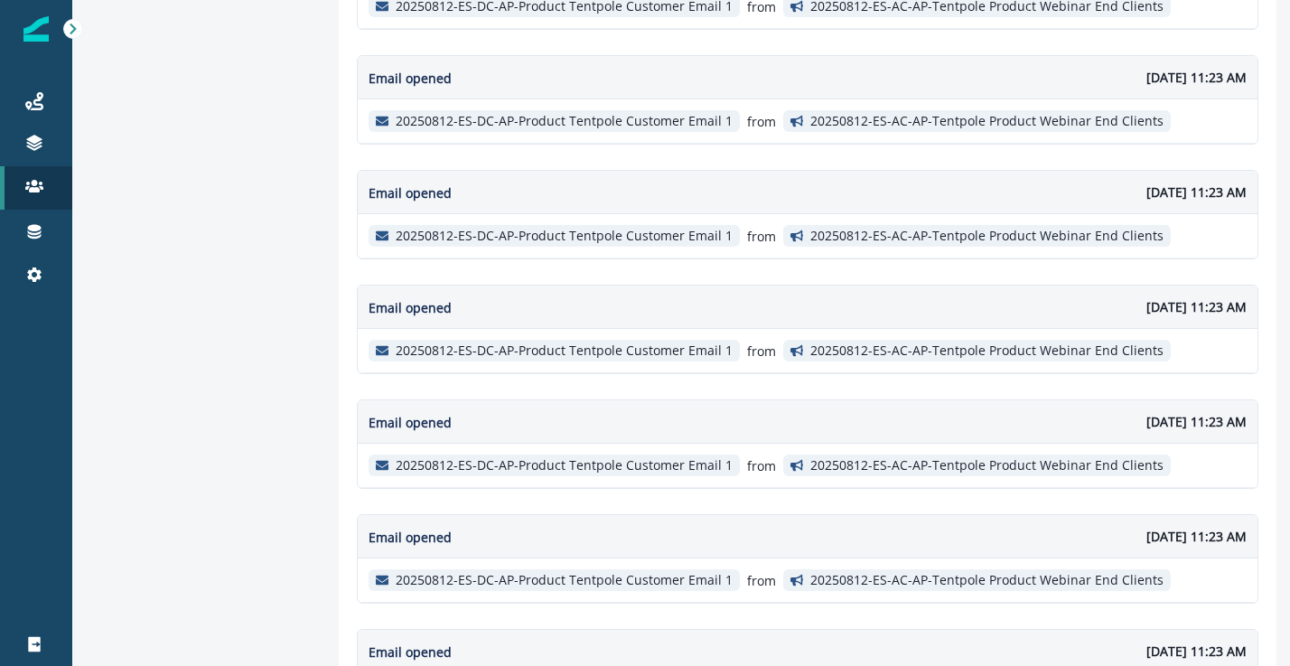
scroll to position [0, 0]
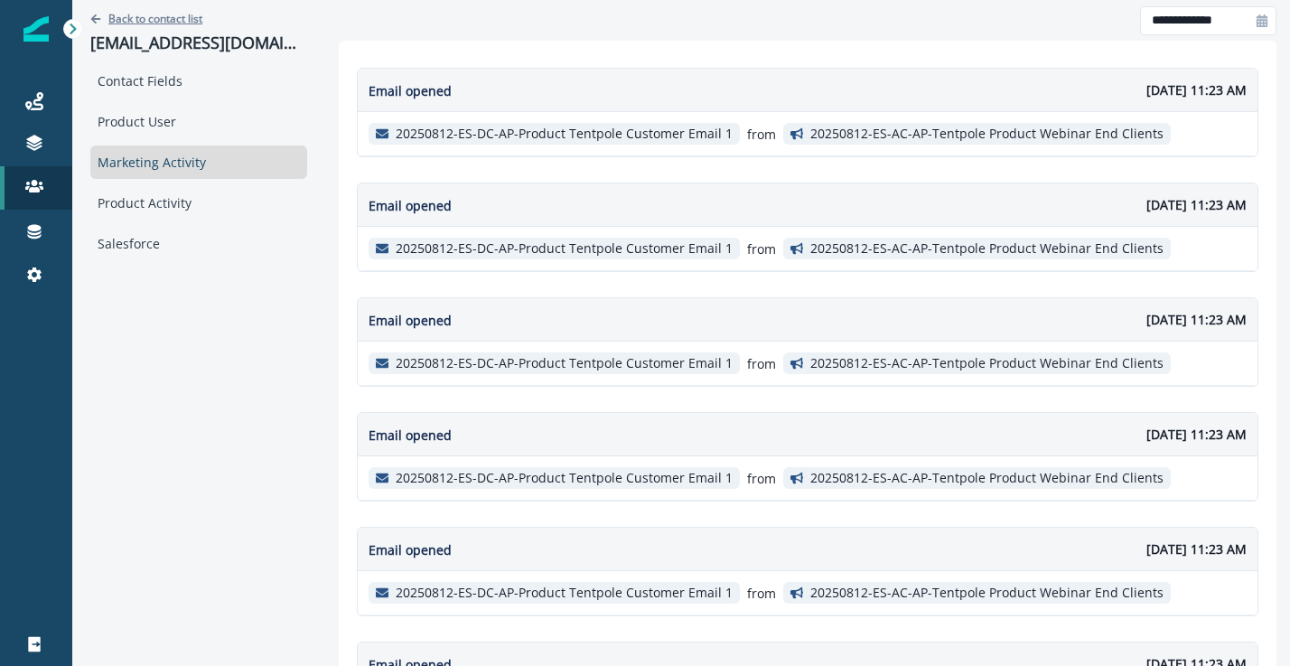
click at [136, 21] on p "Back to contact list" at bounding box center [155, 18] width 94 height 15
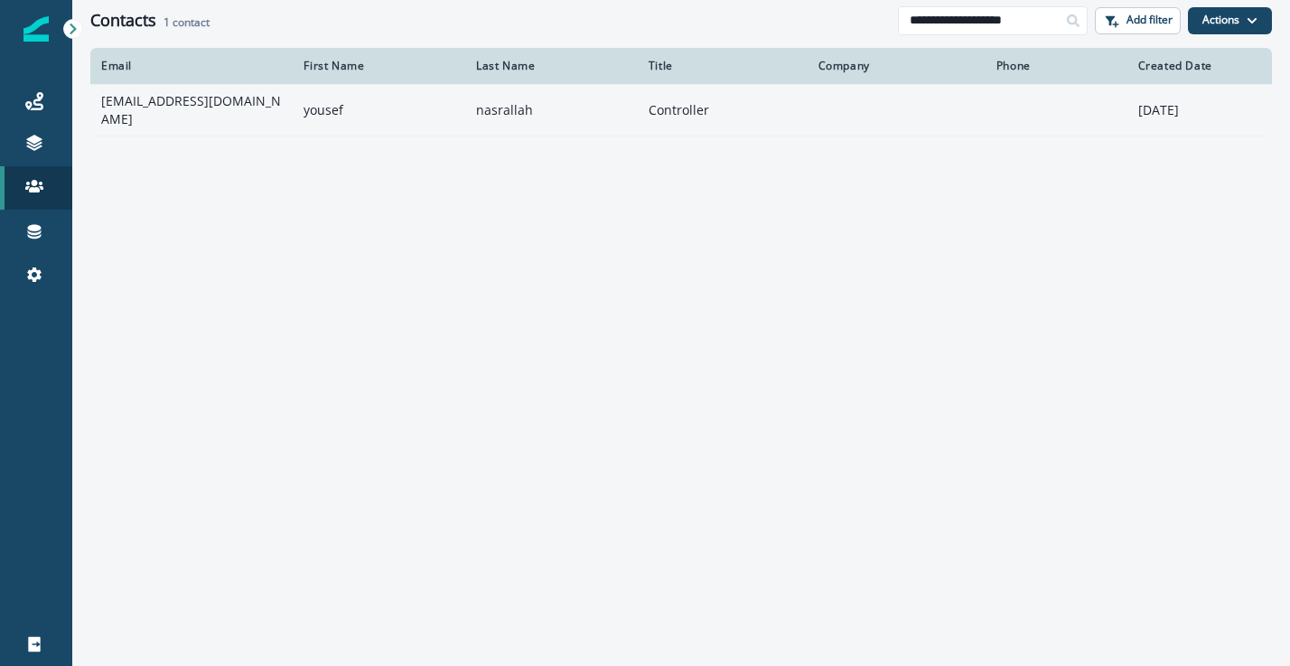
click at [391, 117] on td "yousef" at bounding box center [379, 110] width 173 height 52
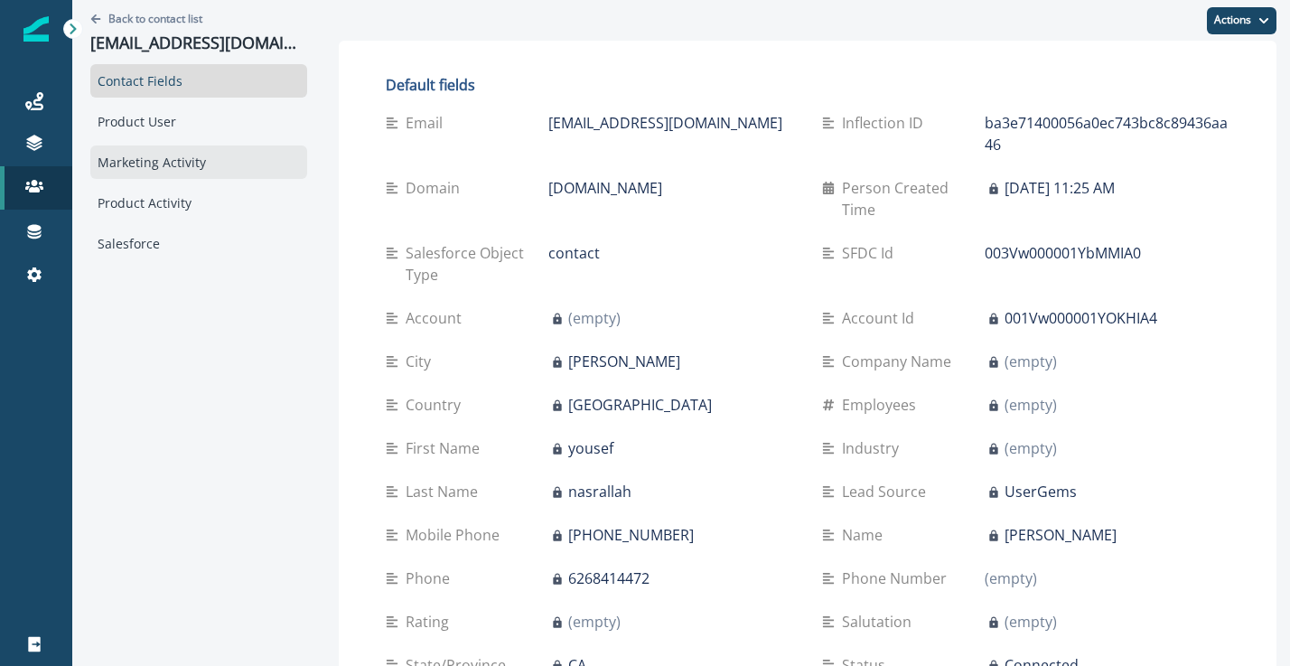
click at [201, 150] on div "Marketing Activity" at bounding box center [198, 161] width 217 height 33
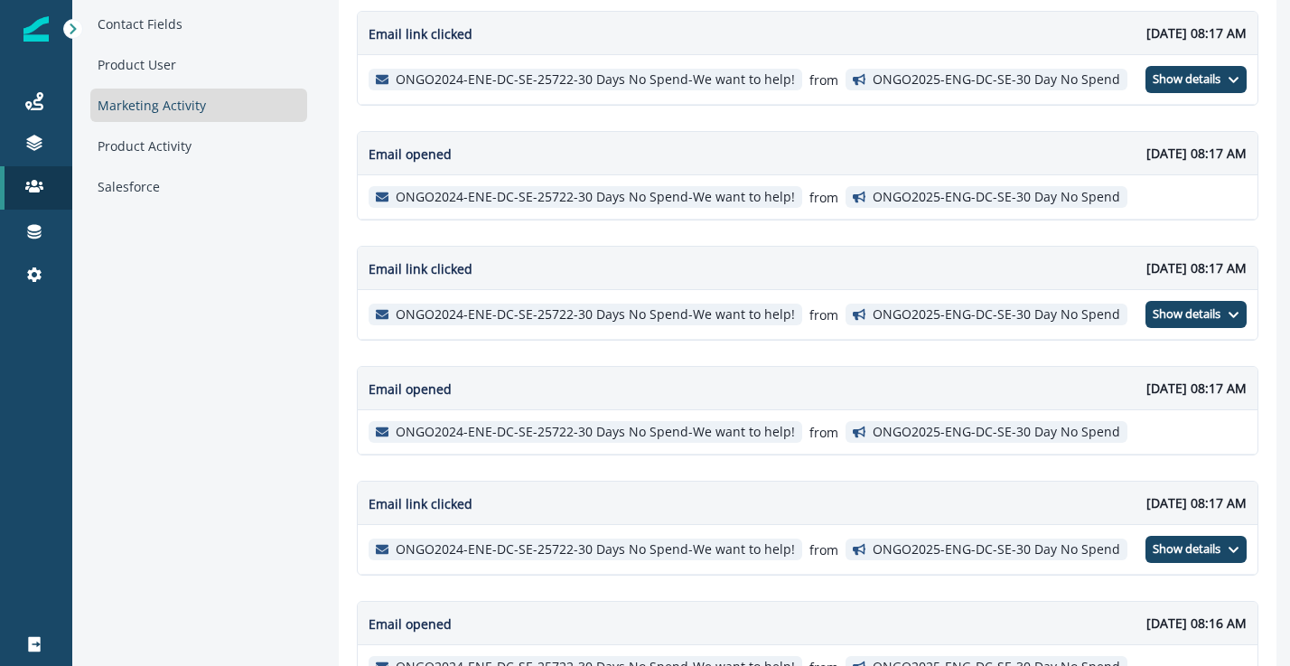
scroll to position [69, 0]
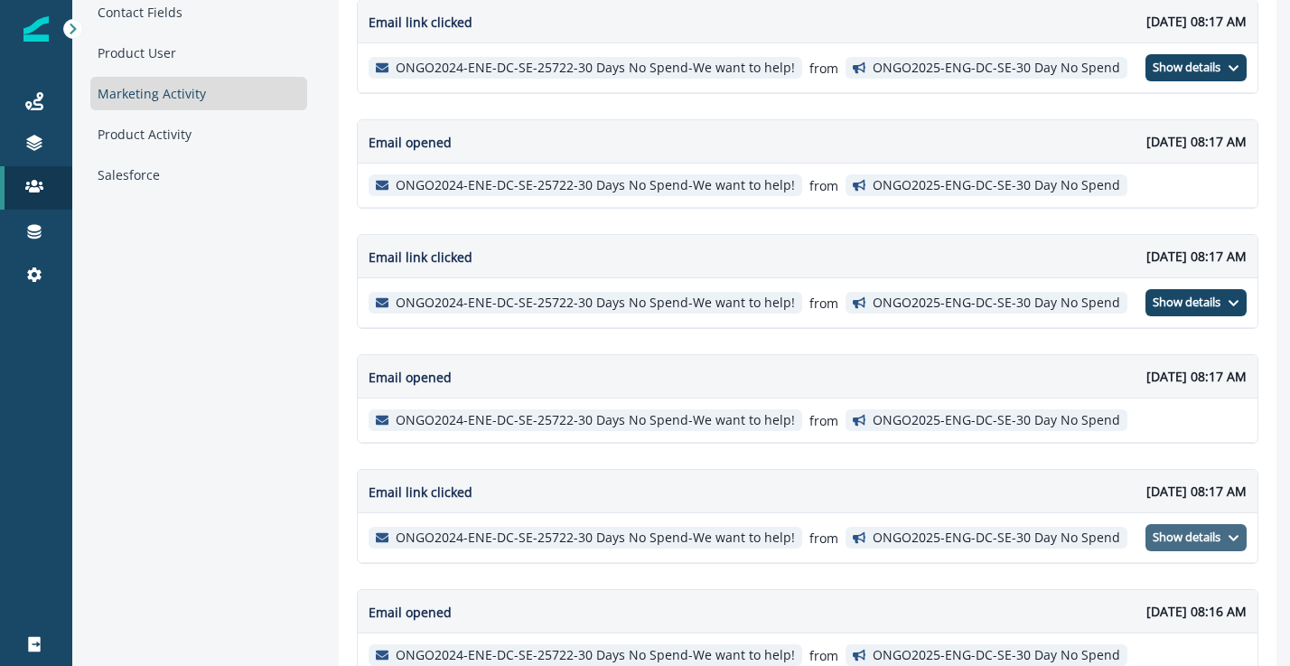
click at [1210, 533] on p "Show details" at bounding box center [1187, 537] width 68 height 14
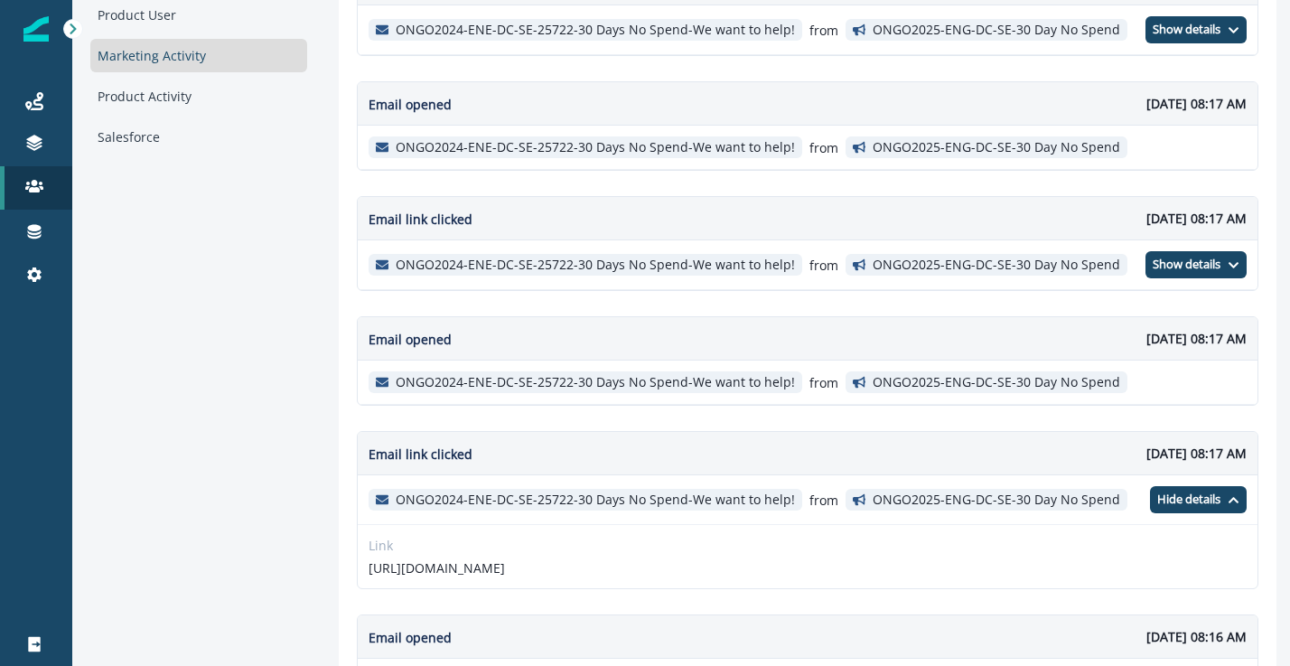
scroll to position [113, 0]
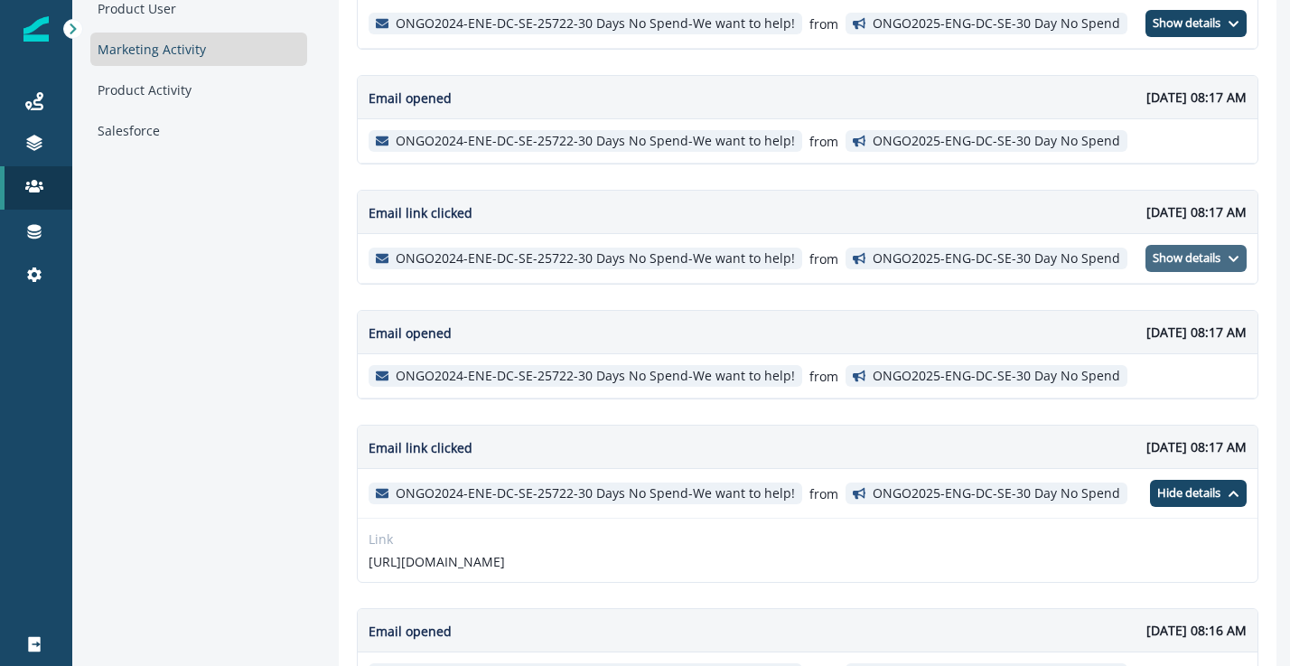
click at [1195, 257] on p "Show details" at bounding box center [1187, 258] width 68 height 14
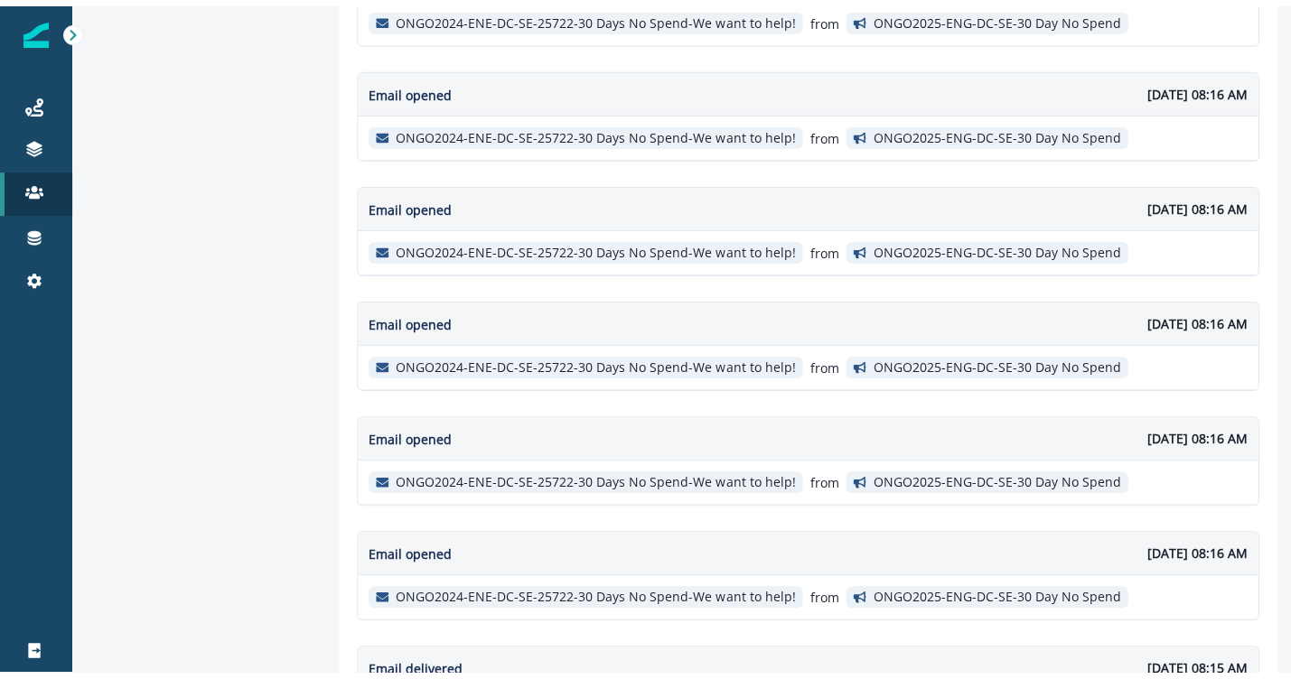
scroll to position [1388, 0]
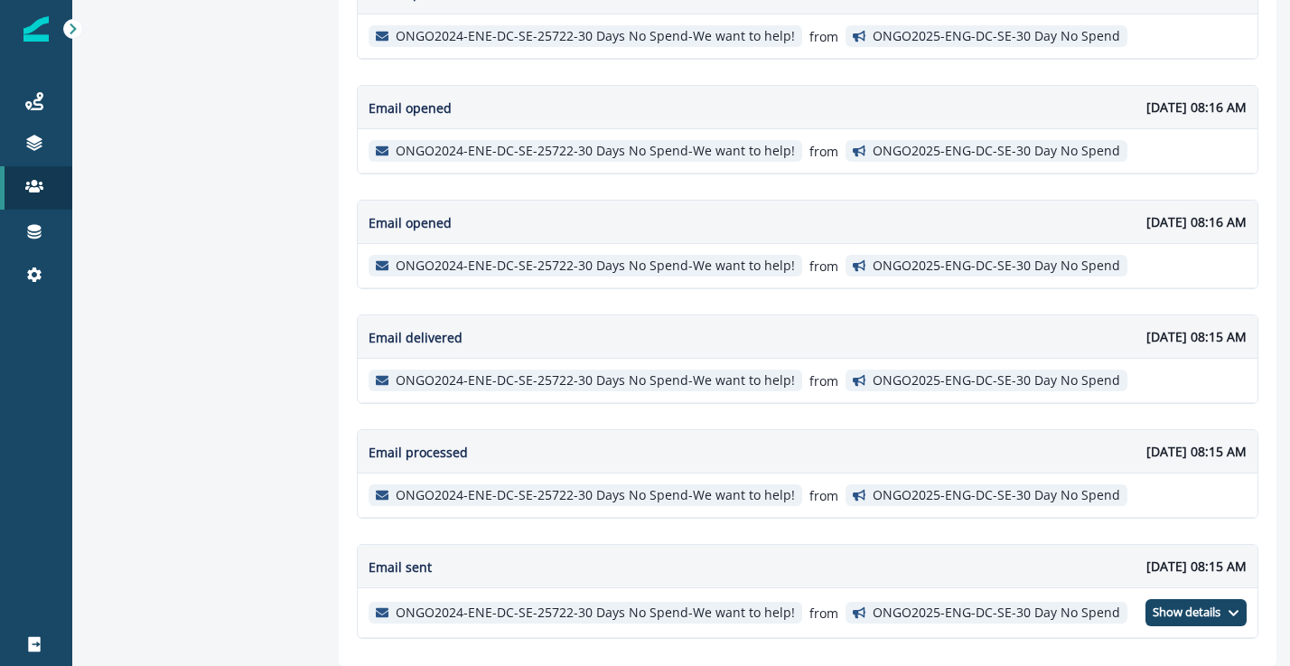
drag, startPoint x: 1278, startPoint y: 61, endPoint x: 1278, endPoint y: 14, distance: 47.0
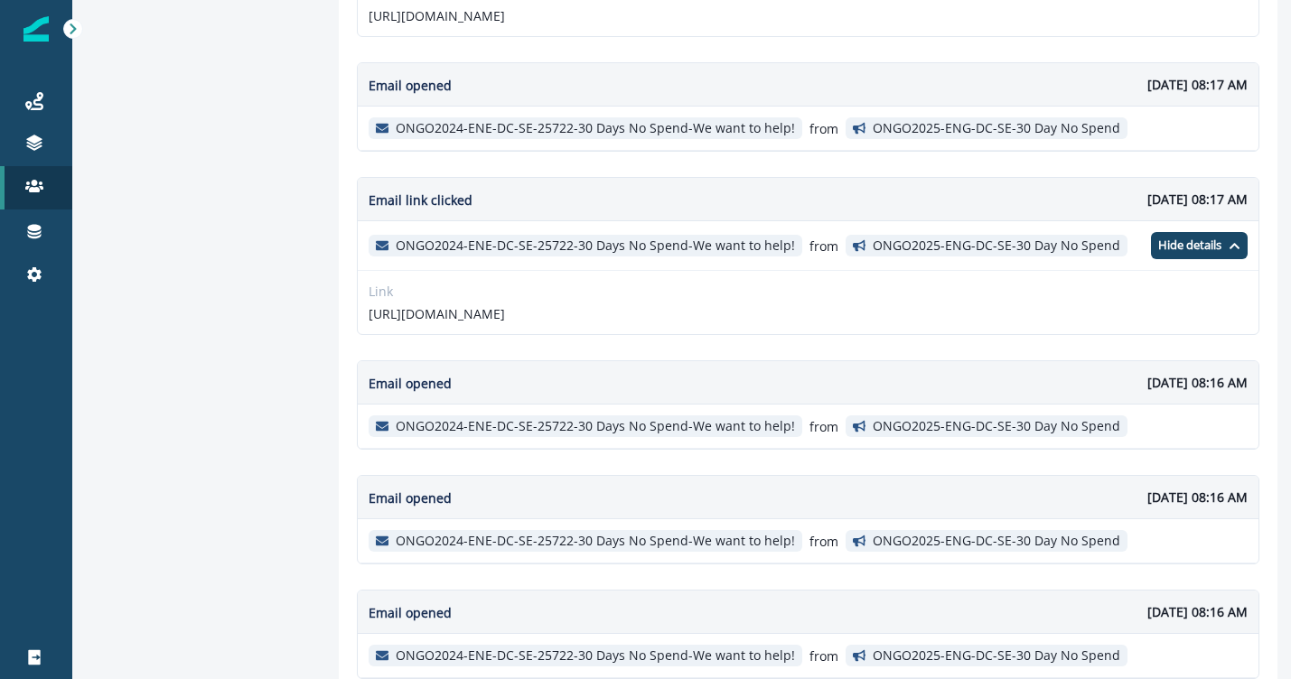
scroll to position [0, 0]
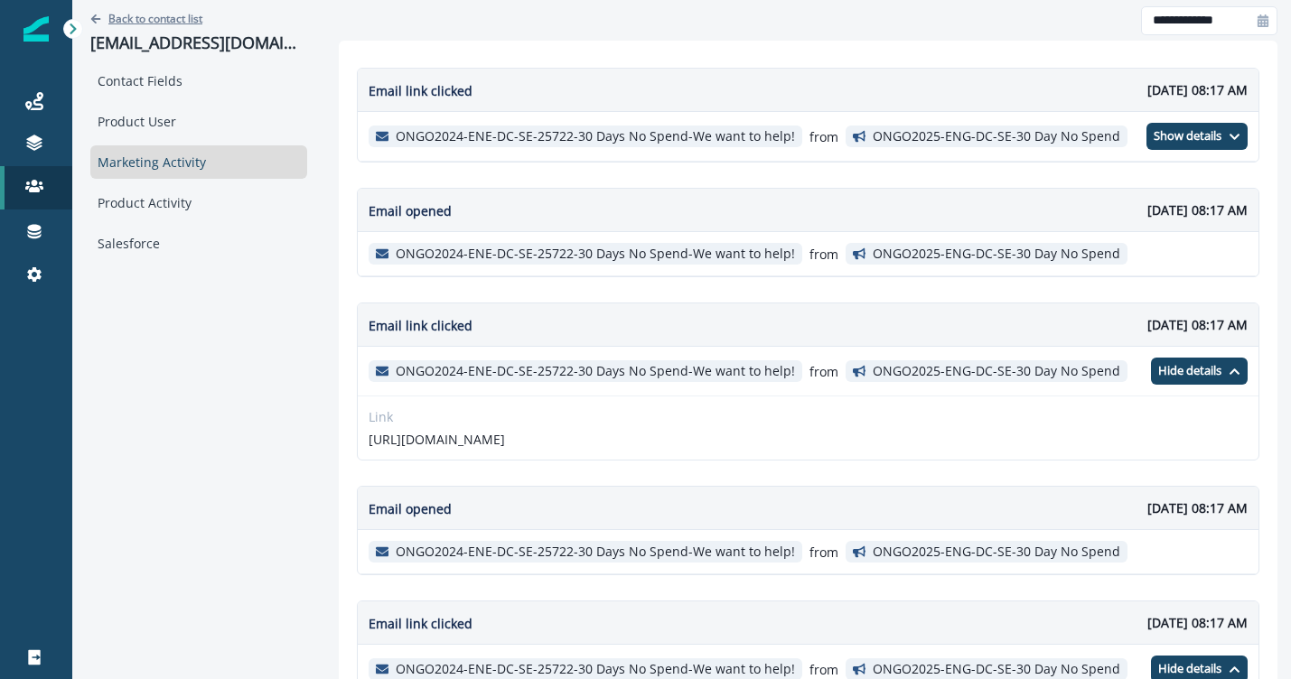
click at [164, 22] on p "Back to contact list" at bounding box center [155, 18] width 94 height 15
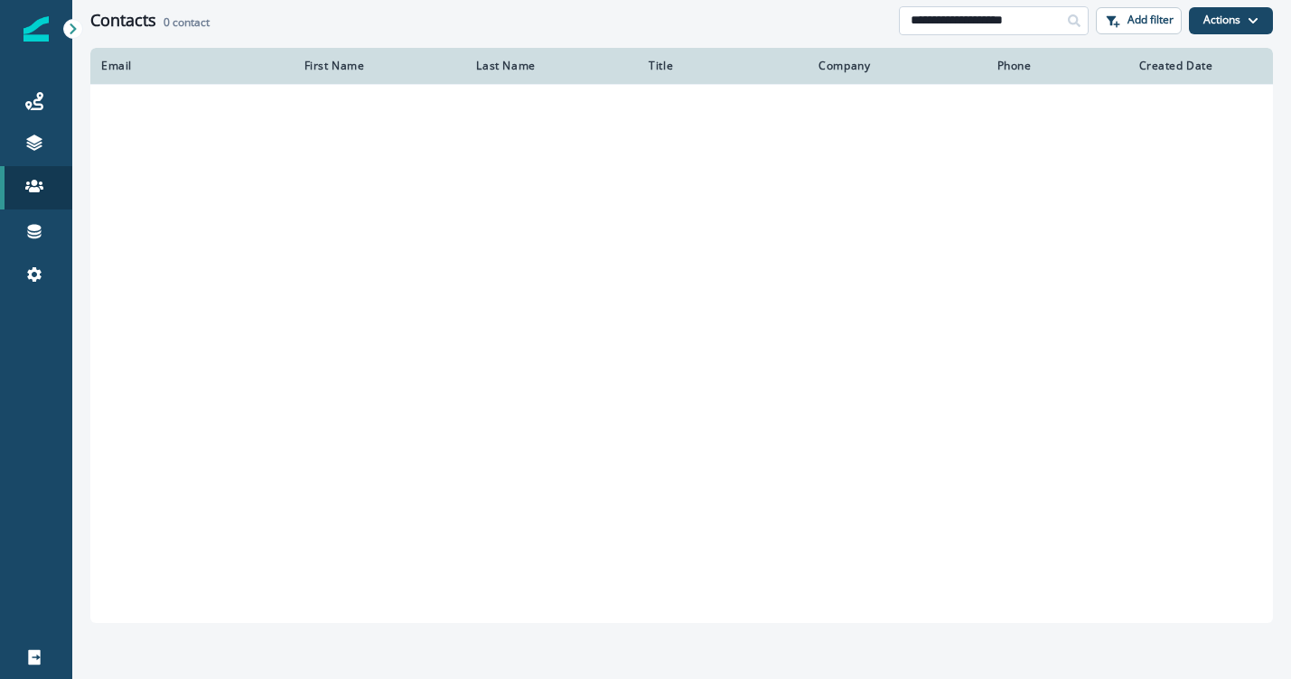
click at [922, 18] on input "**********" at bounding box center [994, 20] width 190 height 29
click at [923, 18] on input "**********" at bounding box center [994, 20] width 190 height 29
click at [923, 17] on input "**********" at bounding box center [994, 20] width 190 height 29
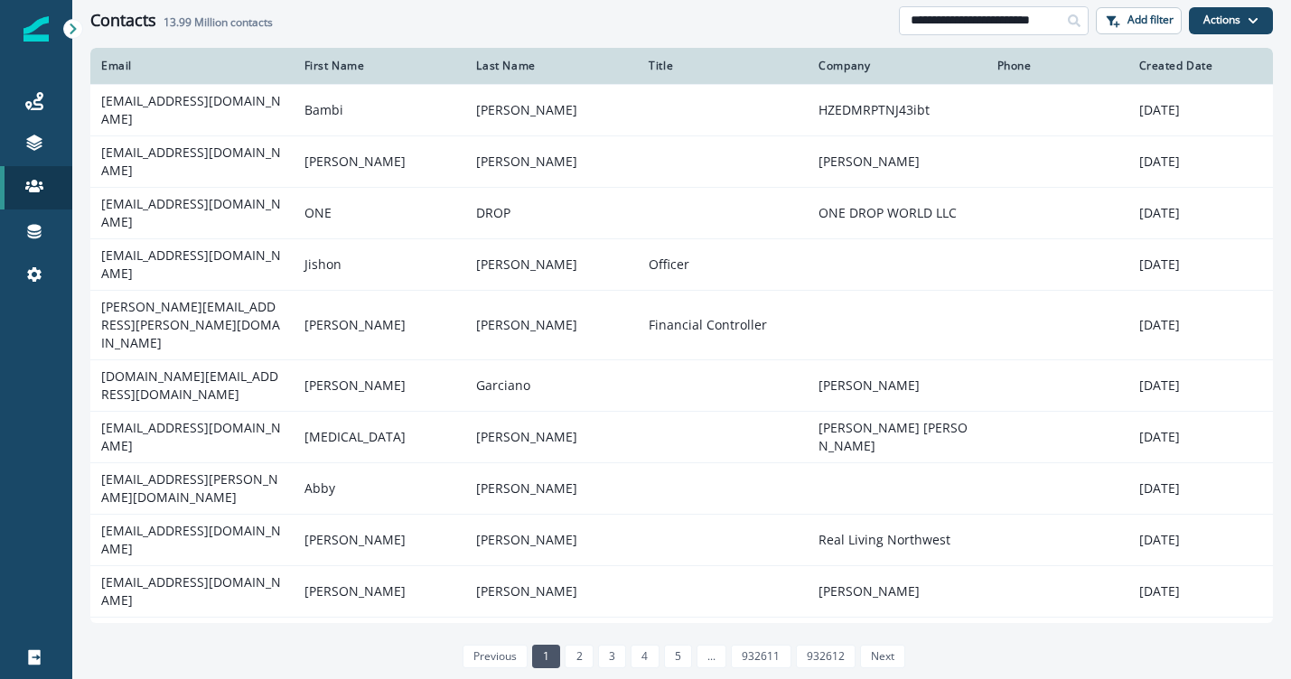
scroll to position [0, 35]
type input "**********"
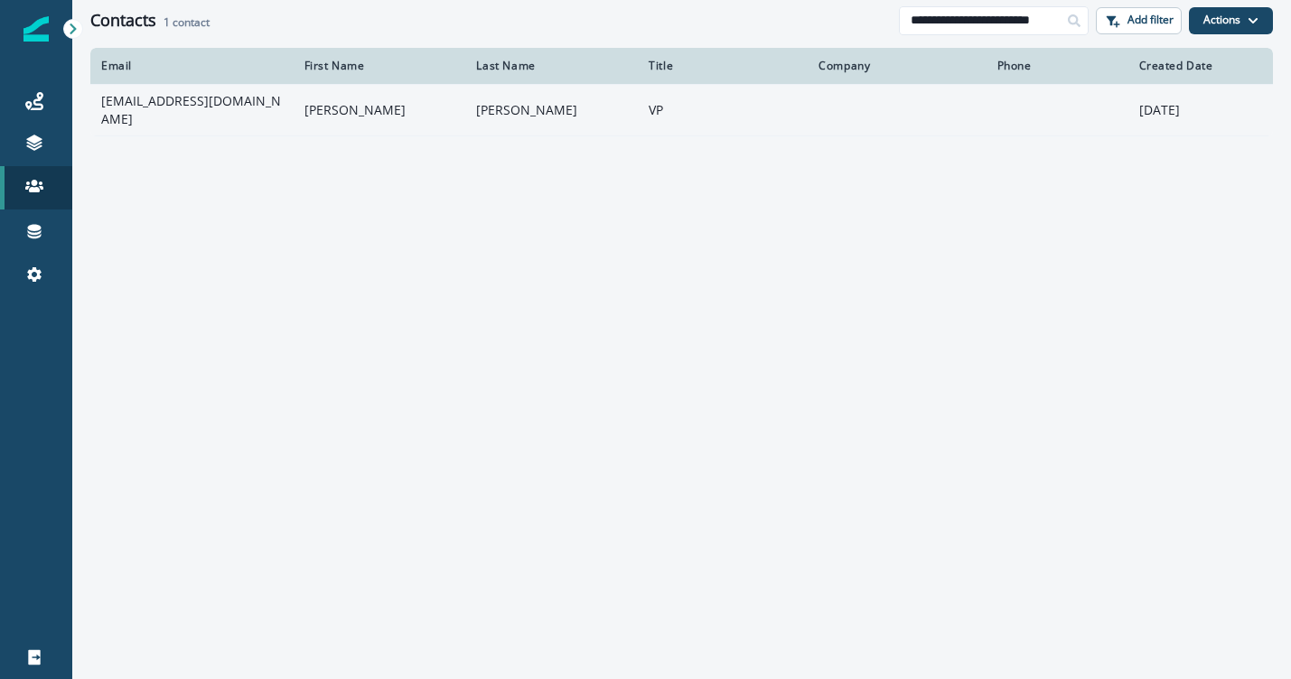
click at [413, 117] on td "MISTY" at bounding box center [380, 110] width 173 height 52
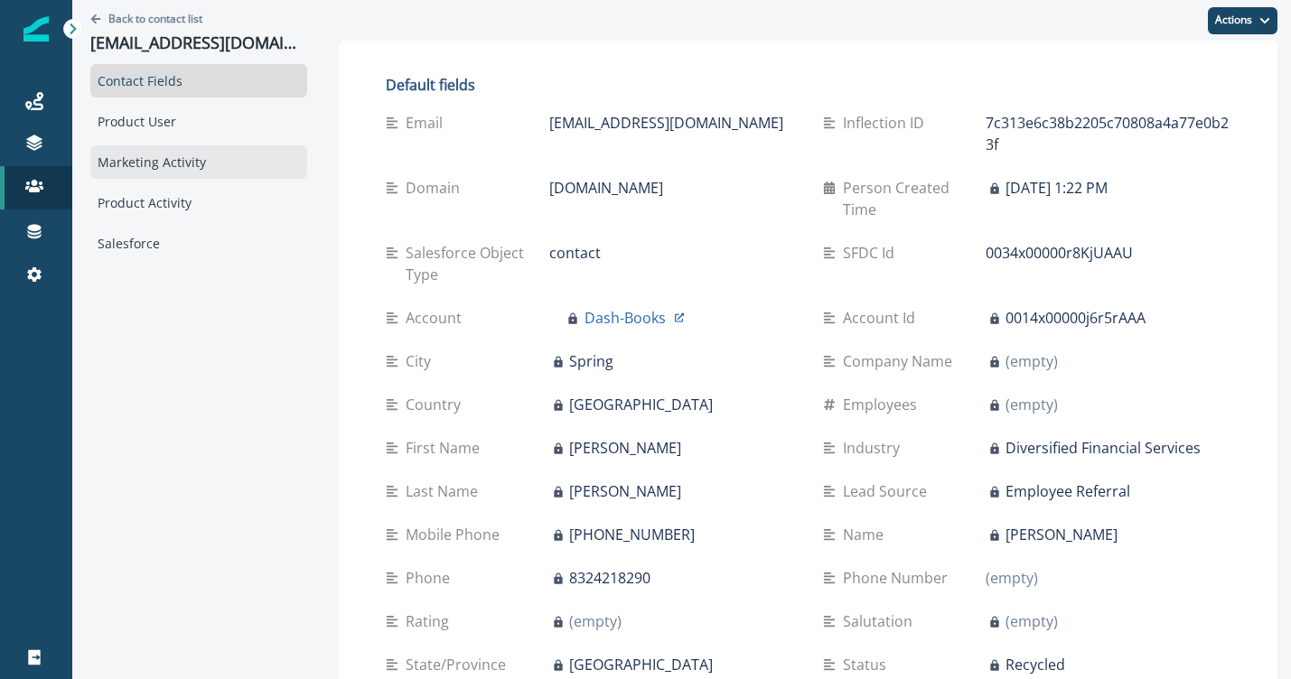
click at [255, 154] on div "Marketing Activity" at bounding box center [198, 161] width 217 height 33
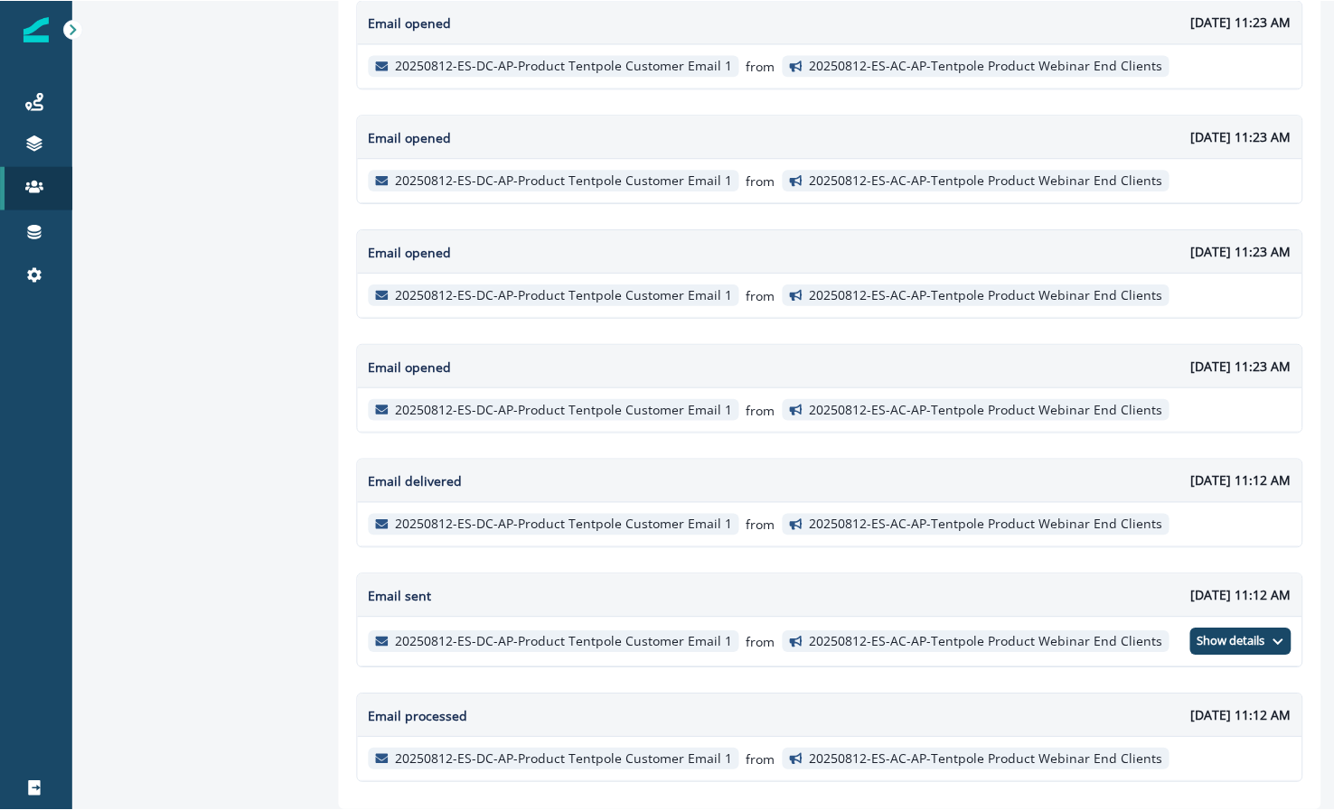
scroll to position [1101, 0]
click at [1234, 633] on button "Show details" at bounding box center [1239, 642] width 101 height 27
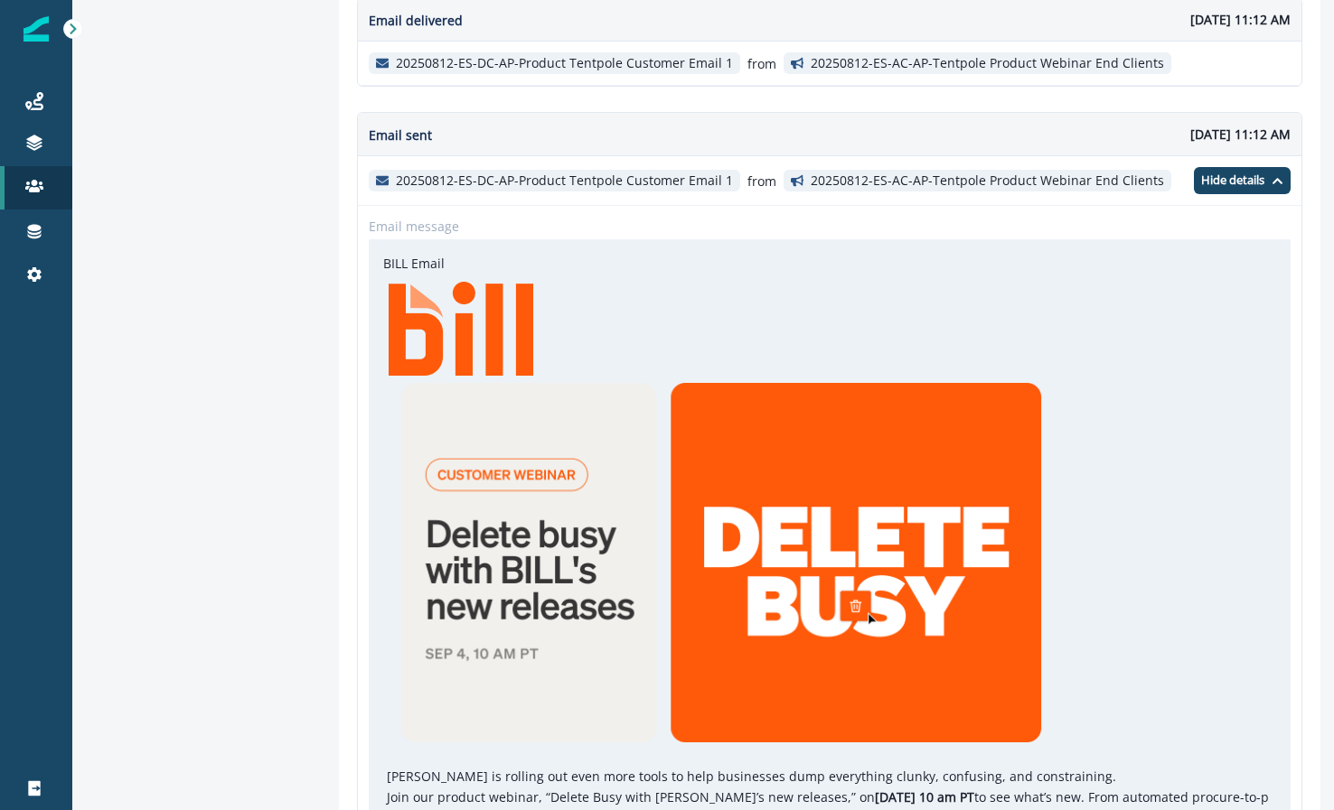
scroll to position [1655, 0]
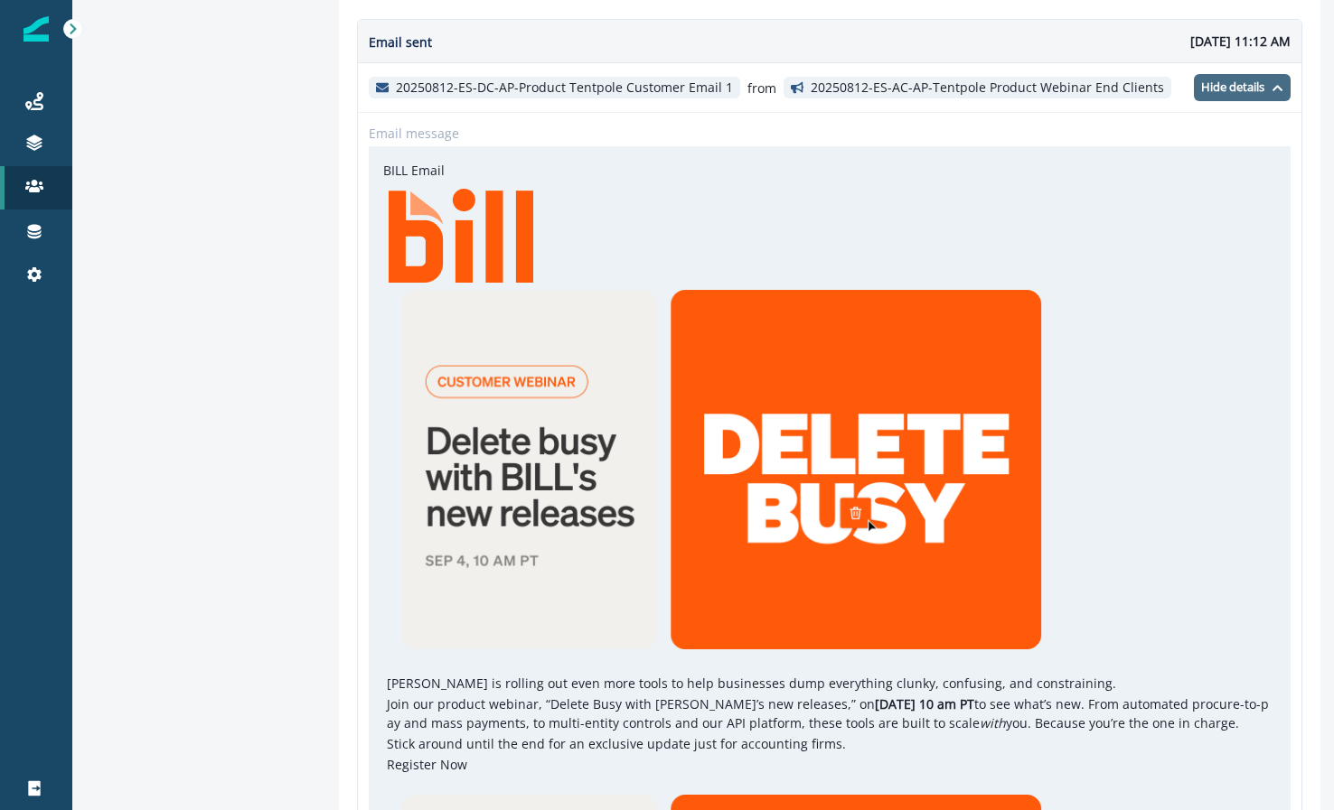
click at [1227, 90] on p "Hide details" at bounding box center [1232, 87] width 63 height 14
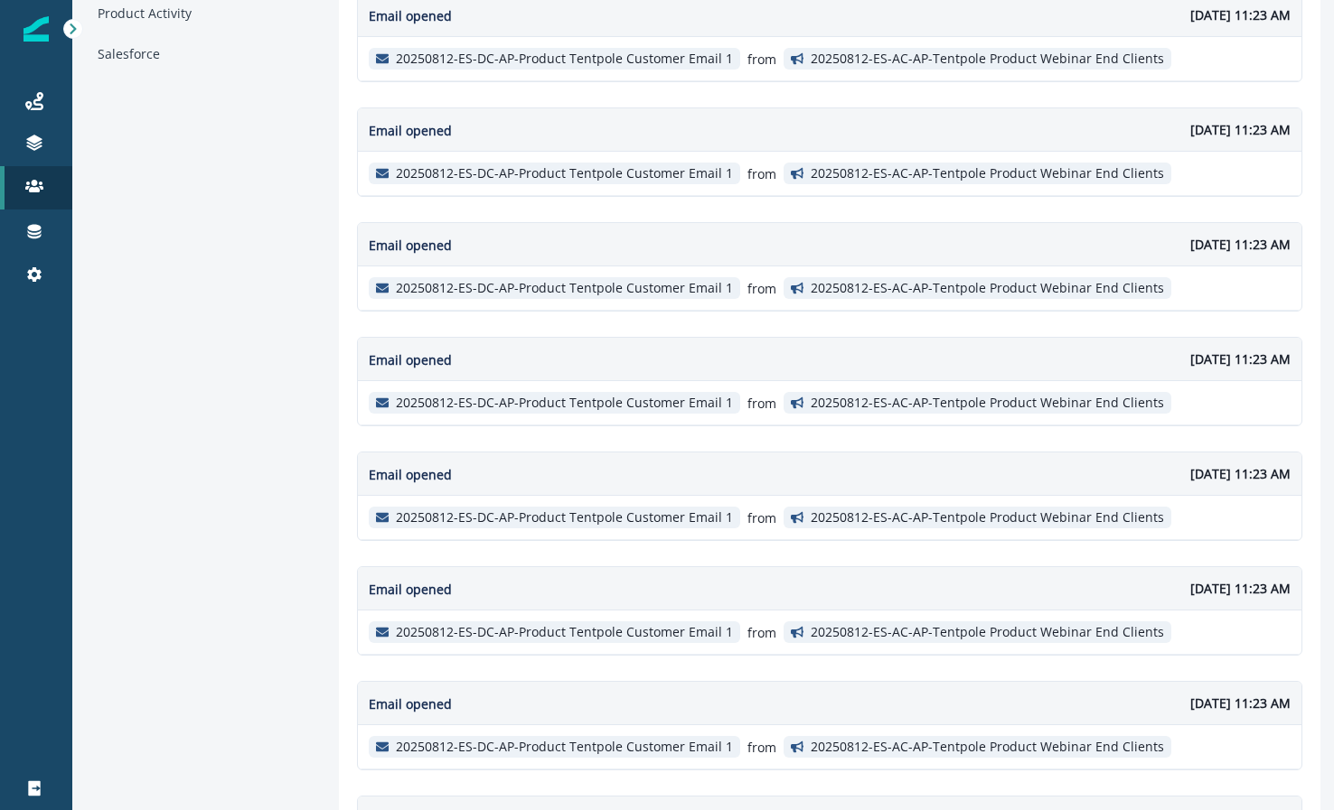
scroll to position [0, 0]
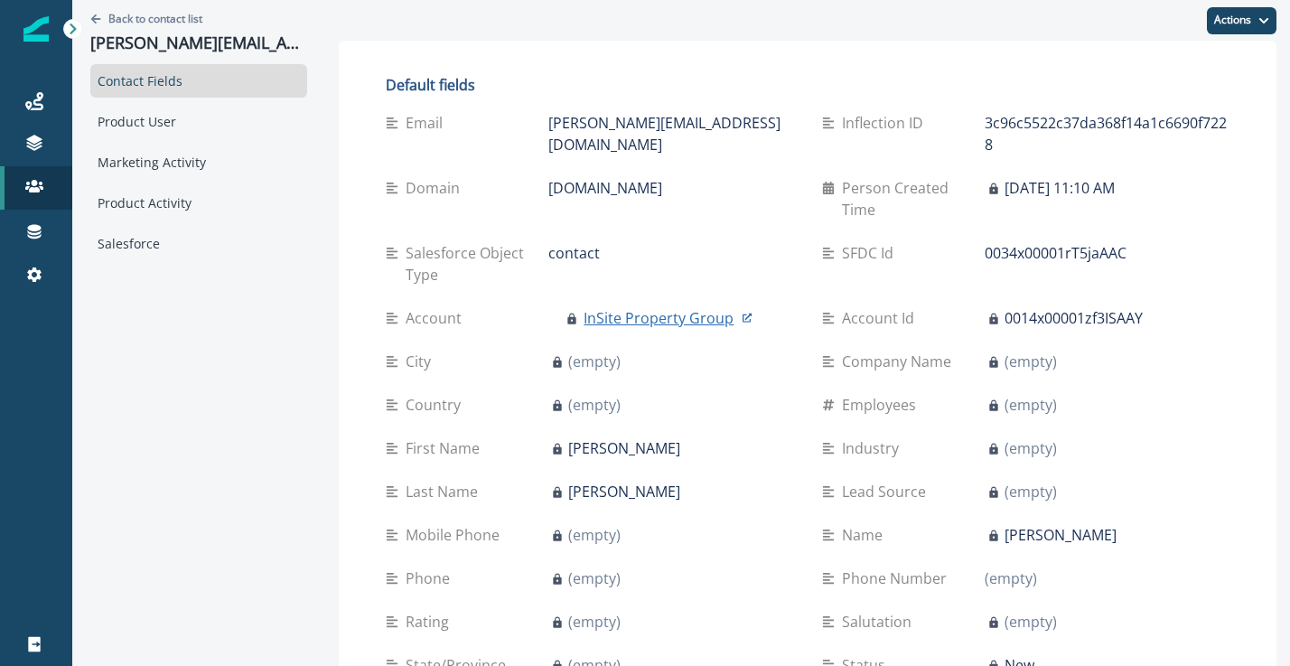
click at [658, 307] on p "InSite Property Group" at bounding box center [659, 318] width 150 height 22
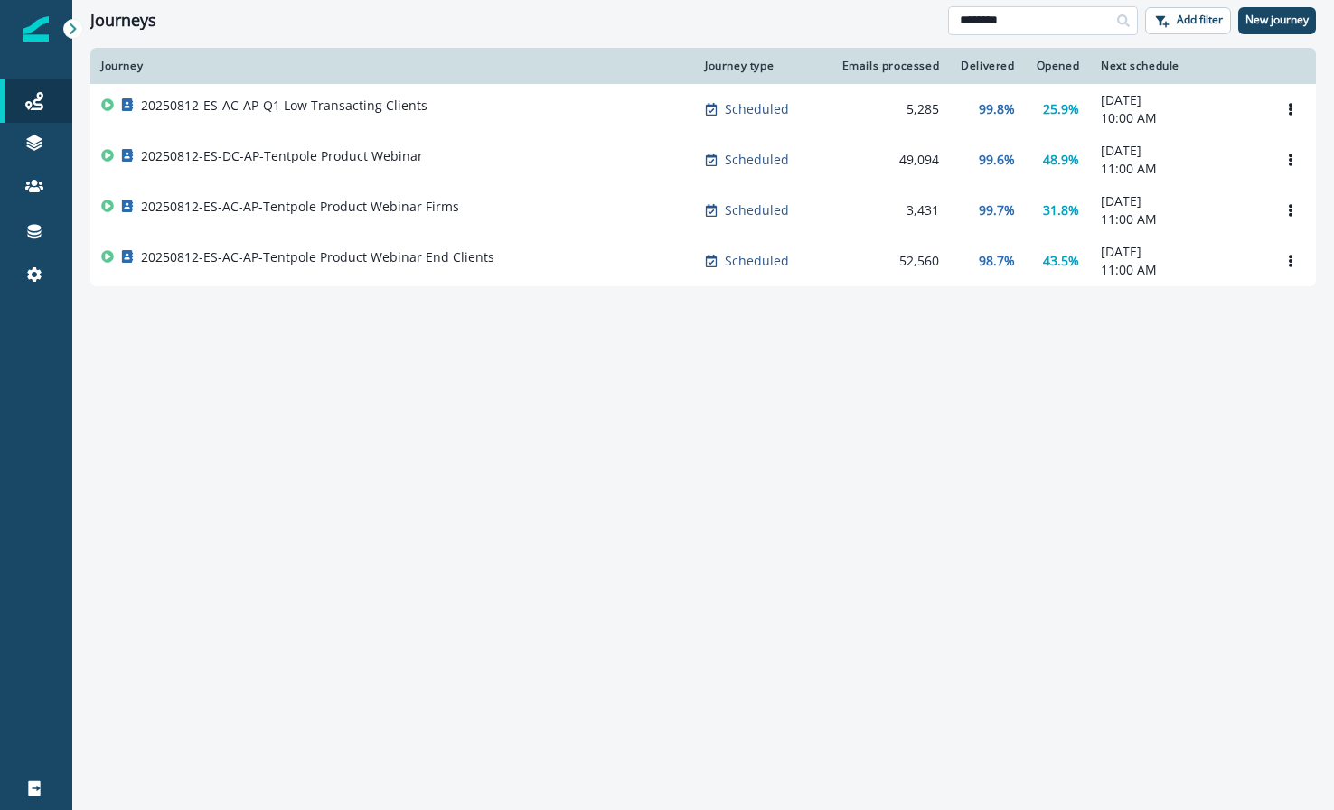
click at [1019, 27] on input "********" at bounding box center [1043, 20] width 190 height 29
click at [1019, 26] on input "********" at bounding box center [1043, 20] width 190 height 29
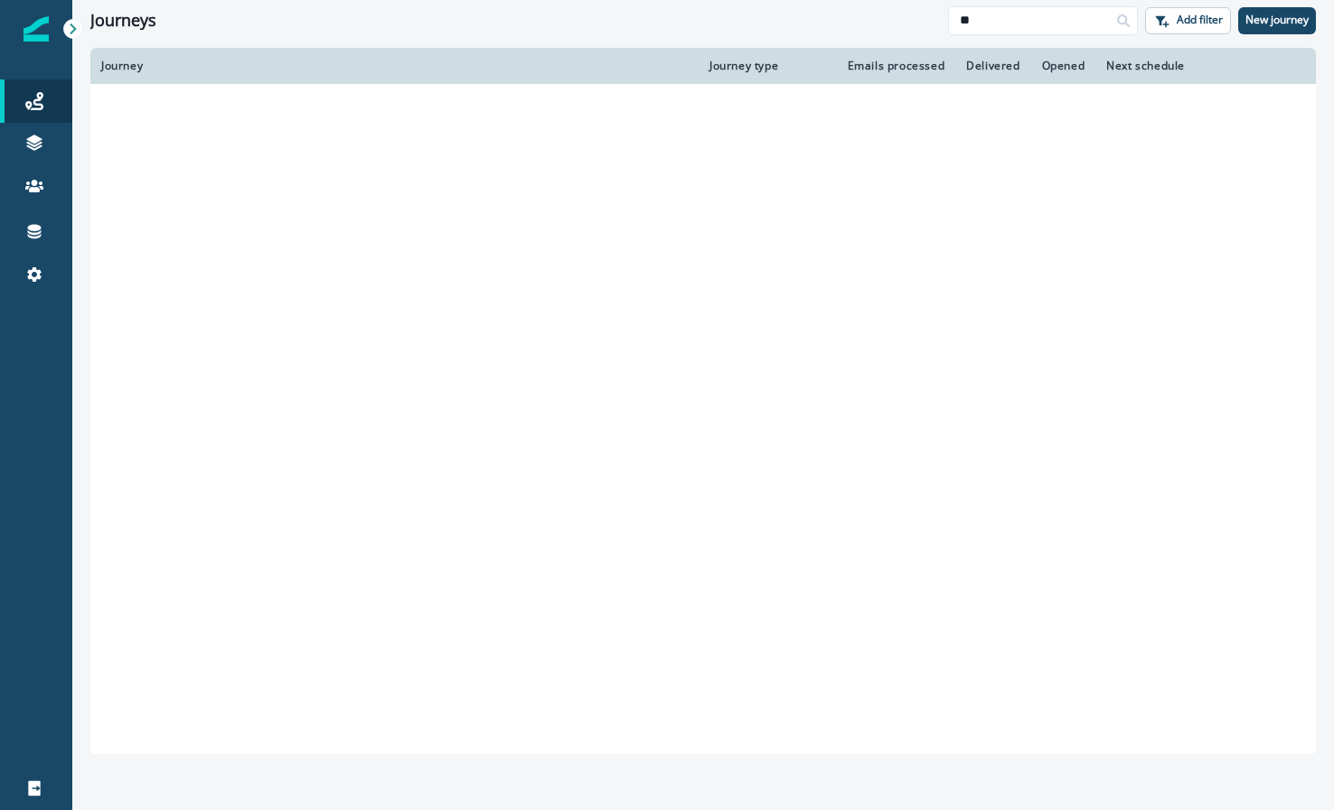
type input "**"
click at [1045, 59] on div "Opened" at bounding box center [1063, 66] width 43 height 14
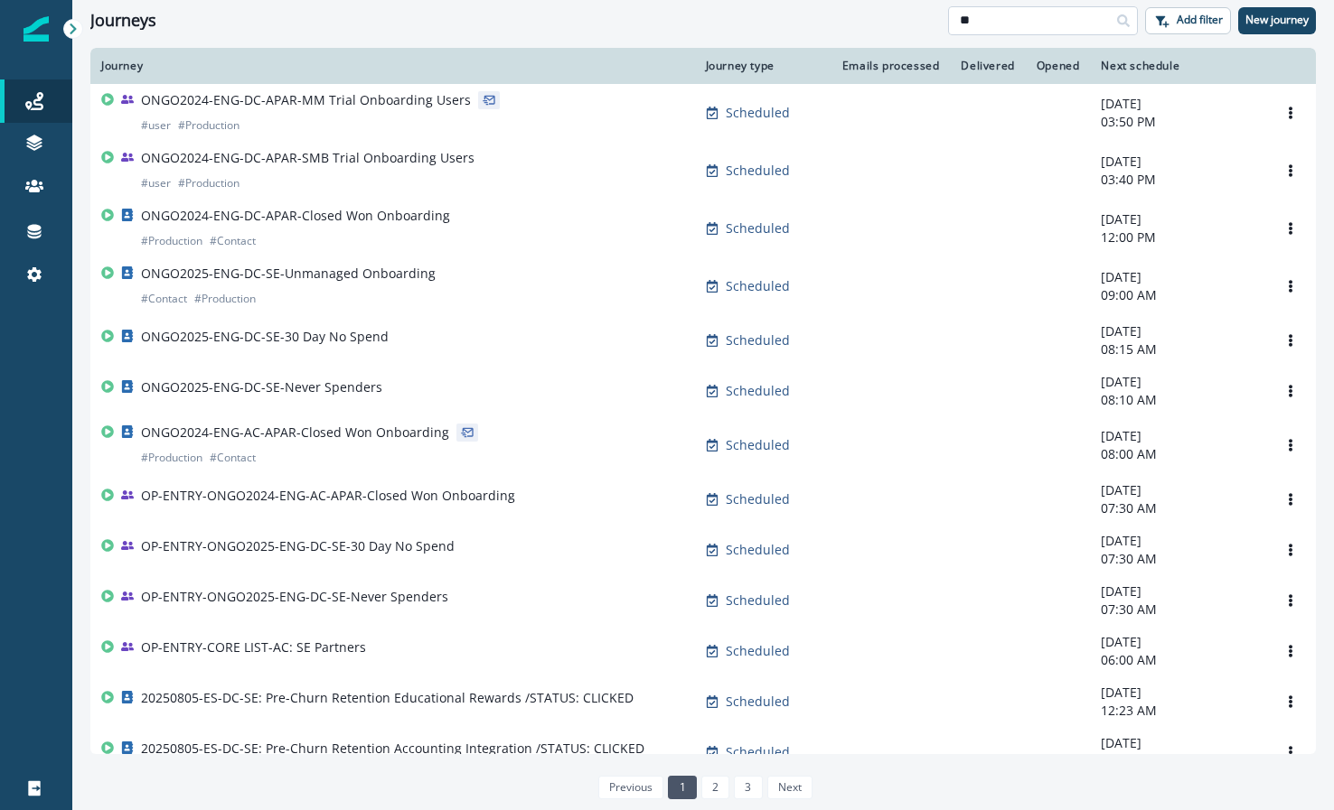
click at [1016, 25] on input "**" at bounding box center [1043, 20] width 190 height 29
